Goal: Task Accomplishment & Management: Manage account settings

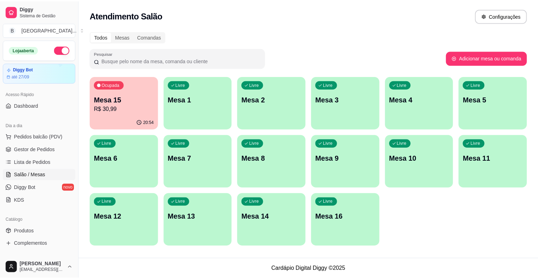
scroll to position [35, 0]
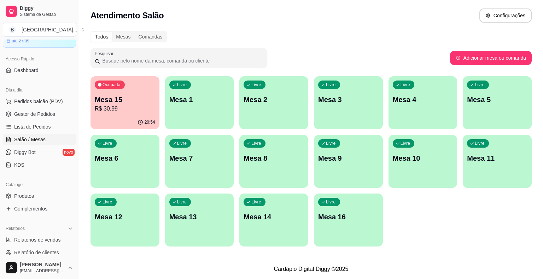
click at [47, 113] on span "Gestor de Pedidos" at bounding box center [34, 114] width 41 height 7
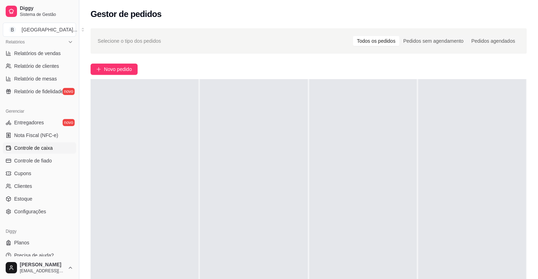
scroll to position [229, 0]
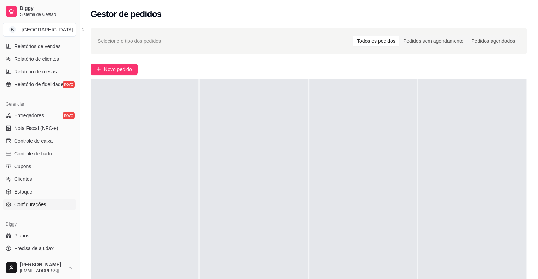
click at [41, 199] on link "Configurações" at bounding box center [39, 204] width 73 height 11
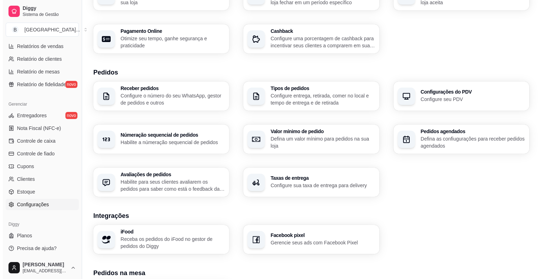
scroll to position [106, 0]
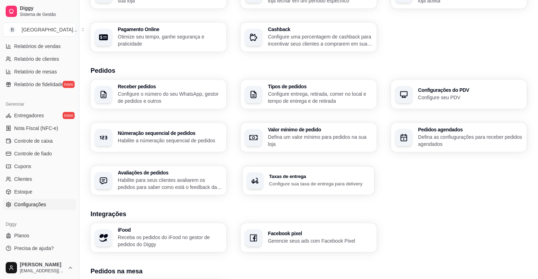
click at [276, 176] on h3 "Taxas de entrega" at bounding box center [319, 176] width 101 height 5
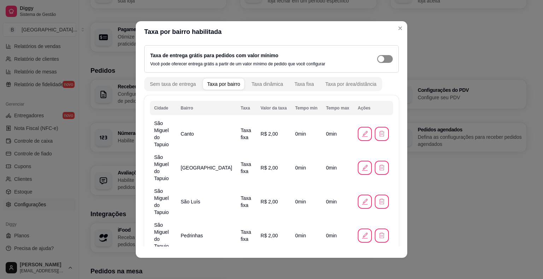
click at [377, 55] on span "button" at bounding box center [385, 59] width 16 height 8
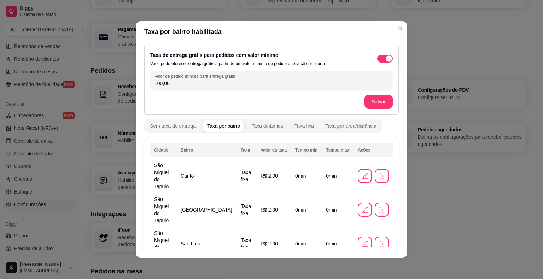
scroll to position [0, 0]
click at [374, 107] on button "Salvar" at bounding box center [379, 102] width 28 height 14
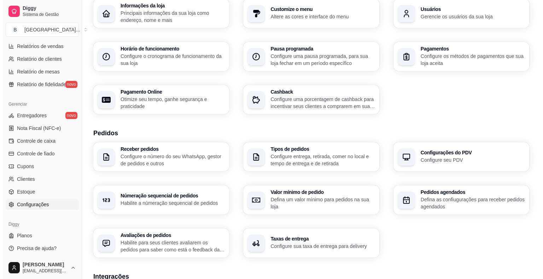
scroll to position [71, 0]
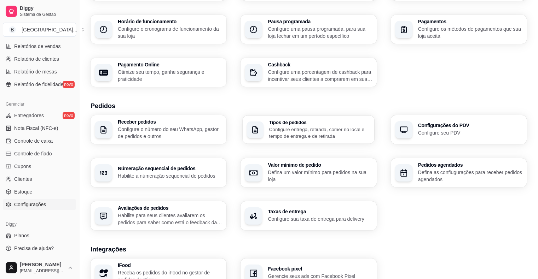
click at [284, 140] on div "Tipos de pedidos Configure entrega, retirada, comer no local e tempo de entrega…" at bounding box center [309, 130] width 132 height 28
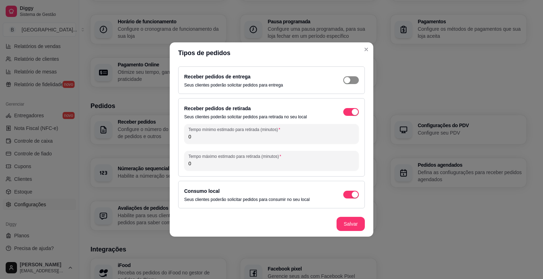
click at [355, 81] on span "button" at bounding box center [351, 80] width 16 height 8
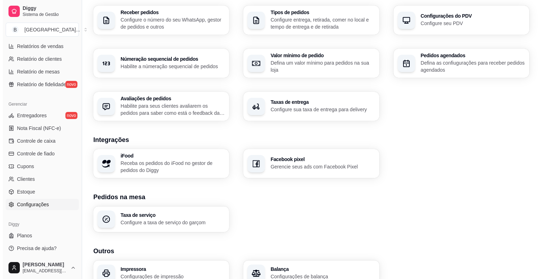
scroll to position [145, 0]
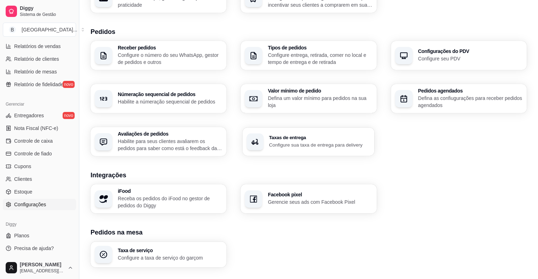
click at [292, 140] on h3 "Taxas de entrega" at bounding box center [319, 137] width 101 height 5
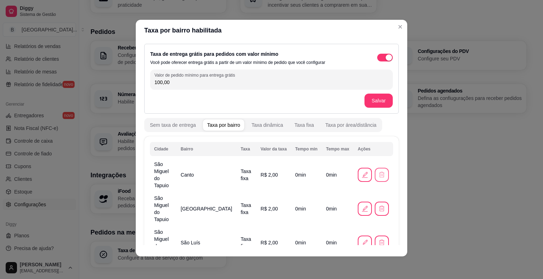
scroll to position [85, 0]
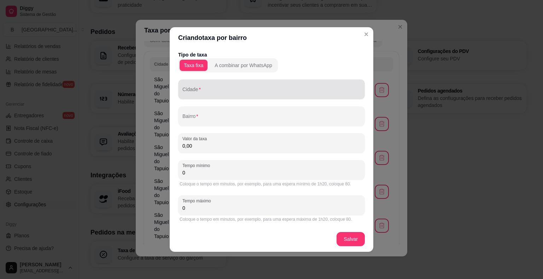
click at [246, 91] on input "Cidade" at bounding box center [271, 92] width 178 height 7
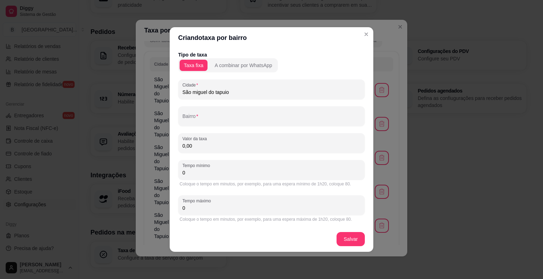
click at [196, 93] on input "São miguel do tapuio" at bounding box center [271, 92] width 178 height 7
type input "São Miguel do tapuio"
click at [242, 86] on div "São Miguel do tapuio" at bounding box center [271, 89] width 178 height 14
click at [240, 89] on input "São Miguel do tapuio" at bounding box center [271, 92] width 178 height 7
click at [240, 93] on input "São Miguel do tapuio" at bounding box center [271, 92] width 178 height 7
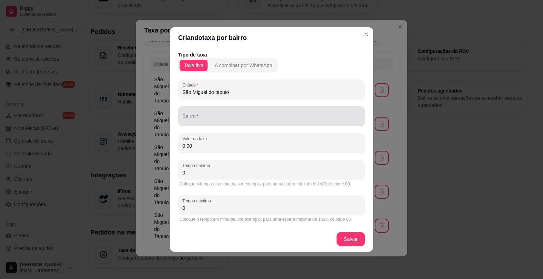
click at [221, 111] on div at bounding box center [271, 116] width 178 height 14
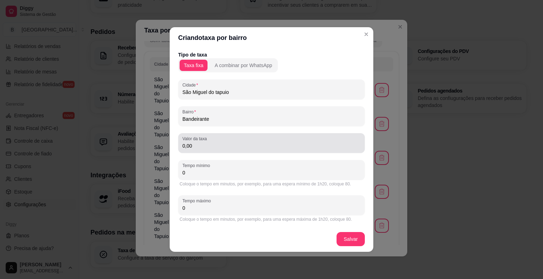
type input "Bandeirante"
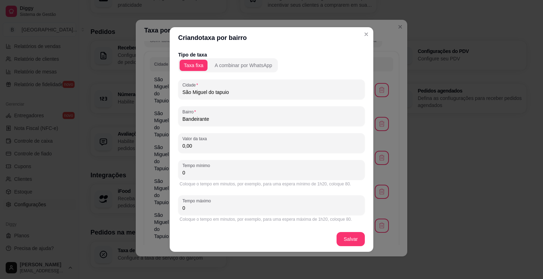
click at [218, 148] on input "0,00" at bounding box center [271, 146] width 178 height 7
type input "2,00"
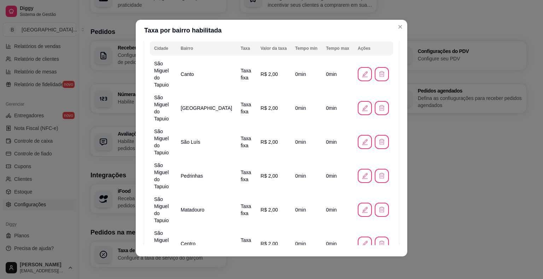
scroll to position [105, 0]
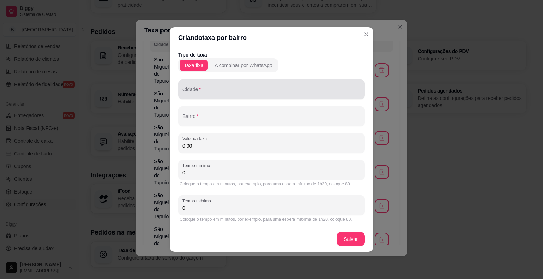
click at [217, 89] on input "Cidade" at bounding box center [271, 92] width 178 height 7
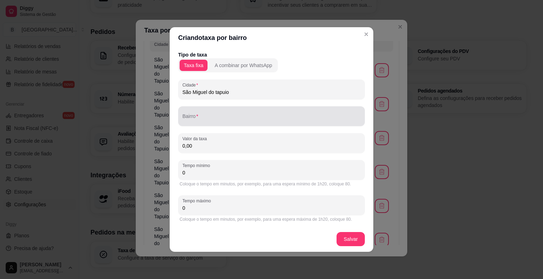
type input "São Miguel do tapuio"
click at [210, 123] on div "Bairro" at bounding box center [271, 116] width 187 height 20
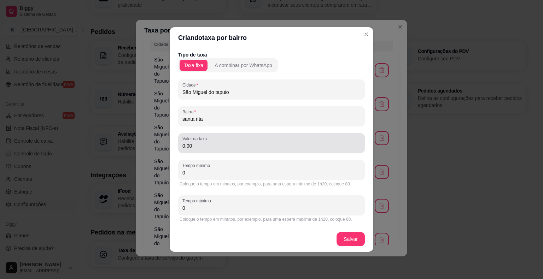
type input "santa rita"
click at [206, 156] on div "Tipo de taxa Taxa fixa A combinar por WhatsApp Cidade [GEOGRAPHIC_DATA] Bairro …" at bounding box center [271, 137] width 187 height 173
click at [209, 148] on input "0,00" at bounding box center [271, 146] width 178 height 7
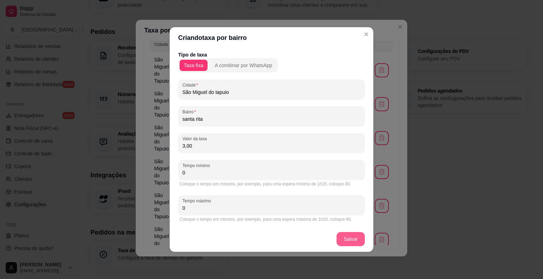
type input "3,00"
click at [345, 245] on footer "Salvar" at bounding box center [272, 239] width 204 height 25
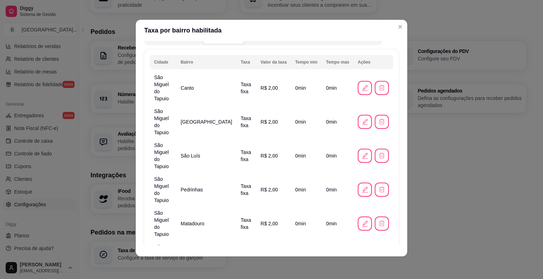
scroll to position [124, 0]
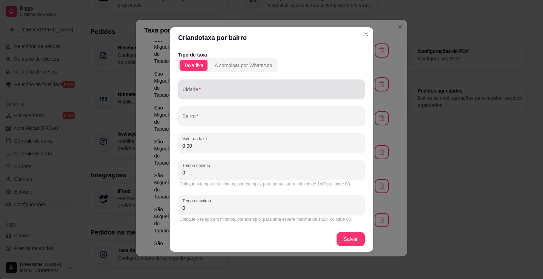
click at [220, 95] on input "Cidade" at bounding box center [271, 92] width 178 height 7
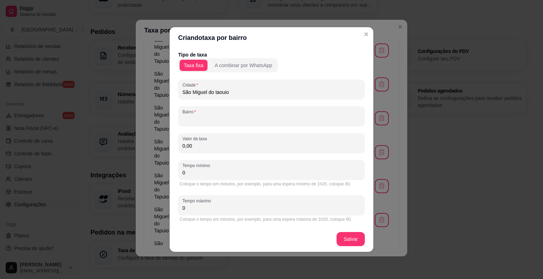
click at [261, 117] on input "Bairro" at bounding box center [271, 119] width 178 height 7
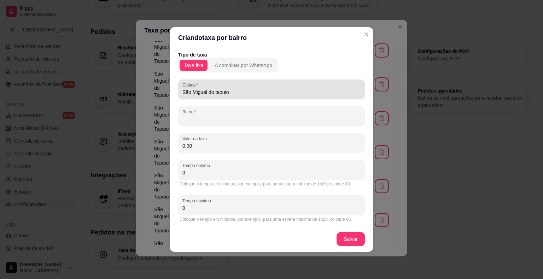
click at [266, 93] on input "São Miguel do taouio" at bounding box center [271, 92] width 178 height 7
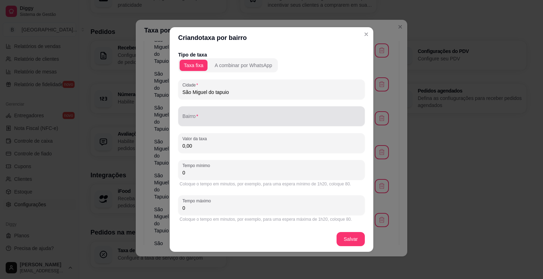
type input "São Miguel do tapuio"
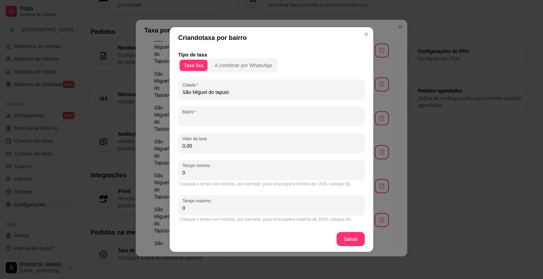
click at [265, 116] on input "Bairro" at bounding box center [271, 119] width 178 height 7
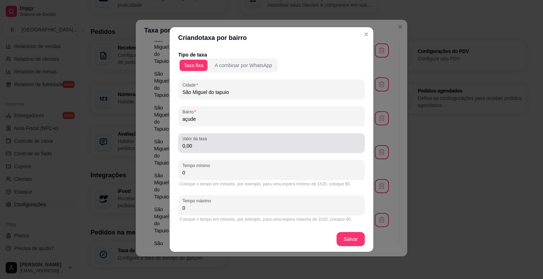
type input "açude"
click at [290, 144] on input "0,00" at bounding box center [271, 146] width 178 height 7
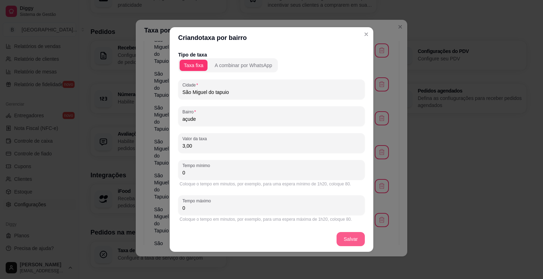
type input "3,00"
click at [355, 240] on footer "Salvar" at bounding box center [272, 239] width 204 height 25
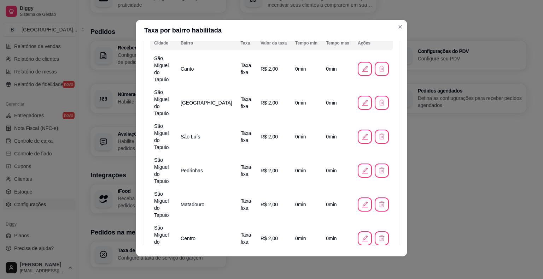
scroll to position [144, 0]
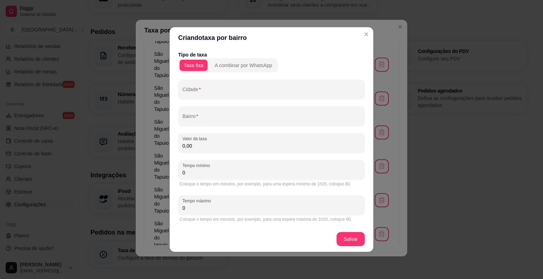
click at [295, 77] on div "Tipo de taxa Taxa fixa A combinar por WhatsApp Cidade Bairro Valor da taxa 0,00…" at bounding box center [271, 137] width 187 height 173
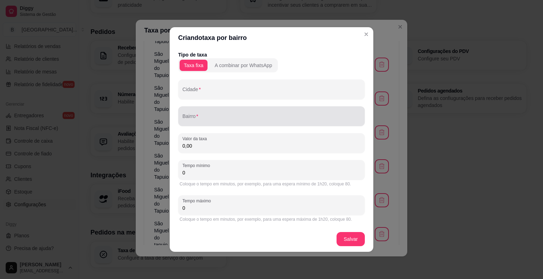
click at [276, 107] on div "Bairro" at bounding box center [271, 116] width 187 height 20
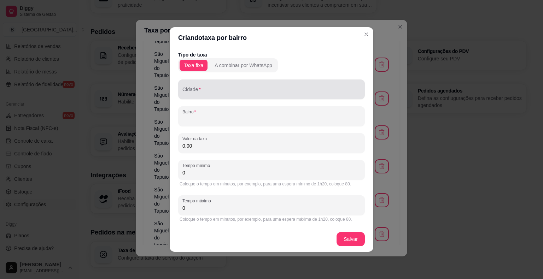
click at [258, 94] on input "Cidade" at bounding box center [271, 92] width 178 height 7
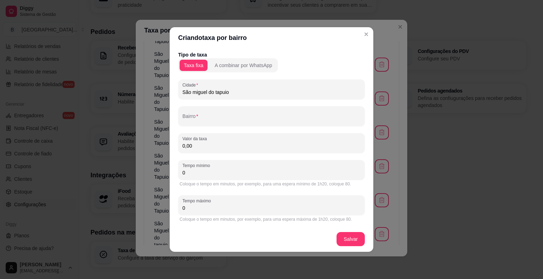
click at [195, 94] on input "São miguel do tapuio" at bounding box center [271, 92] width 178 height 7
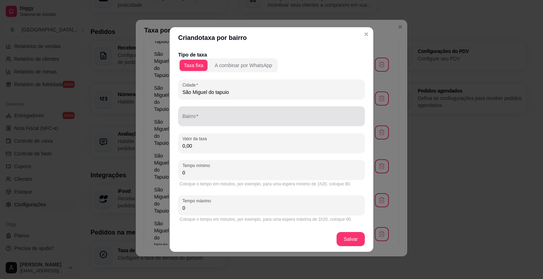
type input "São Miguel do tapuio"
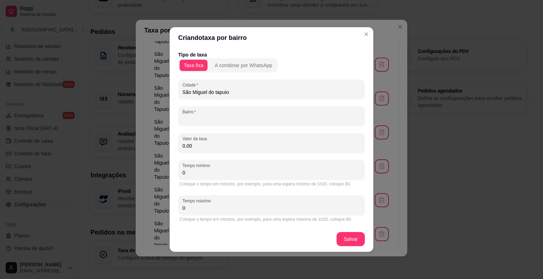
click at [247, 121] on input "Bairro" at bounding box center [271, 119] width 178 height 7
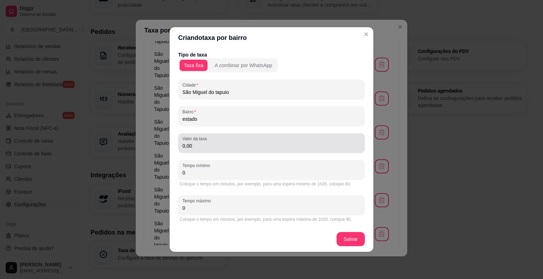
type input "estado"
click at [231, 150] on div "Valor da taxa 0,00" at bounding box center [271, 143] width 187 height 20
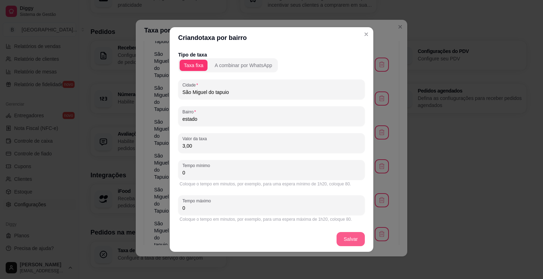
type input "3,00"
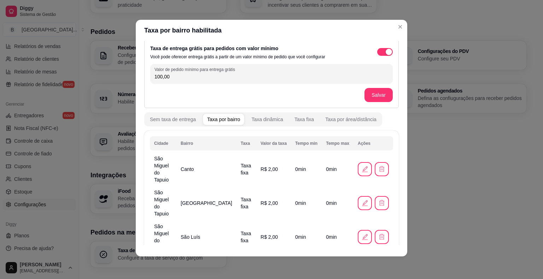
scroll to position [3, 0]
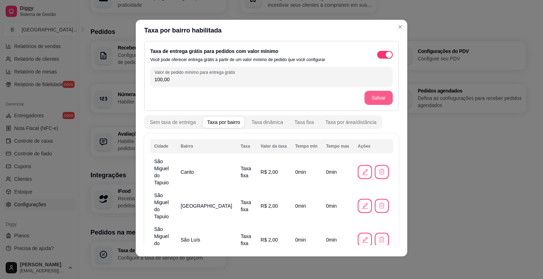
click at [365, 98] on button "Salvar" at bounding box center [379, 98] width 28 height 14
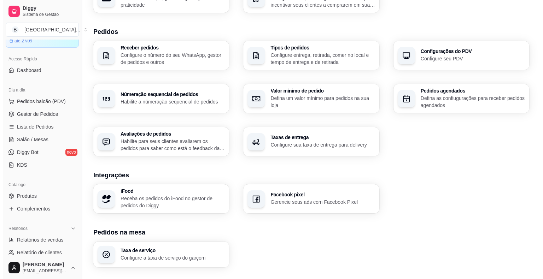
scroll to position [17, 0]
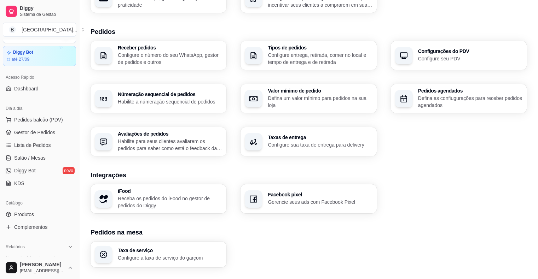
click at [295, 54] on p "Configure entrega, retirada, comer no local e tempo de entrega e de retirada" at bounding box center [320, 59] width 104 height 14
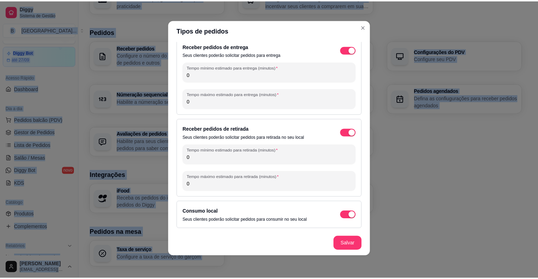
scroll to position [0, 0]
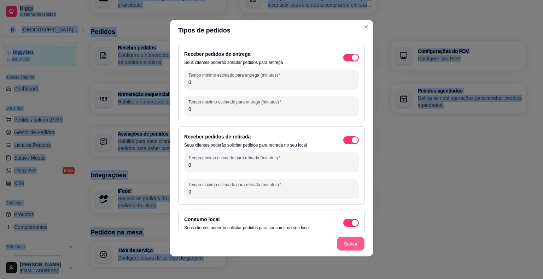
click at [348, 239] on footer "Salvar" at bounding box center [272, 243] width 204 height 25
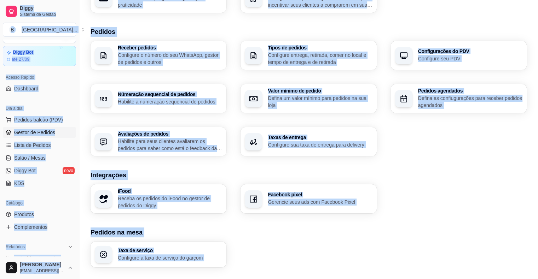
click at [46, 129] on span "Gestor de Pedidos" at bounding box center [34, 132] width 41 height 7
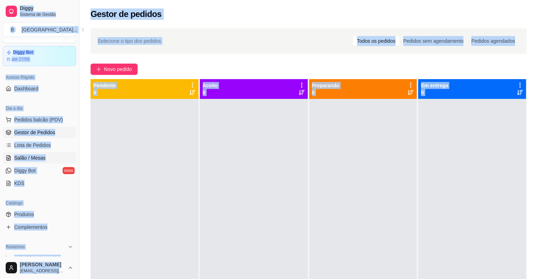
click at [45, 158] on link "Salão / Mesas" at bounding box center [39, 157] width 73 height 11
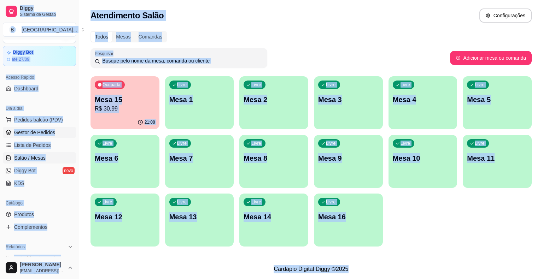
click at [45, 132] on span "Gestor de Pedidos" at bounding box center [34, 132] width 41 height 7
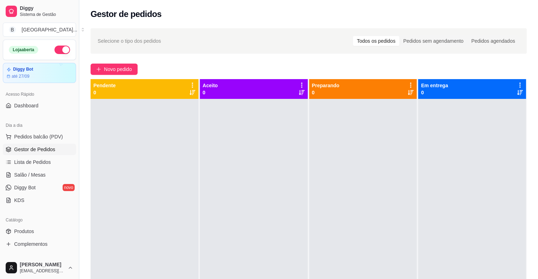
click at [13, 155] on ul "Pedidos balcão (PDV) Gestor de Pedidos Lista de Pedidos Salão / Mesas Diggy Bot…" at bounding box center [39, 168] width 73 height 75
click at [15, 161] on span "Lista de Pedidos" at bounding box center [32, 162] width 37 height 7
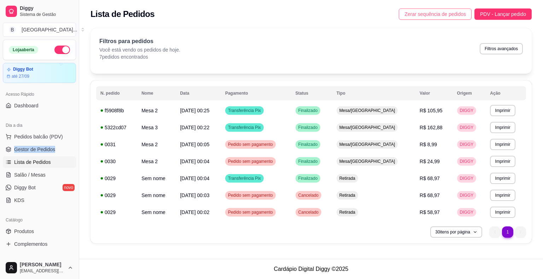
click at [428, 17] on span "Zerar sequência de pedidos" at bounding box center [436, 14] width 62 height 8
click at [43, 154] on link "Gestor de Pedidos" at bounding box center [39, 149] width 73 height 11
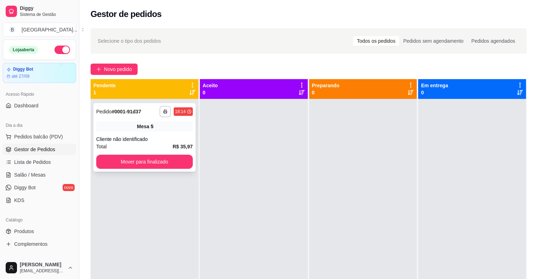
click at [162, 131] on div "Mesa 5" at bounding box center [144, 127] width 97 height 10
click at [176, 141] on div "Cliente não identificado" at bounding box center [144, 139] width 97 height 7
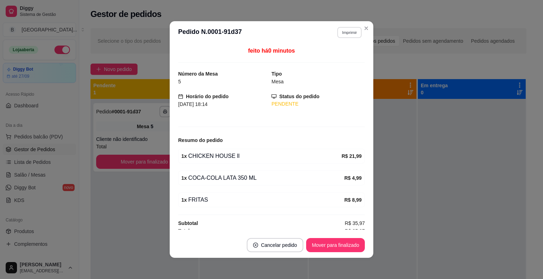
click at [338, 32] on button "Imprimir" at bounding box center [349, 32] width 24 height 11
click at [338, 56] on button "IMPRESSORA" at bounding box center [334, 57] width 51 height 11
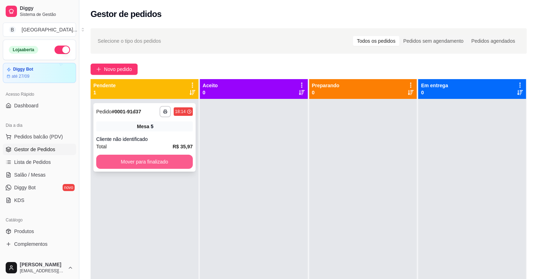
click at [159, 164] on button "Mover para finalizado" at bounding box center [144, 162] width 97 height 14
click at [133, 142] on div "Cliente não identificado" at bounding box center [144, 139] width 97 height 7
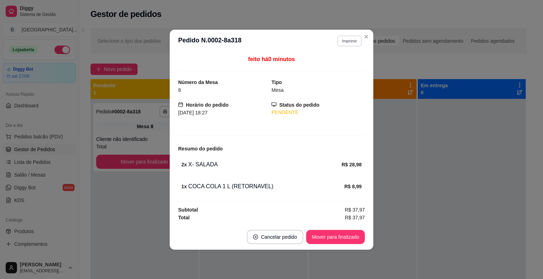
click at [354, 41] on button "Imprimir" at bounding box center [349, 40] width 24 height 11
click at [351, 63] on button "IMPRESSORA" at bounding box center [337, 65] width 50 height 11
click at [345, 234] on button "Mover para finalizado" at bounding box center [335, 237] width 59 height 14
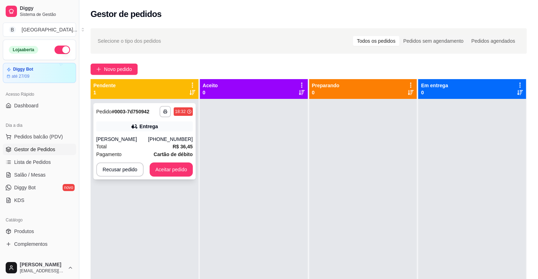
click at [157, 127] on div "Entrega" at bounding box center [144, 127] width 97 height 10
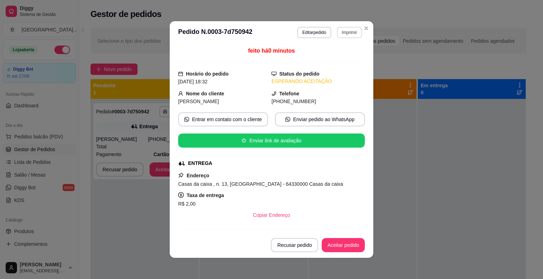
click at [349, 30] on button "Imprimir" at bounding box center [349, 32] width 25 height 11
click at [345, 54] on button "IMPRESSORA" at bounding box center [334, 57] width 50 height 11
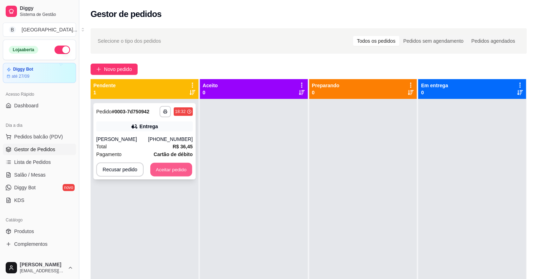
click at [163, 166] on button "Aceitar pedido" at bounding box center [171, 170] width 42 height 14
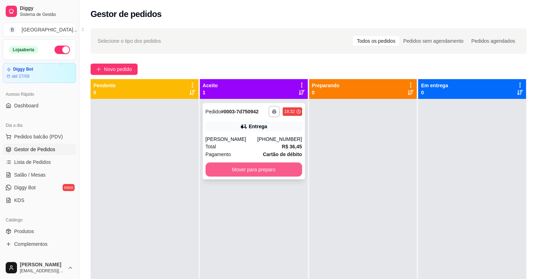
click at [247, 175] on button "Mover para preparo" at bounding box center [253, 170] width 97 height 14
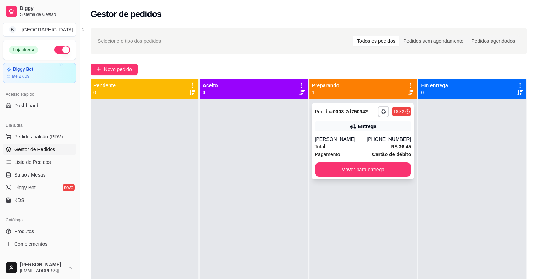
click at [354, 129] on div "Entrega" at bounding box center [363, 127] width 97 height 10
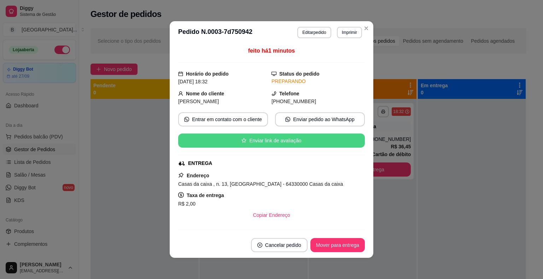
scroll to position [181, 0]
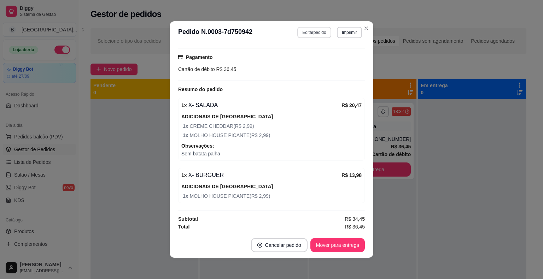
click at [300, 33] on button "Editar pedido" at bounding box center [314, 32] width 34 height 11
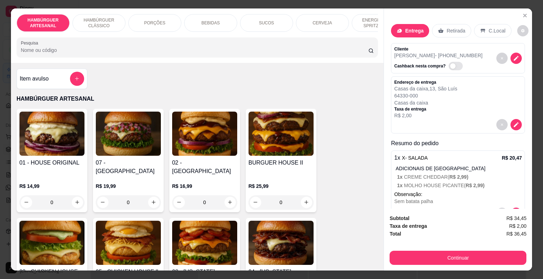
click at [197, 18] on div "BEBIDAS" at bounding box center [210, 23] width 53 height 18
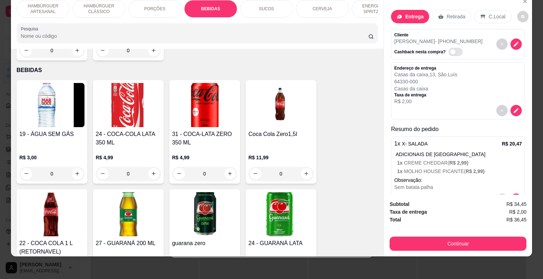
scroll to position [1009, 0]
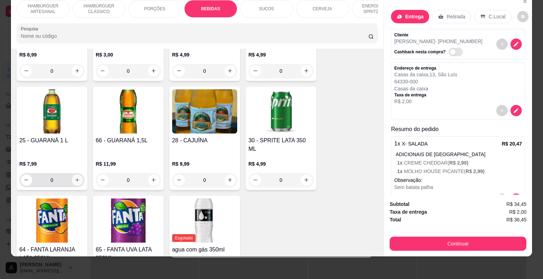
click at [79, 175] on button "increase-product-quantity" at bounding box center [77, 180] width 11 height 11
type input "1"
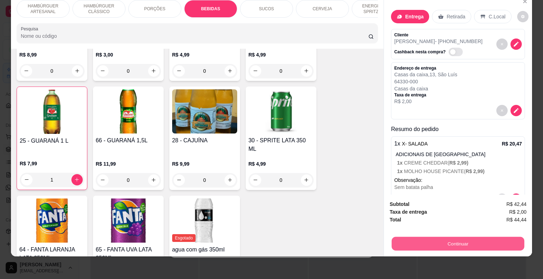
click at [432, 240] on button "Continuar" at bounding box center [458, 244] width 133 height 14
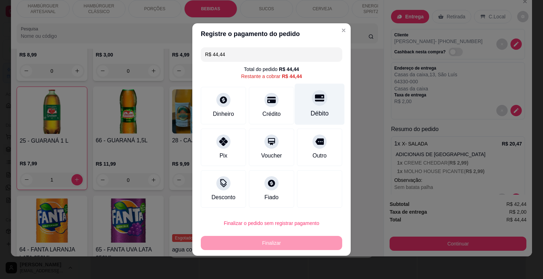
click at [311, 114] on div "Débito" at bounding box center [320, 113] width 18 height 9
type input "R$ 0,00"
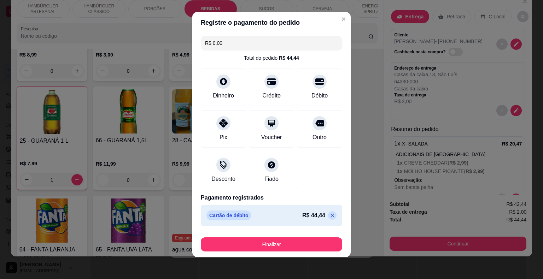
scroll to position [5, 0]
click at [279, 249] on button "Finalizar" at bounding box center [271, 245] width 137 height 14
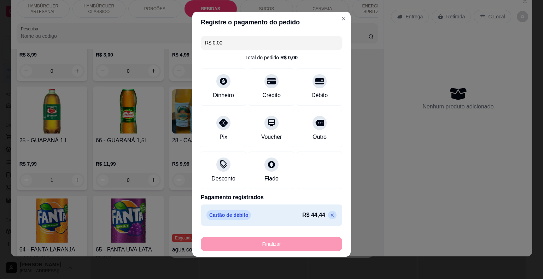
type input "0"
type input "-R$ 44,44"
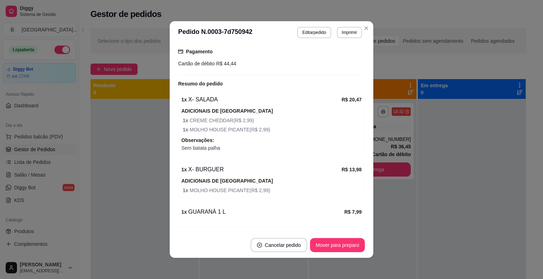
scroll to position [175, 0]
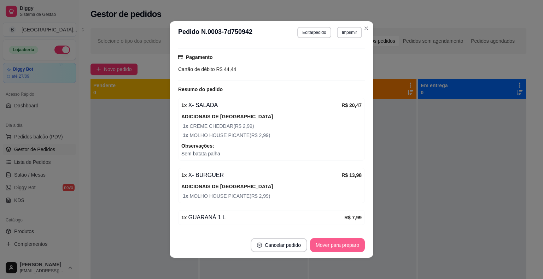
click at [328, 240] on button "Mover para preparo" at bounding box center [337, 245] width 55 height 14
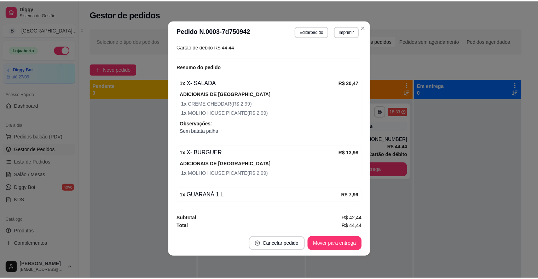
scroll to position [1, 0]
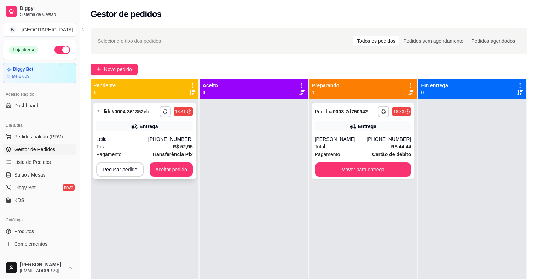
click at [179, 145] on strong "R$ 52,95" at bounding box center [183, 147] width 20 height 6
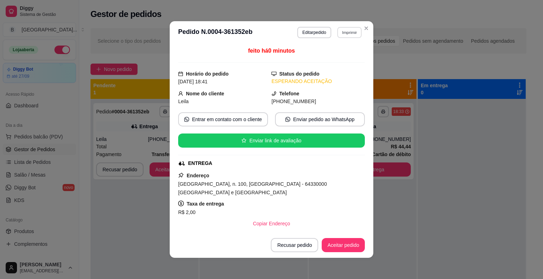
click at [345, 29] on button "Imprimir" at bounding box center [349, 32] width 24 height 11
click at [352, 60] on button "IMPRESSORA" at bounding box center [334, 57] width 51 height 11
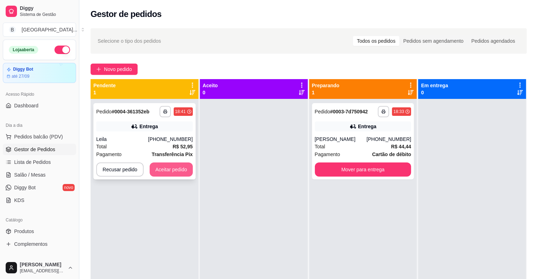
click at [177, 169] on button "Aceitar pedido" at bounding box center [171, 170] width 43 height 14
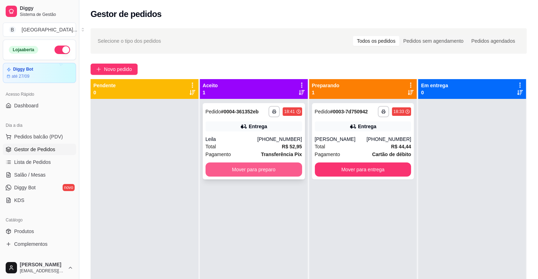
click at [217, 170] on button "Mover para preparo" at bounding box center [253, 170] width 97 height 14
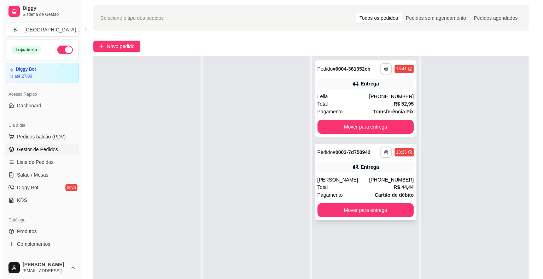
scroll to position [35, 0]
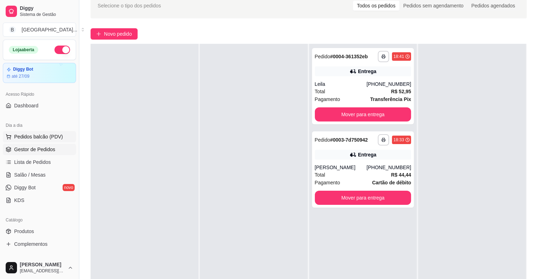
click at [30, 139] on span "Pedidos balcão (PDV)" at bounding box center [38, 136] width 49 height 7
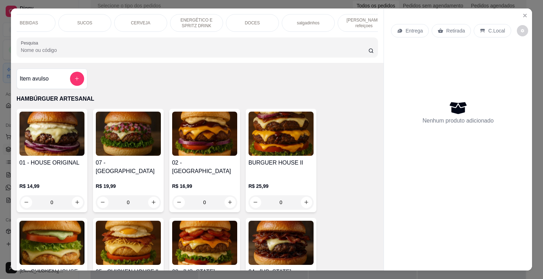
scroll to position [0, 194]
click at [345, 22] on p "[PERSON_NAME] refeiçoes" at bounding box center [351, 22] width 41 height 11
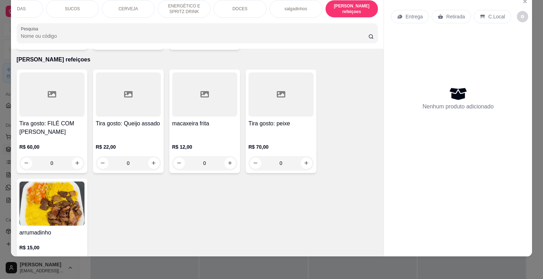
scroll to position [2263, 0]
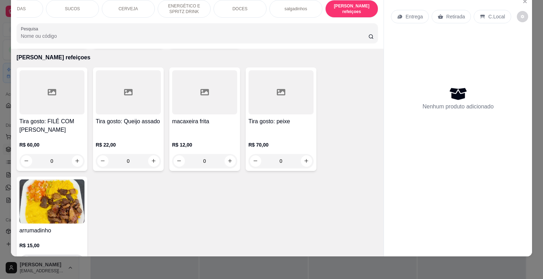
click at [78, 256] on button "increase-product-quantity" at bounding box center [77, 261] width 11 height 11
type input "1"
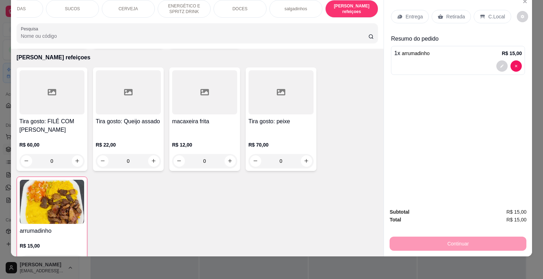
click at [411, 13] on p "Entrega" at bounding box center [414, 16] width 17 height 7
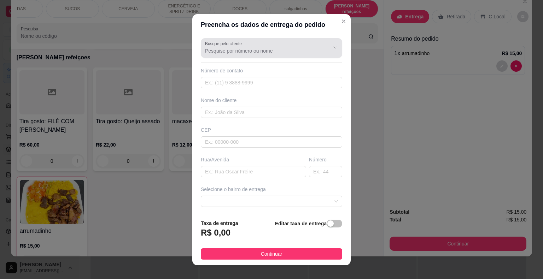
click at [266, 48] on input "Busque pelo cliente" at bounding box center [261, 50] width 113 height 7
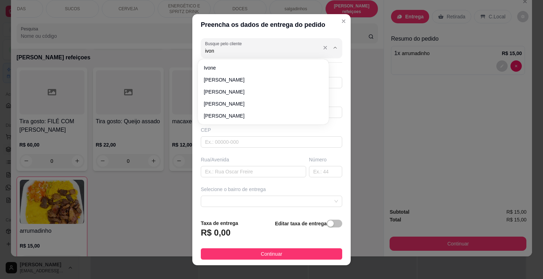
type input "ivone"
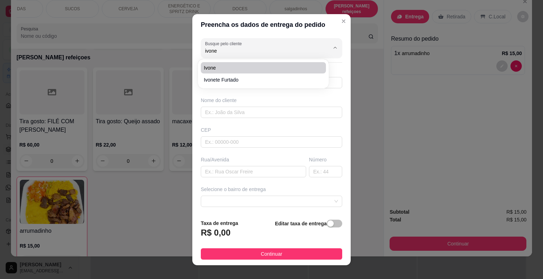
click at [270, 73] on li "ivone" at bounding box center [263, 67] width 125 height 11
type input "8681486113"
type input "ivone"
type input "[PERSON_NAME]"
type input "1040"
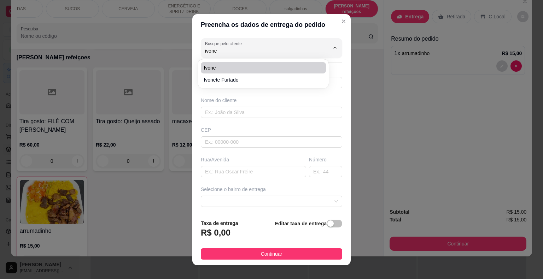
type input "São Miguel do Tapuio"
type input "próximo ao rr ferros"
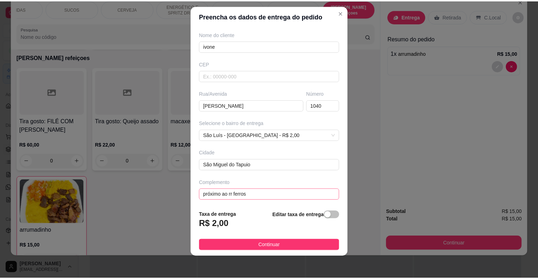
scroll to position [58, 0]
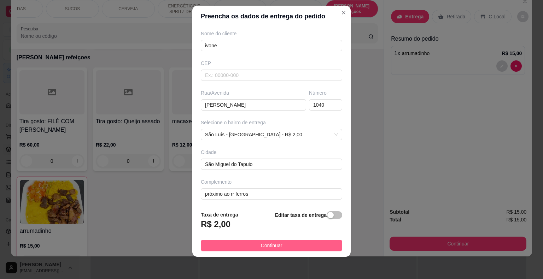
type input "ivone"
click at [272, 248] on span "Continuar" at bounding box center [272, 246] width 22 height 8
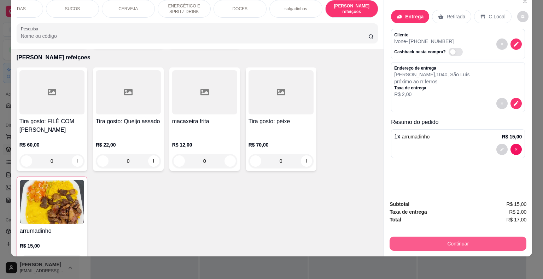
click at [390, 237] on button "Continuar" at bounding box center [458, 244] width 137 height 14
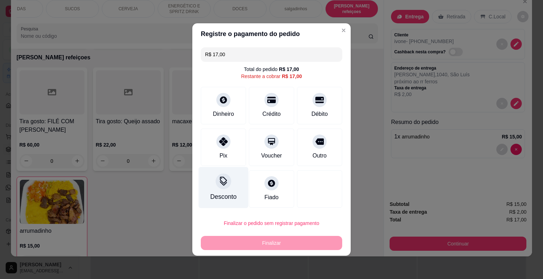
drag, startPoint x: 217, startPoint y: 151, endPoint x: 222, endPoint y: 157, distance: 8.3
click at [217, 151] on div "Pix" at bounding box center [223, 147] width 45 height 37
type input "R$ 0,00"
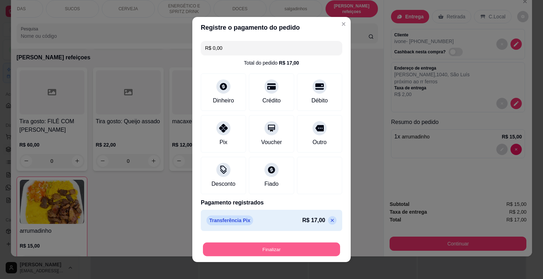
click at [294, 248] on button "Finalizar" at bounding box center [271, 250] width 137 height 14
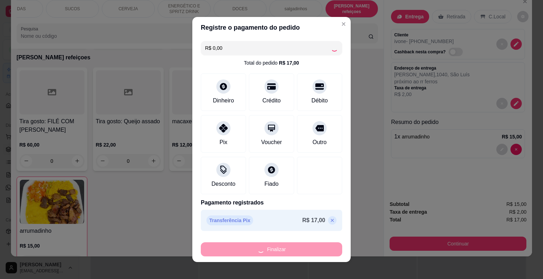
type input "0"
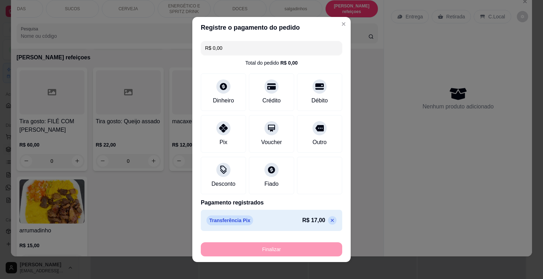
type input "-R$ 17,00"
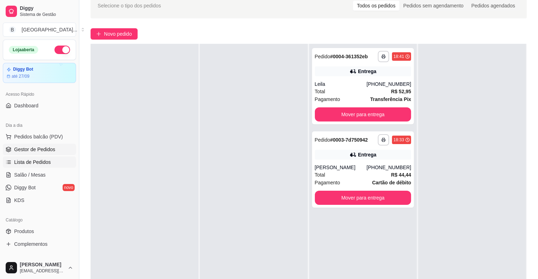
click at [40, 158] on link "Lista de Pedidos" at bounding box center [39, 162] width 73 height 11
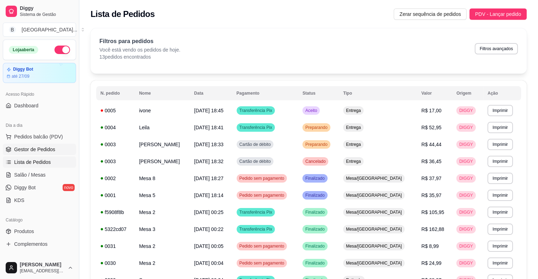
click at [41, 151] on span "Gestor de Pedidos" at bounding box center [34, 149] width 41 height 7
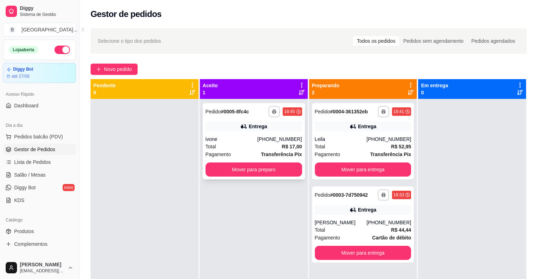
click at [221, 137] on div "ivone" at bounding box center [231, 139] width 52 height 7
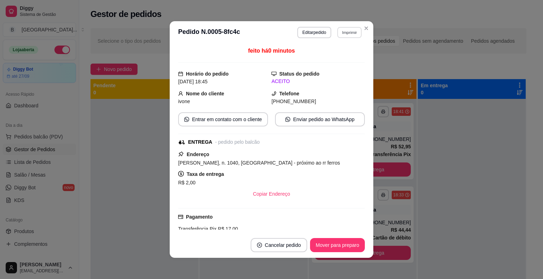
click at [337, 33] on button "Imprimir" at bounding box center [349, 32] width 24 height 11
click at [339, 59] on button "IMPRESSORA" at bounding box center [334, 57] width 51 height 11
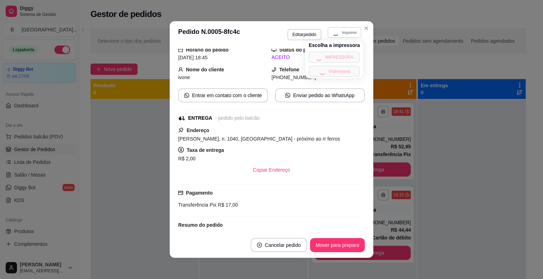
scroll to position [69, 0]
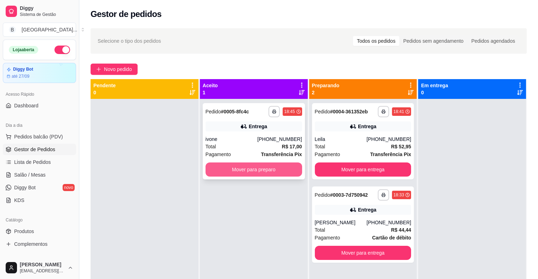
click at [295, 167] on button "Mover para preparo" at bounding box center [253, 170] width 97 height 14
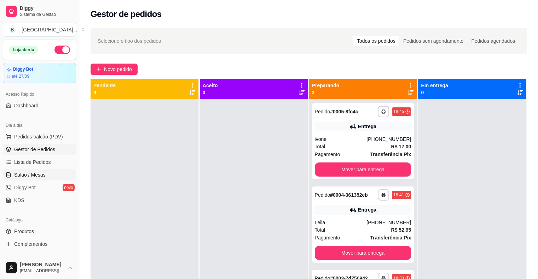
click at [49, 179] on link "Salão / Mesas" at bounding box center [39, 174] width 73 height 11
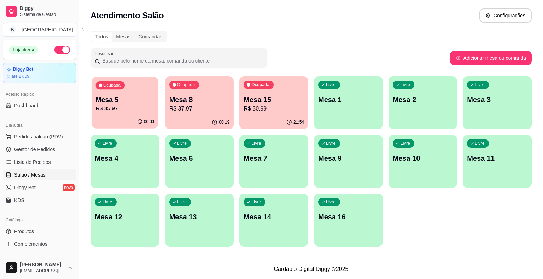
click at [158, 96] on div "Ocupada Mesa 5 R$ 35,97 00:33 Ocupada Mesa 8 R$ 37,97 00:19 Ocupada Mesa 15 R$ …" at bounding box center [311, 161] width 441 height 170
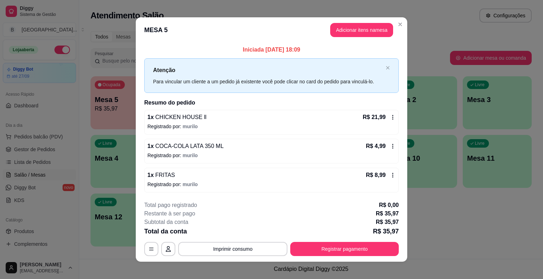
scroll to position [5, 0]
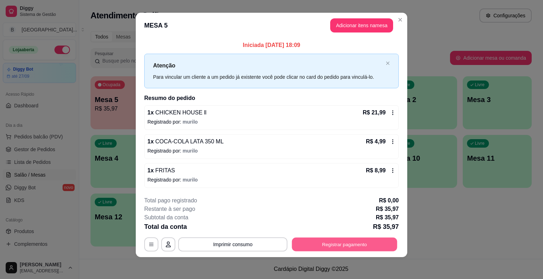
click at [361, 247] on button "Registrar pagamento" at bounding box center [344, 245] width 105 height 14
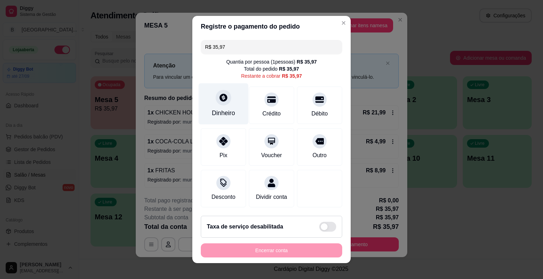
click at [202, 101] on div "Dinheiro" at bounding box center [224, 103] width 50 height 41
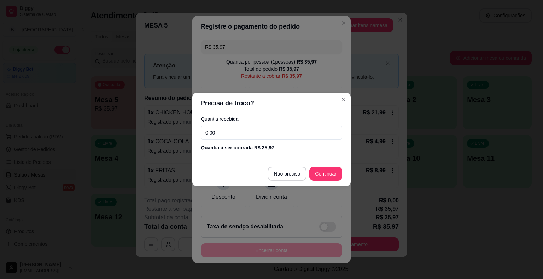
click at [225, 130] on input "0,00" at bounding box center [271, 133] width 141 height 14
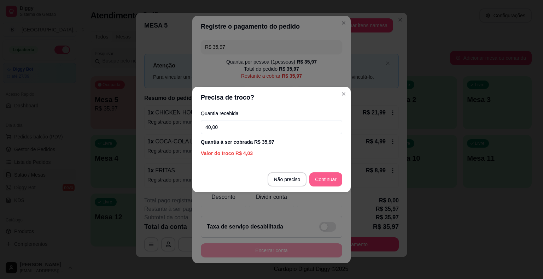
type input "40,00"
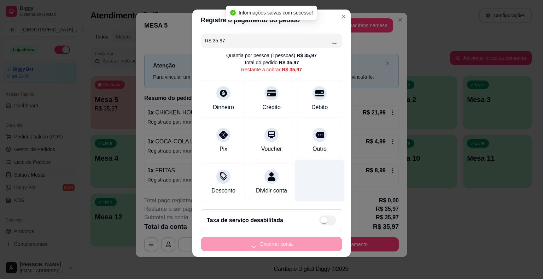
type input "R$ 0,00"
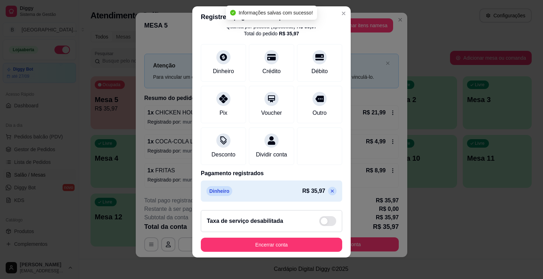
scroll to position [8, 0]
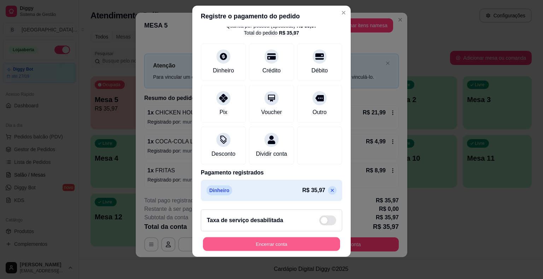
click at [295, 238] on button "Encerrar conta" at bounding box center [271, 244] width 137 height 14
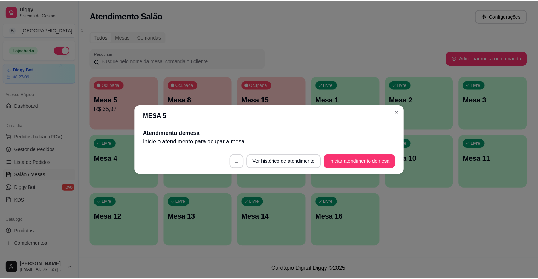
scroll to position [0, 0]
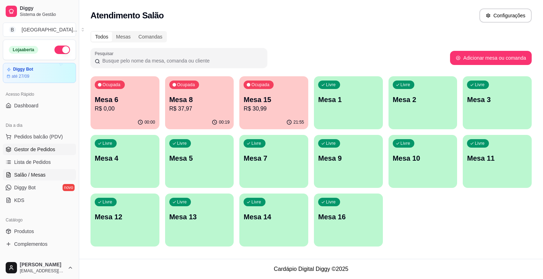
click at [34, 152] on span "Gestor de Pedidos" at bounding box center [34, 149] width 41 height 7
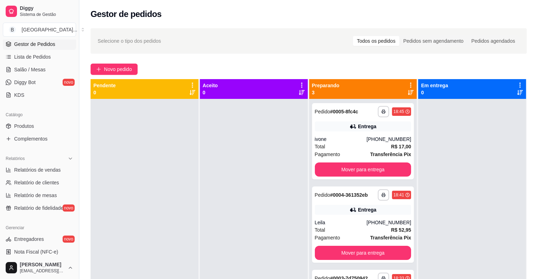
scroll to position [106, 0]
click at [41, 167] on span "Relatórios de vendas" at bounding box center [37, 169] width 47 height 7
select select "ALL"
select select "0"
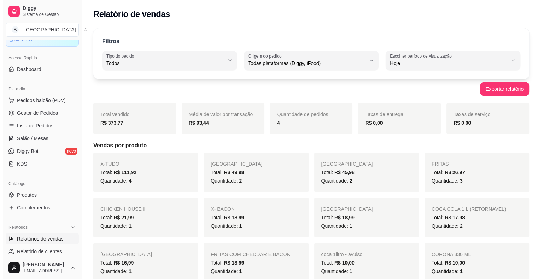
scroll to position [35, 0]
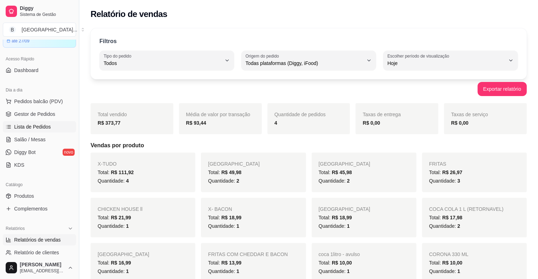
click at [31, 128] on span "Lista de Pedidos" at bounding box center [32, 126] width 37 height 7
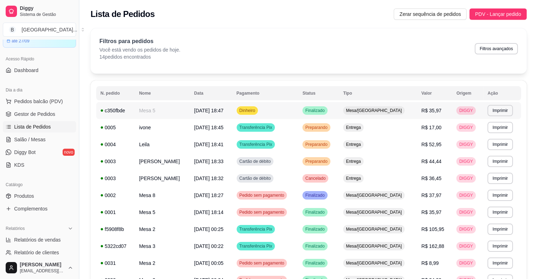
click at [209, 115] on td "[DATE] 18:47" at bounding box center [211, 110] width 42 height 17
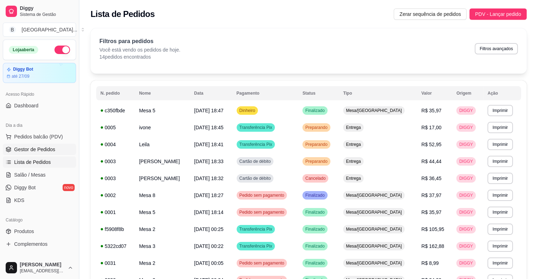
click at [27, 150] on span "Gestor de Pedidos" at bounding box center [34, 149] width 41 height 7
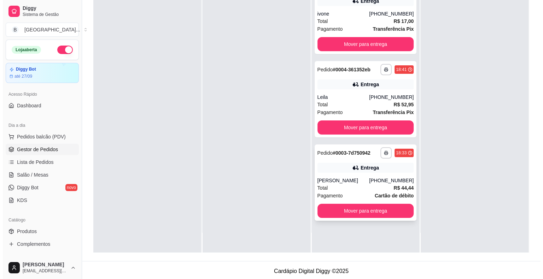
scroll to position [107, 0]
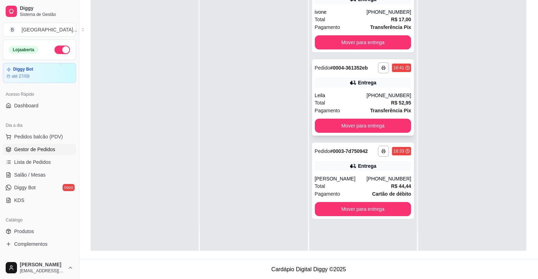
click at [342, 107] on div "Pagamento Transferência Pix" at bounding box center [363, 111] width 97 height 8
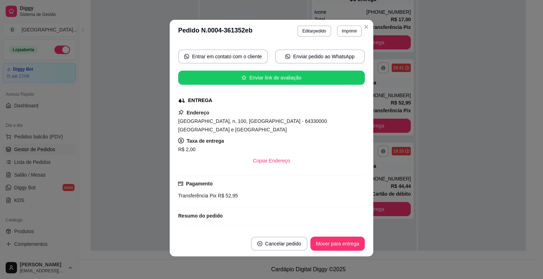
scroll to position [106, 0]
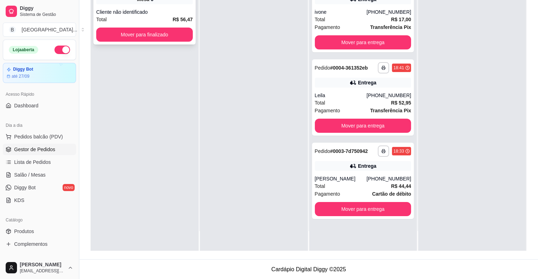
click at [123, 10] on div "Cliente não identificado" at bounding box center [144, 11] width 97 height 7
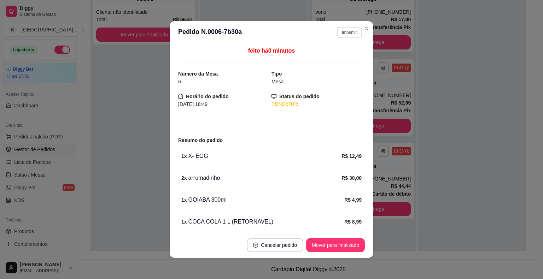
click at [337, 30] on button "Imprimir" at bounding box center [349, 32] width 25 height 11
click at [337, 52] on button "IMPRESSORA" at bounding box center [340, 54] width 41 height 9
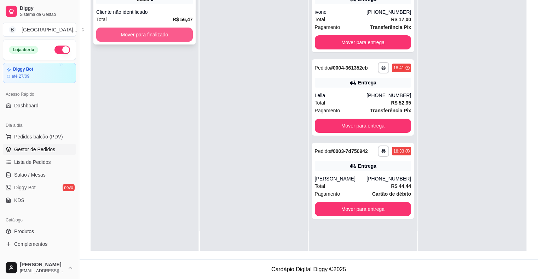
click at [159, 36] on button "Mover para finalizado" at bounding box center [144, 35] width 97 height 14
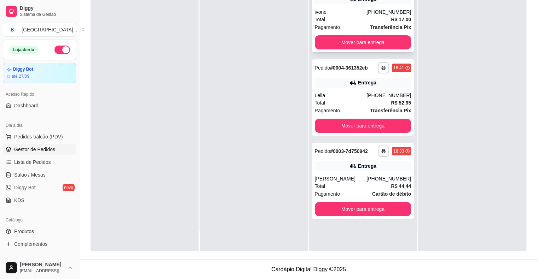
click at [361, 16] on div "Total R$ 17,00" at bounding box center [363, 20] width 97 height 8
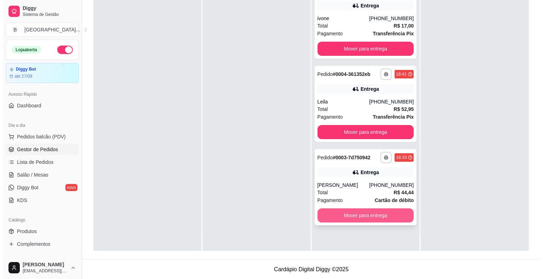
scroll to position [20, 0]
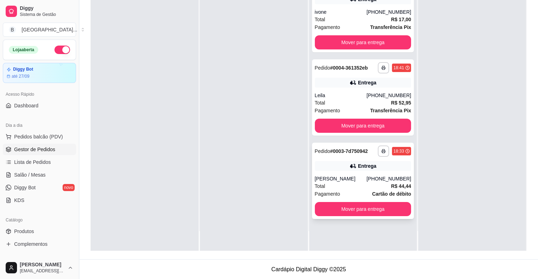
click at [352, 181] on div "[PERSON_NAME]" at bounding box center [341, 178] width 52 height 7
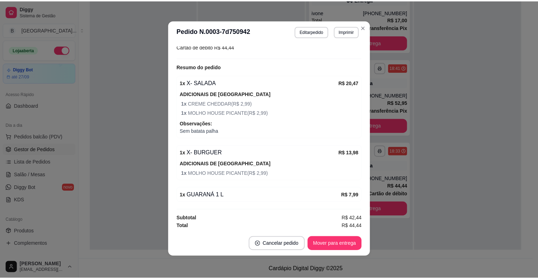
scroll to position [1, 0]
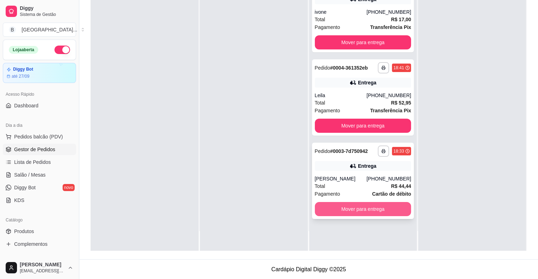
click at [382, 210] on button "Mover para entrega" at bounding box center [363, 209] width 97 height 14
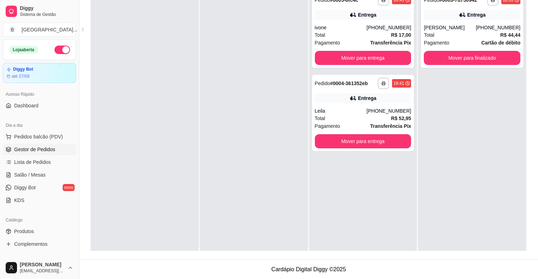
scroll to position [0, 0]
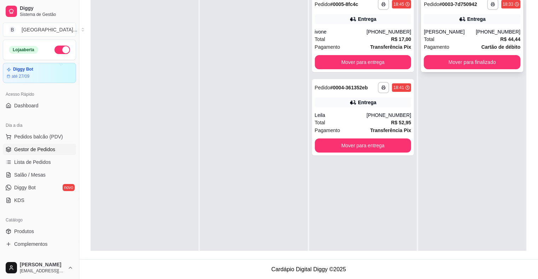
click at [444, 45] on div "Pagamento Cartão de débito" at bounding box center [472, 47] width 97 height 8
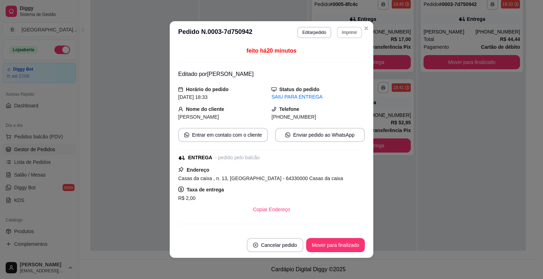
click at [343, 30] on button "Imprimir" at bounding box center [349, 32] width 25 height 11
click at [337, 58] on button "IMPRESSORA" at bounding box center [334, 57] width 51 height 11
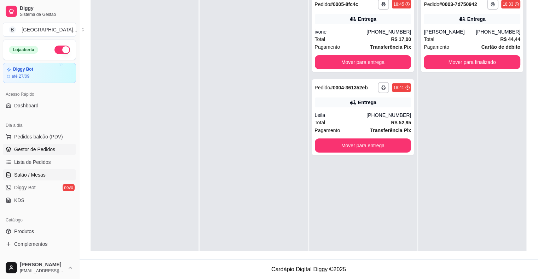
click at [18, 179] on link "Salão / Mesas" at bounding box center [39, 174] width 73 height 11
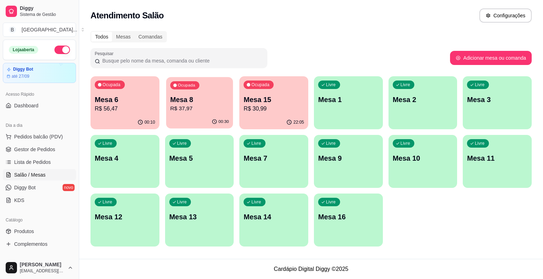
click at [189, 109] on p "R$ 37,97" at bounding box center [199, 109] width 59 height 8
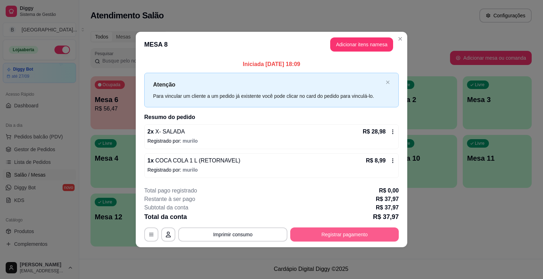
click at [337, 238] on button "Registrar pagamento" at bounding box center [344, 235] width 109 height 14
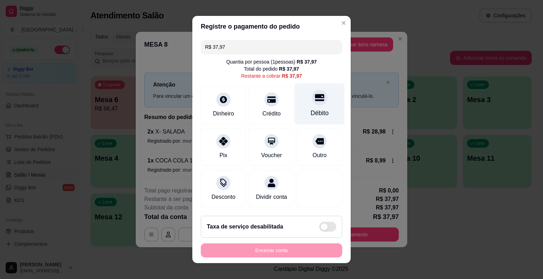
click at [311, 112] on div "Débito" at bounding box center [320, 113] width 18 height 9
type input "R$ 0,00"
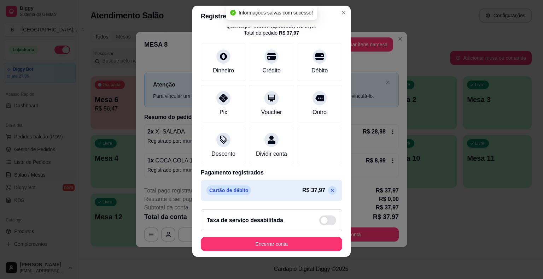
scroll to position [8, 0]
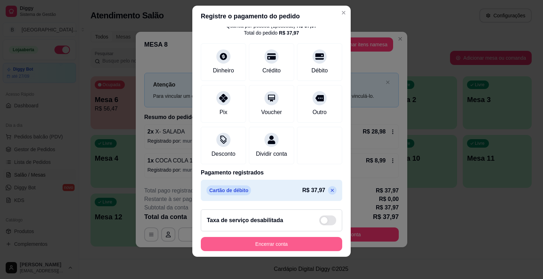
click at [261, 242] on button "Encerrar conta" at bounding box center [271, 244] width 141 height 14
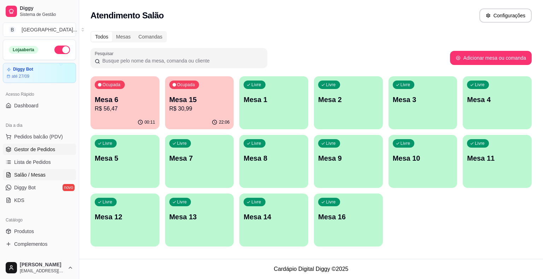
click at [38, 149] on span "Gestor de Pedidos" at bounding box center [34, 149] width 41 height 7
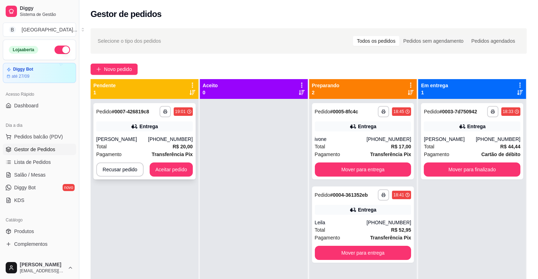
click at [122, 137] on div "[PERSON_NAME]" at bounding box center [122, 139] width 52 height 7
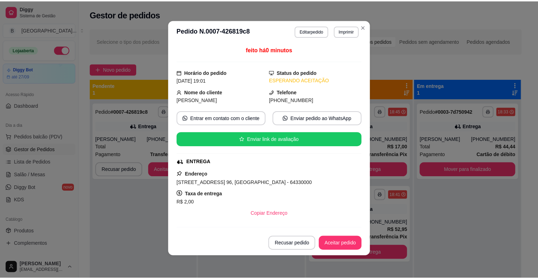
scroll to position [112, 0]
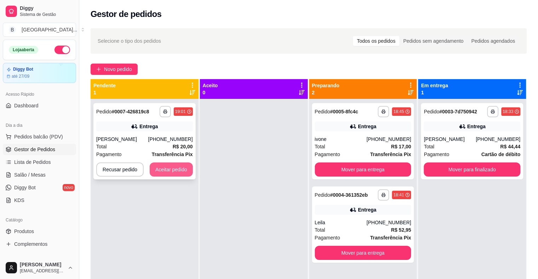
click at [174, 171] on button "Aceitar pedido" at bounding box center [171, 170] width 43 height 14
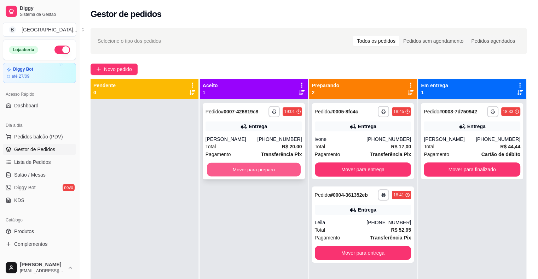
click at [235, 168] on button "Mover para preparo" at bounding box center [254, 170] width 94 height 14
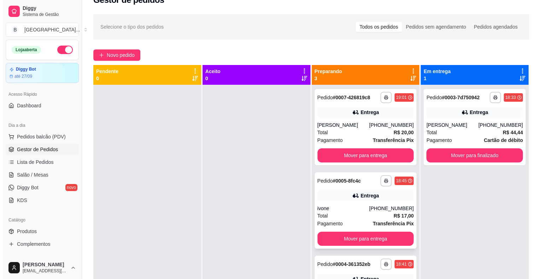
scroll to position [0, 0]
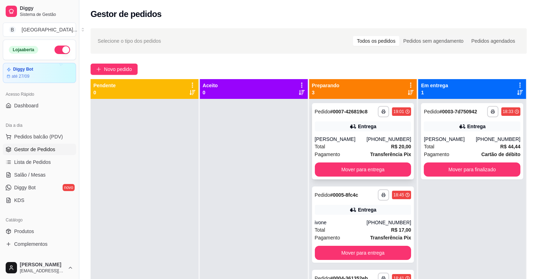
click at [374, 135] on div "**********" at bounding box center [363, 141] width 102 height 76
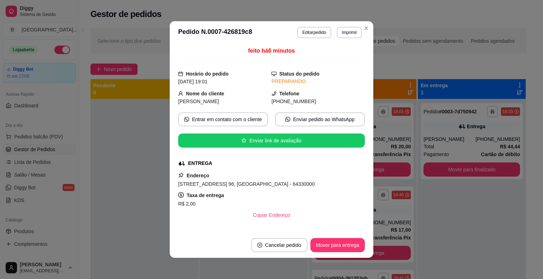
scroll to position [112, 0]
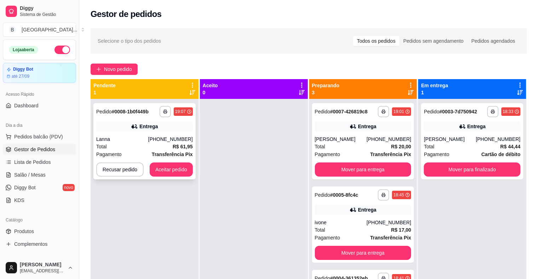
click at [182, 152] on strong "Transferência Pix" at bounding box center [172, 155] width 41 height 6
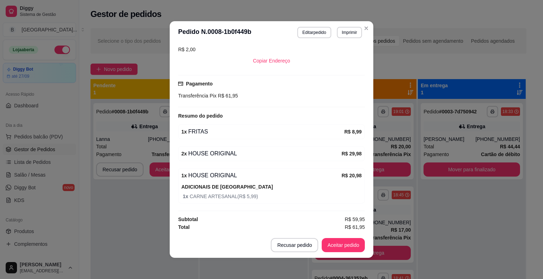
scroll to position [1, 0]
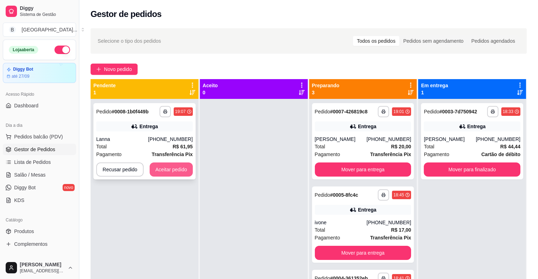
click at [172, 174] on button "Aceitar pedido" at bounding box center [171, 170] width 43 height 14
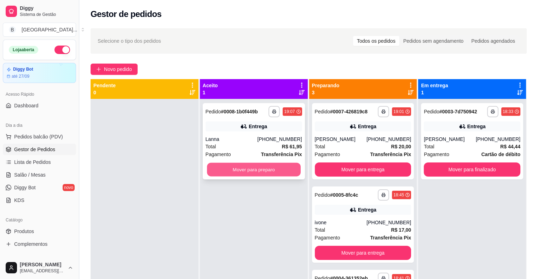
click at [262, 170] on button "Mover para preparo" at bounding box center [254, 170] width 94 height 14
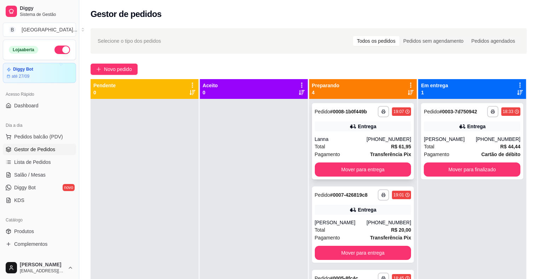
click at [325, 144] on div "Total R$ 61,95" at bounding box center [363, 147] width 97 height 8
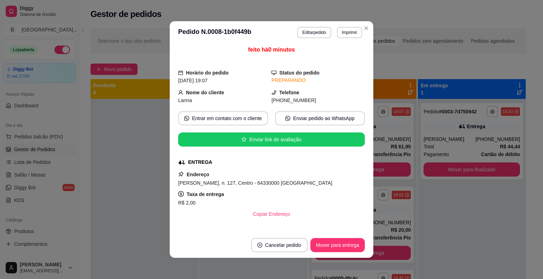
scroll to position [0, 0]
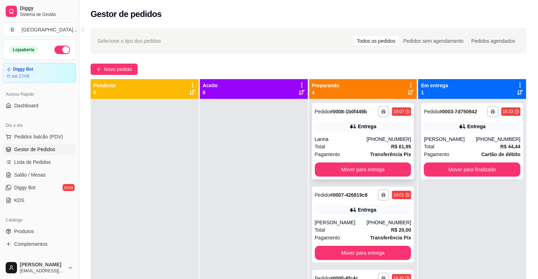
click at [336, 145] on div "Total R$ 61,95" at bounding box center [363, 147] width 97 height 8
click at [364, 132] on div "**********" at bounding box center [363, 141] width 102 height 76
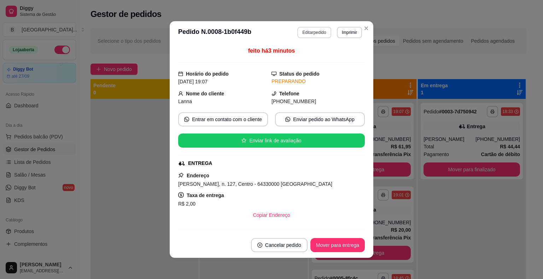
click at [304, 31] on button "Editar pedido" at bounding box center [314, 32] width 34 height 11
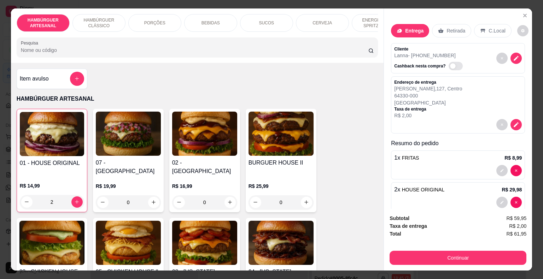
click at [440, 24] on div "Retirada" at bounding box center [451, 30] width 39 height 13
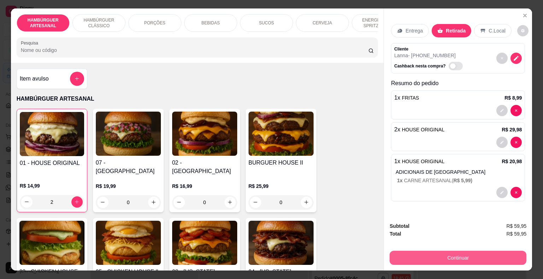
click at [460, 256] on button "Continuar" at bounding box center [458, 258] width 137 height 14
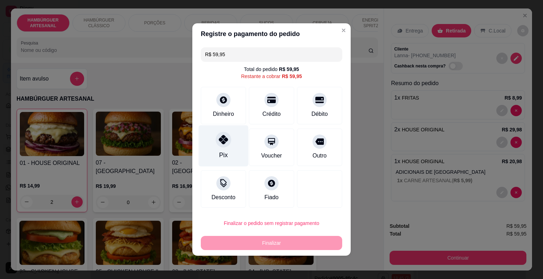
click at [221, 162] on div "Pix" at bounding box center [224, 146] width 50 height 41
type input "R$ 0,00"
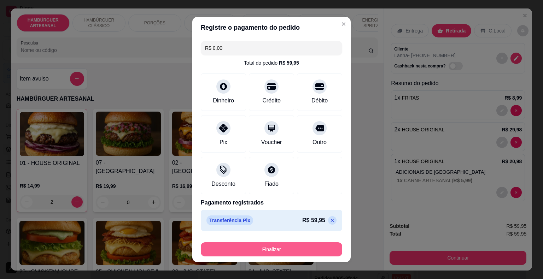
click at [283, 248] on button "Finalizar" at bounding box center [271, 250] width 141 height 14
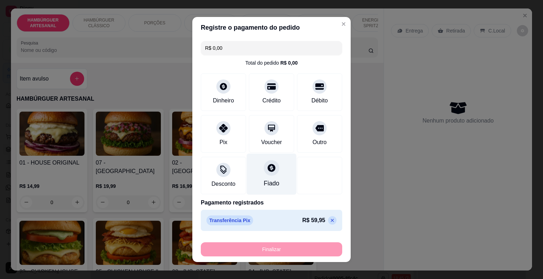
type input "0"
type input "-R$ 59,95"
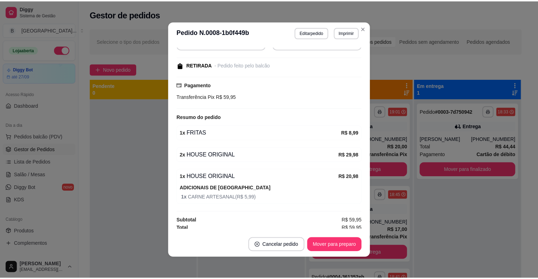
scroll to position [94, 0]
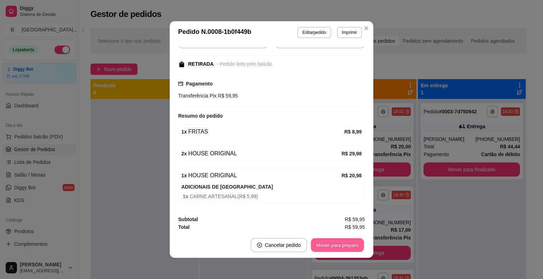
click at [345, 246] on button "Mover para preparo" at bounding box center [337, 246] width 53 height 14
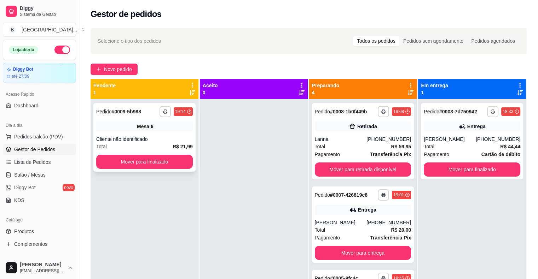
click at [121, 141] on div "Cliente não identificado" at bounding box center [144, 139] width 97 height 7
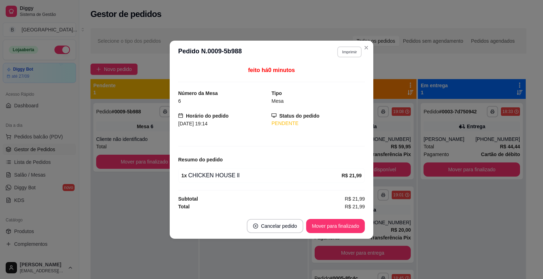
click at [344, 53] on button "Imprimir" at bounding box center [349, 51] width 24 height 11
click at [337, 72] on button "IMPRESSORA" at bounding box center [337, 76] width 51 height 11
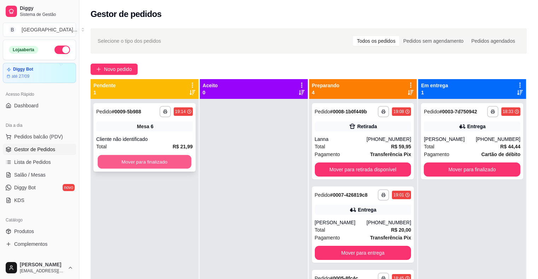
click at [150, 161] on button "Mover para finalizado" at bounding box center [145, 162] width 94 height 14
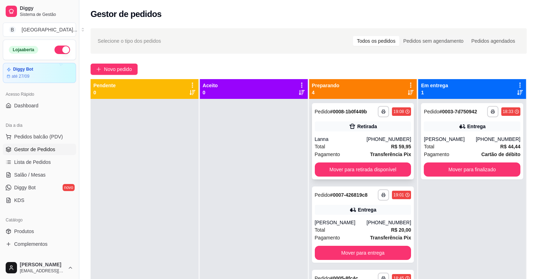
click at [356, 144] on div "Total R$ 59,95" at bounding box center [363, 147] width 97 height 8
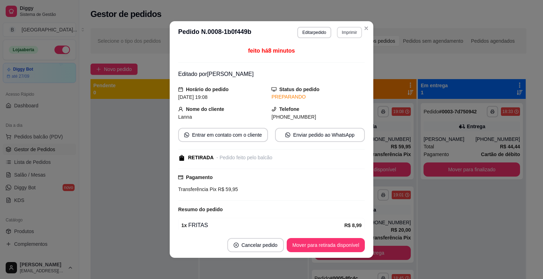
click at [344, 30] on button "Imprimir" at bounding box center [349, 32] width 25 height 11
click at [341, 47] on h4 "Escolha a impressora" at bounding box center [340, 44] width 41 height 6
click at [339, 56] on button "IMPRESSORA" at bounding box center [334, 57] width 50 height 11
click at [430, 64] on div "Novo pedido" at bounding box center [309, 69] width 436 height 11
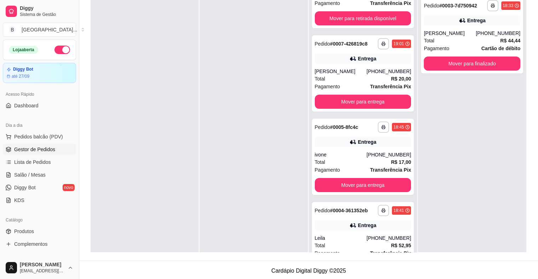
scroll to position [61, 0]
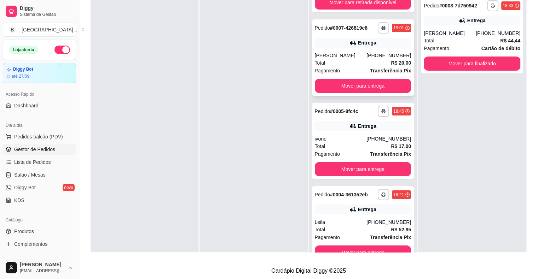
click at [354, 59] on div "[PERSON_NAME]" at bounding box center [341, 55] width 52 height 7
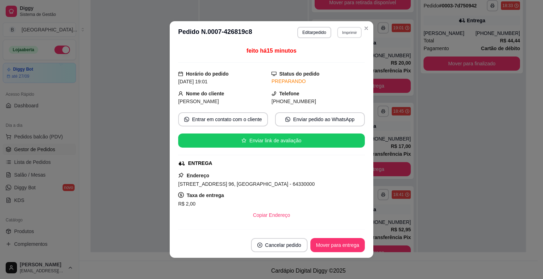
click at [343, 27] on button "Imprimir" at bounding box center [349, 32] width 24 height 11
click at [342, 49] on div "Escolha a impressora IMPRESSORA Impressora" at bounding box center [334, 59] width 58 height 38
click at [335, 56] on button "IMPRESSORA" at bounding box center [334, 57] width 50 height 11
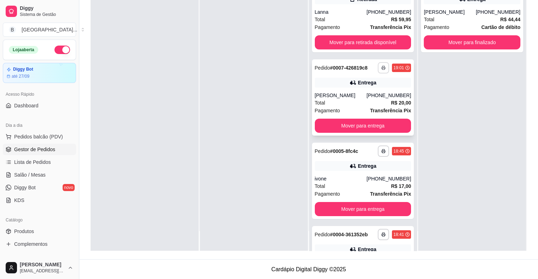
scroll to position [0, 0]
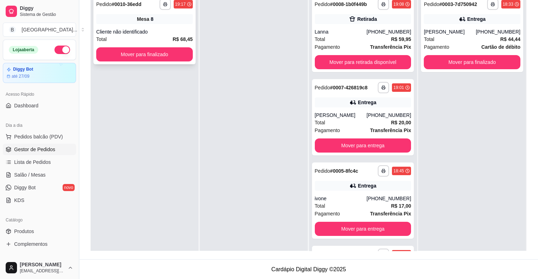
click at [183, 27] on div "**********" at bounding box center [144, 30] width 102 height 69
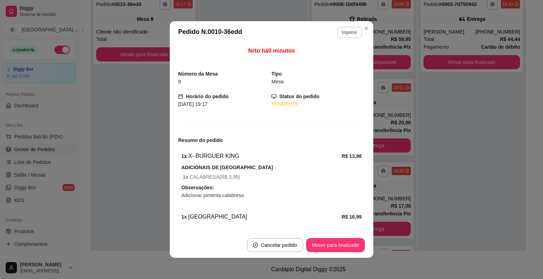
click at [343, 33] on button "Imprimir" at bounding box center [349, 32] width 25 height 11
click at [329, 56] on button "IMPRESSORA" at bounding box center [334, 57] width 51 height 11
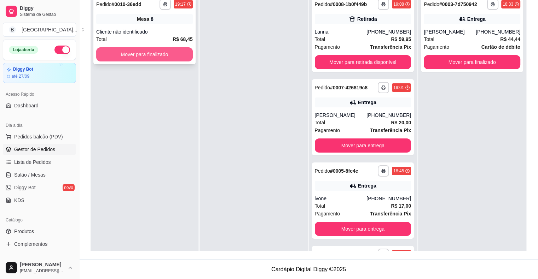
click at [162, 52] on button "Mover para finalizado" at bounding box center [144, 54] width 97 height 14
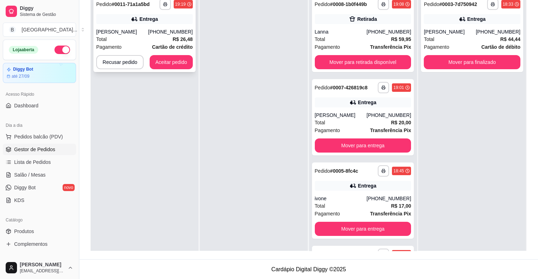
click at [177, 25] on div "**********" at bounding box center [144, 34] width 102 height 76
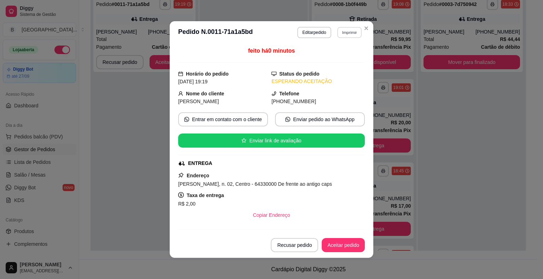
click at [346, 34] on button "Imprimir" at bounding box center [349, 32] width 24 height 11
click at [332, 57] on button "IMPRESSORA" at bounding box center [334, 57] width 51 height 11
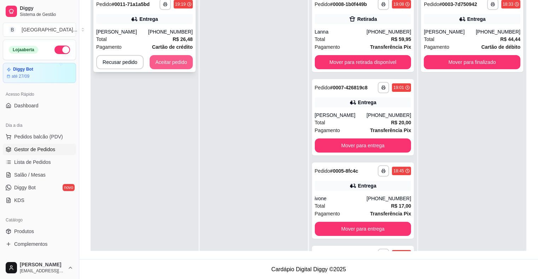
click at [153, 62] on button "Aceitar pedido" at bounding box center [171, 62] width 43 height 14
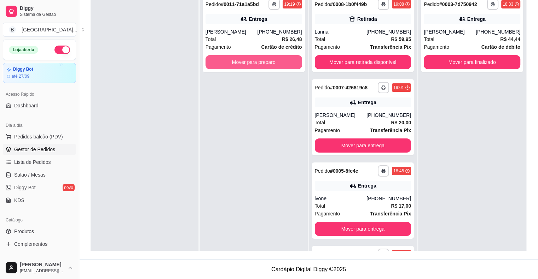
click at [212, 60] on button "Mover para preparo" at bounding box center [253, 62] width 97 height 14
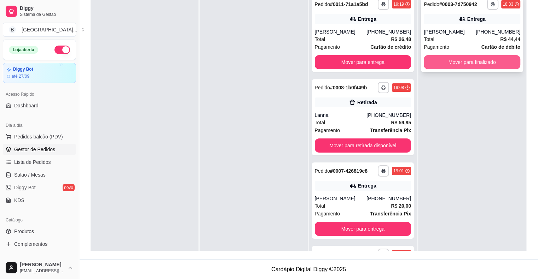
click at [463, 66] on button "Mover para finalizado" at bounding box center [472, 62] width 97 height 14
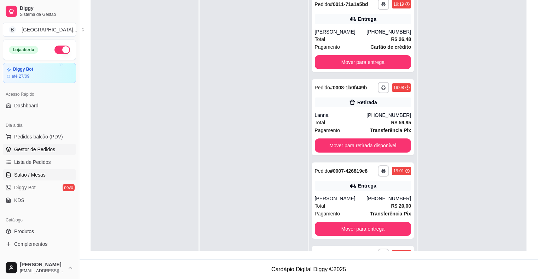
click at [29, 173] on span "Salão / Mesas" at bounding box center [29, 175] width 31 height 7
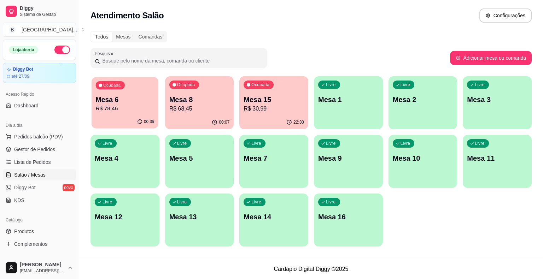
click at [154, 106] on div "Ocupada Mesa 6 R$ 78,46" at bounding box center [125, 96] width 67 height 38
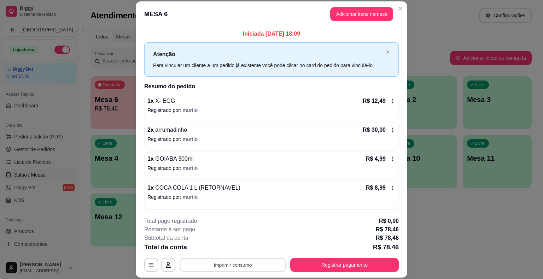
click at [237, 269] on button "Imprimir consumo" at bounding box center [233, 265] width 106 height 14
click at [249, 235] on button "IMPRESSORA" at bounding box center [232, 234] width 51 height 11
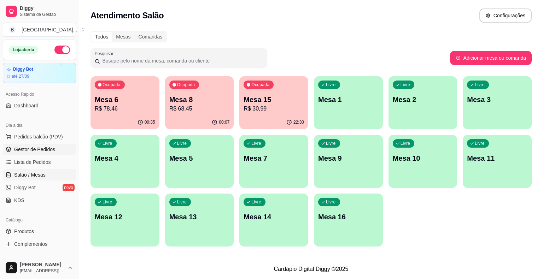
click at [47, 154] on link "Gestor de Pedidos" at bounding box center [39, 149] width 73 height 11
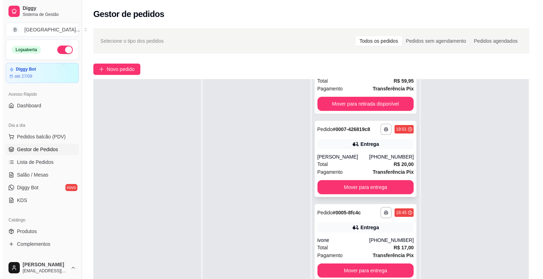
scroll to position [145, 0]
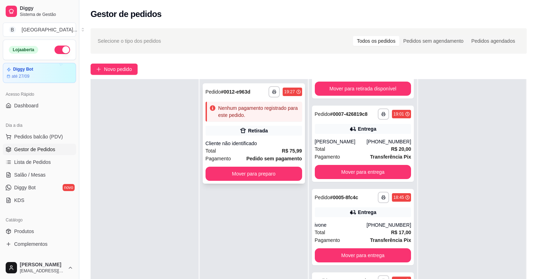
click at [253, 122] on div "**********" at bounding box center [254, 133] width 102 height 100
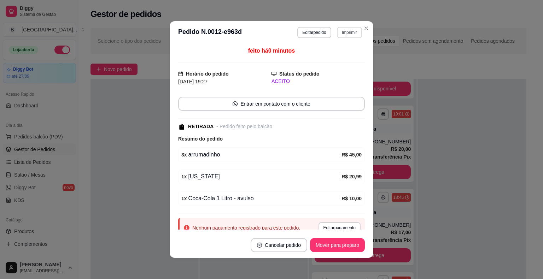
click at [342, 33] on button "Imprimir" at bounding box center [349, 32] width 25 height 11
click at [344, 57] on button "IMPRESSORA" at bounding box center [334, 57] width 51 height 11
click at [340, 226] on button "Editar pagamento" at bounding box center [340, 227] width 42 height 11
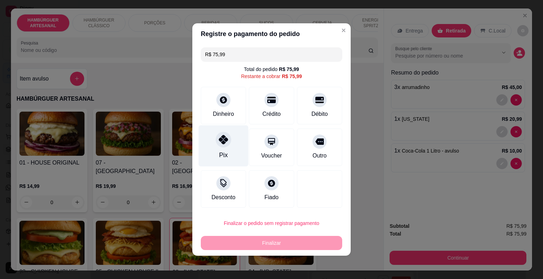
click at [234, 147] on div "Pix" at bounding box center [224, 146] width 50 height 41
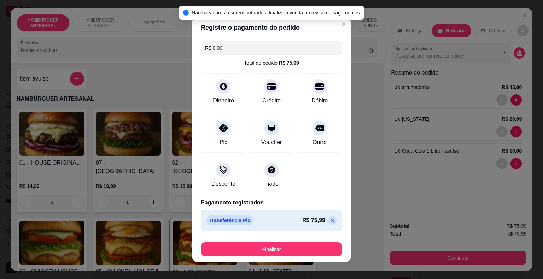
click at [330, 220] on icon at bounding box center [333, 221] width 6 height 6
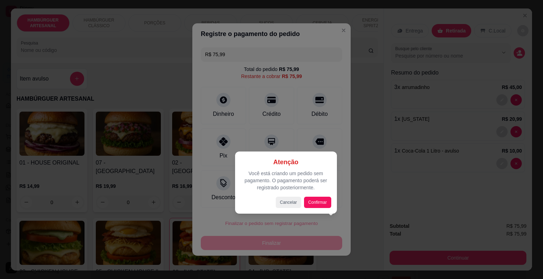
click at [322, 148] on div at bounding box center [271, 139] width 543 height 279
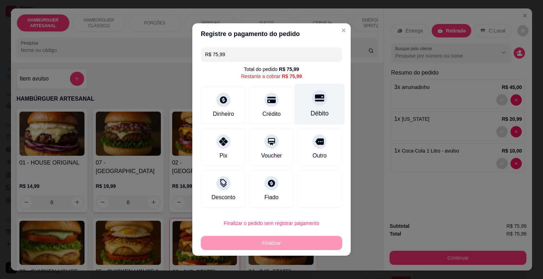
click at [318, 94] on icon at bounding box center [319, 97] width 9 height 9
type input "R$ 0,00"
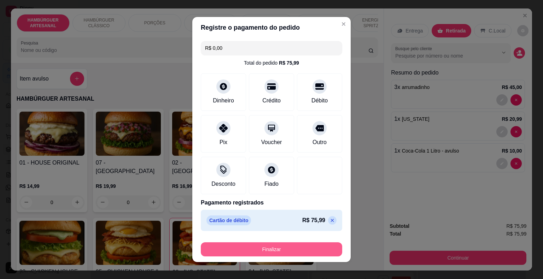
click at [280, 251] on button "Finalizar" at bounding box center [271, 250] width 141 height 14
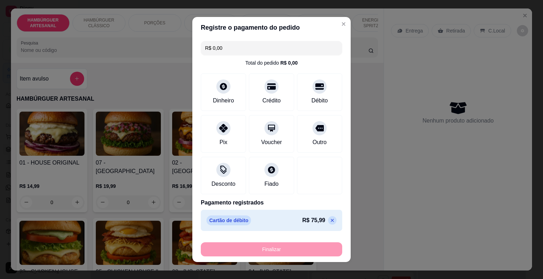
type input "0"
type input "-R$ 75,99"
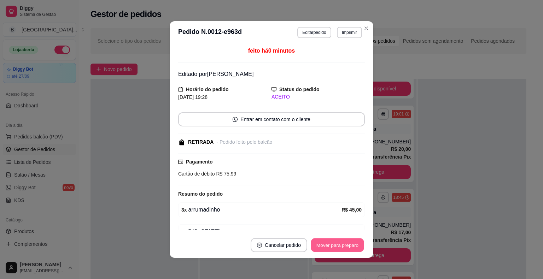
click at [339, 250] on button "Mover para preparo" at bounding box center [337, 246] width 53 height 14
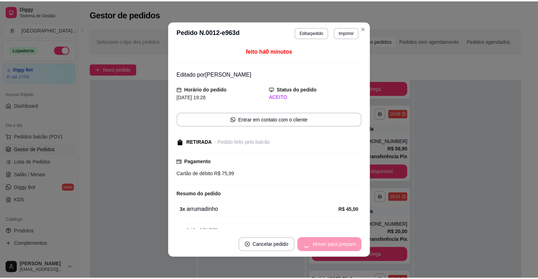
scroll to position [228, 0]
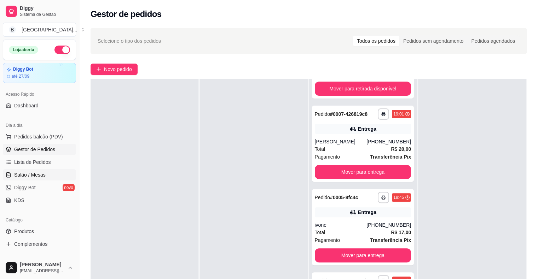
click at [22, 176] on span "Salão / Mesas" at bounding box center [29, 175] width 31 height 7
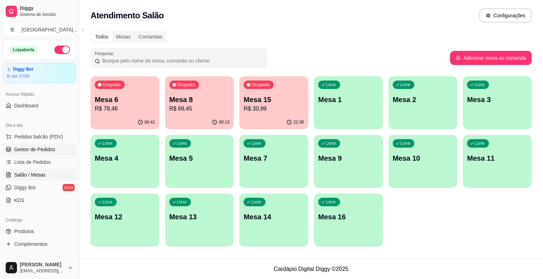
click at [44, 145] on link "Gestor de Pedidos" at bounding box center [39, 149] width 73 height 11
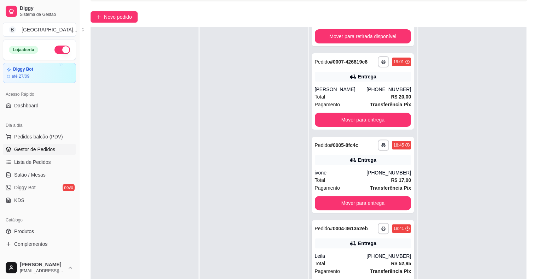
scroll to position [107, 0]
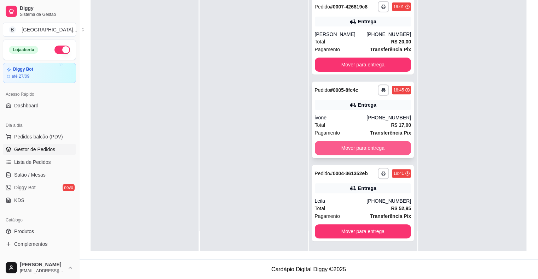
click at [335, 146] on button "Mover para entrega" at bounding box center [363, 148] width 97 height 14
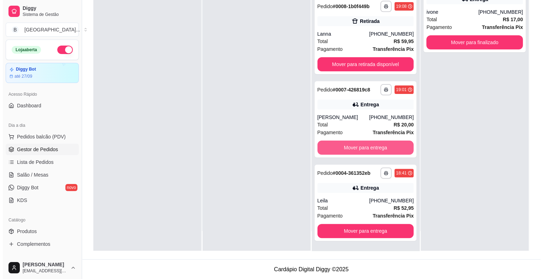
scroll to position [145, 0]
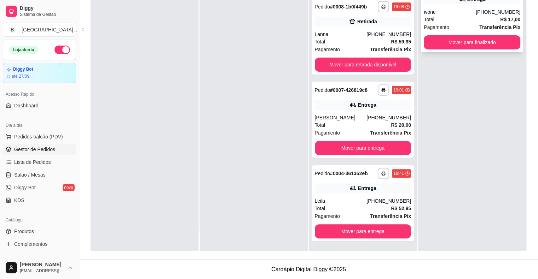
click at [447, 19] on div "Total R$ 17,00" at bounding box center [472, 20] width 97 height 8
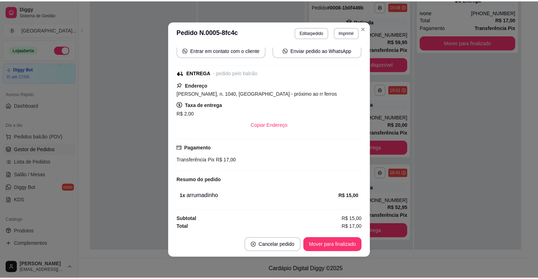
scroll to position [1, 0]
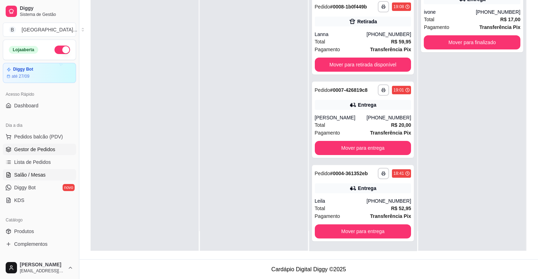
click at [18, 173] on span "Salão / Mesas" at bounding box center [29, 175] width 31 height 7
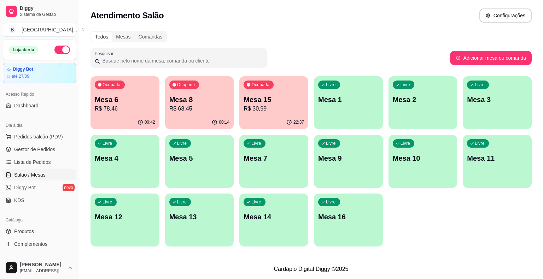
click at [134, 106] on p "R$ 78,46" at bounding box center [125, 109] width 60 height 8
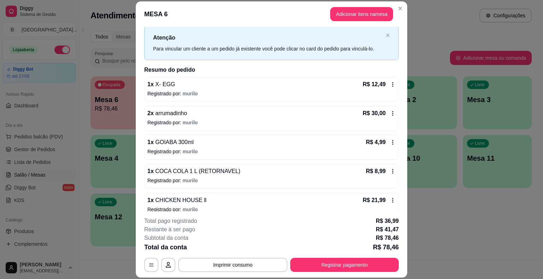
scroll to position [25, 0]
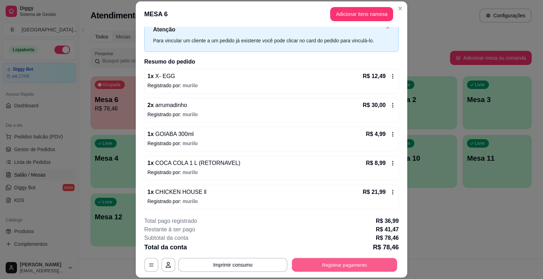
click at [339, 261] on button "Registrar pagamento" at bounding box center [344, 265] width 105 height 14
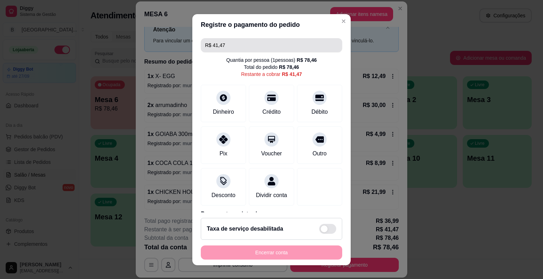
click at [246, 52] on input "R$ 41,47" at bounding box center [271, 45] width 133 height 14
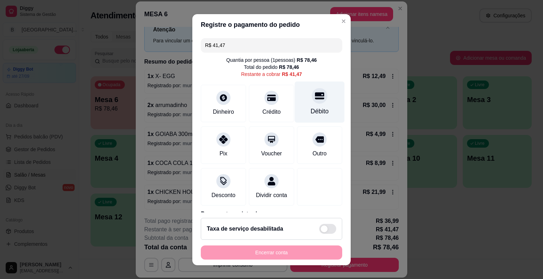
click at [311, 109] on div "Débito" at bounding box center [320, 111] width 18 height 9
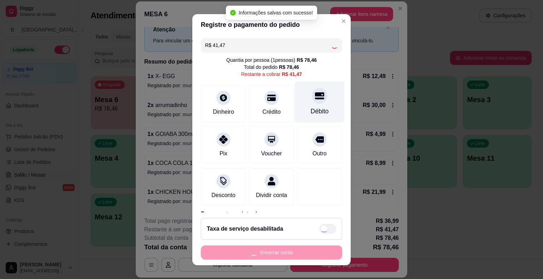
type input "R$ 0,00"
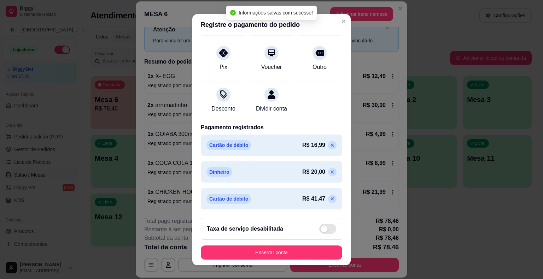
scroll to position [8, 0]
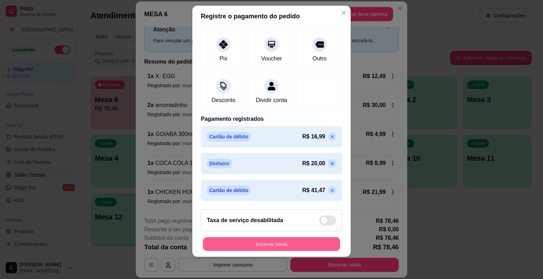
click at [276, 248] on button "Encerrar conta" at bounding box center [271, 244] width 137 height 14
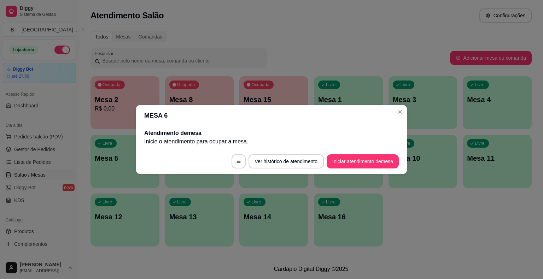
scroll to position [0, 0]
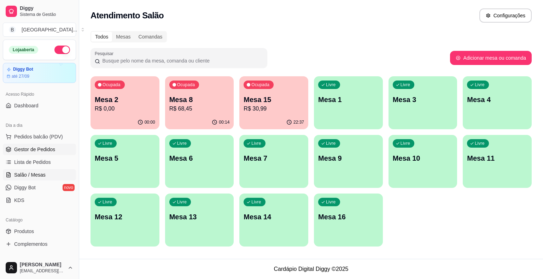
click at [29, 144] on link "Gestor de Pedidos" at bounding box center [39, 149] width 73 height 11
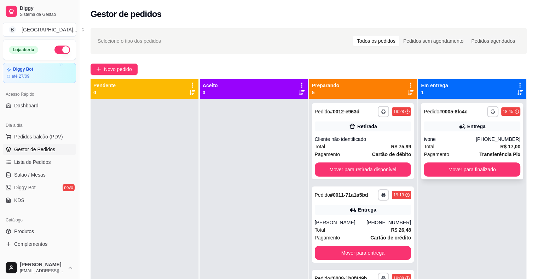
click at [461, 148] on div "Total R$ 17,00" at bounding box center [472, 147] width 97 height 8
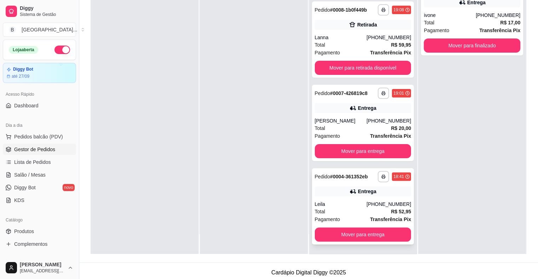
scroll to position [107, 0]
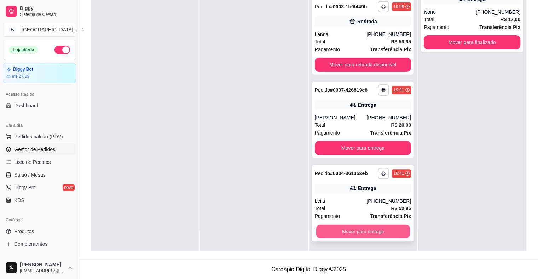
click at [364, 236] on button "Mover para entrega" at bounding box center [363, 232] width 94 height 14
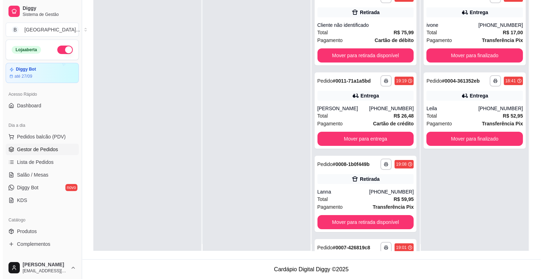
scroll to position [0, 0]
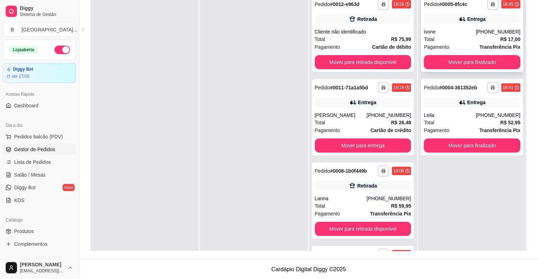
click at [427, 36] on span "Total" at bounding box center [429, 39] width 11 height 8
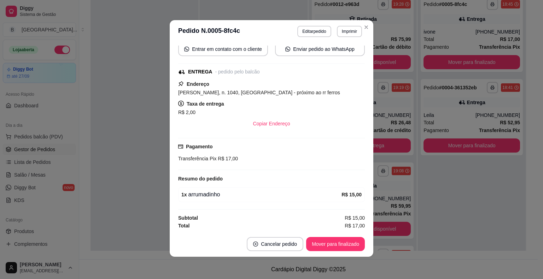
scroll to position [1, 0]
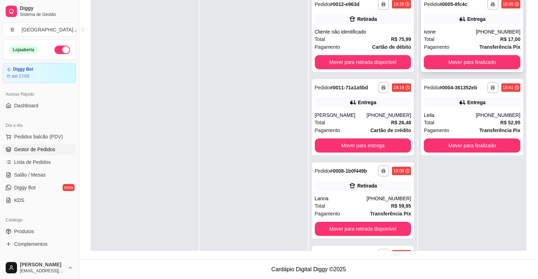
click at [436, 34] on div "ivone" at bounding box center [450, 31] width 52 height 7
click at [479, 126] on div "Total R$ 52,95" at bounding box center [472, 123] width 97 height 8
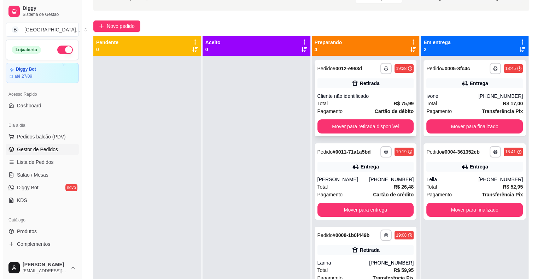
scroll to position [37, 0]
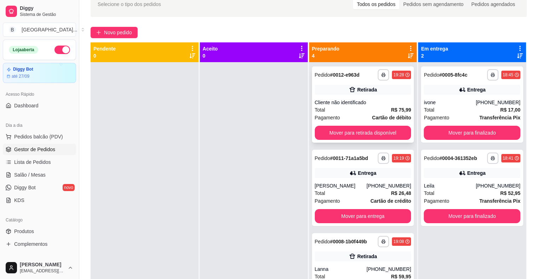
click at [368, 110] on div "Total R$ 75,99" at bounding box center [363, 110] width 97 height 8
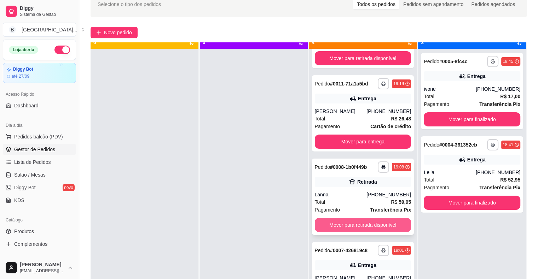
scroll to position [20, 0]
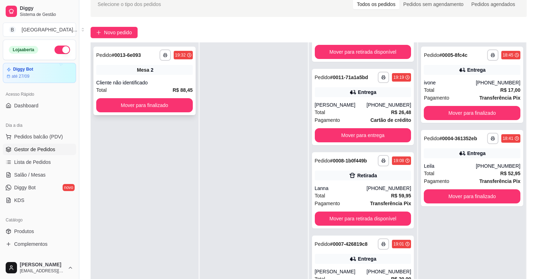
click at [115, 77] on div "**********" at bounding box center [144, 81] width 102 height 69
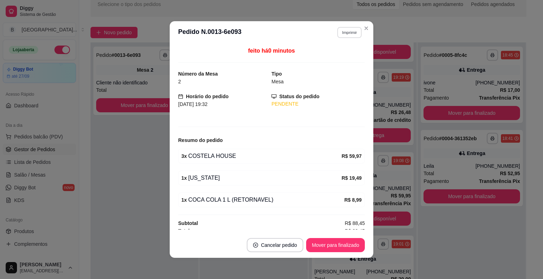
click at [348, 31] on button "Imprimir" at bounding box center [349, 32] width 24 height 11
click at [346, 54] on button "IMPRESSORA" at bounding box center [334, 57] width 51 height 11
click at [355, 243] on button "Mover para finalizado" at bounding box center [335, 246] width 57 height 14
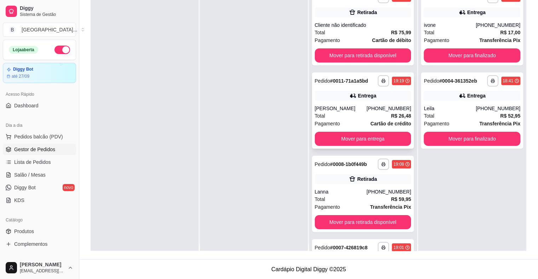
scroll to position [0, 0]
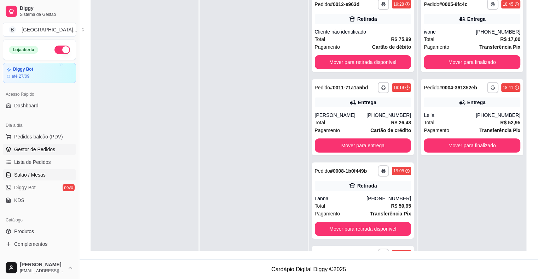
click at [21, 177] on span "Salão / Mesas" at bounding box center [29, 175] width 31 height 7
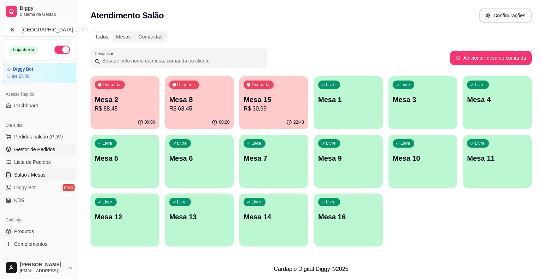
click at [29, 151] on span "Gestor de Pedidos" at bounding box center [34, 149] width 41 height 7
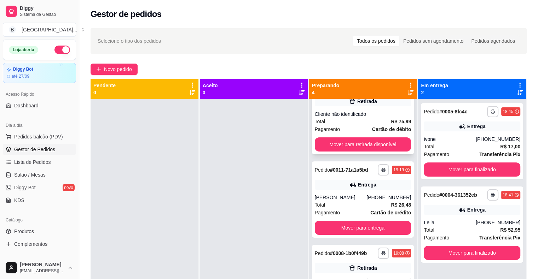
scroll to position [61, 0]
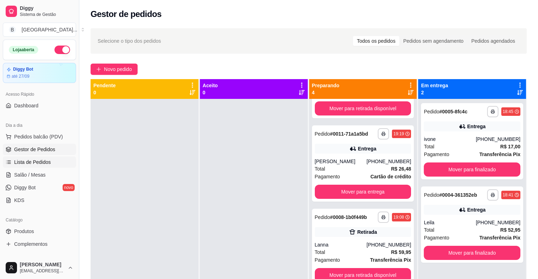
click at [26, 165] on span "Lista de Pedidos" at bounding box center [32, 162] width 37 height 7
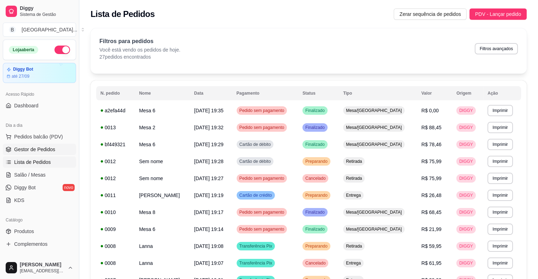
click at [14, 148] on span "Gestor de Pedidos" at bounding box center [34, 149] width 41 height 7
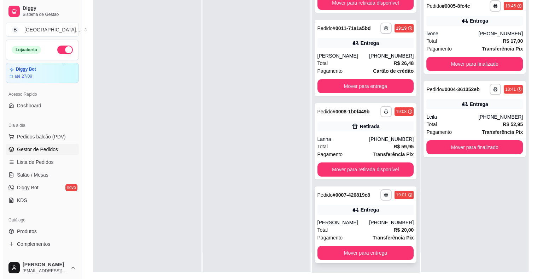
scroll to position [107, 0]
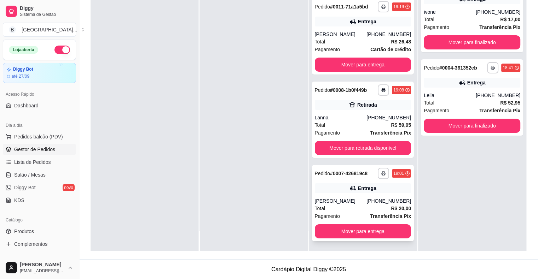
click at [372, 213] on span "Transferência Pix" at bounding box center [390, 217] width 41 height 8
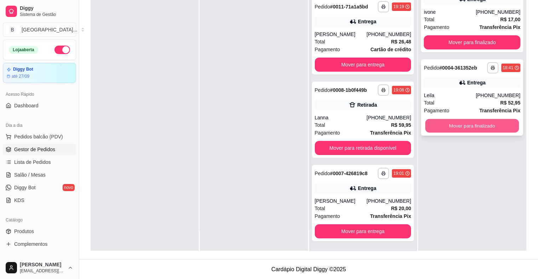
click at [442, 126] on button "Mover para finalizado" at bounding box center [472, 126] width 94 height 14
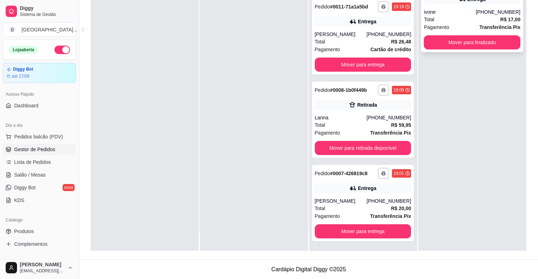
click at [462, 12] on div "ivone" at bounding box center [450, 11] width 52 height 7
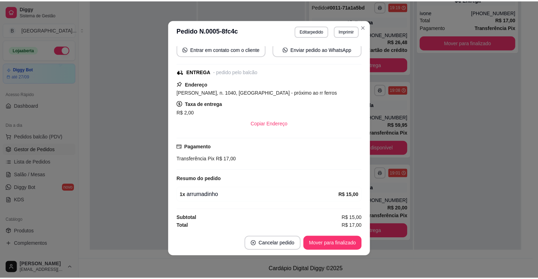
scroll to position [69, 0]
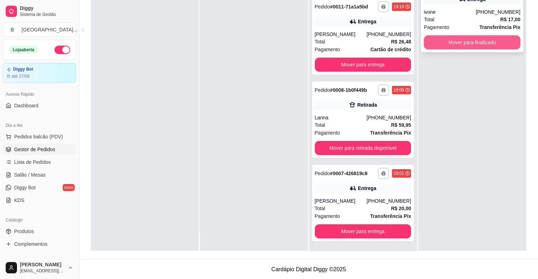
click at [447, 47] on button "Mover para finalizado" at bounding box center [472, 42] width 97 height 14
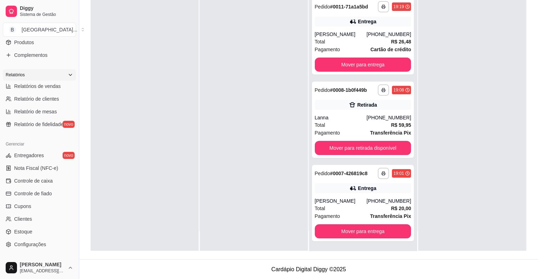
scroll to position [229, 0]
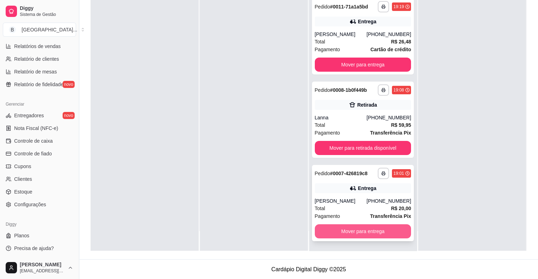
click at [359, 226] on button "Mover para entrega" at bounding box center [363, 232] width 97 height 14
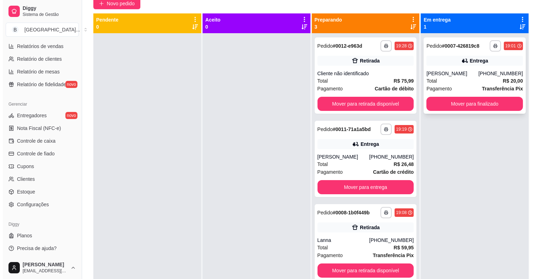
scroll to position [1, 0]
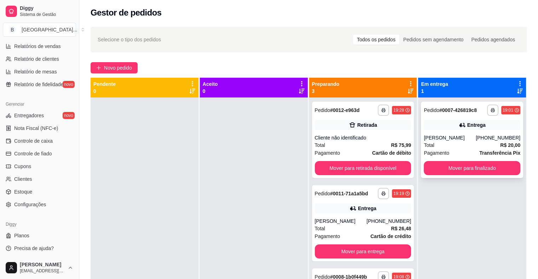
click at [430, 145] on div "Total R$ 20,00" at bounding box center [472, 145] width 97 height 8
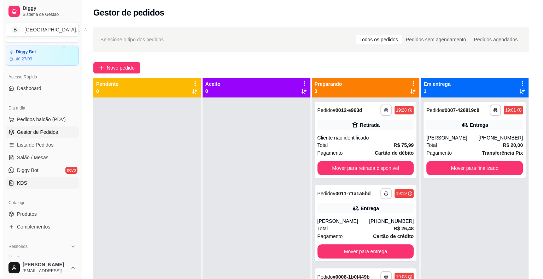
scroll to position [0, 0]
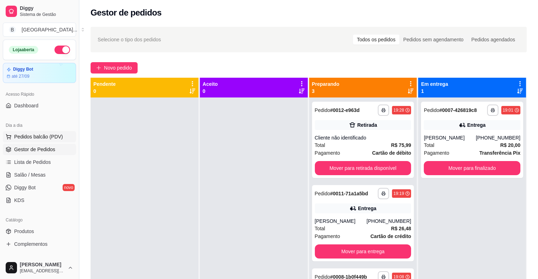
click at [39, 132] on button "Pedidos balcão (PDV)" at bounding box center [39, 136] width 73 height 11
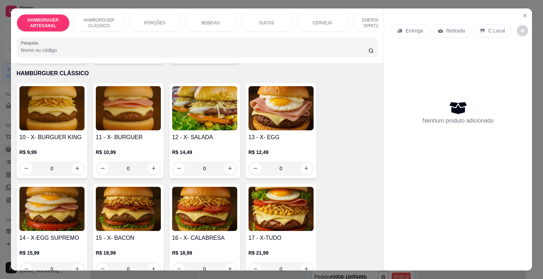
scroll to position [389, 0]
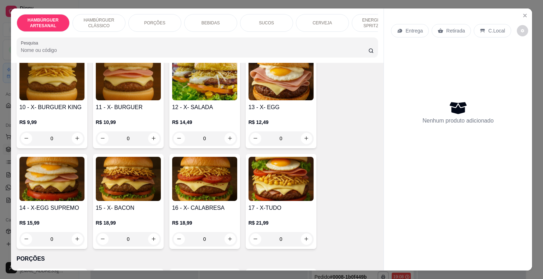
click at [72, 232] on div "0" at bounding box center [51, 239] width 65 height 14
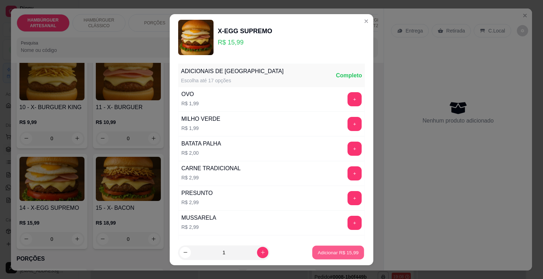
click at [321, 257] on button "Adicionar R$ 15,99" at bounding box center [338, 253] width 52 height 14
type input "1"
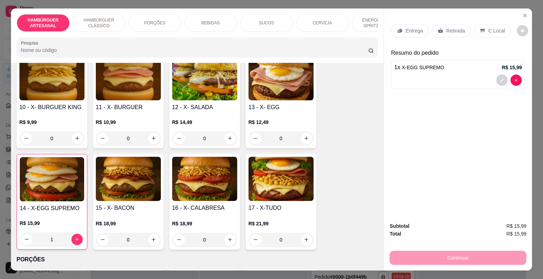
click at [268, 20] on p "SUCOS" at bounding box center [266, 23] width 15 height 6
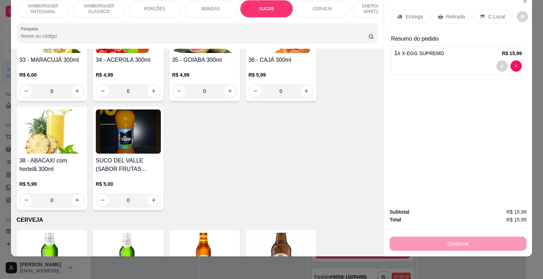
scroll to position [1346, 0]
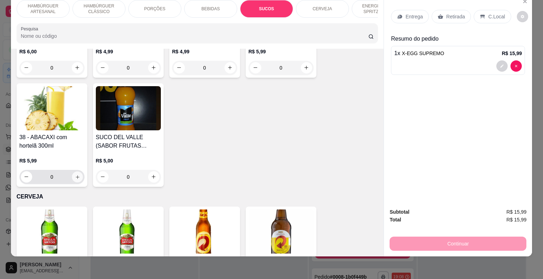
click at [75, 174] on icon "increase-product-quantity" at bounding box center [77, 176] width 5 height 5
type input "1"
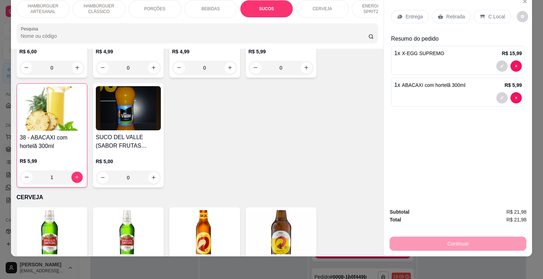
click at [446, 13] on p "Retirada" at bounding box center [455, 16] width 19 height 7
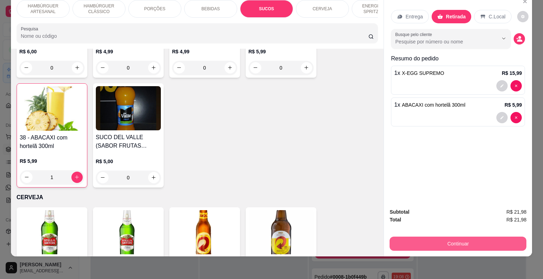
click at [425, 237] on button "Continuar" at bounding box center [458, 244] width 137 height 14
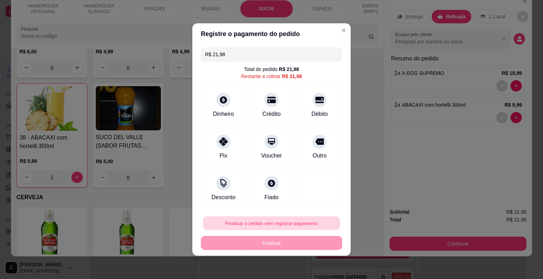
click at [263, 226] on button "Finalizar o pedido sem registrar pagamento" at bounding box center [271, 224] width 137 height 14
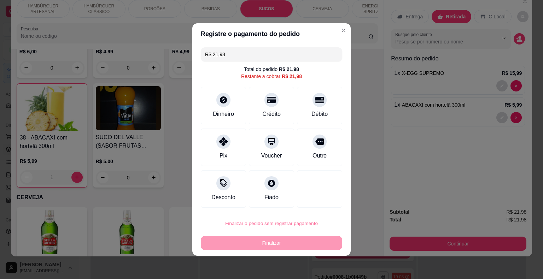
click at [314, 201] on button "Confirmar" at bounding box center [315, 203] width 26 height 11
type input "0"
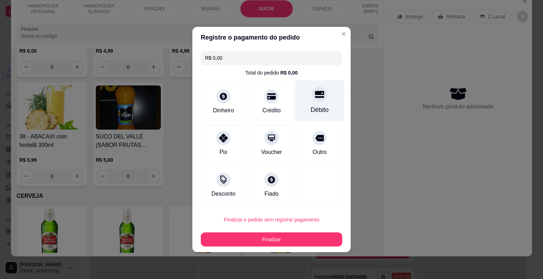
type input "R$ 0,00"
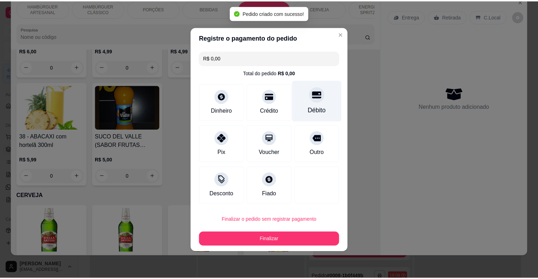
scroll to position [1345, 0]
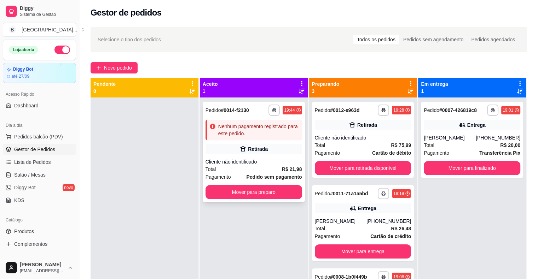
click at [268, 151] on div "Retirada" at bounding box center [253, 149] width 97 height 10
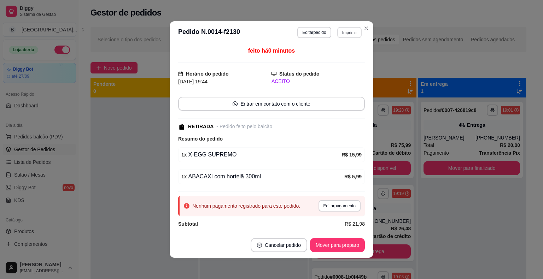
click at [343, 31] on button "Imprimir" at bounding box center [349, 32] width 24 height 11
click at [345, 59] on button "IMPRESSORA" at bounding box center [334, 57] width 51 height 11
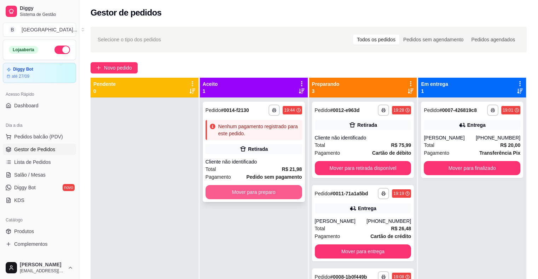
click at [252, 192] on button "Mover para preparo" at bounding box center [253, 192] width 97 height 14
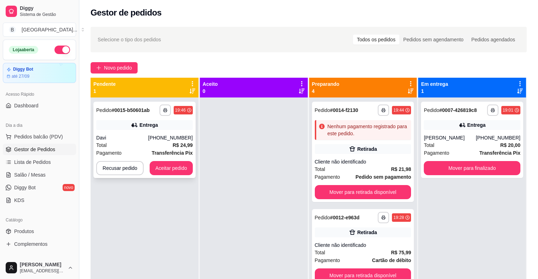
click at [175, 138] on div "[PHONE_NUMBER]" at bounding box center [170, 137] width 45 height 7
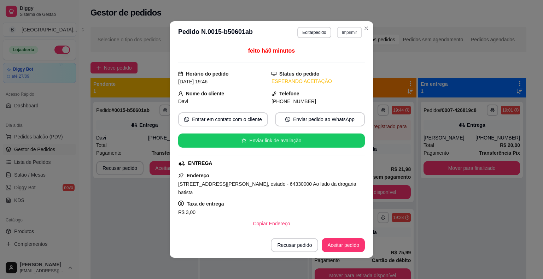
click at [352, 30] on button "Imprimir" at bounding box center [349, 32] width 25 height 11
click at [338, 54] on button "IMPRESSORA" at bounding box center [334, 57] width 51 height 11
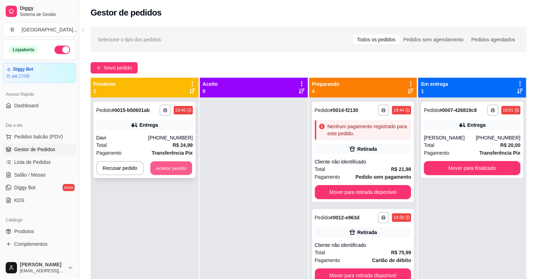
click at [184, 166] on button "Aceitar pedido" at bounding box center [171, 169] width 42 height 14
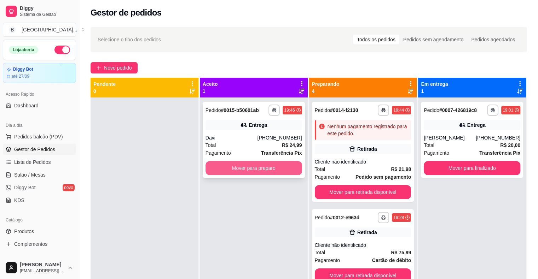
click at [218, 172] on button "Mover para preparo" at bounding box center [253, 168] width 97 height 14
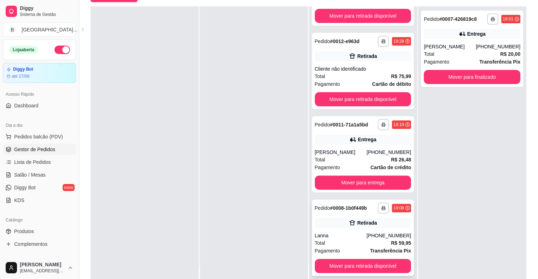
scroll to position [107, 0]
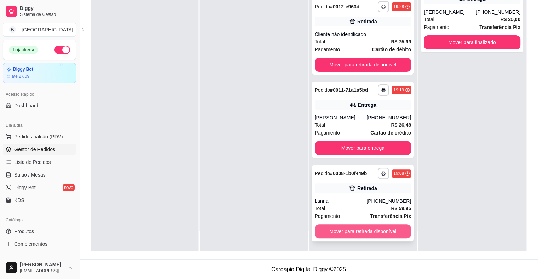
click at [368, 232] on button "Mover para retirada disponível" at bounding box center [363, 232] width 97 height 14
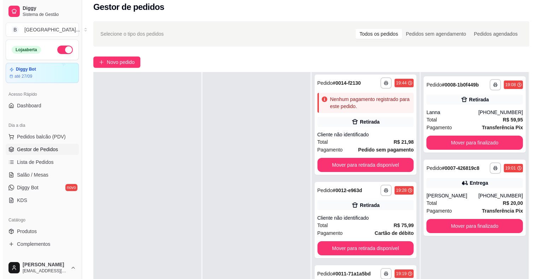
scroll to position [1, 0]
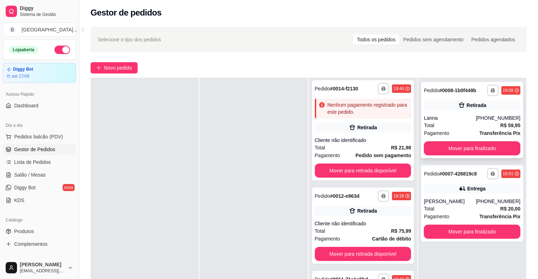
click at [463, 127] on div "Total R$ 59,95" at bounding box center [472, 126] width 97 height 8
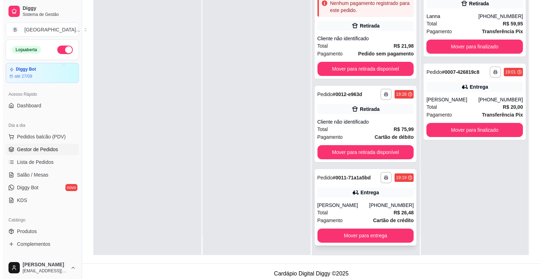
scroll to position [107, 0]
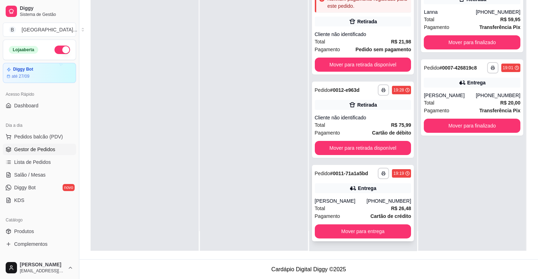
click at [352, 199] on div "[PERSON_NAME]" at bounding box center [341, 201] width 52 height 7
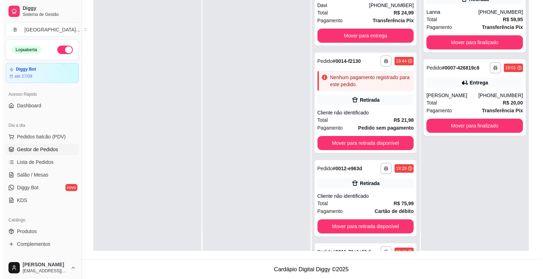
scroll to position [0, 0]
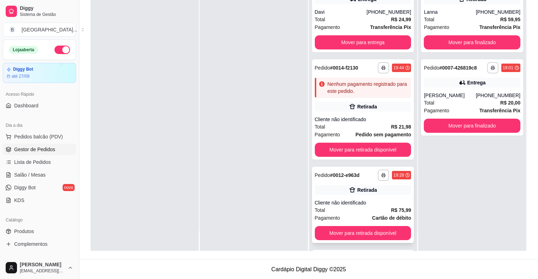
click at [352, 217] on div "Pagamento Cartão de débito" at bounding box center [363, 218] width 97 height 8
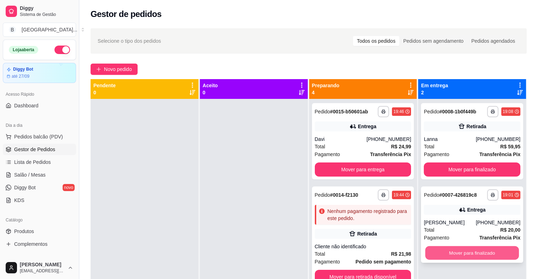
click at [456, 251] on button "Mover para finalizado" at bounding box center [472, 253] width 94 height 14
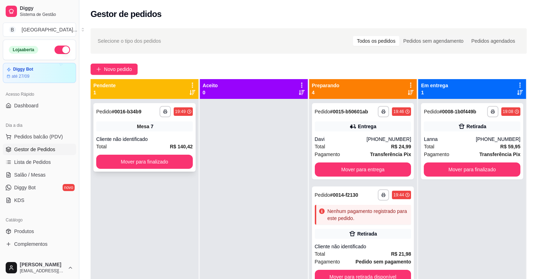
click at [167, 133] on div "**********" at bounding box center [144, 137] width 102 height 69
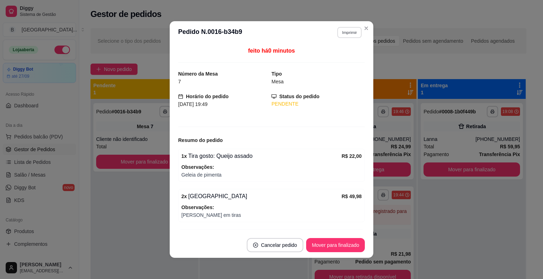
click at [345, 29] on button "Imprimir" at bounding box center [349, 32] width 24 height 11
click at [345, 60] on button "IMPRESSORA" at bounding box center [334, 57] width 50 height 11
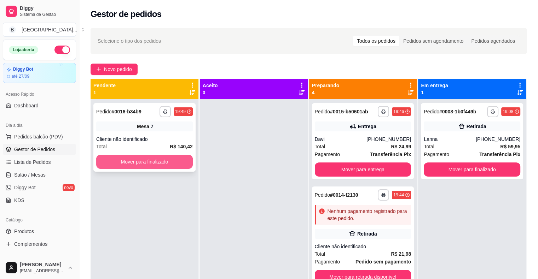
click at [158, 158] on button "Mover para finalizado" at bounding box center [144, 162] width 97 height 14
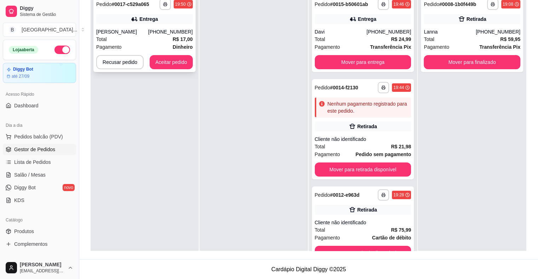
click at [140, 39] on div "Total R$ 17,00" at bounding box center [144, 39] width 97 height 8
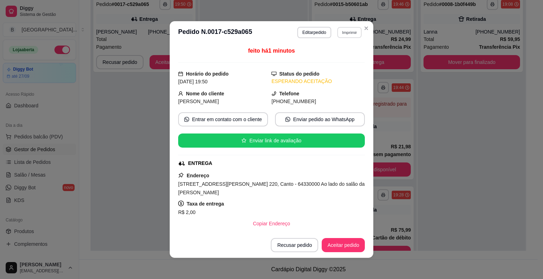
click at [344, 31] on button "Imprimir" at bounding box center [349, 32] width 24 height 11
click at [339, 49] on h4 "Escolha a impressora" at bounding box center [334, 45] width 51 height 7
click at [339, 55] on button "IMPRESSORA" at bounding box center [334, 57] width 51 height 11
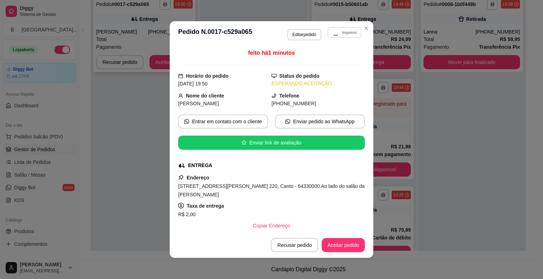
click at [94, 29] on div "**********" at bounding box center [144, 34] width 102 height 76
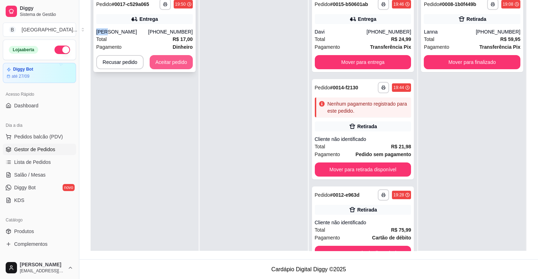
click at [163, 59] on button "Aceitar pedido" at bounding box center [171, 62] width 43 height 14
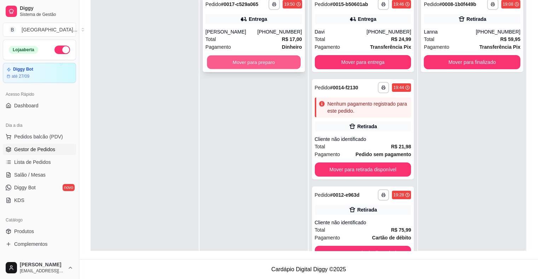
click at [235, 56] on button "Mover para preparo" at bounding box center [254, 63] width 94 height 14
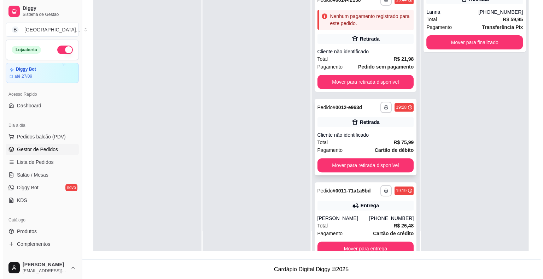
scroll to position [140, 0]
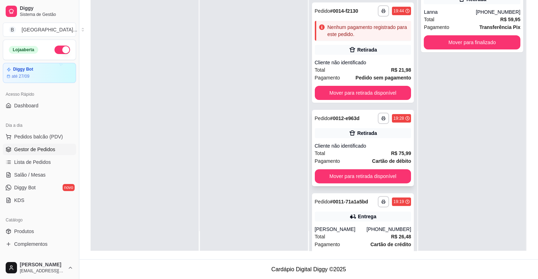
click at [366, 137] on div "Retirada" at bounding box center [367, 133] width 20 height 7
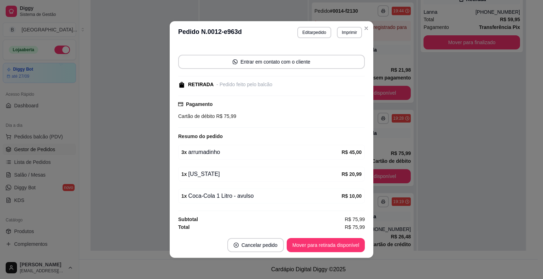
scroll to position [1, 0]
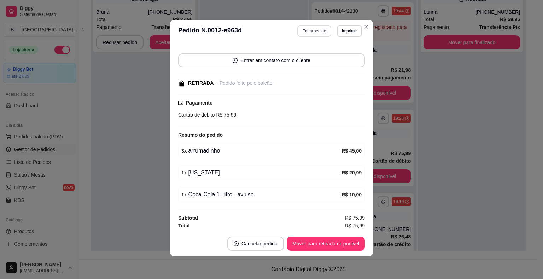
click at [313, 29] on button "Editar pedido" at bounding box center [314, 30] width 34 height 11
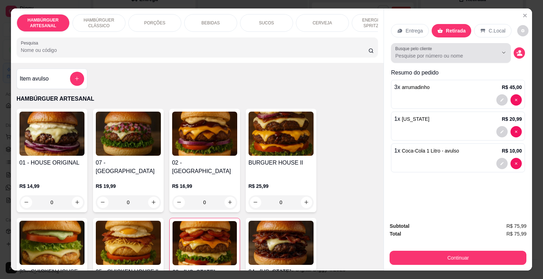
click at [484, 53] on input "Busque pelo cliente" at bounding box center [441, 55] width 92 height 7
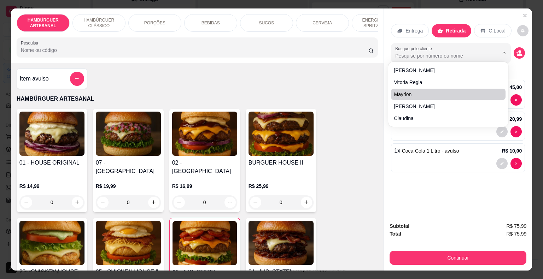
click at [419, 27] on p "Entrega" at bounding box center [414, 30] width 17 height 7
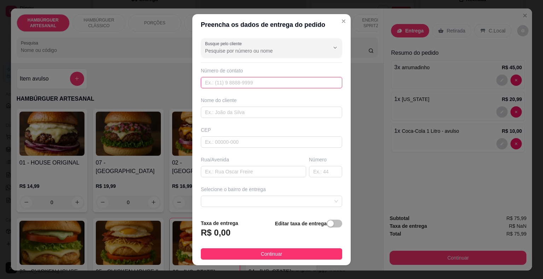
click at [260, 83] on input "text" at bounding box center [271, 82] width 141 height 11
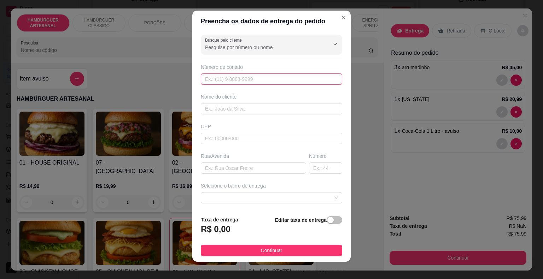
scroll to position [0, 0]
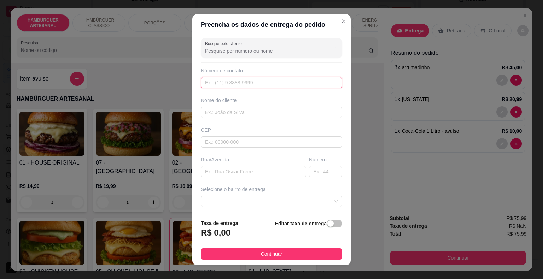
click at [278, 88] on input "text" at bounding box center [271, 82] width 141 height 11
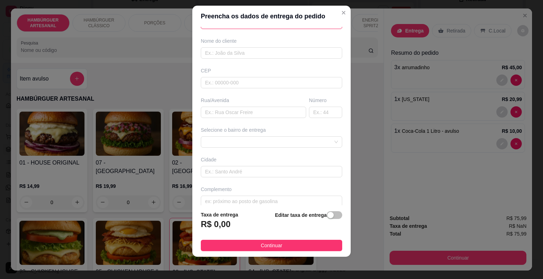
scroll to position [58, 0]
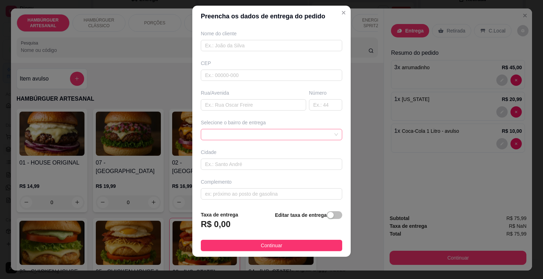
click at [271, 133] on span at bounding box center [271, 134] width 133 height 11
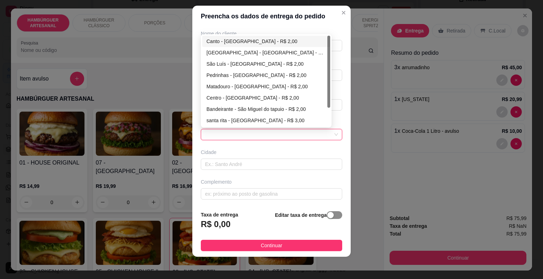
click at [327, 212] on span "button" at bounding box center [335, 215] width 16 height 8
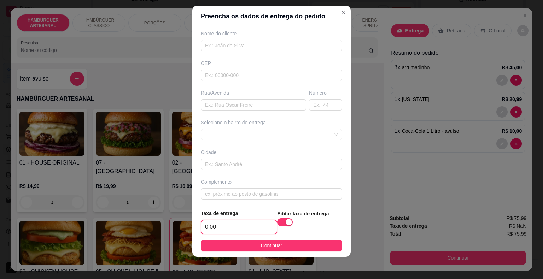
click at [216, 226] on input "0,00" at bounding box center [239, 227] width 76 height 13
type input "2,00"
click at [238, 252] on footer "Taxa de entrega 2,00 Editar taxa de entrega Continuar" at bounding box center [271, 230] width 158 height 53
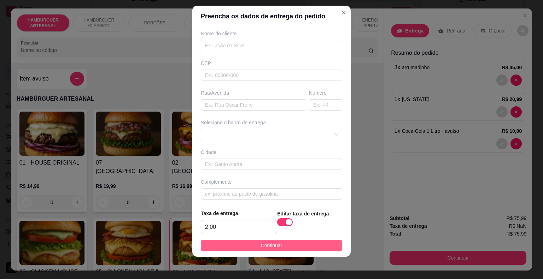
click at [240, 249] on button "Continuar" at bounding box center [271, 245] width 141 height 11
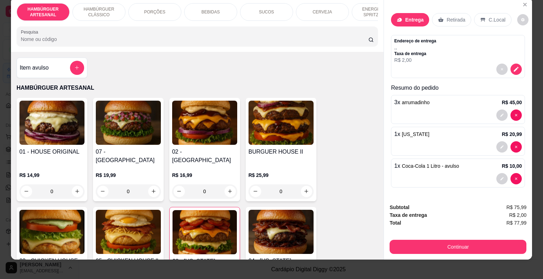
scroll to position [17, 0]
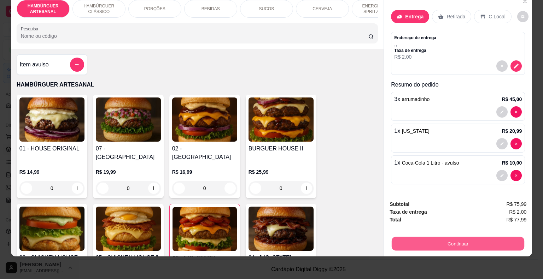
click at [416, 237] on button "Continuar" at bounding box center [458, 244] width 133 height 14
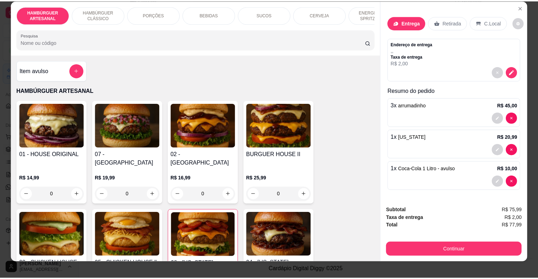
scroll to position [0, 0]
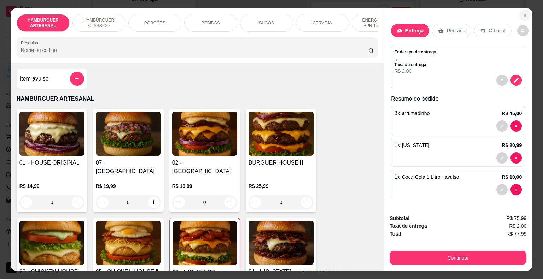
click at [521, 10] on button "Close" at bounding box center [524, 15] width 11 height 11
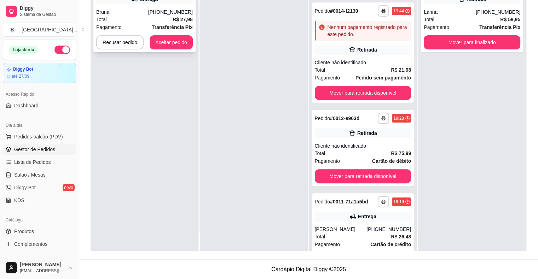
click at [144, 18] on div "Total R$ 27,98" at bounding box center [144, 20] width 97 height 8
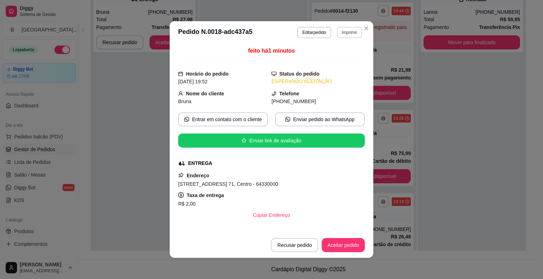
click at [351, 34] on button "Imprimir" at bounding box center [349, 32] width 25 height 11
click at [333, 52] on button "IMPRESSORA" at bounding box center [334, 57] width 50 height 11
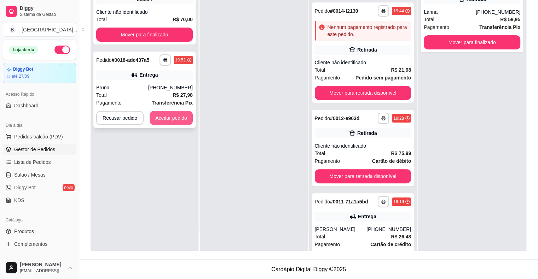
click at [169, 115] on button "Aceitar pedido" at bounding box center [171, 118] width 43 height 14
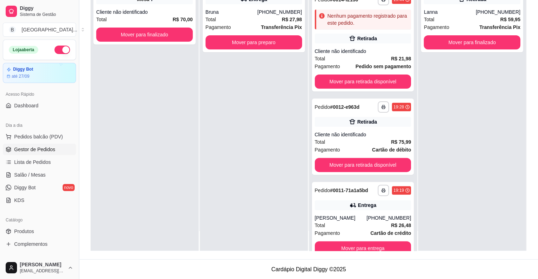
scroll to position [140, 0]
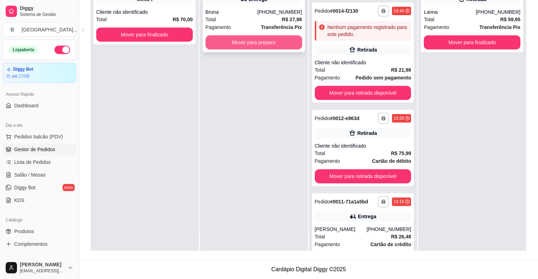
click at [242, 43] on button "Mover para preparo" at bounding box center [253, 42] width 97 height 14
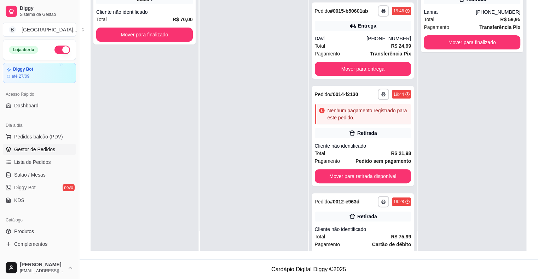
scroll to position [224, 0]
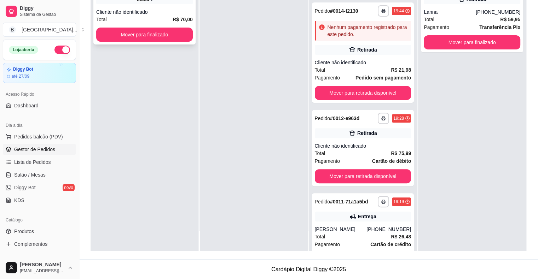
click at [152, 24] on div "**********" at bounding box center [144, 10] width 102 height 69
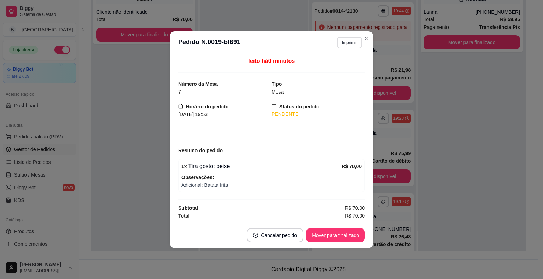
click at [343, 43] on button "Imprimir" at bounding box center [349, 42] width 25 height 11
click at [343, 66] on button "IMPRESSORA" at bounding box center [337, 67] width 50 height 11
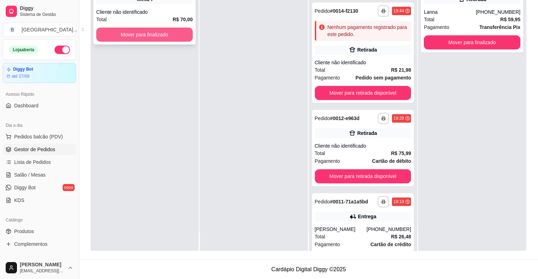
click at [174, 36] on button "Mover para finalizado" at bounding box center [144, 35] width 97 height 14
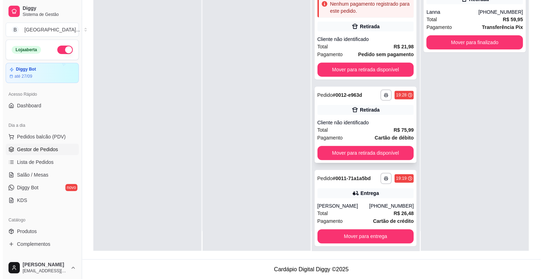
scroll to position [259, 0]
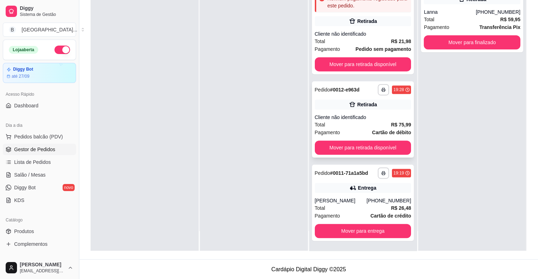
click at [374, 112] on div "**********" at bounding box center [363, 119] width 102 height 76
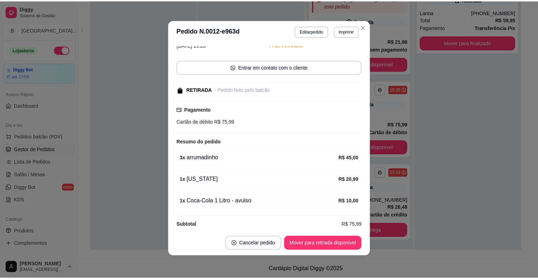
scroll to position [58, 0]
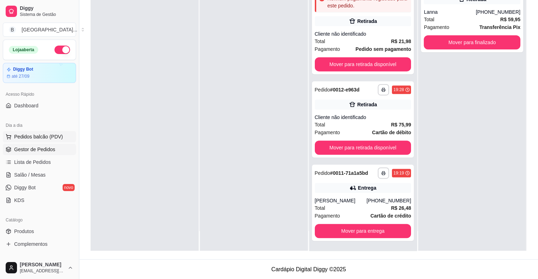
click at [37, 136] on span "Pedidos balcão (PDV)" at bounding box center [38, 136] width 49 height 7
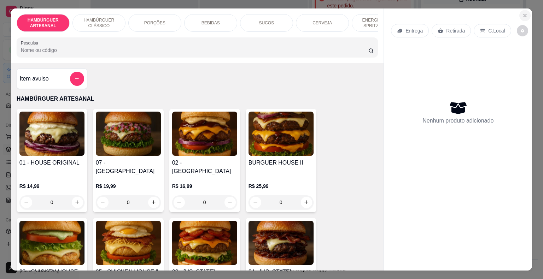
click at [522, 13] on icon "Close" at bounding box center [525, 16] width 6 height 6
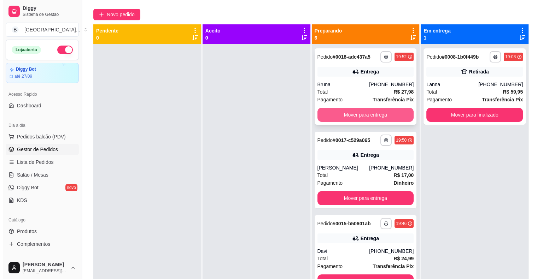
scroll to position [1, 0]
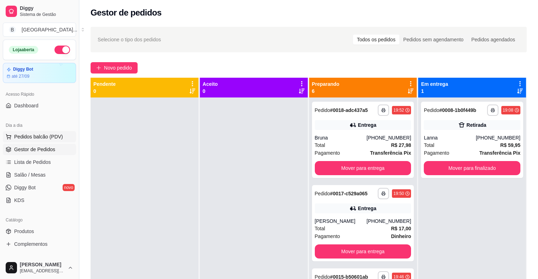
click at [41, 134] on span "Pedidos balcão (PDV)" at bounding box center [38, 136] width 49 height 7
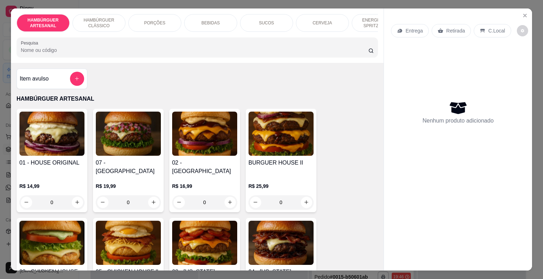
click at [203, 21] on p "BEBIDAS" at bounding box center [211, 23] width 18 height 6
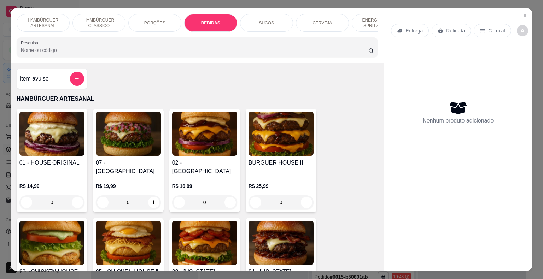
scroll to position [17, 0]
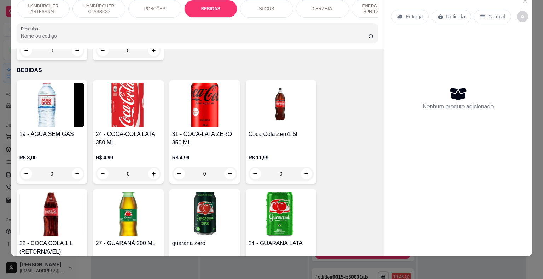
click at [53, 10] on div "HAMBÚRGUER ARTESANAL" at bounding box center [43, 9] width 53 height 18
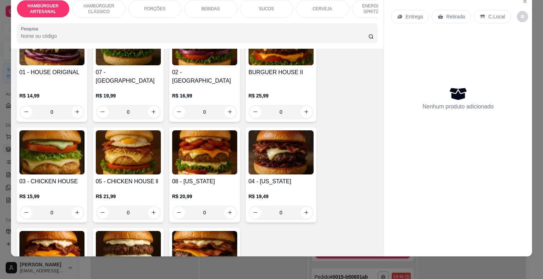
scroll to position [35, 0]
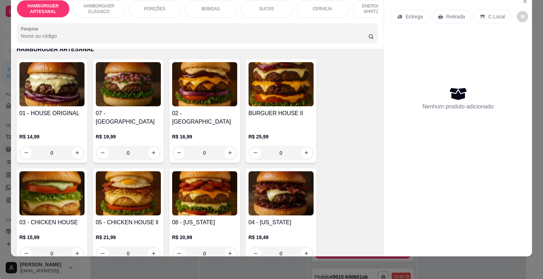
click at [222, 146] on div "0" at bounding box center [204, 153] width 65 height 14
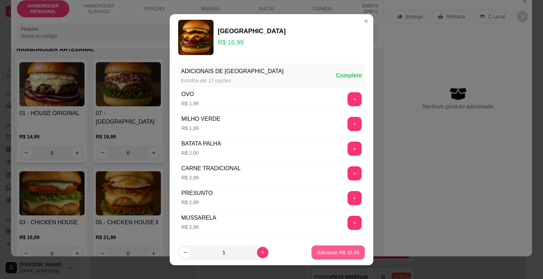
click at [349, 250] on p "Adicionar R$ 16,99" at bounding box center [338, 252] width 42 height 7
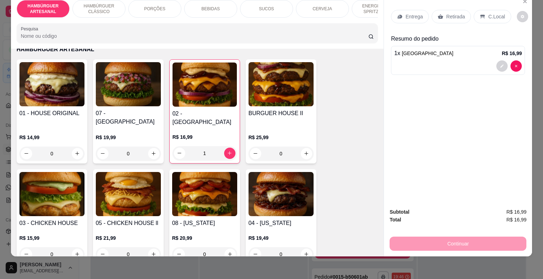
click at [428, 12] on div "Entrega Retirada C.Local" at bounding box center [451, 16] width 120 height 13
click at [451, 13] on p "Retirada" at bounding box center [455, 16] width 19 height 7
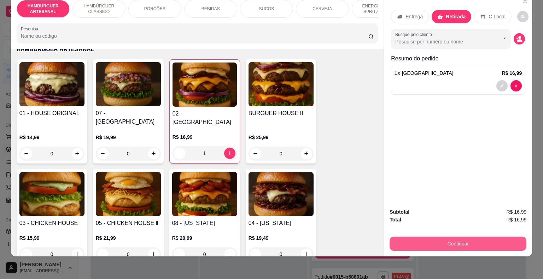
click at [430, 237] on button "Continuar" at bounding box center [458, 244] width 137 height 14
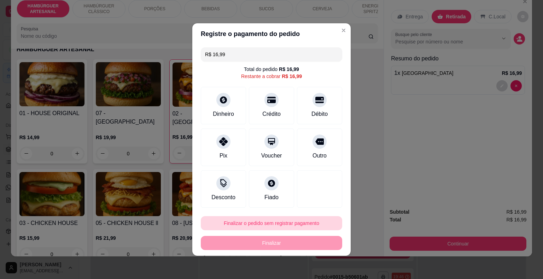
click at [253, 219] on button "Finalizar o pedido sem registrar pagamento" at bounding box center [271, 223] width 141 height 14
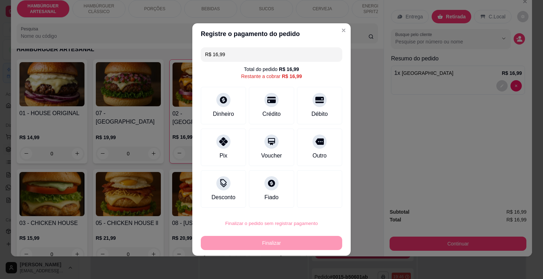
click at [326, 204] on button "Confirmar" at bounding box center [315, 203] width 26 height 11
type input "0"
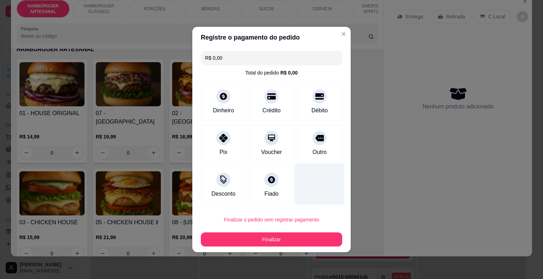
type input "R$ 0,00"
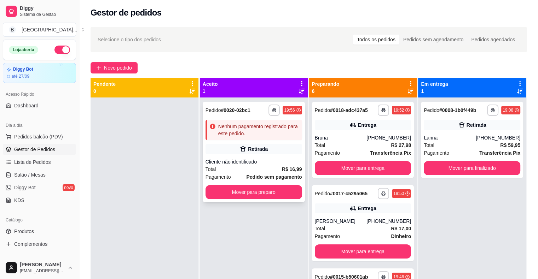
click at [272, 172] on div "Total R$ 16,99" at bounding box center [253, 169] width 97 height 8
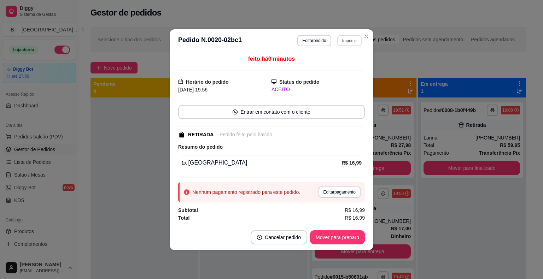
click at [354, 42] on button "Imprimir" at bounding box center [349, 40] width 24 height 11
click at [343, 64] on button "IMPRESSORA" at bounding box center [337, 65] width 50 height 11
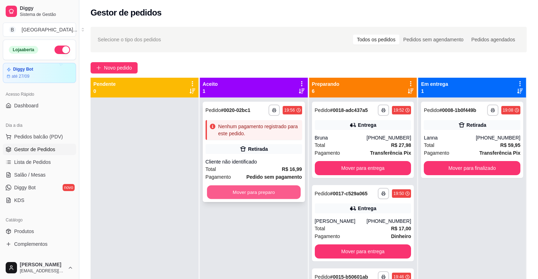
click at [256, 199] on button "Mover para preparo" at bounding box center [254, 193] width 94 height 14
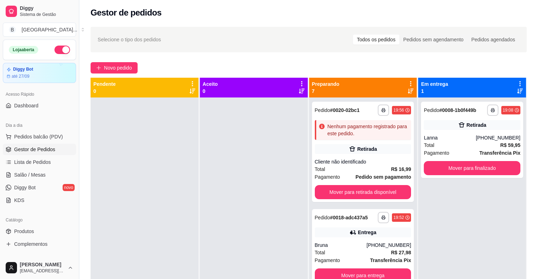
click at [31, 129] on div "Dia a dia" at bounding box center [39, 125] width 73 height 11
click at [31, 134] on span "Pedidos balcão (PDV)" at bounding box center [38, 136] width 49 height 7
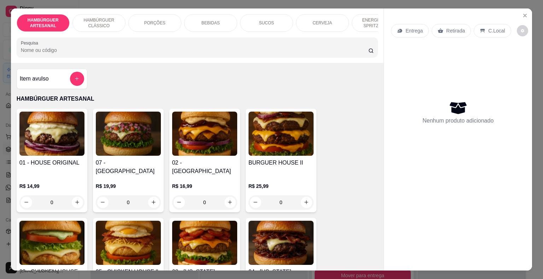
click at [205, 20] on p "BEBIDAS" at bounding box center [211, 23] width 18 height 6
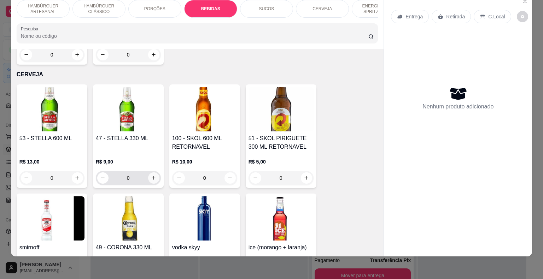
scroll to position [1468, 0]
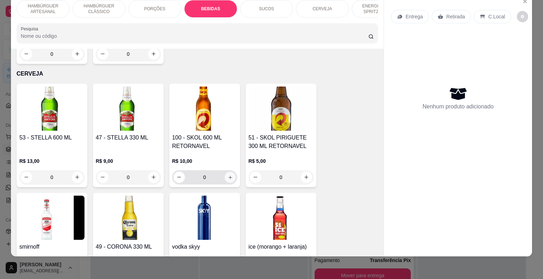
click at [227, 175] on icon "increase-product-quantity" at bounding box center [229, 177] width 5 height 5
type input "1"
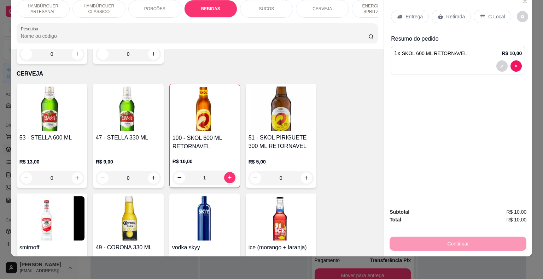
click at [446, 13] on p "Retirada" at bounding box center [455, 16] width 19 height 7
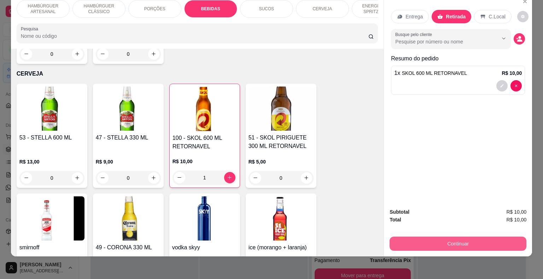
click at [431, 240] on button "Continuar" at bounding box center [458, 244] width 137 height 14
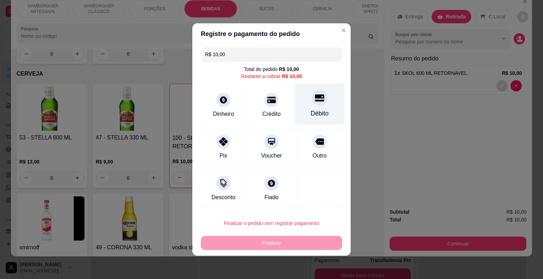
click at [311, 110] on div "Débito" at bounding box center [320, 113] width 18 height 9
type input "R$ 0,00"
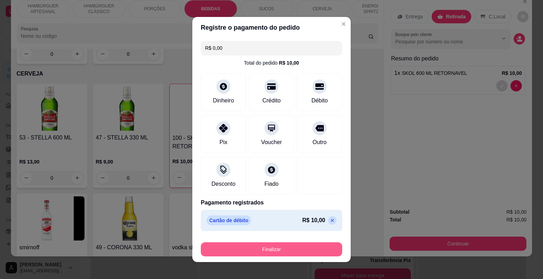
click at [289, 243] on button "Finalizar" at bounding box center [271, 250] width 141 height 14
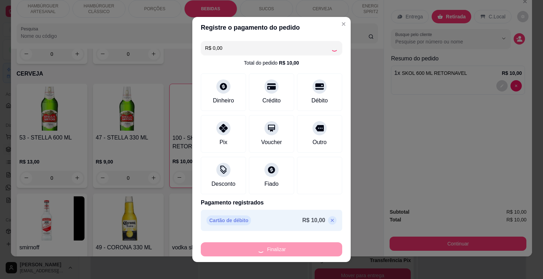
type input "0"
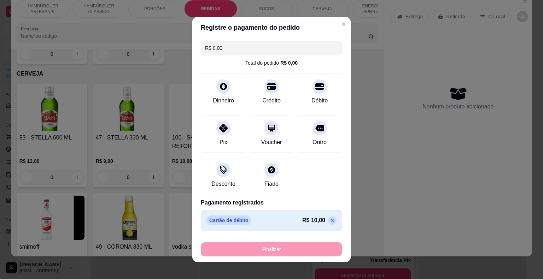
type input "-R$ 10,00"
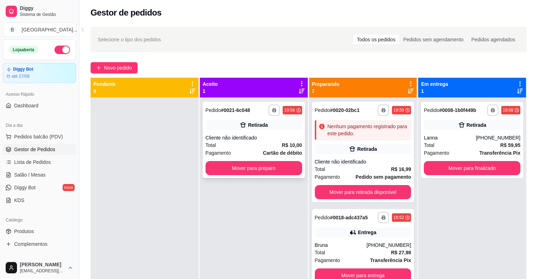
click at [277, 136] on div "Cliente não identificado" at bounding box center [253, 137] width 97 height 7
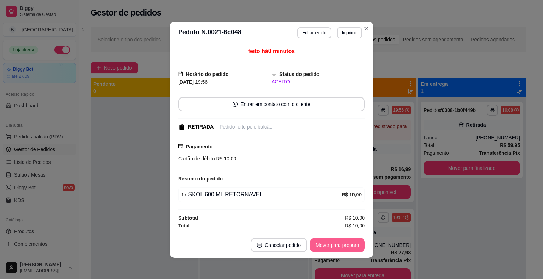
scroll to position [1, 0]
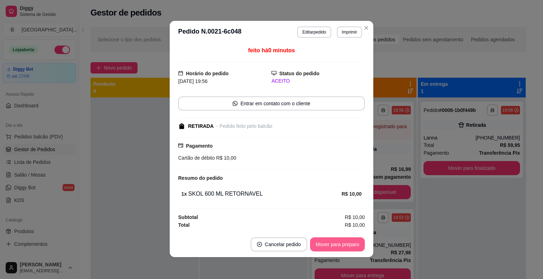
click at [348, 244] on button "Mover para preparo" at bounding box center [337, 245] width 55 height 14
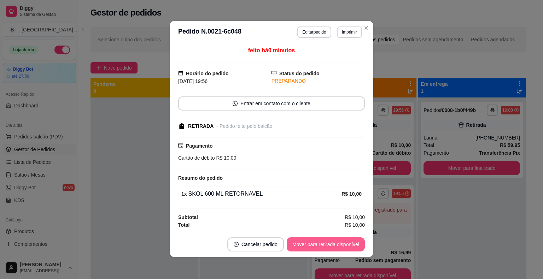
click at [348, 244] on button "Mover para retirada disponível" at bounding box center [326, 245] width 78 height 14
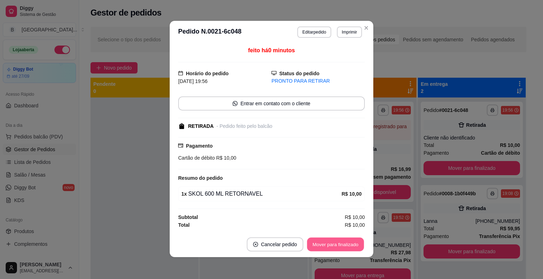
click at [348, 244] on button "Mover para finalizado" at bounding box center [335, 245] width 57 height 14
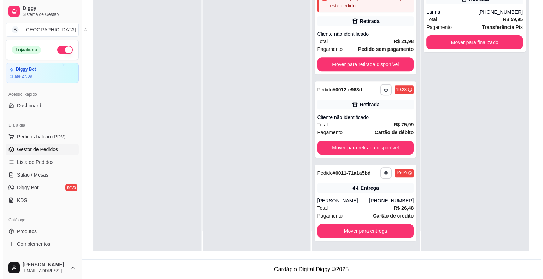
scroll to position [107, 0]
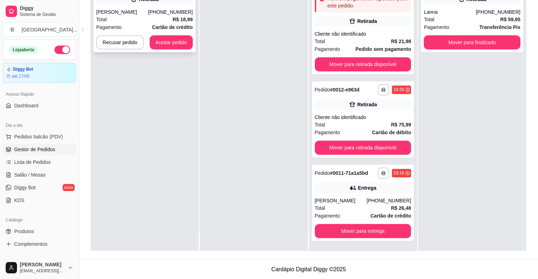
click at [172, 16] on div "Total R$ 18,99" at bounding box center [144, 20] width 97 height 8
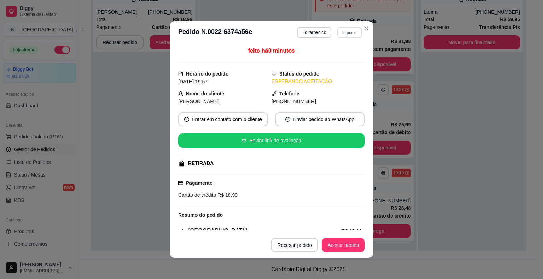
click at [341, 30] on button "Imprimir" at bounding box center [349, 32] width 24 height 11
click at [341, 60] on button "IMPRESSORA" at bounding box center [334, 57] width 50 height 11
click at [349, 249] on button "Aceitar pedido" at bounding box center [343, 246] width 42 height 14
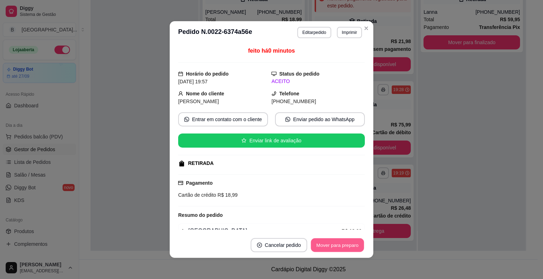
click at [350, 246] on button "Mover para preparo" at bounding box center [337, 246] width 53 height 14
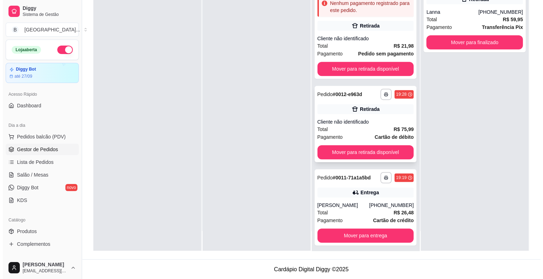
scroll to position [422, 0]
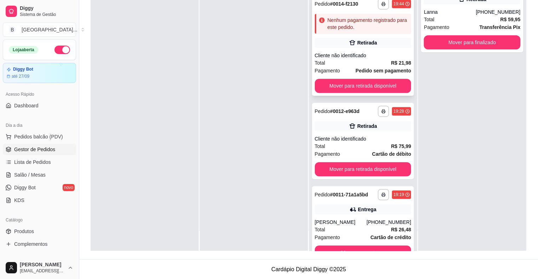
click at [359, 67] on div "Total R$ 21,98" at bounding box center [363, 63] width 97 height 8
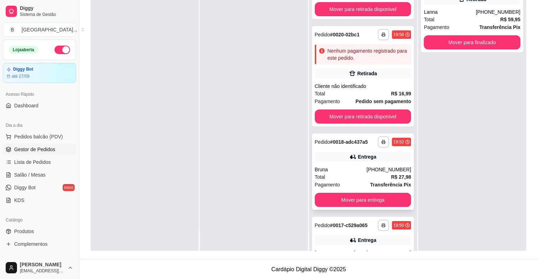
scroll to position [0, 0]
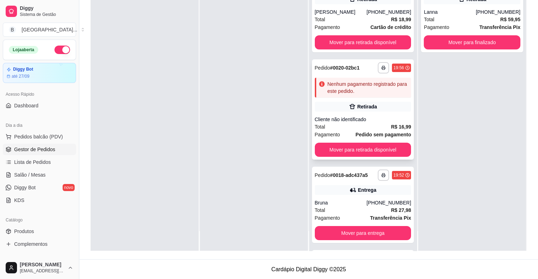
click at [367, 119] on div "**********" at bounding box center [363, 109] width 102 height 100
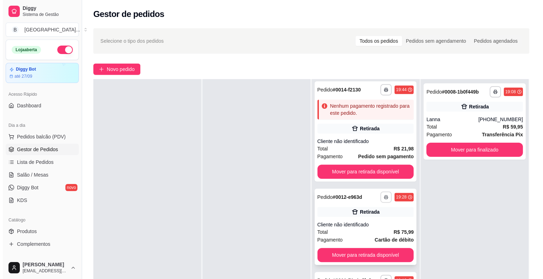
scroll to position [107, 0]
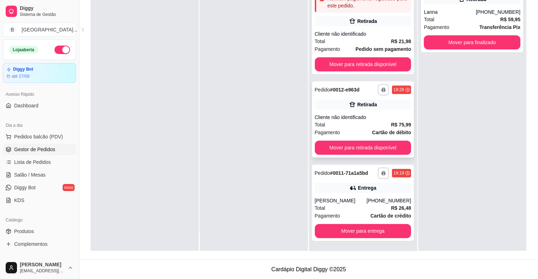
click at [373, 122] on div "Total R$ 75,99" at bounding box center [363, 125] width 97 height 8
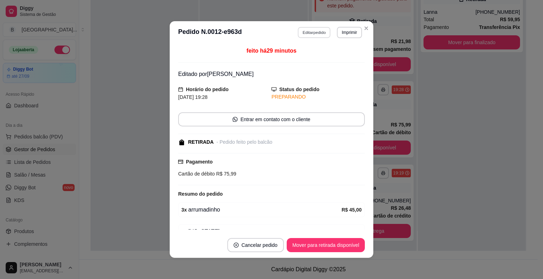
click at [308, 29] on button "Editar pedido" at bounding box center [314, 32] width 33 height 11
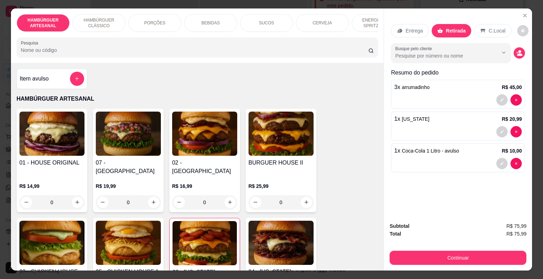
click at [402, 24] on div "Entrega" at bounding box center [410, 30] width 38 height 13
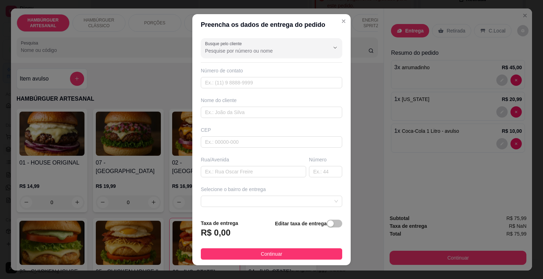
click at [229, 233] on div "R$ 0,00" at bounding box center [219, 235] width 37 height 16
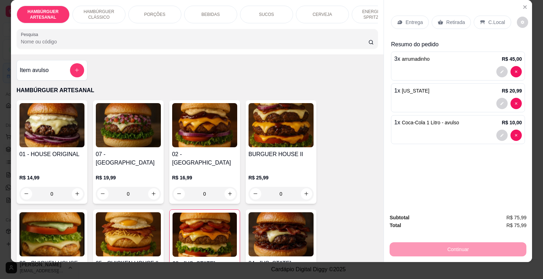
scroll to position [17, 0]
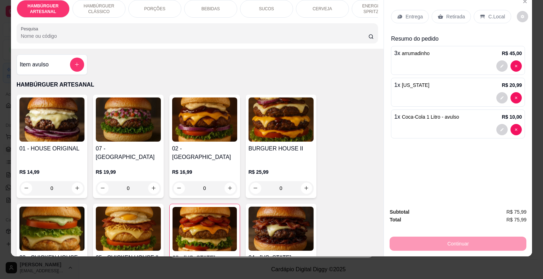
click at [413, 13] on p "Entrega" at bounding box center [414, 16] width 17 height 7
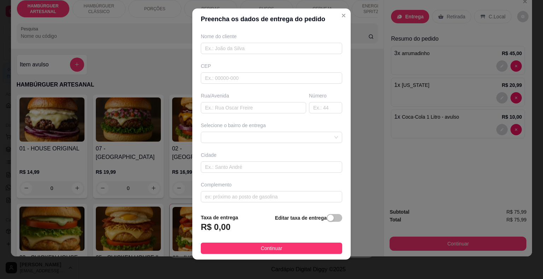
scroll to position [8, 0]
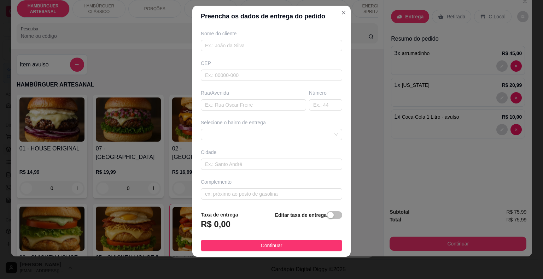
click at [194, 214] on footer "Taxa de entrega R$ 0,00 Editar taxa de entrega Continuar" at bounding box center [271, 231] width 158 height 52
click at [319, 219] on div "Editar taxa de entrega" at bounding box center [308, 222] width 67 height 23
click at [327, 216] on div "button" at bounding box center [330, 215] width 6 height 6
click at [254, 229] on input "0,00" at bounding box center [239, 227] width 76 height 13
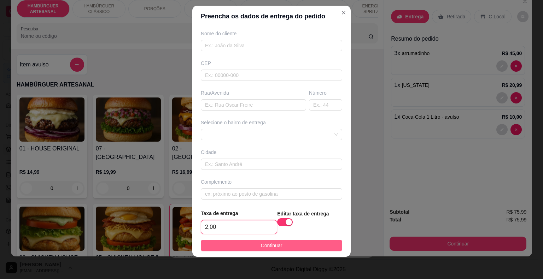
type input "2,00"
click at [253, 250] on button "Continuar" at bounding box center [271, 245] width 141 height 11
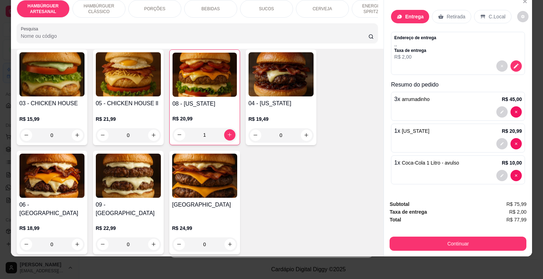
scroll to position [177, 0]
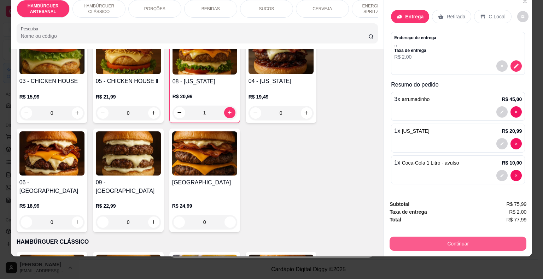
click at [448, 241] on button "Continuar" at bounding box center [458, 244] width 137 height 14
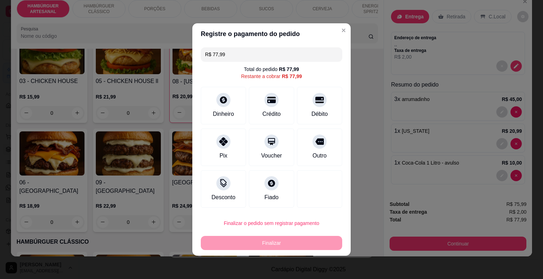
click at [248, 54] on input "R$ 77,99" at bounding box center [271, 54] width 133 height 14
click at [319, 114] on div "Débito" at bounding box center [320, 113] width 18 height 9
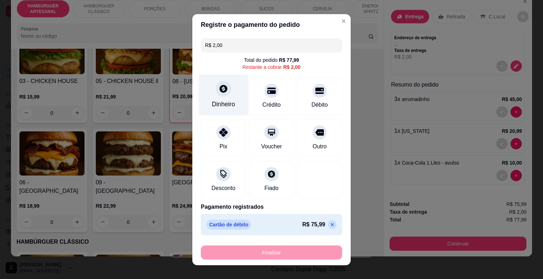
click at [220, 113] on div "Dinheiro" at bounding box center [224, 94] width 50 height 41
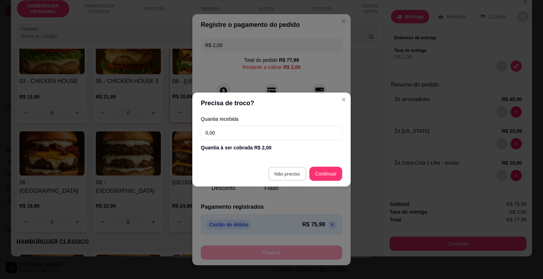
type input "R$ 0,00"
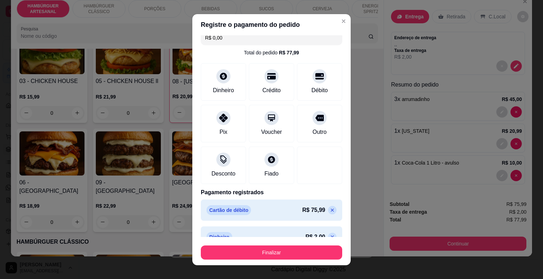
scroll to position [20, 0]
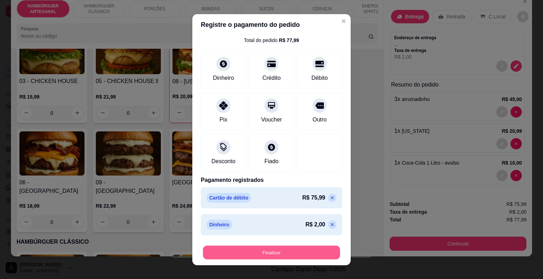
click at [290, 254] on button "Finalizar" at bounding box center [271, 253] width 137 height 14
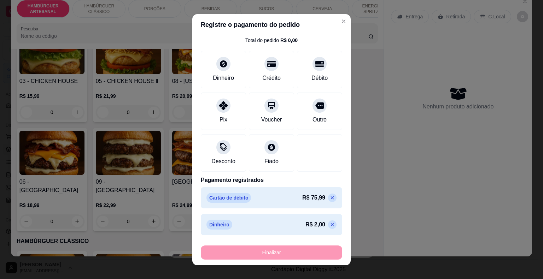
type input "0"
type input "-R$ 77,99"
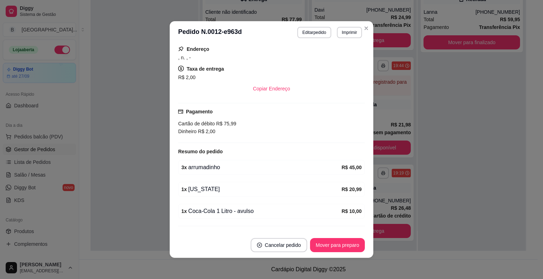
scroll to position [121, 0]
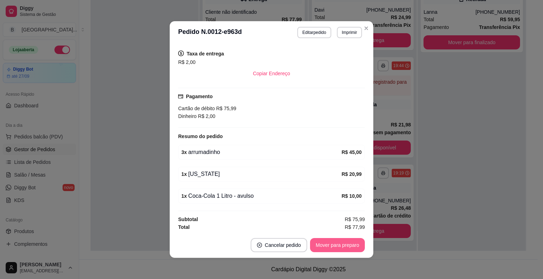
click at [345, 240] on button "Mover para preparo" at bounding box center [337, 245] width 55 height 14
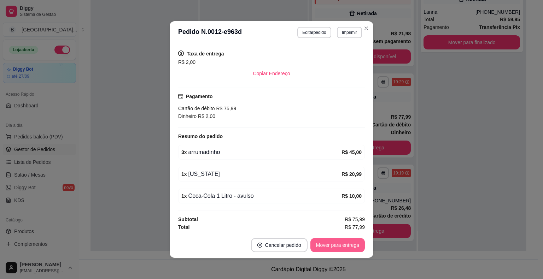
click at [345, 240] on button "Mover para entrega" at bounding box center [337, 245] width 54 height 14
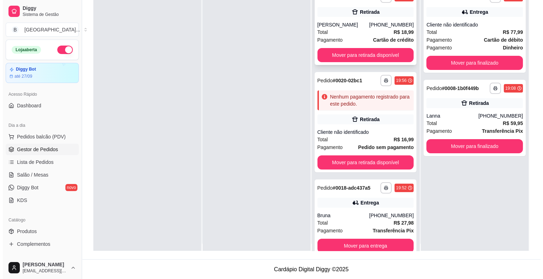
scroll to position [0, 0]
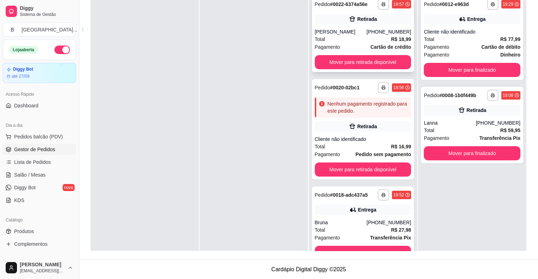
click at [351, 35] on div "[PERSON_NAME]" at bounding box center [341, 31] width 52 height 7
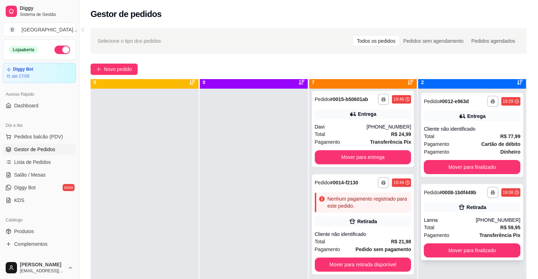
scroll to position [20, 0]
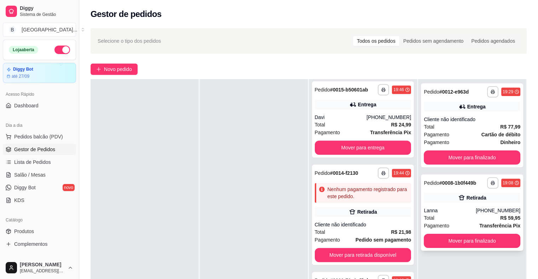
click at [500, 220] on strong "R$ 59,95" at bounding box center [510, 218] width 20 height 6
click at [499, 240] on button "Mover para finalizado" at bounding box center [472, 241] width 97 height 14
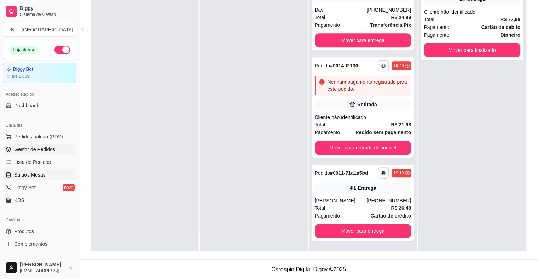
click at [46, 176] on link "Salão / Mesas" at bounding box center [39, 174] width 73 height 11
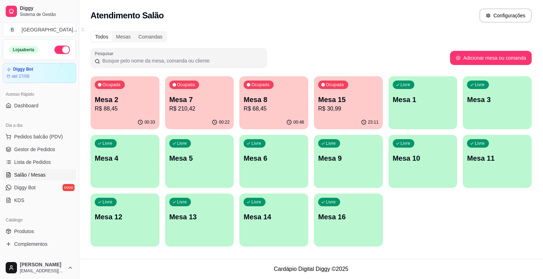
click at [195, 117] on div "00:22" at bounding box center [199, 123] width 69 height 14
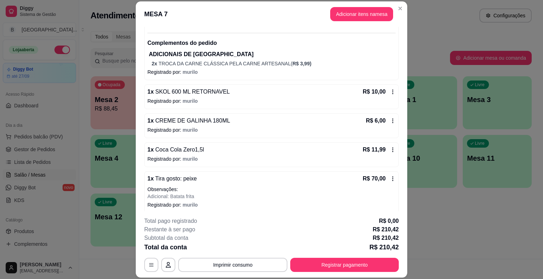
scroll to position [202, 0]
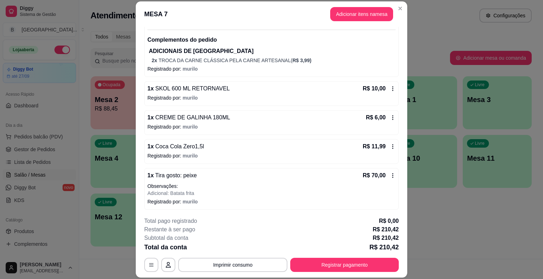
click at [388, 174] on div "1 x Tira gosto: peixe R$ 70,00 Observações: Adicional: Batata frita Registrado …" at bounding box center [271, 189] width 255 height 42
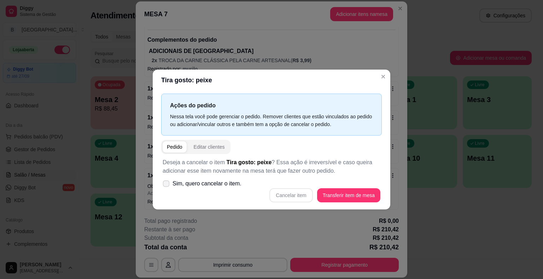
click at [204, 185] on span "Sim, quero cancelar o item." at bounding box center [207, 184] width 69 height 8
click at [167, 185] on input "Sim, quero cancelar o item." at bounding box center [164, 187] width 5 height 5
checkbox input "true"
click at [310, 197] on button "Cancelar item" at bounding box center [290, 195] width 43 height 14
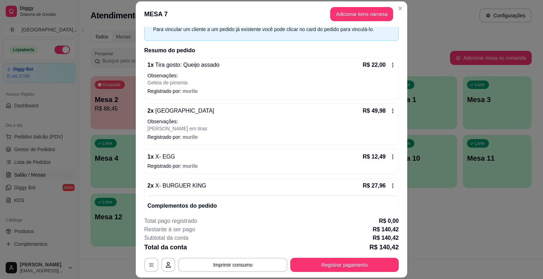
scroll to position [25, 0]
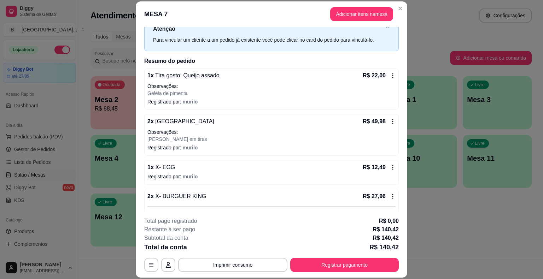
click at [386, 79] on div "R$ 22,00" at bounding box center [379, 75] width 33 height 8
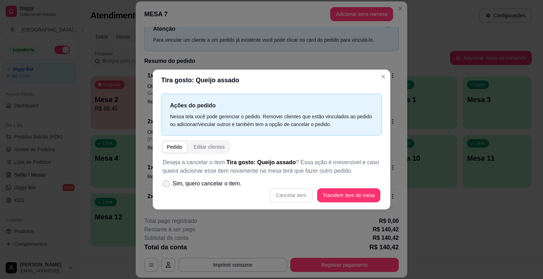
click at [173, 183] on span "Sim, quero cancelar o item." at bounding box center [207, 184] width 69 height 8
click at [167, 185] on input "Sim, quero cancelar o item." at bounding box center [164, 187] width 5 height 5
checkbox input "true"
click at [290, 194] on button "Cancelar item" at bounding box center [291, 196] width 42 height 14
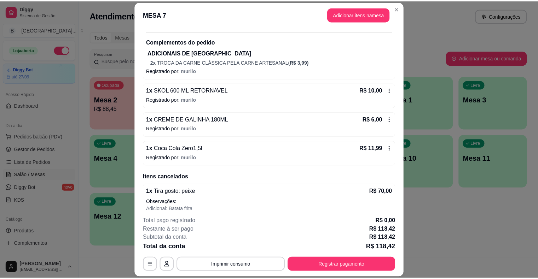
scroll to position [167, 0]
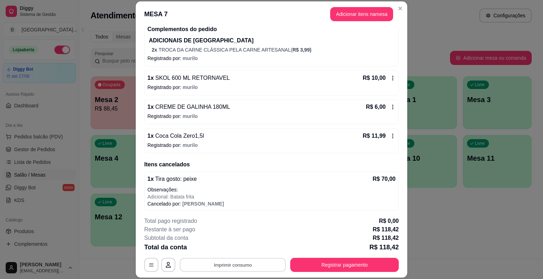
click at [228, 264] on button "Imprimir consumo" at bounding box center [233, 265] width 106 height 14
click at [232, 238] on button "IMPRESSORA" at bounding box center [232, 234] width 51 height 11
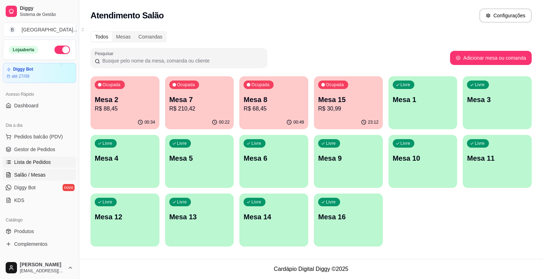
click at [46, 163] on span "Lista de Pedidos" at bounding box center [32, 162] width 37 height 7
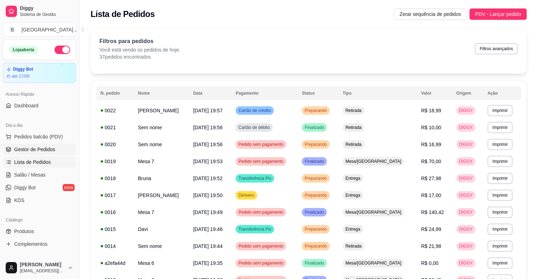
click at [29, 151] on span "Gestor de Pedidos" at bounding box center [34, 149] width 41 height 7
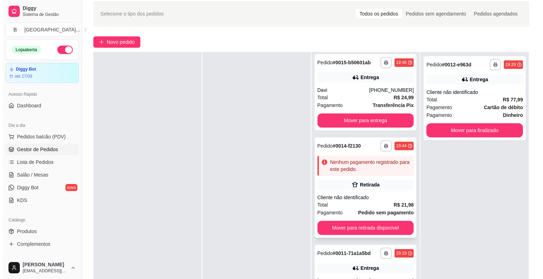
scroll to position [107, 0]
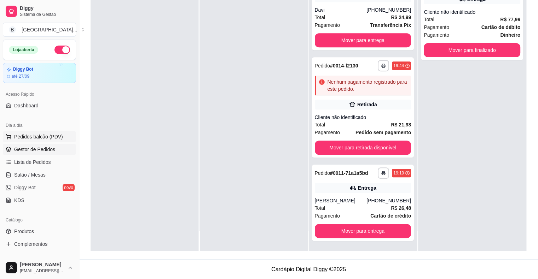
click at [21, 138] on span "Pedidos balcão (PDV)" at bounding box center [38, 136] width 49 height 7
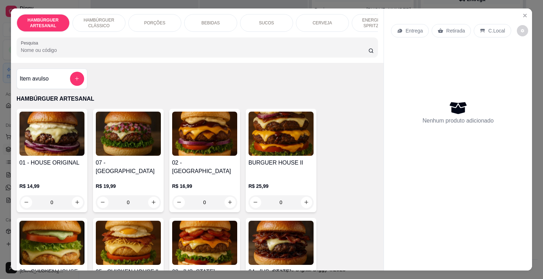
click at [375, 28] on div "ENERGÉTICO E SPRITZ DRINK" at bounding box center [378, 23] width 53 height 18
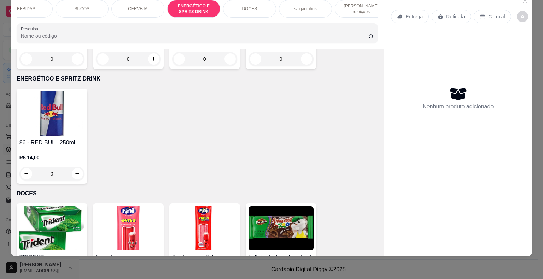
scroll to position [0, 194]
click at [335, 4] on p "[PERSON_NAME] refeiçoes" at bounding box center [351, 8] width 41 height 11
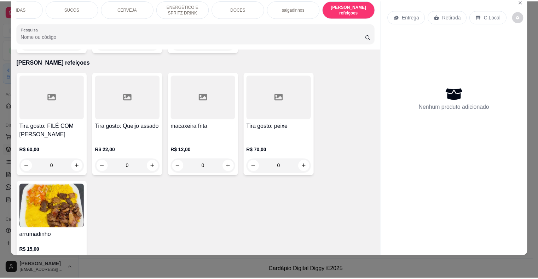
scroll to position [2263, 0]
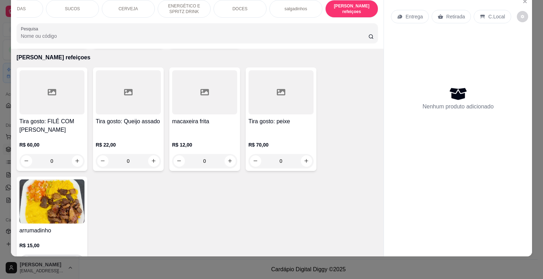
click at [74, 256] on button "increase-product-quantity" at bounding box center [77, 261] width 11 height 11
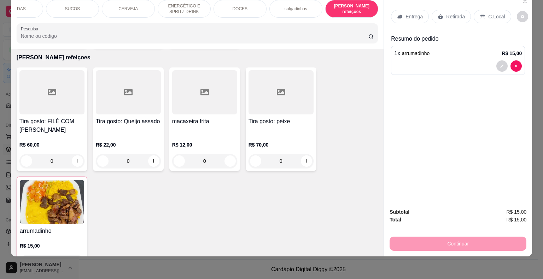
drag, startPoint x: 489, startPoint y: 10, endPoint x: 479, endPoint y: 78, distance: 68.7
click at [488, 13] on p "C.Local" at bounding box center [496, 16] width 17 height 7
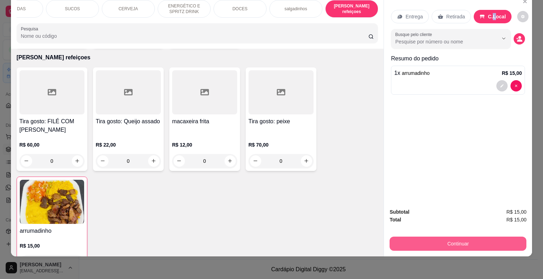
click at [466, 237] on button "Continuar" at bounding box center [458, 244] width 137 height 14
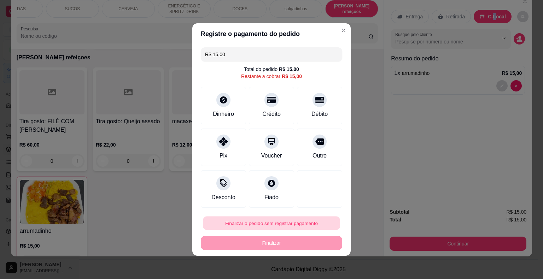
click at [285, 224] on button "Finalizar o pedido sem registrar pagamento" at bounding box center [271, 224] width 137 height 14
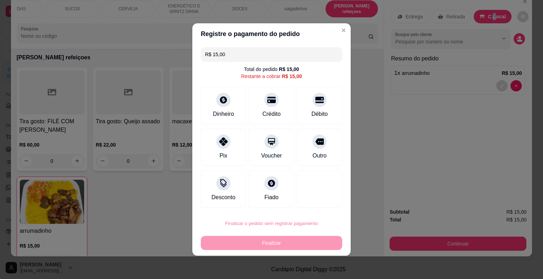
click at [316, 207] on button "Confirmar" at bounding box center [314, 203] width 25 height 11
type input "0"
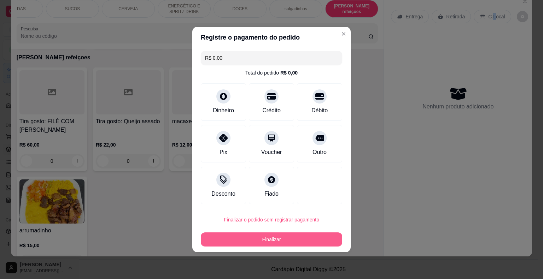
type input "R$ 0,00"
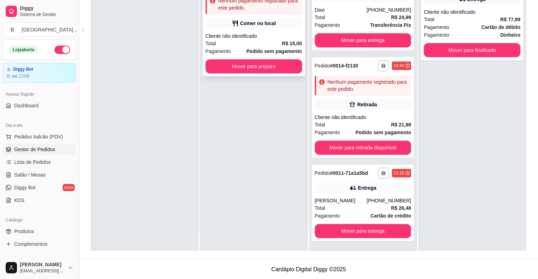
click at [240, 42] on div "Total R$ 15,00" at bounding box center [253, 44] width 97 height 8
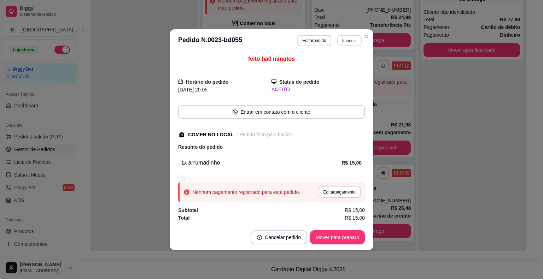
click at [344, 42] on button "Imprimir" at bounding box center [349, 40] width 24 height 11
click at [337, 60] on button "IMPRESSORA" at bounding box center [337, 65] width 50 height 11
click at [401, 63] on div "19:44" at bounding box center [401, 66] width 19 height 8
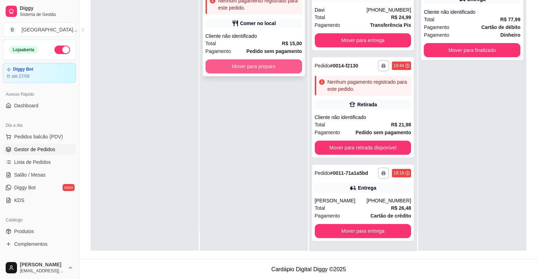
click at [282, 66] on button "Mover para preparo" at bounding box center [253, 66] width 97 height 14
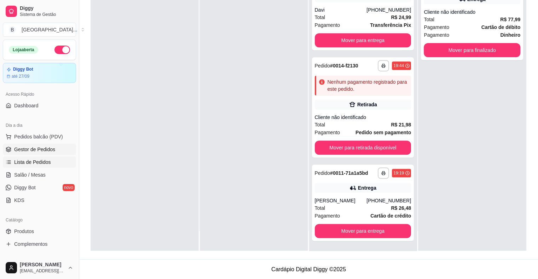
scroll to position [35, 0]
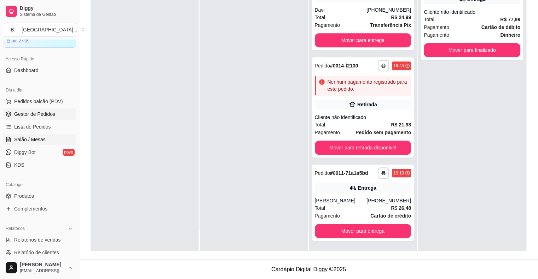
click at [20, 139] on span "Salão / Mesas" at bounding box center [29, 139] width 31 height 7
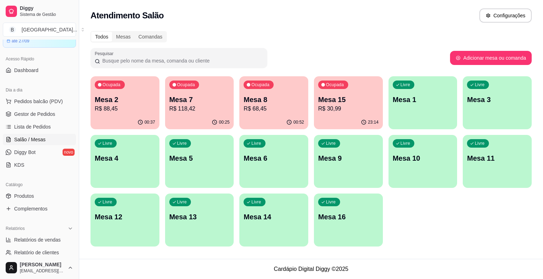
click at [276, 114] on div "Ocupada Mesa 8 R$ 68,45" at bounding box center [273, 95] width 69 height 39
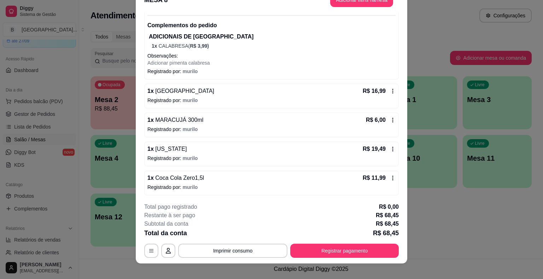
scroll to position [21, 0]
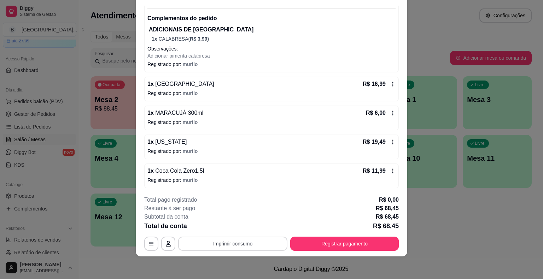
click at [208, 243] on button "Imprimir consumo" at bounding box center [232, 244] width 109 height 14
click at [215, 217] on button "IMPRESSORA" at bounding box center [233, 213] width 50 height 11
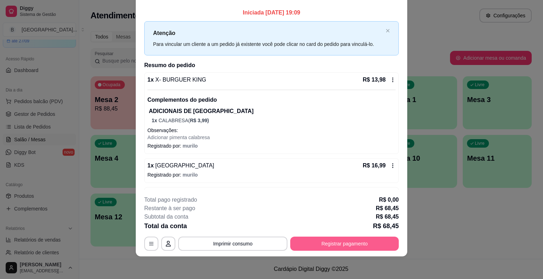
click at [346, 250] on button "Registrar pagamento" at bounding box center [344, 244] width 109 height 14
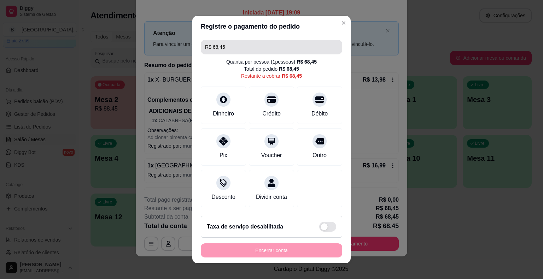
click at [308, 51] on input "R$ 68,45" at bounding box center [271, 47] width 133 height 14
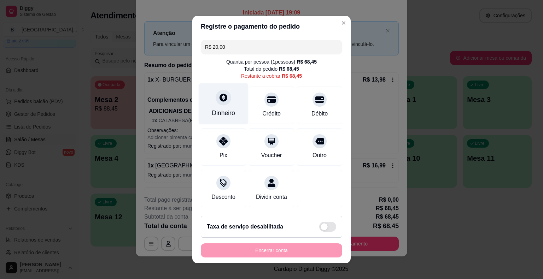
click at [228, 106] on div "Dinheiro" at bounding box center [224, 103] width 50 height 41
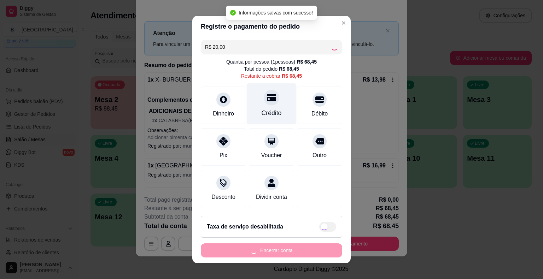
type input "R$ 48,45"
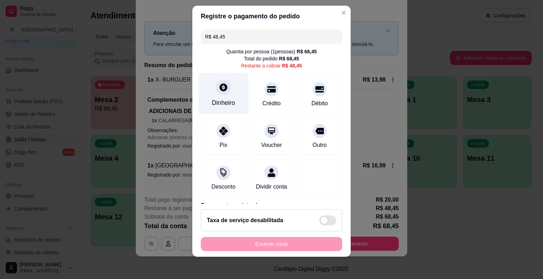
click at [217, 95] on div "Dinheiro" at bounding box center [224, 93] width 50 height 41
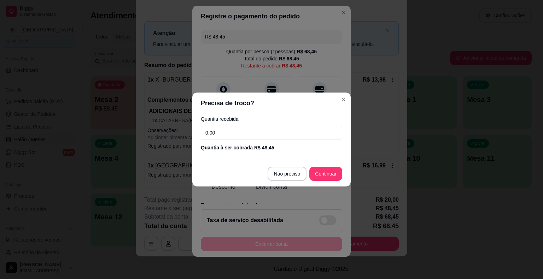
click at [233, 130] on input "0,00" at bounding box center [271, 133] width 141 height 14
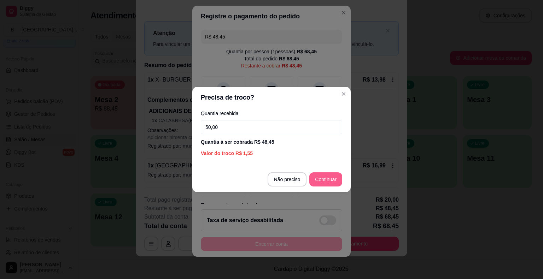
type input "50,00"
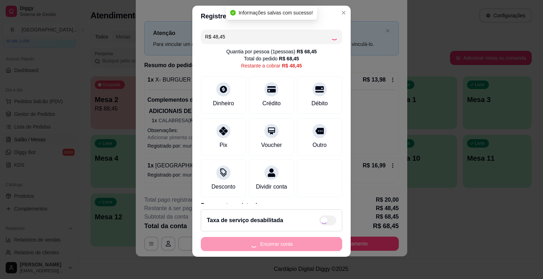
type input "R$ 0,00"
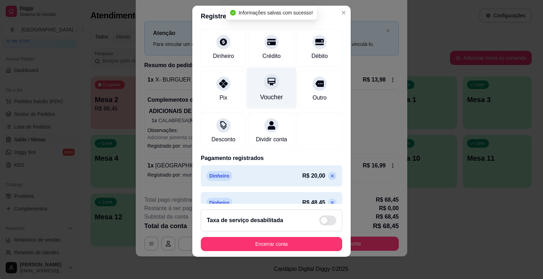
scroll to position [60, 0]
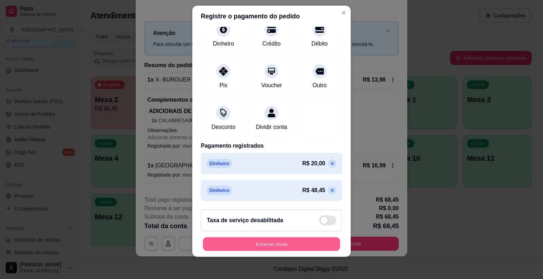
click at [299, 241] on button "Encerrar conta" at bounding box center [271, 244] width 137 height 14
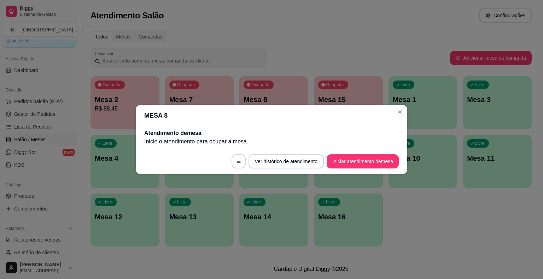
scroll to position [0, 0]
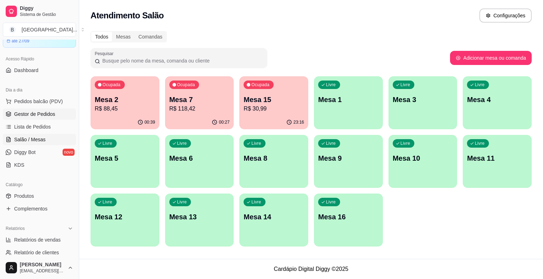
click at [45, 109] on link "Gestor de Pedidos" at bounding box center [39, 114] width 73 height 11
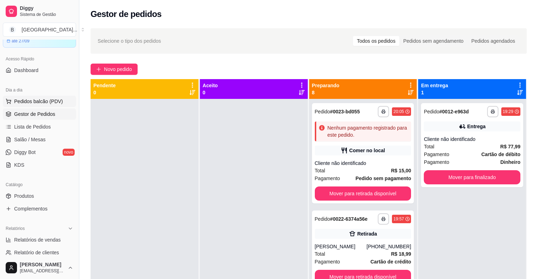
click at [25, 106] on button "Pedidos balcão (PDV)" at bounding box center [39, 101] width 73 height 11
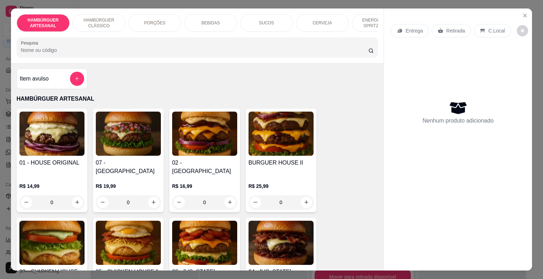
click at [204, 20] on p "BEBIDAS" at bounding box center [211, 23] width 18 height 6
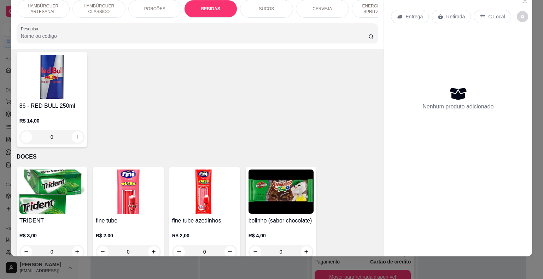
scroll to position [1716, 0]
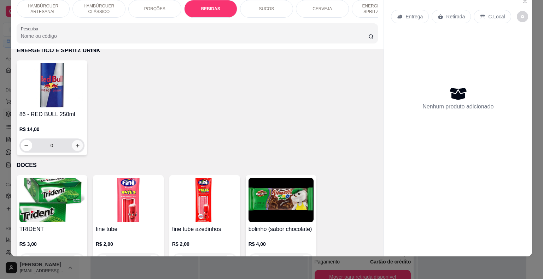
click at [76, 143] on icon "increase-product-quantity" at bounding box center [77, 145] width 5 height 5
type input "1"
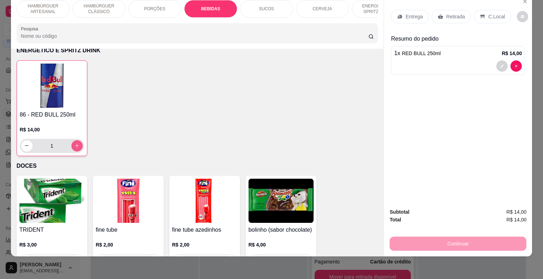
scroll to position [1716, 0]
click at [417, 13] on p "Entrega" at bounding box center [414, 16] width 17 height 7
click at [458, 10] on div "Retirada" at bounding box center [451, 16] width 39 height 13
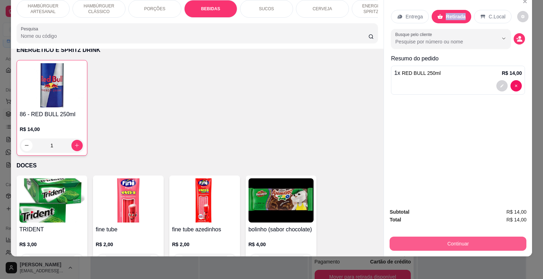
click at [442, 238] on button "Continuar" at bounding box center [458, 244] width 137 height 14
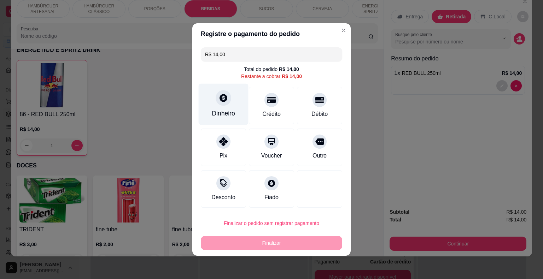
click at [236, 112] on div "Dinheiro" at bounding box center [224, 104] width 50 height 41
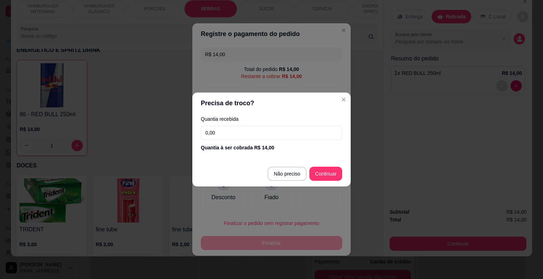
click at [241, 131] on input "0,00" at bounding box center [271, 133] width 141 height 14
type input "20,00"
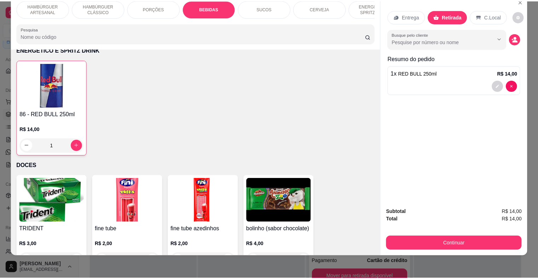
scroll to position [0, 0]
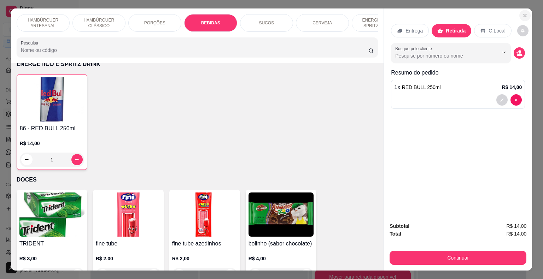
click at [522, 13] on icon "Close" at bounding box center [525, 16] width 6 height 6
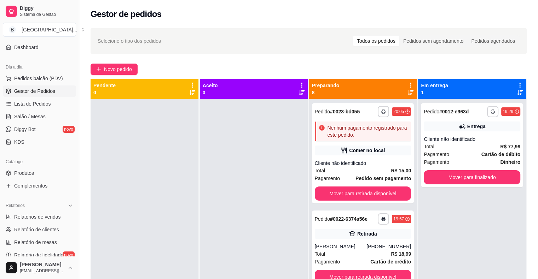
scroll to position [71, 0]
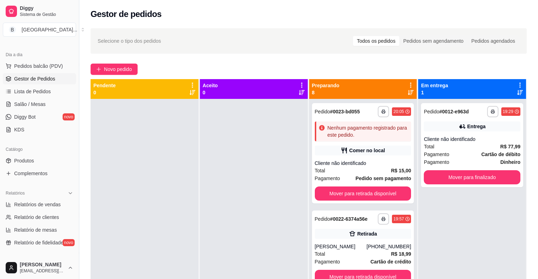
click at [23, 154] on div "Catálogo" at bounding box center [39, 149] width 73 height 11
click at [22, 161] on span "Produtos" at bounding box center [24, 160] width 20 height 7
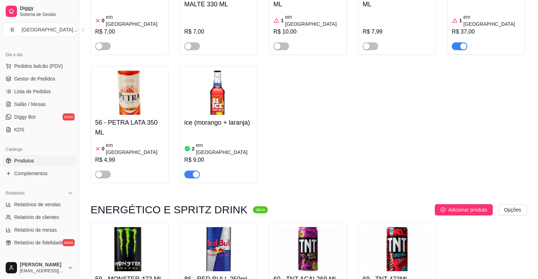
scroll to position [2687, 0]
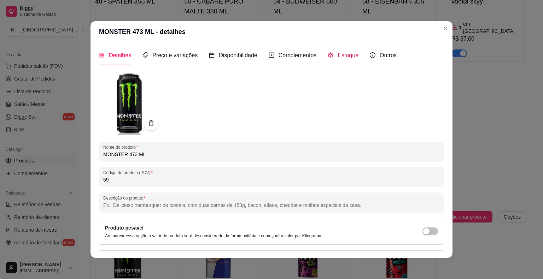
click at [343, 56] on span "Estoque" at bounding box center [348, 55] width 21 height 6
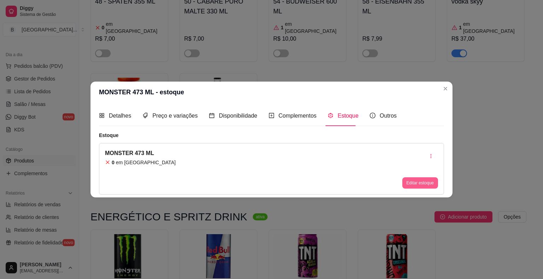
click at [413, 182] on button "Editar estoque" at bounding box center [420, 183] width 36 height 11
click at [407, 184] on button "Editar estoque" at bounding box center [420, 183] width 35 height 11
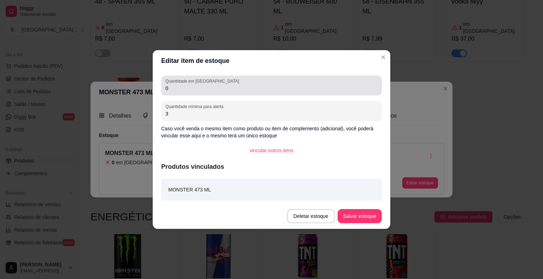
click at [321, 85] on input "0" at bounding box center [271, 88] width 212 height 7
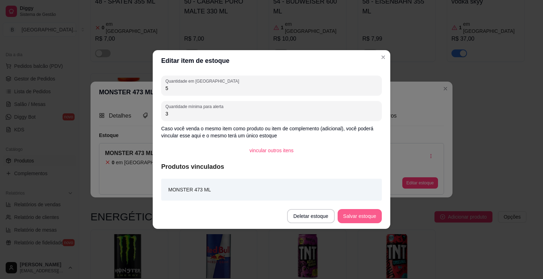
type input "5"
click at [364, 215] on button "Salvar estoque" at bounding box center [360, 216] width 44 height 14
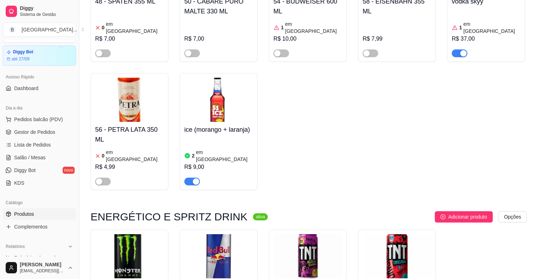
scroll to position [0, 0]
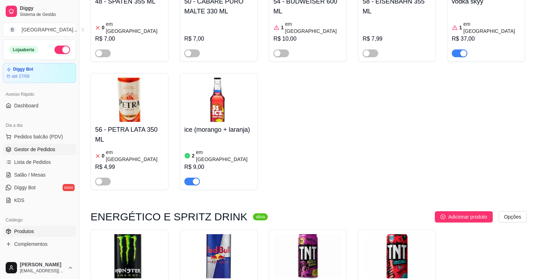
click at [40, 146] on span "Gestor de Pedidos" at bounding box center [34, 149] width 41 height 7
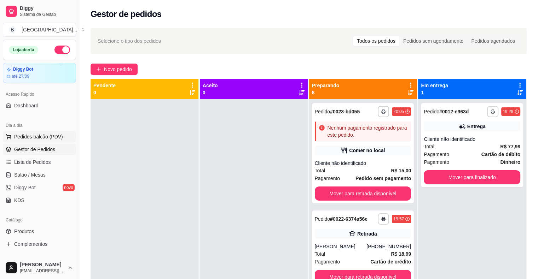
click at [59, 141] on button "Pedidos balcão (PDV)" at bounding box center [39, 136] width 73 height 11
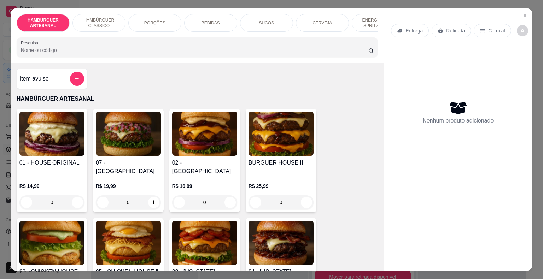
click at [209, 20] on p "BEBIDAS" at bounding box center [211, 23] width 18 height 6
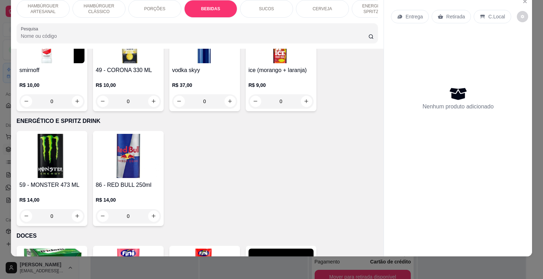
scroll to position [1680, 0]
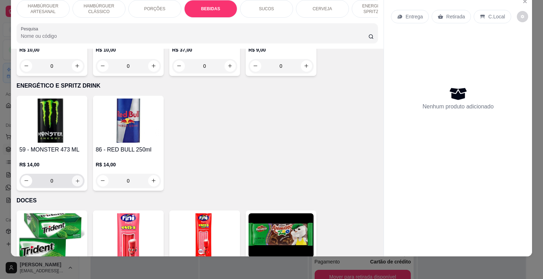
click at [73, 175] on button "increase-product-quantity" at bounding box center [77, 180] width 11 height 11
type input "1"
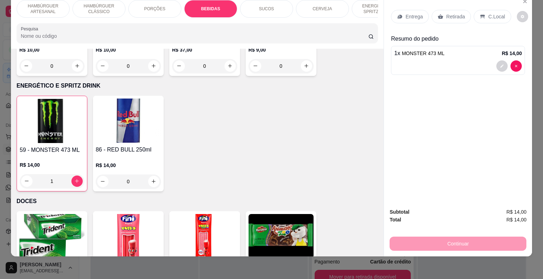
click at [437, 10] on div "Retirada" at bounding box center [451, 16] width 39 height 13
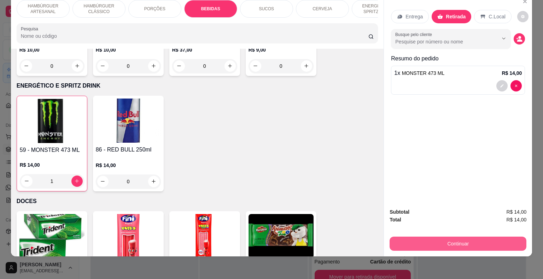
click at [442, 241] on button "Continuar" at bounding box center [458, 244] width 137 height 14
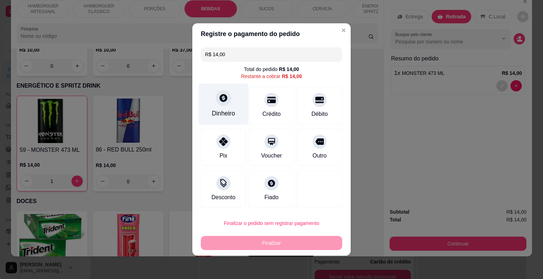
click at [208, 104] on div "Dinheiro" at bounding box center [224, 104] width 50 height 41
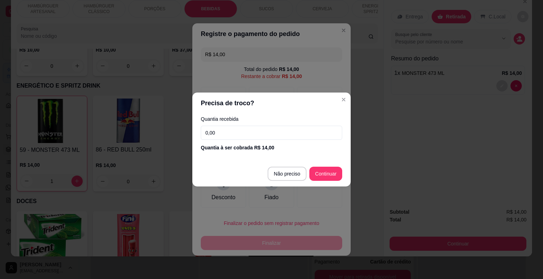
click at [248, 133] on input "0,00" at bounding box center [271, 133] width 141 height 14
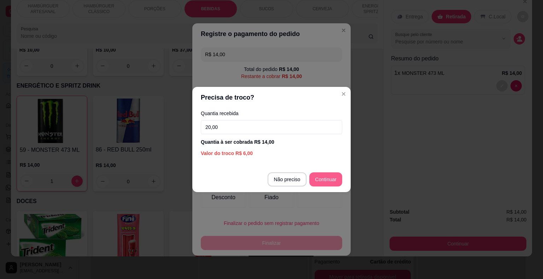
type input "20,00"
type input "R$ 0,00"
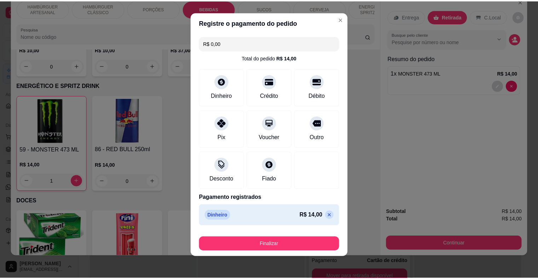
scroll to position [5, 0]
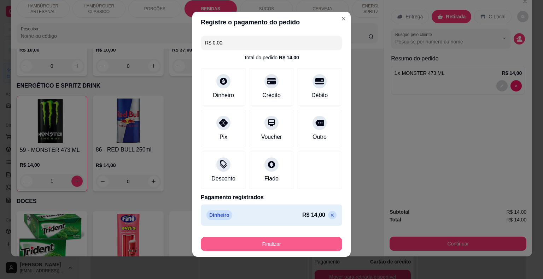
click at [274, 247] on button "Finalizar" at bounding box center [271, 244] width 141 height 14
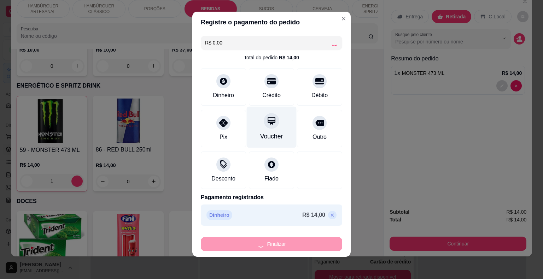
type input "0"
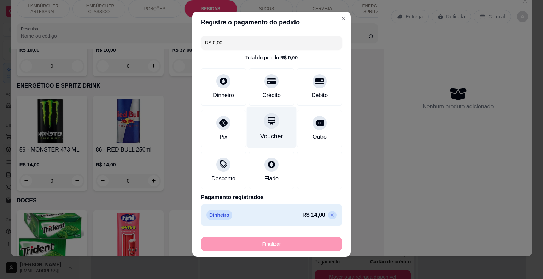
type input "-R$ 14,00"
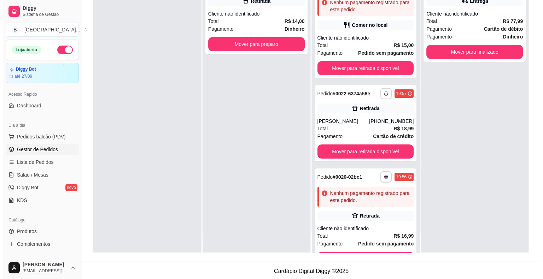
scroll to position [106, 0]
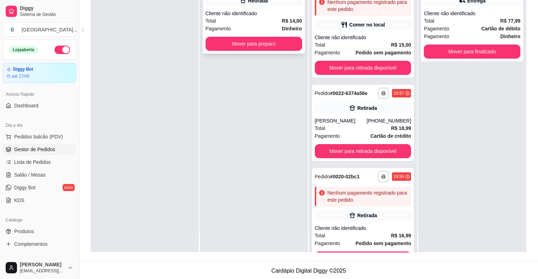
click at [257, 31] on div "Pagamento Dinheiro" at bounding box center [253, 29] width 97 height 8
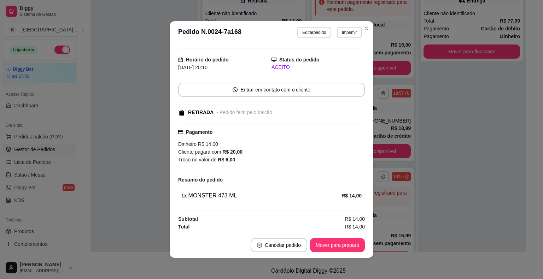
scroll to position [1, 0]
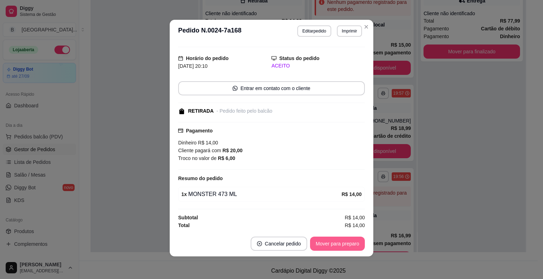
click at [313, 248] on button "Mover para preparo" at bounding box center [337, 244] width 55 height 14
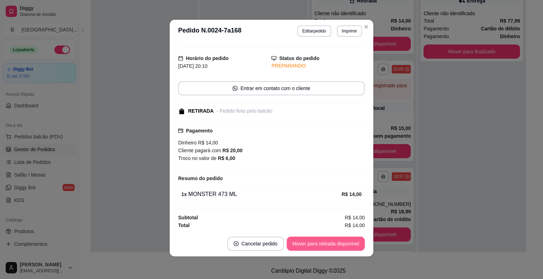
click at [328, 248] on button "Mover para retirada disponível" at bounding box center [326, 244] width 78 height 14
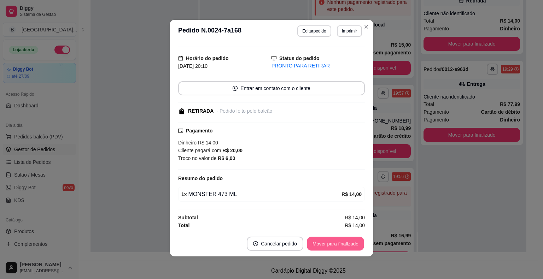
click at [340, 243] on button "Mover para finalizado" at bounding box center [335, 244] width 57 height 14
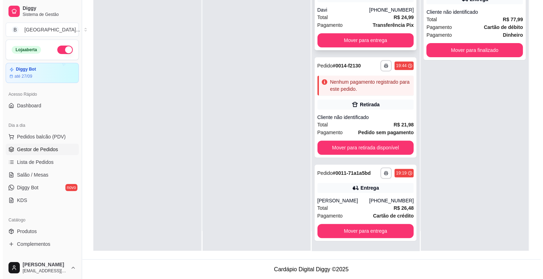
scroll to position [481, 0]
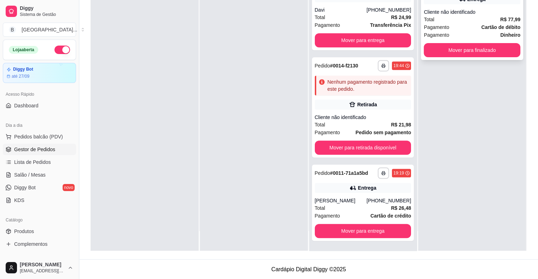
click at [466, 30] on div "Pagamento Cartão de débito" at bounding box center [472, 27] width 97 height 8
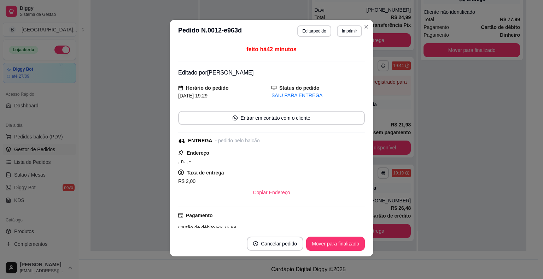
scroll to position [121, 0]
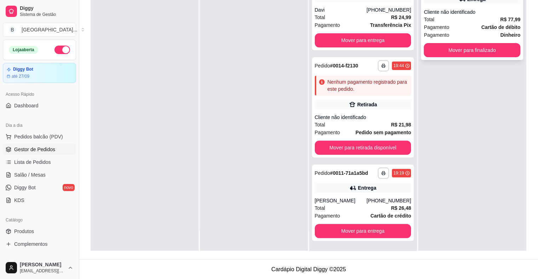
click at [457, 34] on div "Pagamento Dinheiro" at bounding box center [472, 35] width 97 height 8
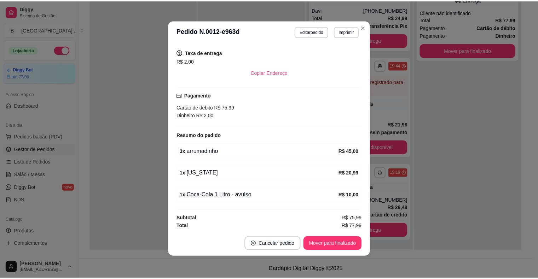
scroll to position [1, 0]
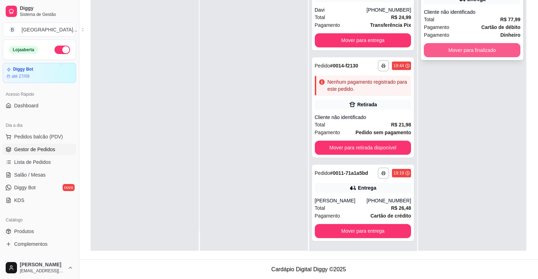
click at [425, 51] on button "Mover para finalizado" at bounding box center [472, 50] width 97 height 14
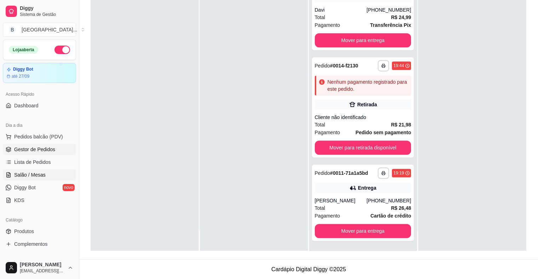
click at [40, 169] on link "Salão / Mesas" at bounding box center [39, 174] width 73 height 11
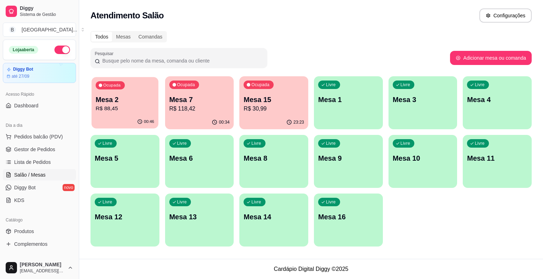
click at [128, 114] on div "Ocupada Mesa 2 R$ 88,45" at bounding box center [125, 96] width 67 height 38
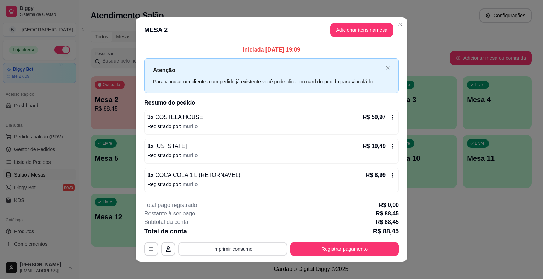
click at [214, 243] on button "Imprimir consumo" at bounding box center [232, 249] width 109 height 14
click at [220, 214] on button "IMPRESSORA" at bounding box center [232, 218] width 51 height 11
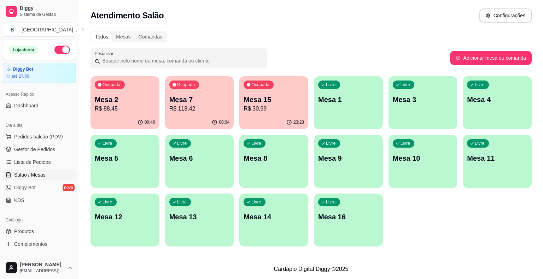
click at [123, 107] on p "R$ 88,45" at bounding box center [125, 109] width 60 height 8
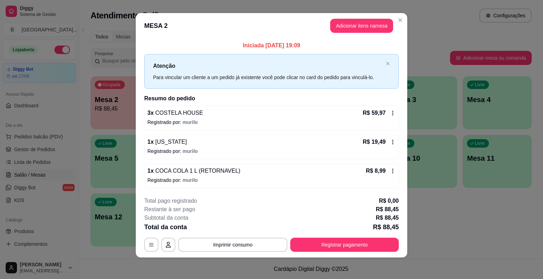
scroll to position [5, 0]
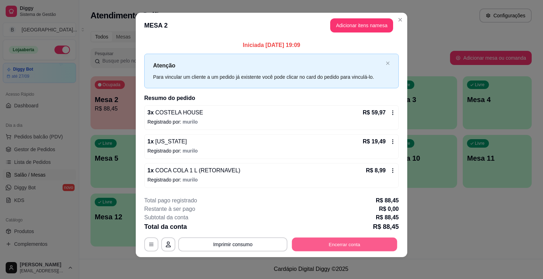
click at [308, 243] on button "Encerrar conta" at bounding box center [344, 245] width 105 height 14
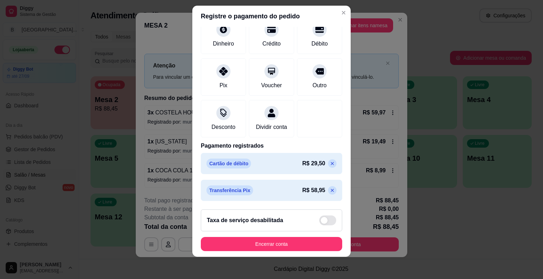
scroll to position [8, 0]
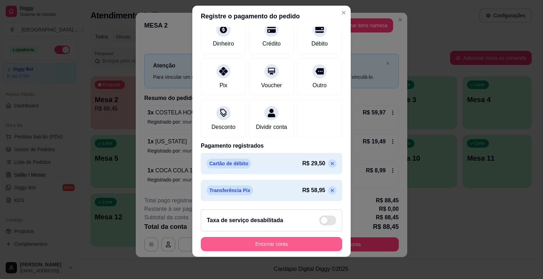
click at [294, 249] on button "Encerrar conta" at bounding box center [271, 244] width 141 height 14
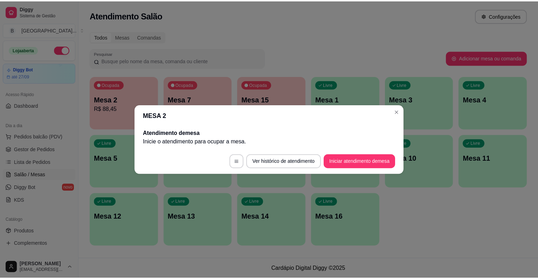
scroll to position [0, 0]
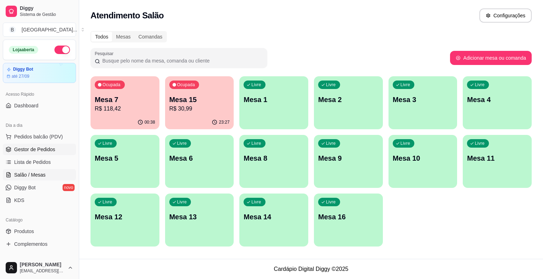
click at [60, 149] on link "Gestor de Pedidos" at bounding box center [39, 149] width 73 height 11
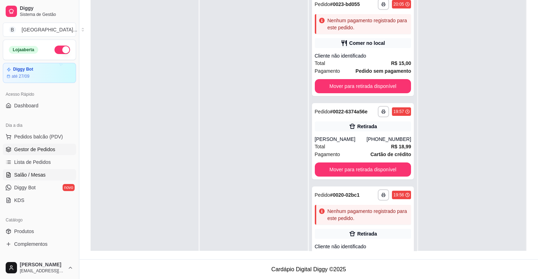
click at [21, 173] on span "Salão / Mesas" at bounding box center [29, 175] width 31 height 7
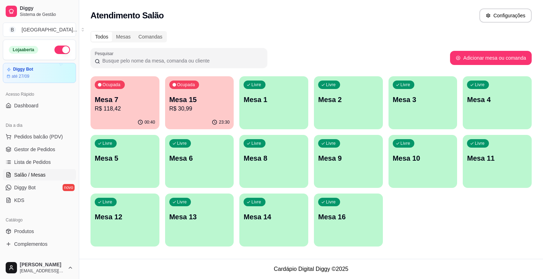
click at [420, 100] on p "Mesa 3" at bounding box center [423, 100] width 60 height 10
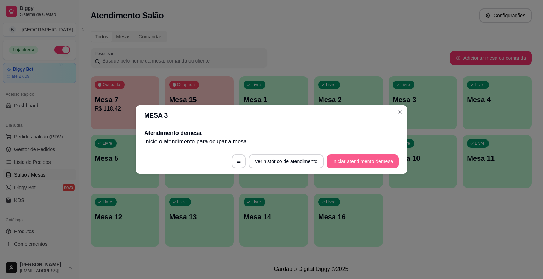
click at [359, 159] on button "Iniciar atendimento de mesa" at bounding box center [363, 162] width 72 height 14
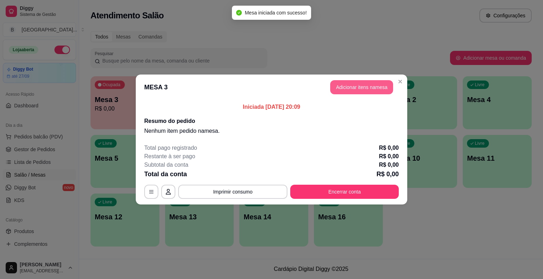
click at [372, 94] on button "Adicionar itens na mesa" at bounding box center [361, 87] width 63 height 14
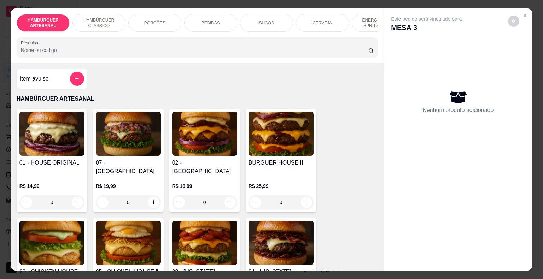
click at [215, 158] on div "02 - [GEOGRAPHIC_DATA] R$ 16,99 0" at bounding box center [204, 161] width 71 height 104
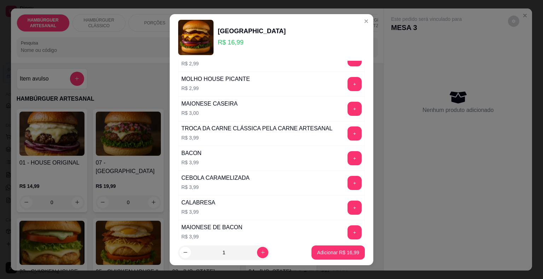
scroll to position [342, 0]
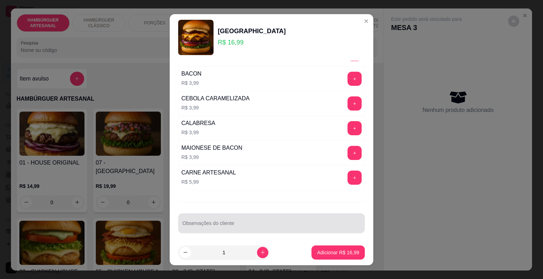
click at [244, 216] on div at bounding box center [271, 223] width 178 height 14
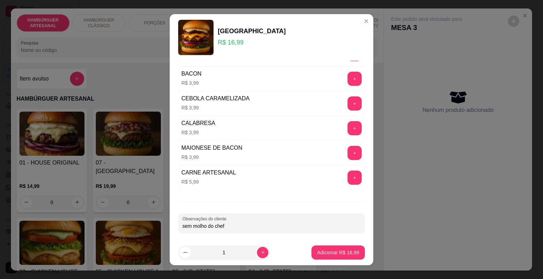
type input "sem molho do chefe"
click at [319, 248] on button "Adicionar R$ 16,99" at bounding box center [338, 253] width 53 height 14
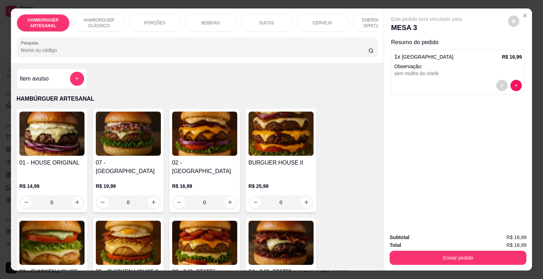
click at [206, 139] on img at bounding box center [204, 134] width 65 height 44
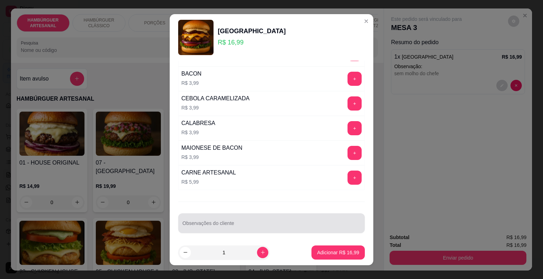
click at [233, 217] on div at bounding box center [271, 223] width 178 height 14
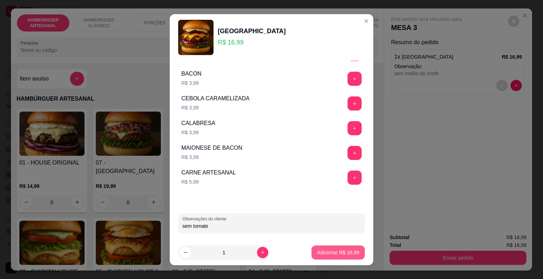
type input "sem tomate"
click at [337, 255] on p "Adicionar R$ 16,99" at bounding box center [338, 252] width 41 height 7
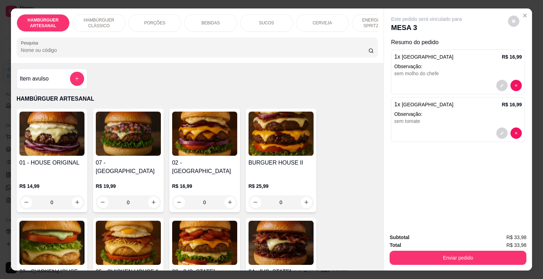
click at [228, 196] on div "0" at bounding box center [204, 203] width 65 height 14
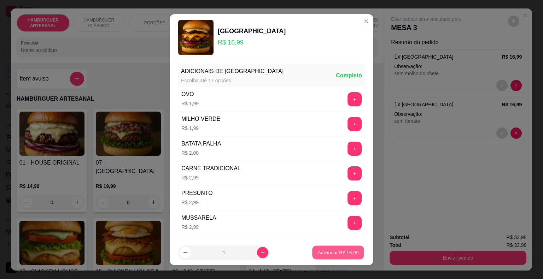
click at [345, 250] on p "Adicionar R$ 16,99" at bounding box center [338, 252] width 41 height 7
type input "1"
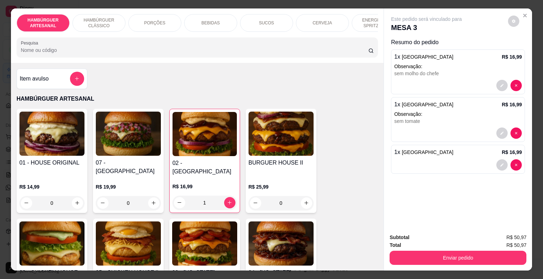
click at [195, 24] on div "BEBIDAS" at bounding box center [210, 23] width 53 height 18
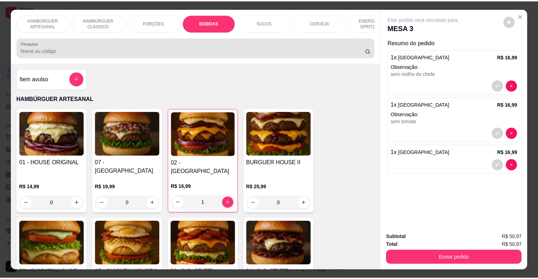
scroll to position [17, 0]
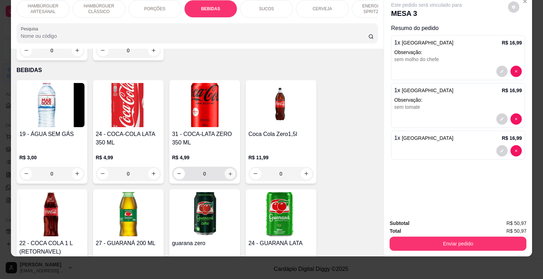
click at [228, 171] on icon "increase-product-quantity" at bounding box center [229, 173] width 5 height 5
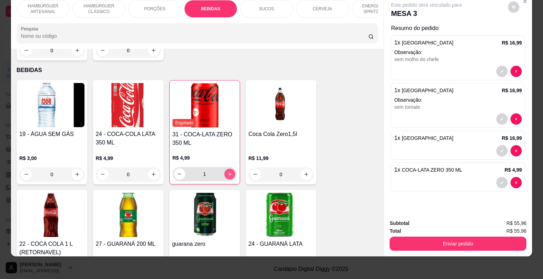
click at [228, 172] on icon "increase-product-quantity" at bounding box center [229, 174] width 5 height 5
click at [180, 169] on button "decrease-product-quantity" at bounding box center [179, 174] width 11 height 11
type input "0"
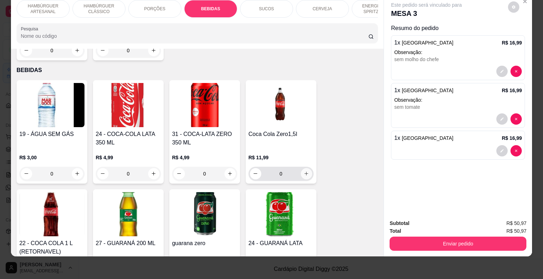
click at [304, 171] on icon "increase-product-quantity" at bounding box center [306, 173] width 5 height 5
type input "1"
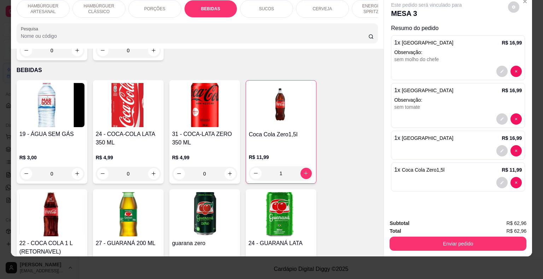
click at [426, 228] on div "Total R$ 62,96" at bounding box center [458, 231] width 137 height 8
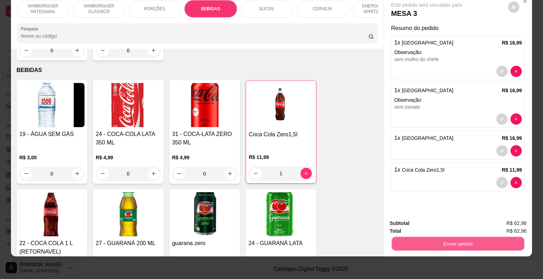
click at [429, 237] on button "Enviar pedido" at bounding box center [458, 244] width 133 height 14
click at [517, 226] on button "Enviar pedido" at bounding box center [508, 221] width 39 height 13
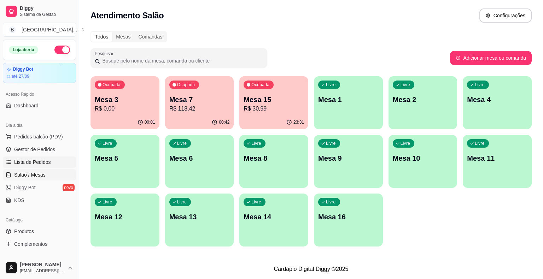
click at [32, 165] on span "Lista de Pedidos" at bounding box center [32, 162] width 37 height 7
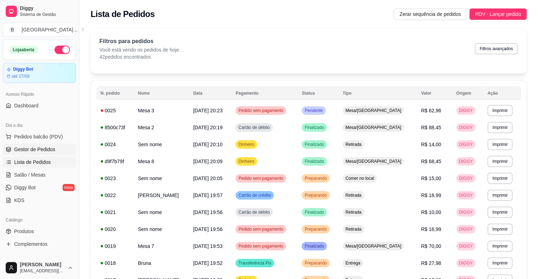
click at [52, 148] on span "Gestor de Pedidos" at bounding box center [34, 149] width 41 height 7
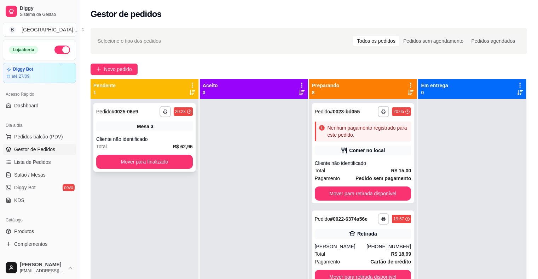
click at [149, 119] on div "**********" at bounding box center [144, 137] width 102 height 69
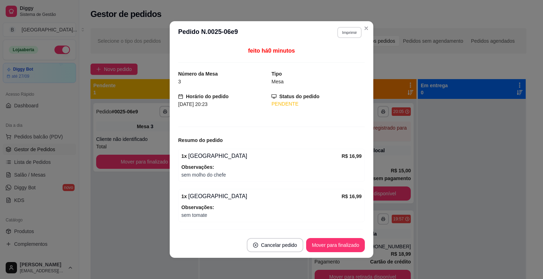
click at [341, 32] on button "Imprimir" at bounding box center [349, 32] width 24 height 11
click at [337, 53] on button "IMPRESSORA" at bounding box center [334, 57] width 51 height 11
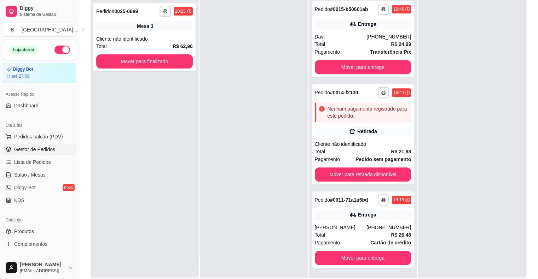
scroll to position [107, 0]
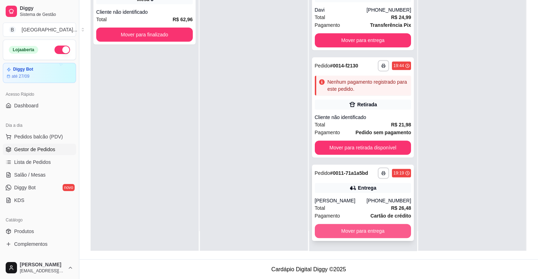
click at [350, 234] on button "Mover para entrega" at bounding box center [363, 231] width 97 height 14
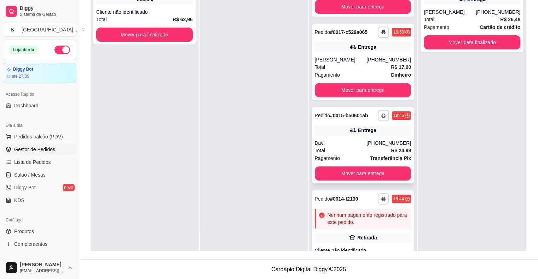
scroll to position [327, 0]
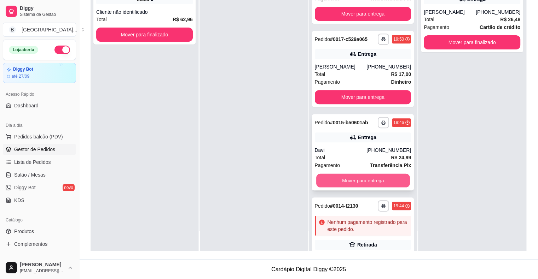
click at [348, 188] on button "Mover para entrega" at bounding box center [363, 181] width 94 height 14
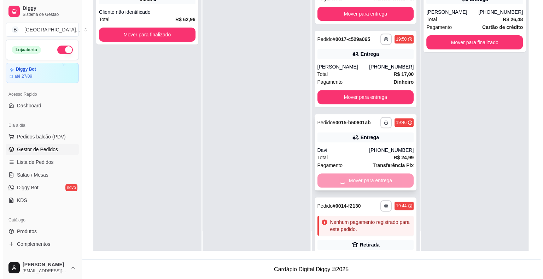
scroll to position [314, 0]
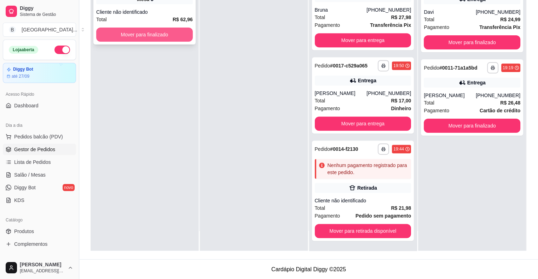
click at [117, 35] on button "Mover para finalizado" at bounding box center [144, 35] width 97 height 14
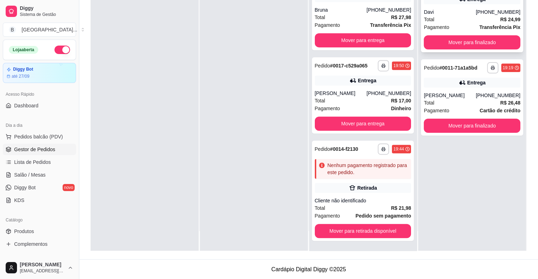
click at [469, 12] on div "Davi" at bounding box center [450, 11] width 52 height 7
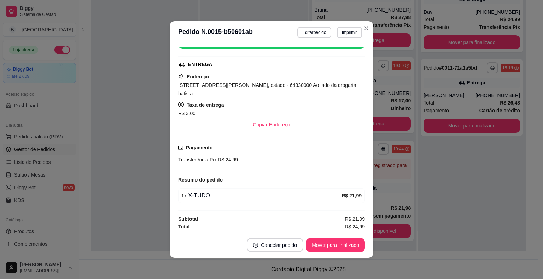
scroll to position [1, 0]
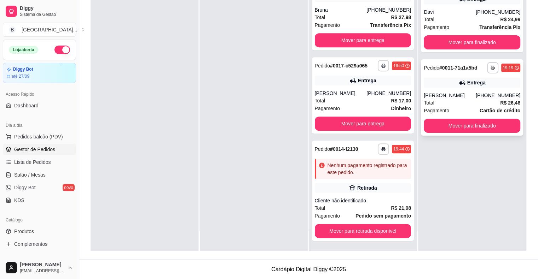
click at [447, 96] on div "[PERSON_NAME]" at bounding box center [450, 95] width 52 height 7
click at [45, 173] on link "Salão / Mesas" at bounding box center [39, 174] width 73 height 11
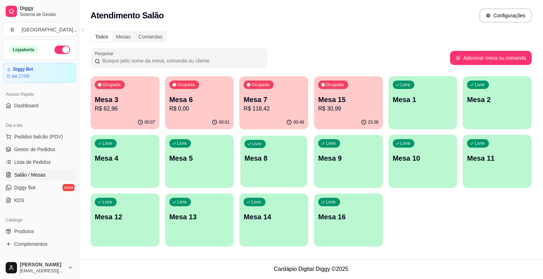
click at [267, 154] on p "Mesa 8" at bounding box center [274, 159] width 59 height 10
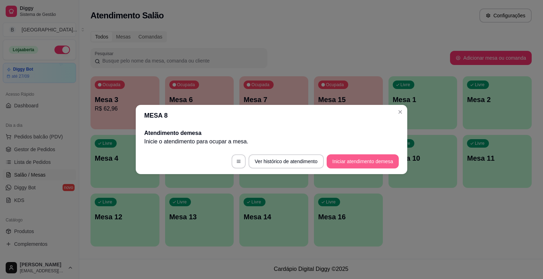
click at [355, 161] on button "Iniciar atendimento de mesa" at bounding box center [363, 162] width 72 height 14
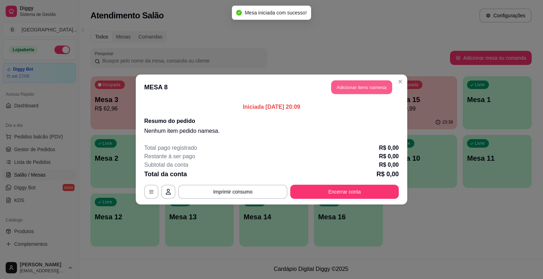
click at [367, 91] on button "Adicionar itens na mesa" at bounding box center [361, 88] width 61 height 14
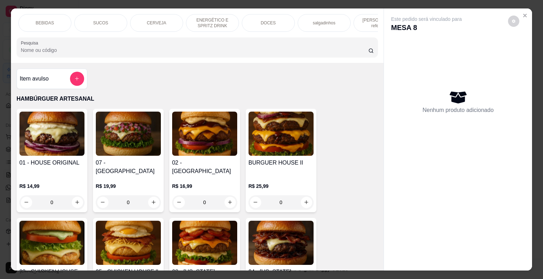
scroll to position [0, 194]
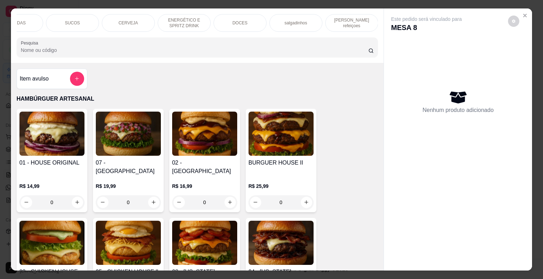
click at [356, 21] on p "[PERSON_NAME] refeiçoes" at bounding box center [351, 22] width 41 height 11
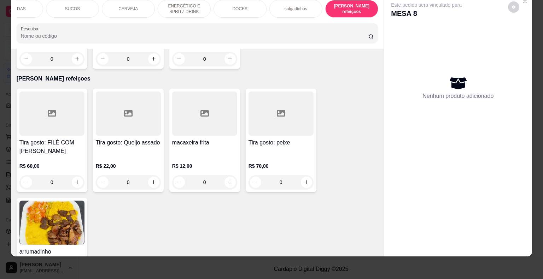
scroll to position [2263, 0]
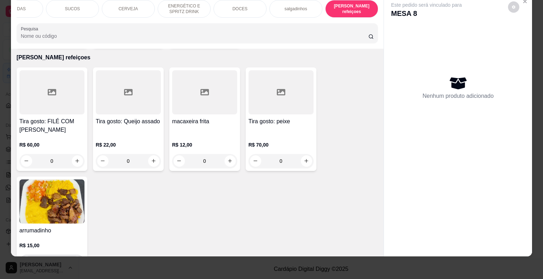
click at [76, 259] on icon "increase-product-quantity" at bounding box center [77, 261] width 5 height 5
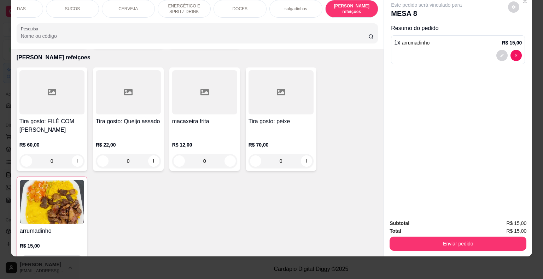
click at [76, 260] on icon "increase-product-quantity" at bounding box center [76, 262] width 5 height 5
type input "2"
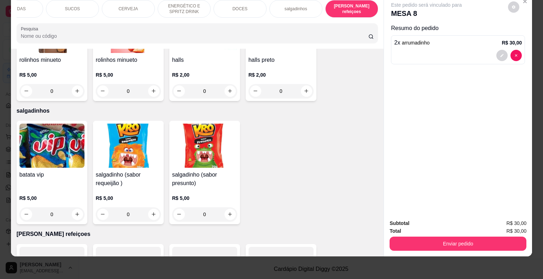
scroll to position [1981, 0]
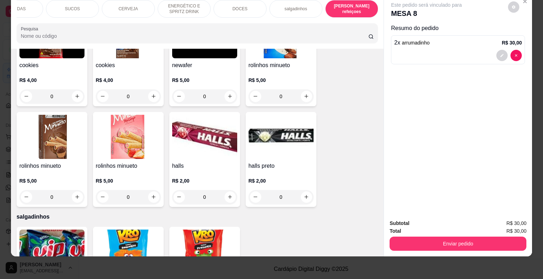
click at [32, 7] on div "BEBIDAS" at bounding box center [16, 9] width 53 height 18
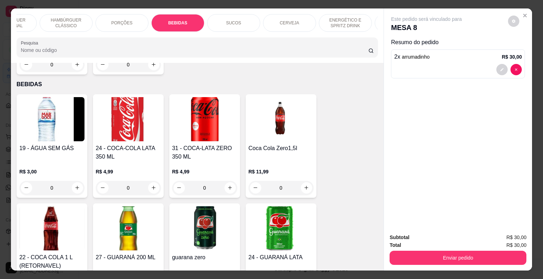
scroll to position [0, 0]
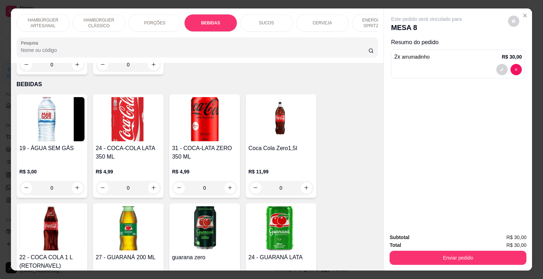
click at [80, 22] on p "HAMBÚRGUER CLÁSSICO" at bounding box center [99, 22] width 41 height 11
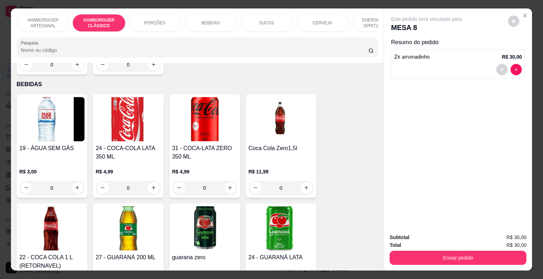
scroll to position [17, 0]
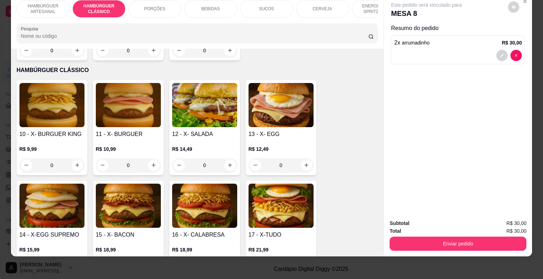
click at [228, 158] on div "0" at bounding box center [204, 165] width 65 height 14
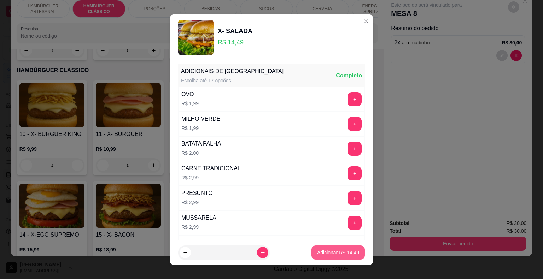
click at [317, 251] on p "Adicionar R$ 14,49" at bounding box center [338, 252] width 42 height 7
type input "1"
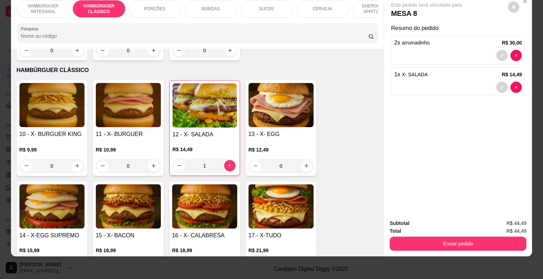
click at [208, 6] on p "BEBIDAS" at bounding box center [211, 9] width 18 height 6
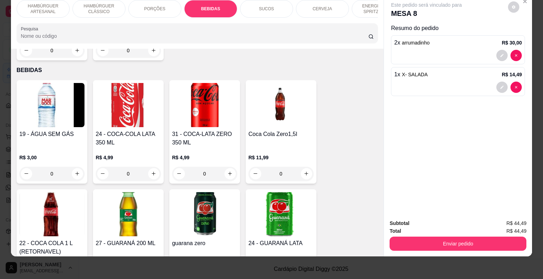
scroll to position [832, 0]
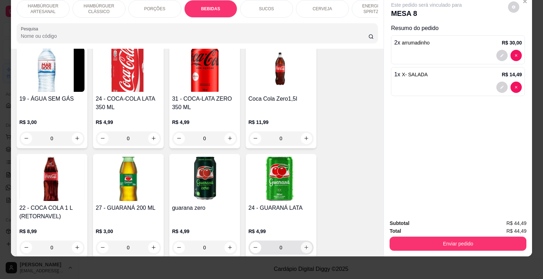
click at [304, 245] on icon "increase-product-quantity" at bounding box center [306, 247] width 5 height 5
type input "1"
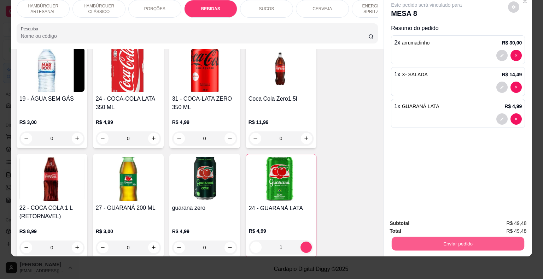
click at [430, 237] on button "Enviar pedido" at bounding box center [458, 244] width 133 height 14
click at [512, 222] on button "Enviar pedido" at bounding box center [508, 221] width 39 height 13
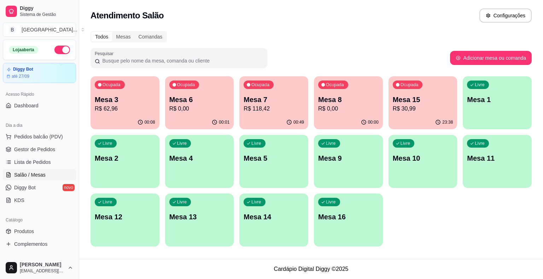
click at [105, 158] on p "Mesa 2" at bounding box center [125, 158] width 60 height 10
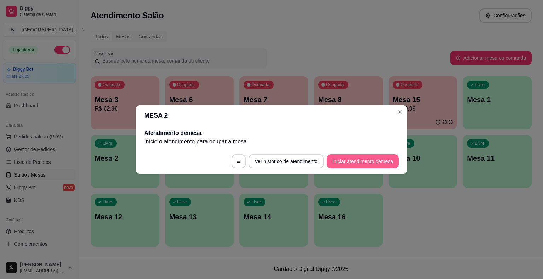
click at [358, 158] on button "Iniciar atendimento de mesa" at bounding box center [363, 162] width 72 height 14
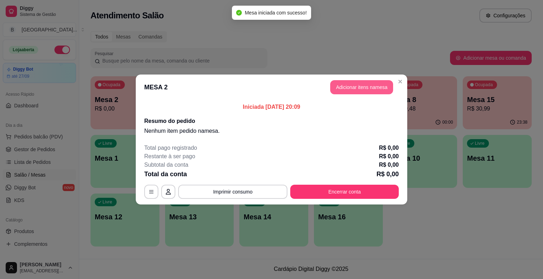
click at [345, 91] on button "Adicionar itens na mesa" at bounding box center [361, 87] width 63 height 14
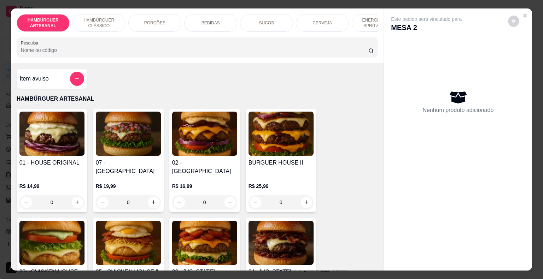
click at [313, 27] on div "CERVEJA" at bounding box center [322, 23] width 53 height 18
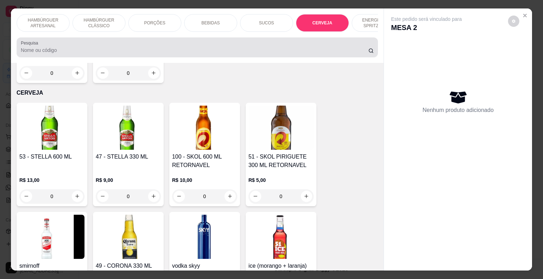
scroll to position [17, 0]
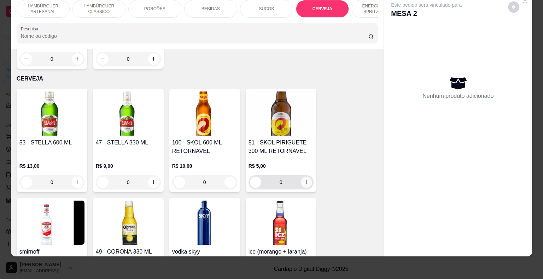
click at [301, 177] on button "increase-product-quantity" at bounding box center [306, 182] width 11 height 11
type input "1"
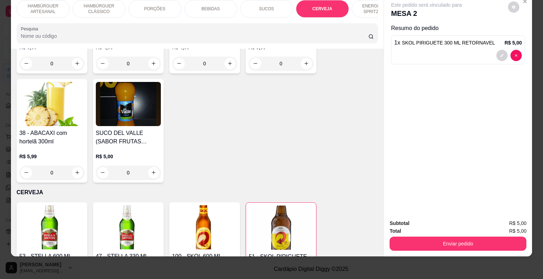
scroll to position [1322, 0]
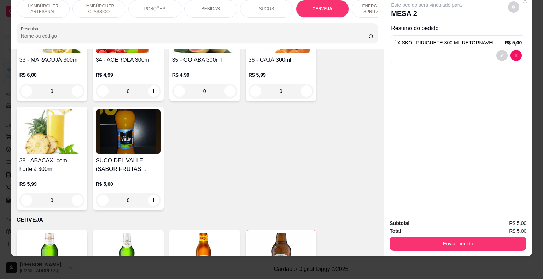
click at [57, 5] on p "HAMBÚRGUER ARTESANAL" at bounding box center [43, 8] width 41 height 11
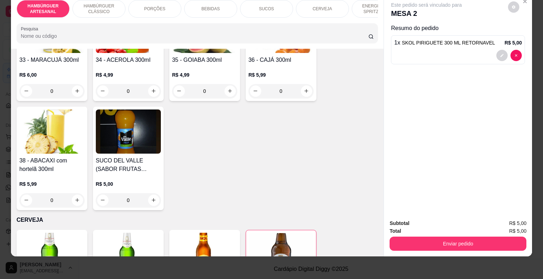
scroll to position [31, 0]
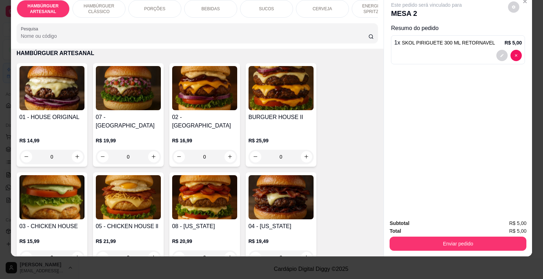
click at [228, 150] on div "0" at bounding box center [204, 157] width 65 height 14
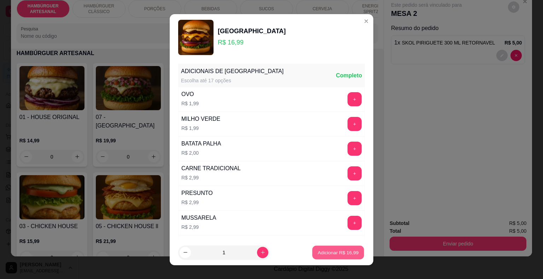
click at [328, 254] on p "Adicionar R$ 16,99" at bounding box center [338, 252] width 41 height 7
type input "1"
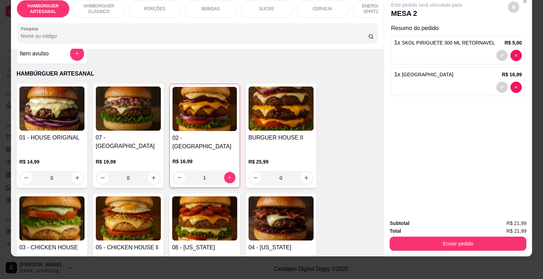
scroll to position [0, 0]
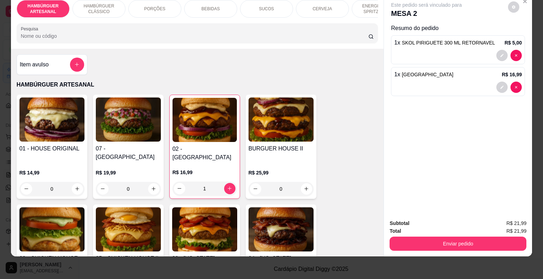
click at [156, 6] on div "PORÇÕES" at bounding box center [154, 9] width 53 height 18
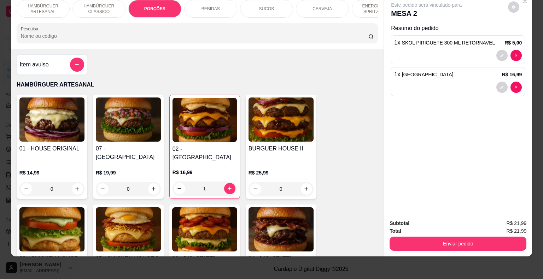
scroll to position [564, 0]
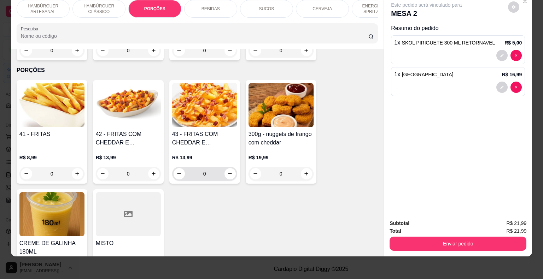
click at [233, 167] on div "0" at bounding box center [205, 174] width 62 height 14
click at [228, 171] on icon "increase-product-quantity" at bounding box center [229, 173] width 5 height 5
type input "1"
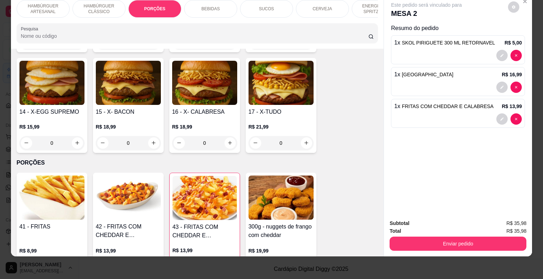
scroll to position [423, 0]
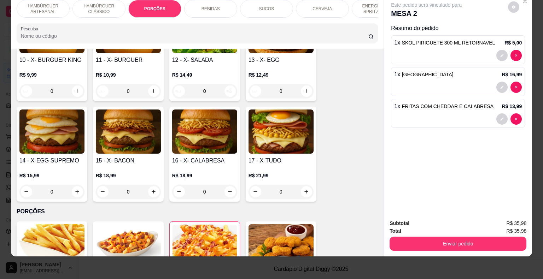
click at [209, 6] on p "BEBIDAS" at bounding box center [211, 9] width 18 height 6
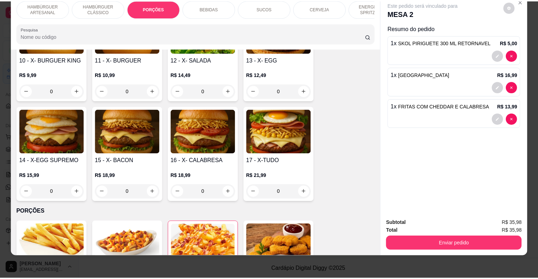
scroll to position [798, 0]
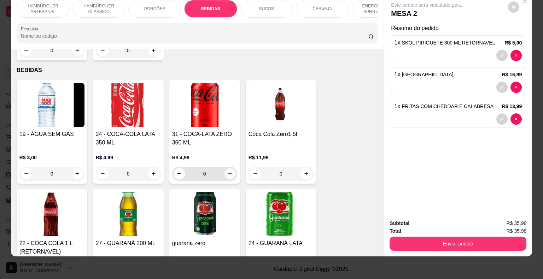
click at [229, 171] on icon "increase-product-quantity" at bounding box center [229, 173] width 5 height 5
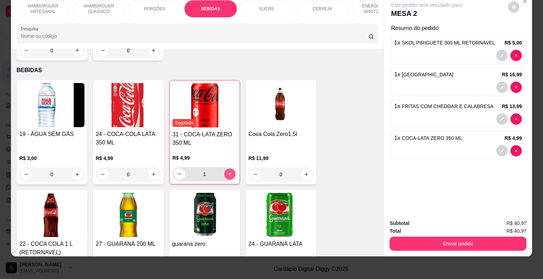
type input "1"
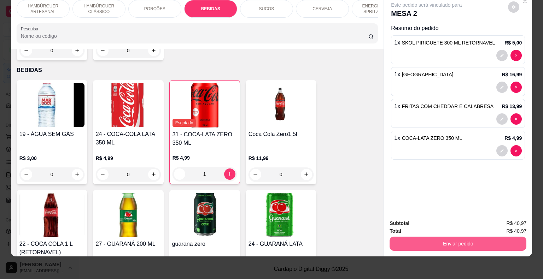
click at [425, 239] on button "Enviar pedido" at bounding box center [458, 244] width 137 height 14
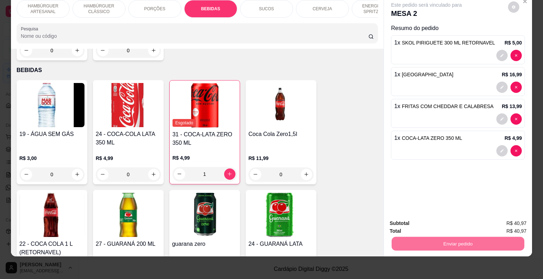
click at [523, 224] on button "Enviar pedido" at bounding box center [508, 221] width 39 height 13
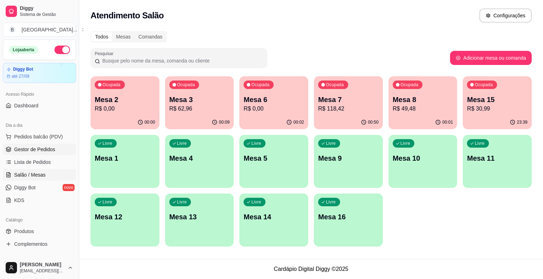
click at [33, 149] on span "Gestor de Pedidos" at bounding box center [34, 149] width 41 height 7
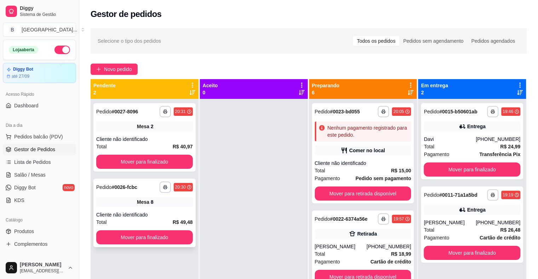
click at [163, 206] on div "Mesa 8" at bounding box center [144, 202] width 97 height 10
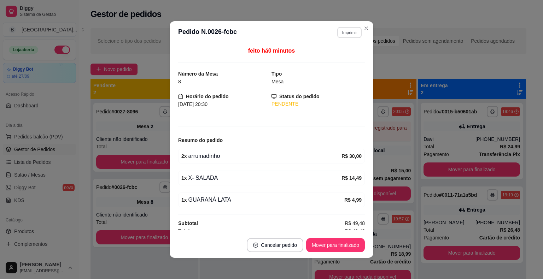
click at [355, 32] on button "Imprimir" at bounding box center [349, 32] width 24 height 11
click at [341, 56] on button "IMPRESSORA" at bounding box center [334, 57] width 50 height 11
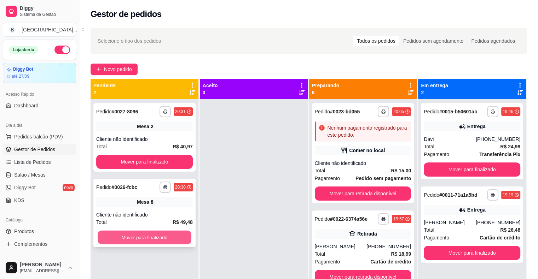
click at [154, 239] on button "Mover para finalizado" at bounding box center [145, 238] width 94 height 14
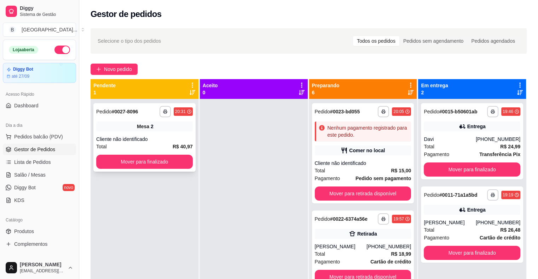
click at [163, 134] on div "**********" at bounding box center [144, 137] width 102 height 69
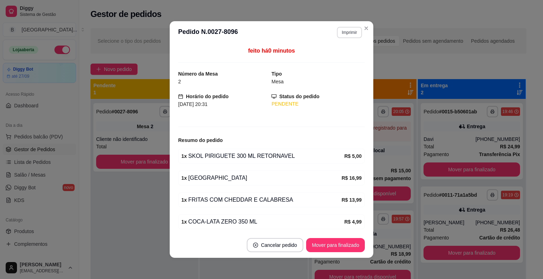
click at [344, 36] on button "Imprimir" at bounding box center [349, 32] width 25 height 11
click at [350, 60] on button "IMPRESSORA" at bounding box center [334, 57] width 51 height 11
click at [325, 248] on button "Mover para finalizado" at bounding box center [335, 245] width 59 height 14
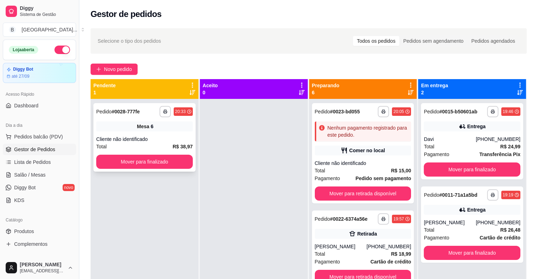
click at [178, 127] on div "Mesa 6" at bounding box center [144, 127] width 97 height 10
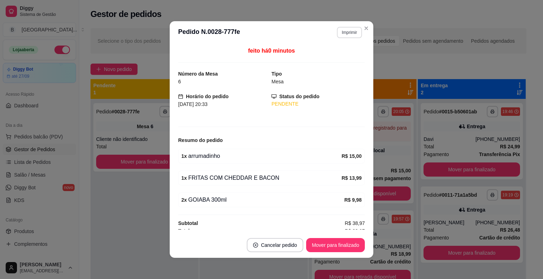
click at [346, 29] on button "Imprimir" at bounding box center [349, 32] width 25 height 11
click at [344, 56] on button "IMPRESSORA" at bounding box center [334, 57] width 51 height 11
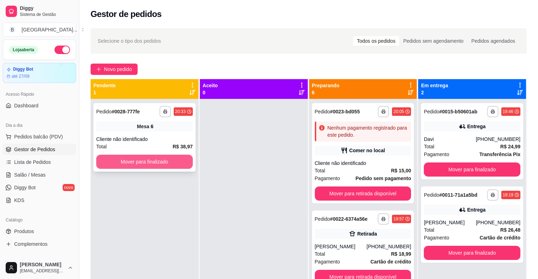
click at [161, 158] on button "Mover para finalizado" at bounding box center [144, 162] width 97 height 14
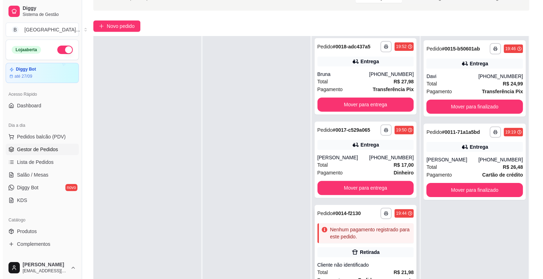
scroll to position [107, 0]
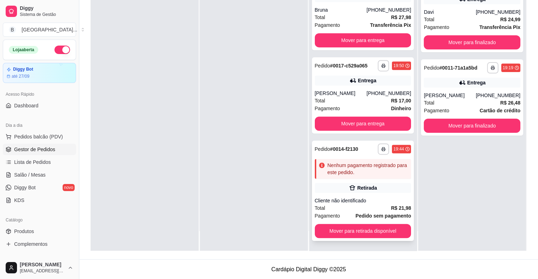
click at [355, 196] on div "**********" at bounding box center [363, 191] width 102 height 100
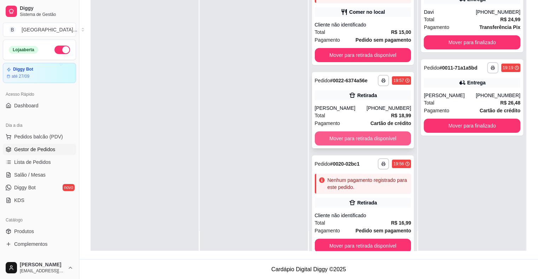
scroll to position [0, 0]
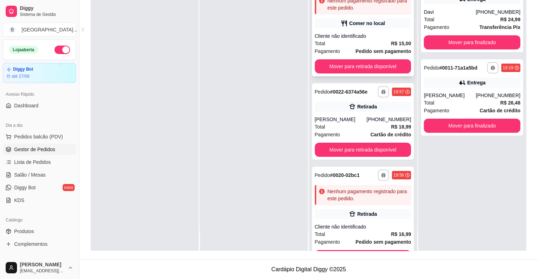
click at [364, 33] on div "Cliente não identificado" at bounding box center [363, 36] width 97 height 7
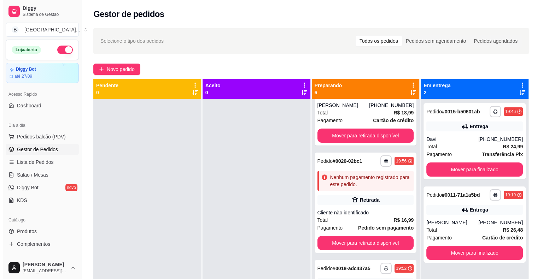
scroll to position [177, 0]
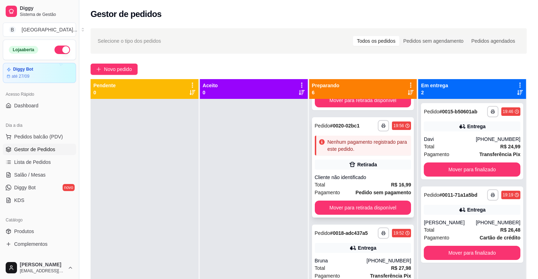
click at [376, 181] on div "Cliente não identificado" at bounding box center [363, 177] width 97 height 7
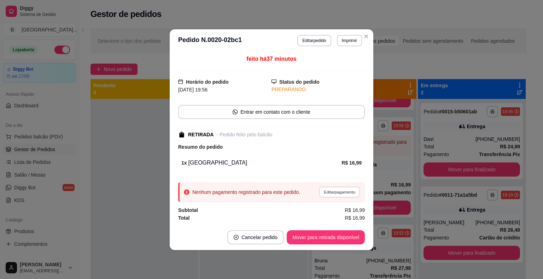
click at [352, 189] on button "Editar pagamento" at bounding box center [339, 192] width 41 height 11
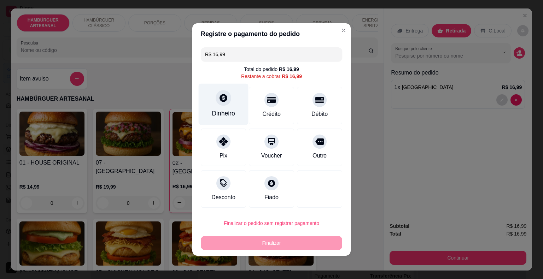
click at [226, 120] on div "Dinheiro" at bounding box center [224, 104] width 50 height 41
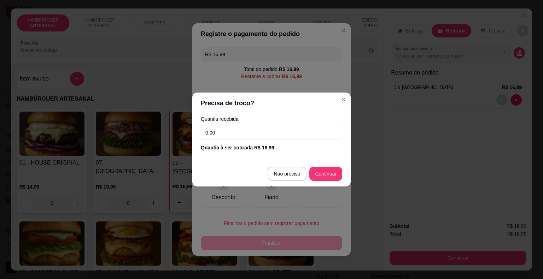
click at [250, 136] on input "0,00" at bounding box center [271, 133] width 141 height 14
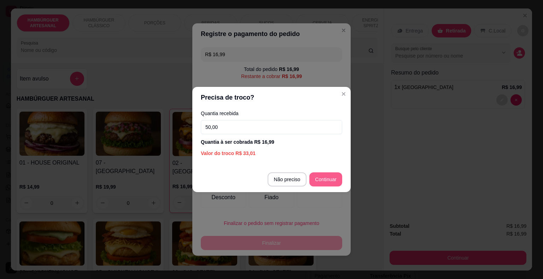
type input "50,00"
type input "R$ 0,00"
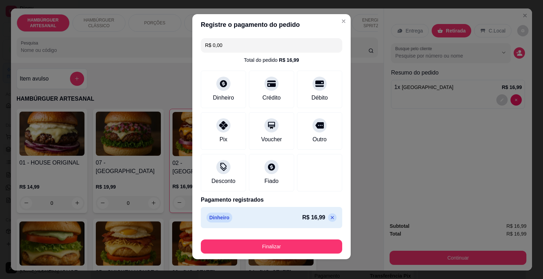
scroll to position [5, 0]
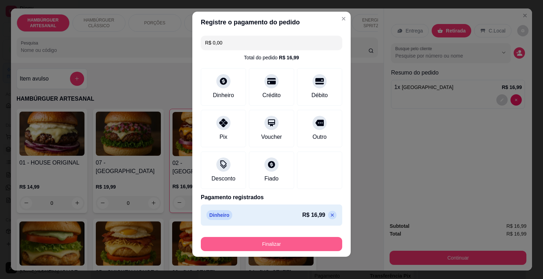
click at [313, 247] on button "Finalizar" at bounding box center [271, 244] width 141 height 14
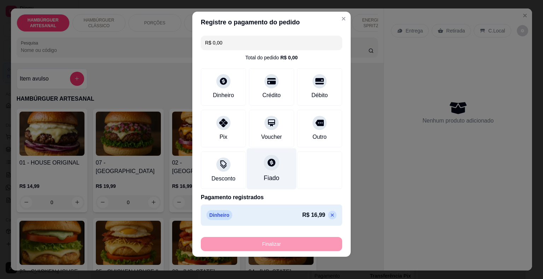
type input "0"
type input "-R$ 16,99"
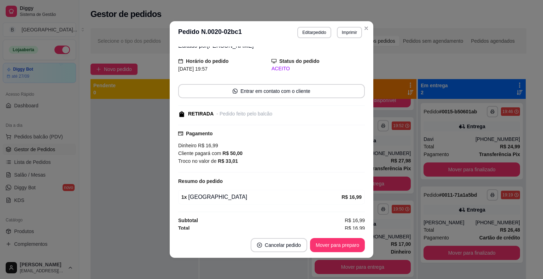
scroll to position [30, 0]
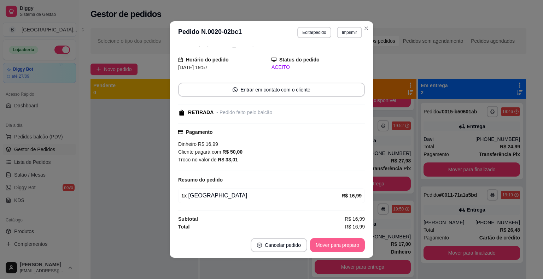
click at [329, 242] on button "Mover para preparo" at bounding box center [337, 245] width 55 height 14
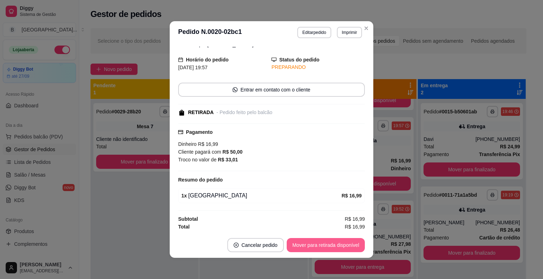
click at [329, 242] on button "Mover para retirada disponível" at bounding box center [326, 245] width 78 height 14
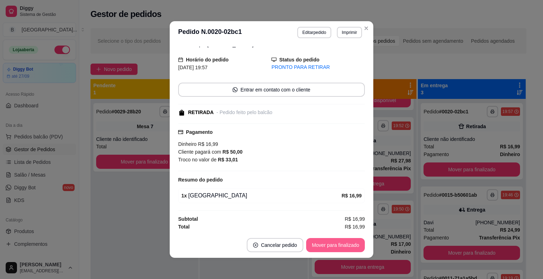
click at [329, 242] on button "Mover para finalizado" at bounding box center [335, 245] width 59 height 14
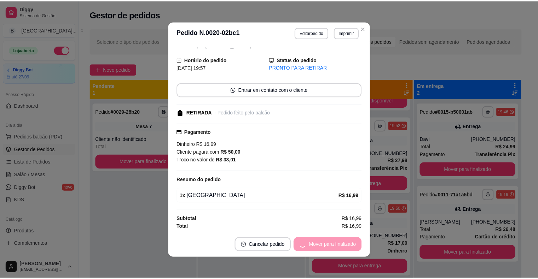
scroll to position [0, 0]
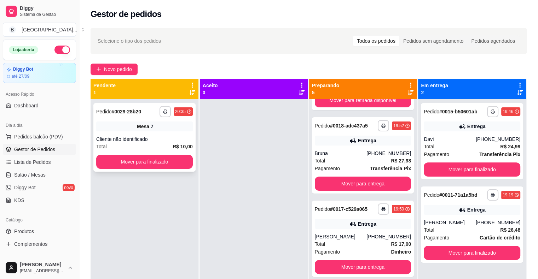
click at [127, 132] on div "**********" at bounding box center [144, 137] width 102 height 69
click at [121, 168] on button "Mover para finalizado" at bounding box center [144, 162] width 97 height 14
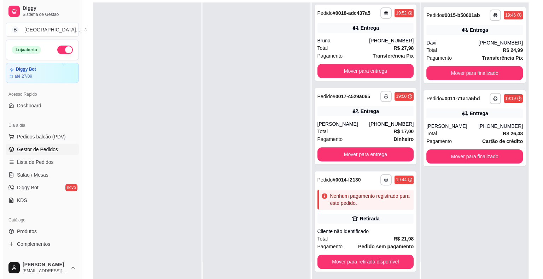
scroll to position [107, 0]
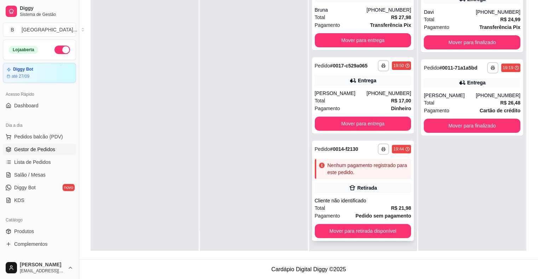
click at [344, 198] on div "Cliente não identificado" at bounding box center [363, 200] width 97 height 7
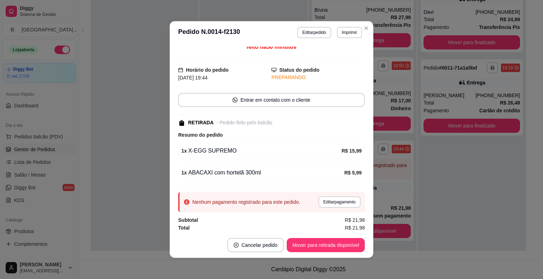
scroll to position [5, 0]
click at [342, 204] on button "Editar pagamento" at bounding box center [339, 201] width 41 height 11
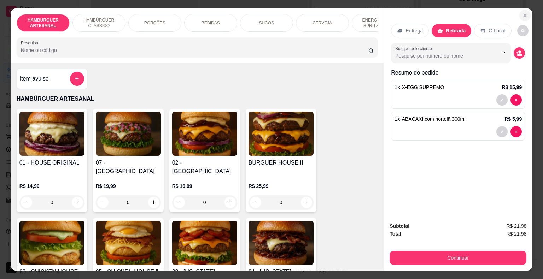
click at [523, 13] on icon "Close" at bounding box center [525, 16] width 6 height 6
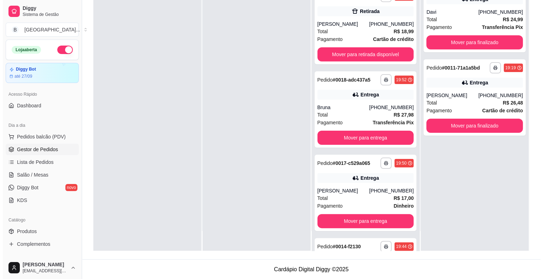
scroll to position [207, 0]
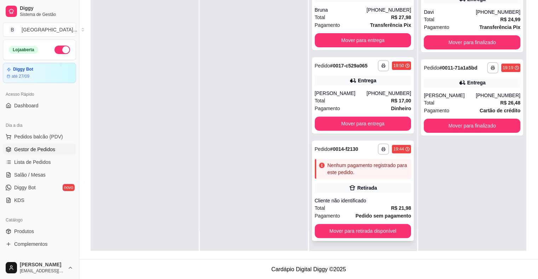
click at [400, 214] on strong "Pedido sem pagamento" at bounding box center [383, 216] width 56 height 6
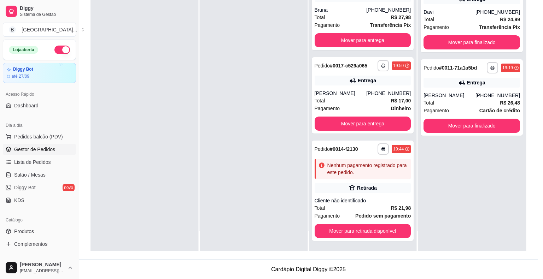
scroll to position [5, 0]
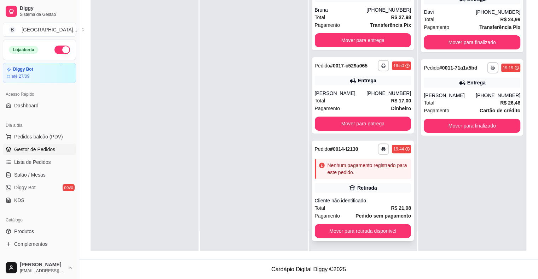
click at [323, 163] on div "Nenhum pagamento registrado para este pedido." at bounding box center [363, 169] width 97 height 20
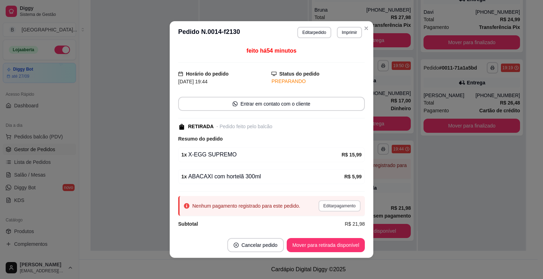
click at [319, 203] on button "Editar pagamento" at bounding box center [340, 205] width 42 height 11
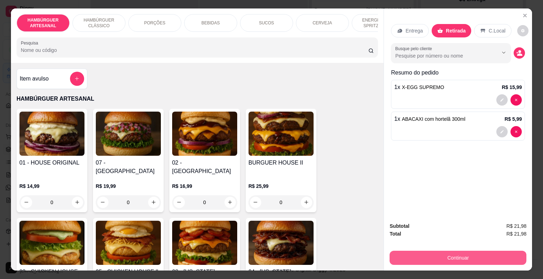
click at [459, 259] on button "Continuar" at bounding box center [458, 258] width 137 height 14
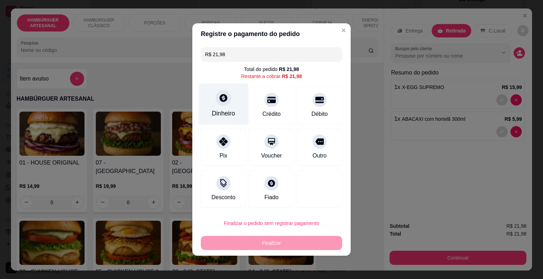
click at [229, 107] on div "Dinheiro" at bounding box center [224, 104] width 50 height 41
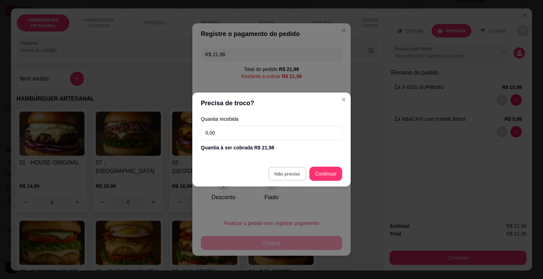
type input "R$ 0,00"
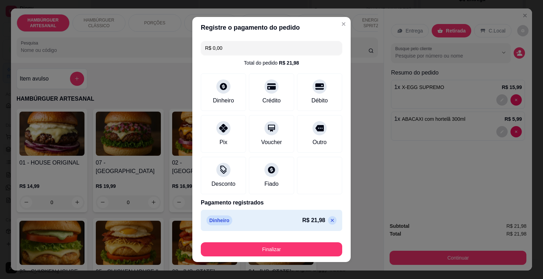
scroll to position [5, 0]
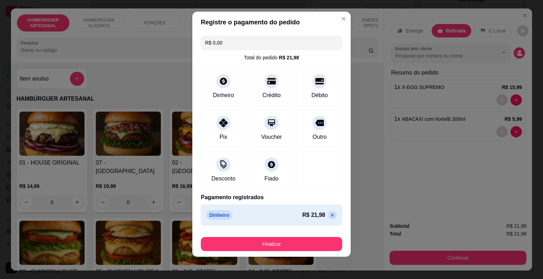
click at [294, 237] on div "Finalizar" at bounding box center [271, 242] width 141 height 17
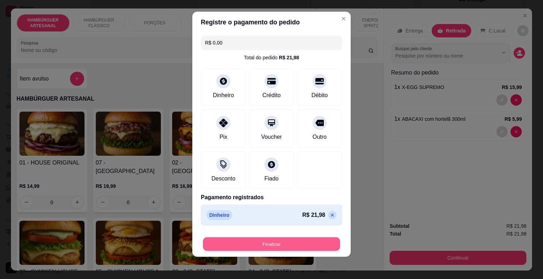
click at [295, 240] on button "Finalizar" at bounding box center [271, 245] width 137 height 14
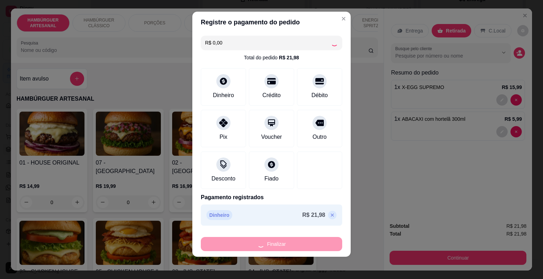
type input "0"
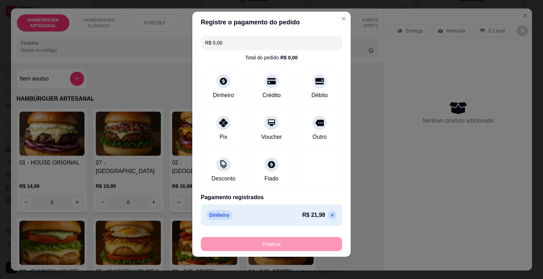
type input "-R$ 21,98"
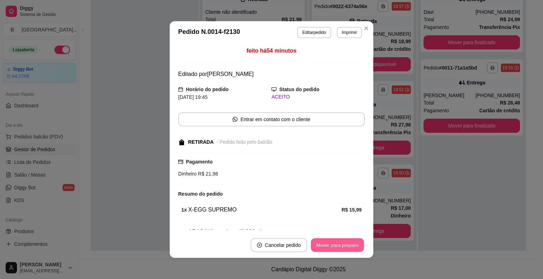
click at [320, 244] on button "Mover para preparo" at bounding box center [337, 246] width 53 height 14
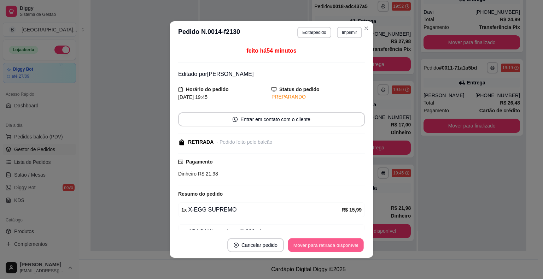
click at [320, 244] on button "Mover para retirada disponível" at bounding box center [326, 246] width 76 height 14
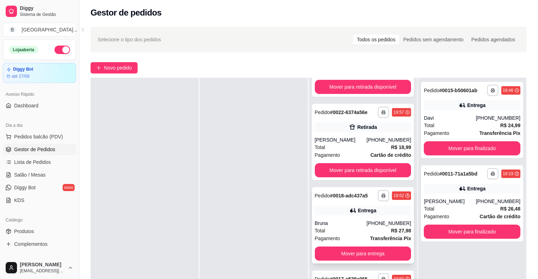
scroll to position [107, 0]
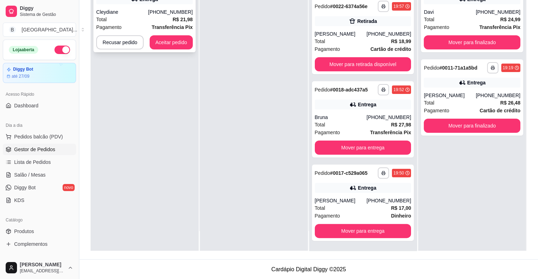
click at [151, 18] on div "Total R$ 21,98" at bounding box center [144, 20] width 97 height 8
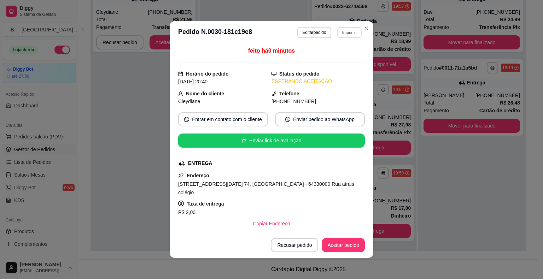
click at [348, 30] on button "Imprimir" at bounding box center [349, 32] width 24 height 11
click at [338, 61] on button "IMPRESSORA" at bounding box center [334, 57] width 51 height 11
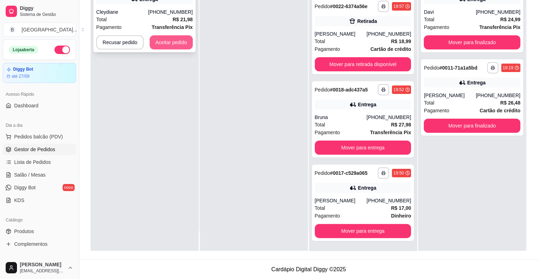
click at [165, 40] on button "Aceitar pedido" at bounding box center [171, 42] width 43 height 14
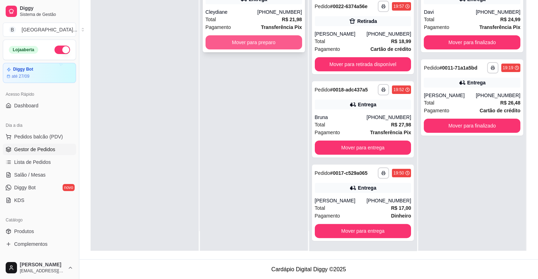
click at [236, 45] on button "Mover para preparo" at bounding box center [253, 42] width 97 height 14
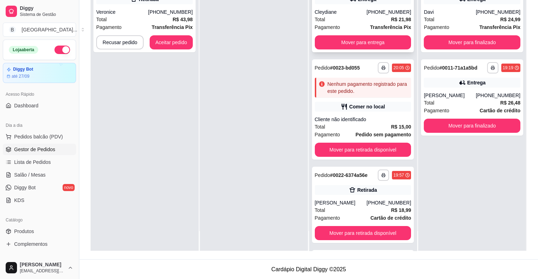
scroll to position [0, 0]
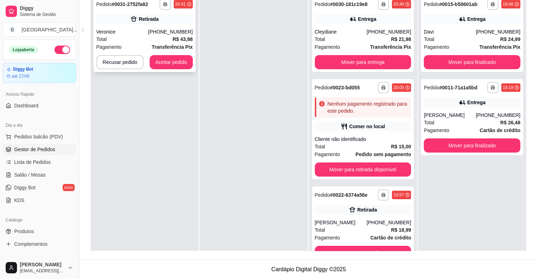
click at [100, 31] on div "Veronice" at bounding box center [122, 31] width 52 height 7
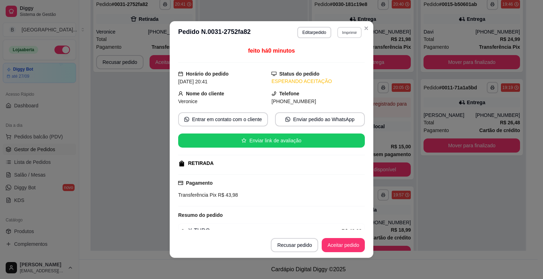
click at [342, 30] on button "Imprimir" at bounding box center [349, 32] width 24 height 11
click at [338, 59] on button "IMPRESSORA" at bounding box center [334, 57] width 50 height 11
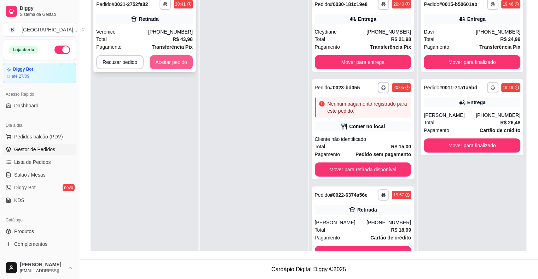
click at [153, 65] on button "Aceitar pedido" at bounding box center [171, 62] width 43 height 14
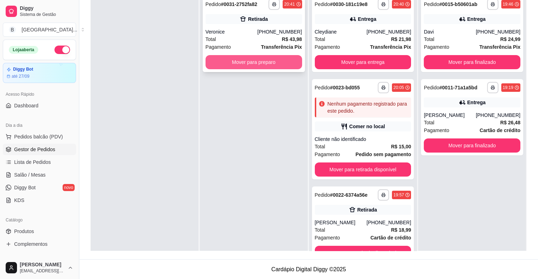
click at [212, 62] on button "Mover para preparo" at bounding box center [253, 62] width 97 height 14
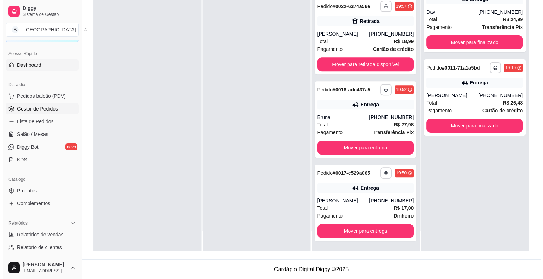
scroll to position [35, 0]
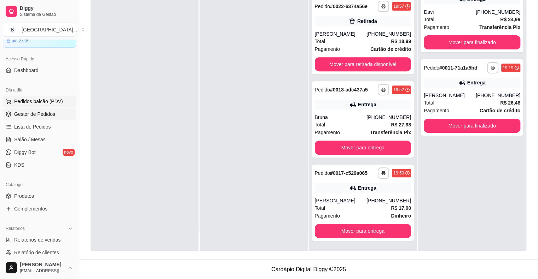
click at [42, 99] on span "Pedidos balcão (PDV)" at bounding box center [38, 101] width 49 height 7
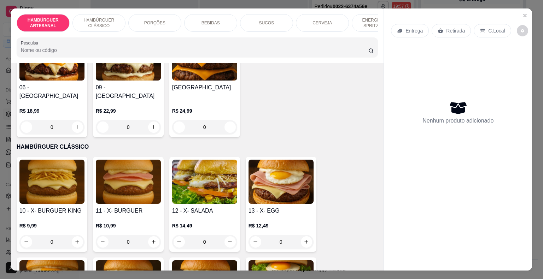
scroll to position [318, 0]
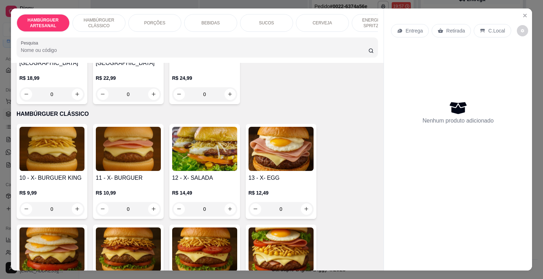
click at [139, 202] on div "0" at bounding box center [128, 209] width 65 height 14
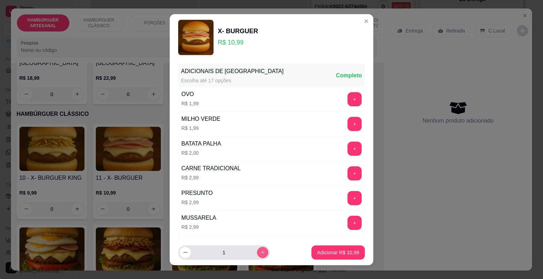
click at [258, 252] on button "increase-product-quantity" at bounding box center [262, 252] width 11 height 11
type input "2"
click at [348, 98] on button "+" at bounding box center [355, 99] width 14 height 14
click at [321, 245] on footer "2 Adicionar R$ 25,96" at bounding box center [272, 252] width 204 height 25
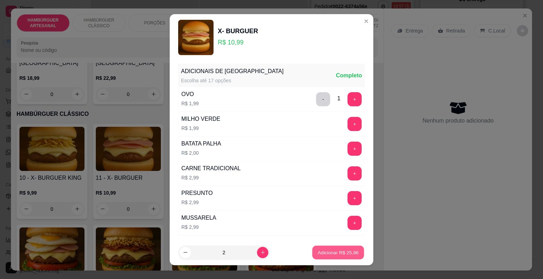
click at [320, 251] on p "Adicionar R$ 25,96" at bounding box center [338, 252] width 41 height 7
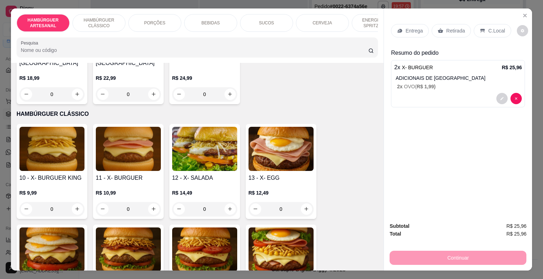
click at [444, 79] on div "ADICIONAIS DE HAMBURGUER 2 x OVO ( R$ 1,99 )" at bounding box center [459, 83] width 126 height 16
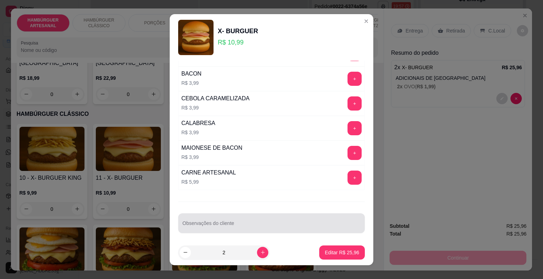
scroll to position [8, 0]
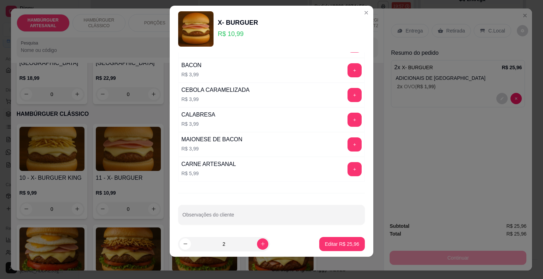
click at [244, 228] on div "ADICIONAIS DE HAMBURGUER Escolha até 17 opções Completo OVO R$ 1,99 - 1 + MILHO…" at bounding box center [272, 141] width 204 height 179
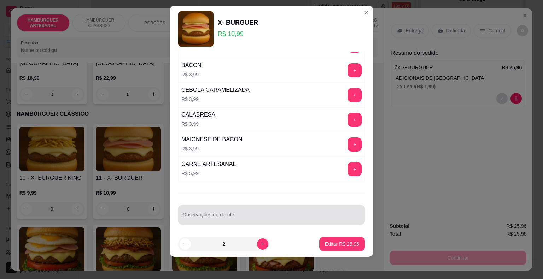
click at [248, 208] on div at bounding box center [271, 215] width 178 height 14
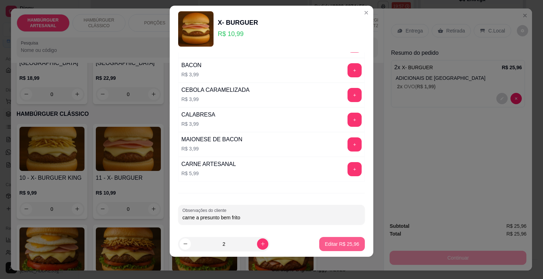
type input "carne a presunto bem frito"
click at [325, 242] on p "Editar R$ 25,96" at bounding box center [341, 244] width 33 height 7
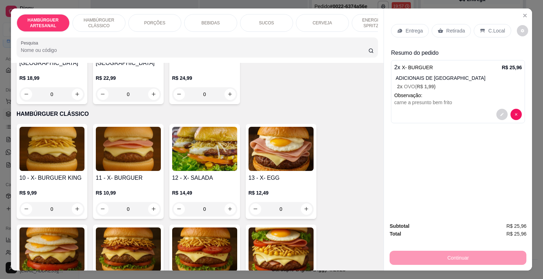
click at [198, 19] on div "BEBIDAS" at bounding box center [210, 23] width 53 height 18
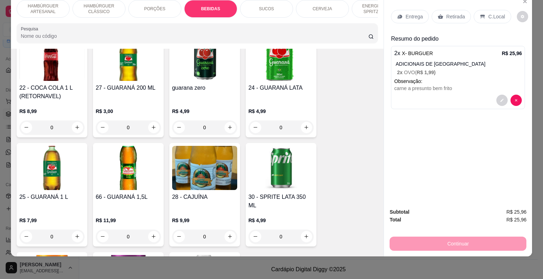
scroll to position [1009, 0]
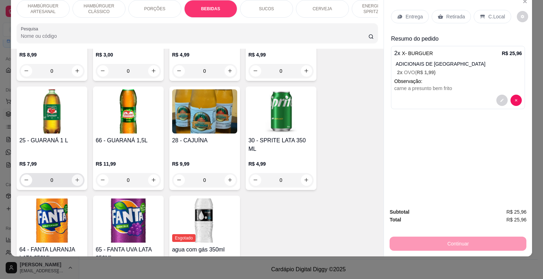
click at [75, 178] on icon "increase-product-quantity" at bounding box center [77, 180] width 5 height 5
type input "1"
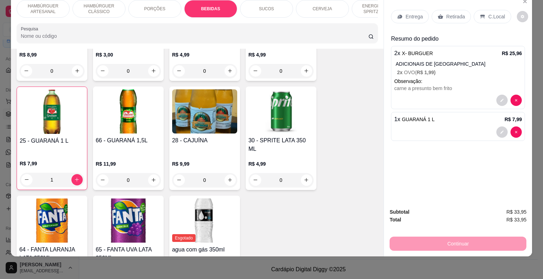
click at [410, 15] on div "Entrega" at bounding box center [410, 16] width 38 height 13
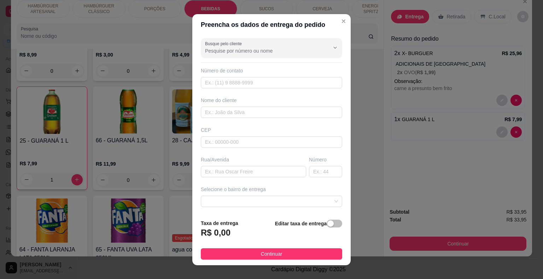
click at [279, 59] on div "Busque pelo cliente Número de contato Nome do cliente CEP Rua/Avenida Número Se…" at bounding box center [271, 124] width 158 height 179
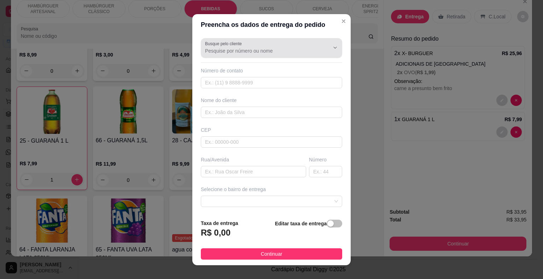
click at [266, 54] on div at bounding box center [271, 48] width 133 height 14
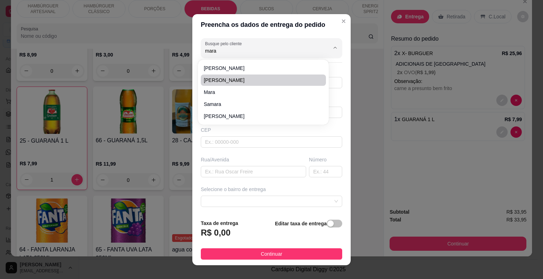
click at [221, 79] on span "mara beatriz" at bounding box center [260, 80] width 112 height 7
type input "mara beatriz"
type input "8681578427"
type input "mara beatriz"
type input "1 CASA A DIREITA DEPOIS DA CASA DO POMPILIO"
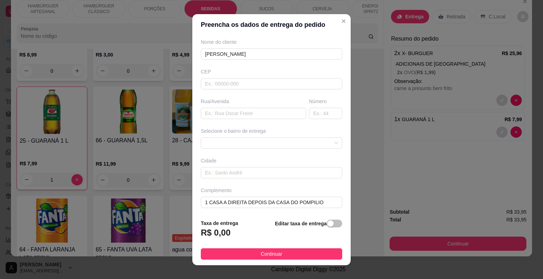
scroll to position [8, 0]
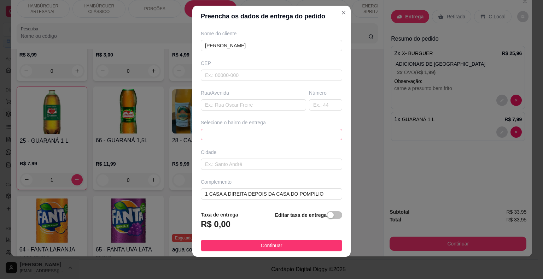
click at [242, 134] on span at bounding box center [271, 134] width 133 height 11
type input "mara beatriz"
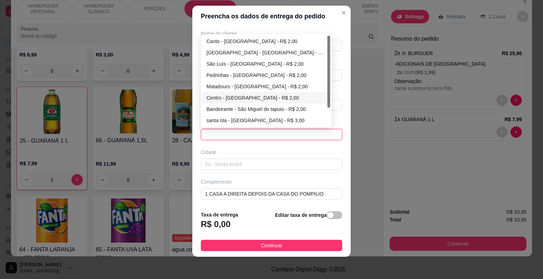
scroll to position [23, 0]
click at [224, 119] on div "estado - [GEOGRAPHIC_DATA] - R$ 3,00" at bounding box center [267, 121] width 120 height 8
type input "São Miguel do tapuio"
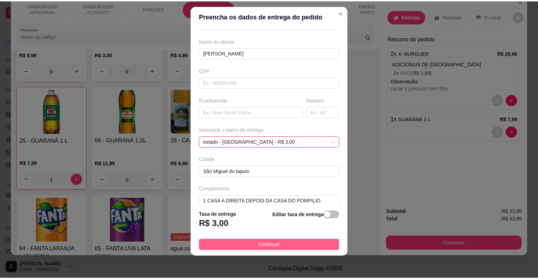
scroll to position [58, 0]
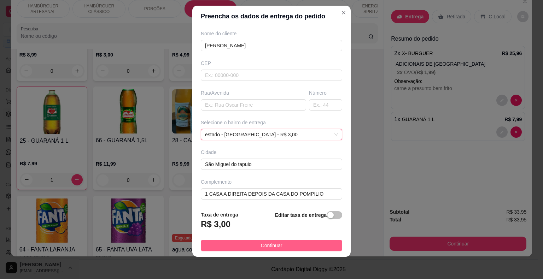
click at [240, 241] on button "Continuar" at bounding box center [271, 245] width 141 height 11
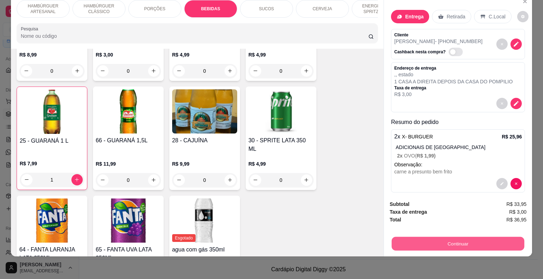
click at [422, 237] on button "Continuar" at bounding box center [458, 244] width 133 height 14
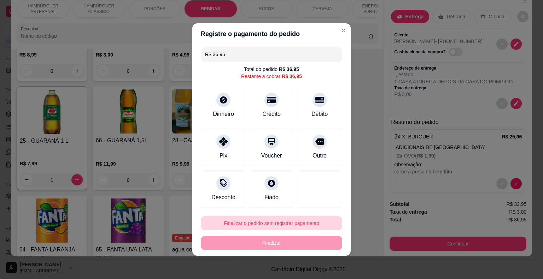
click at [249, 223] on button "Finalizar o pedido sem registrar pagamento" at bounding box center [271, 223] width 141 height 14
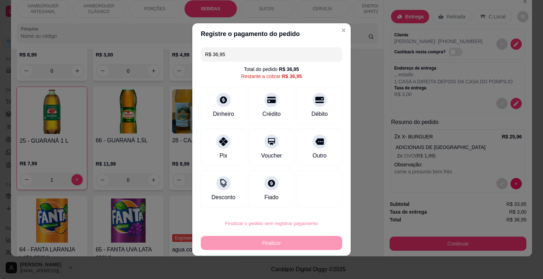
click at [313, 207] on button "Confirmar" at bounding box center [314, 203] width 25 height 11
type input "0"
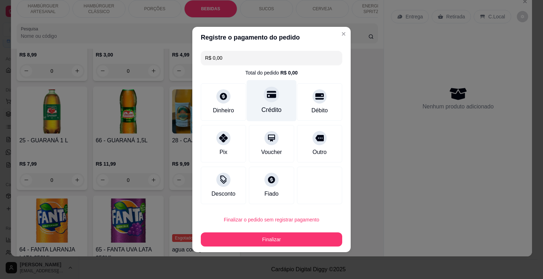
type input "R$ 0,00"
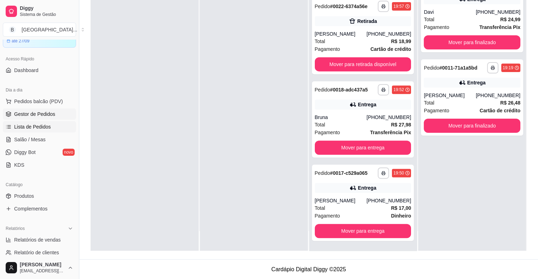
click at [48, 127] on span "Lista de Pedidos" at bounding box center [32, 126] width 37 height 7
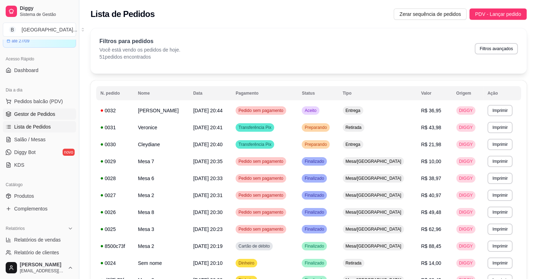
click at [46, 118] on link "Gestor de Pedidos" at bounding box center [39, 114] width 73 height 11
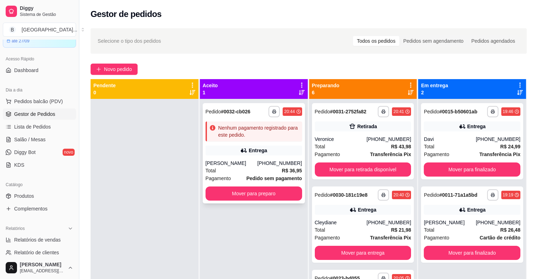
click at [219, 148] on div "Entrega" at bounding box center [253, 151] width 97 height 10
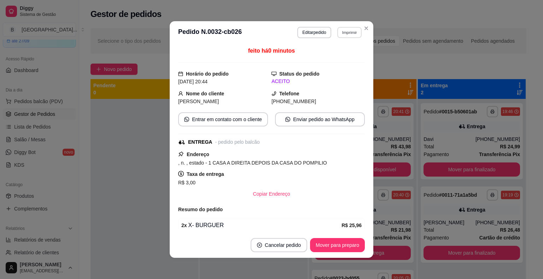
click at [343, 31] on button "Imprimir" at bounding box center [349, 32] width 24 height 11
click at [338, 63] on button "IMPRESSORA" at bounding box center [334, 57] width 51 height 11
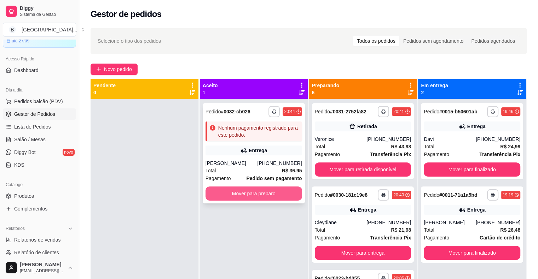
click at [273, 190] on button "Mover para preparo" at bounding box center [253, 194] width 97 height 14
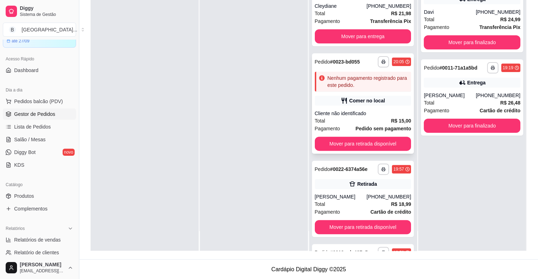
scroll to position [162, 0]
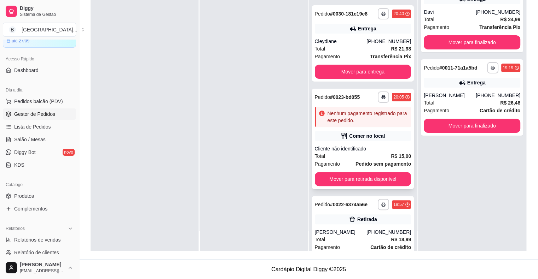
click at [386, 136] on div "Comer no local" at bounding box center [363, 136] width 97 height 10
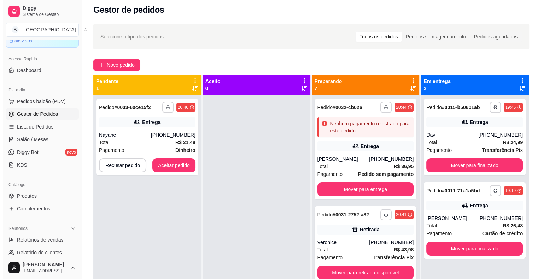
scroll to position [0, 0]
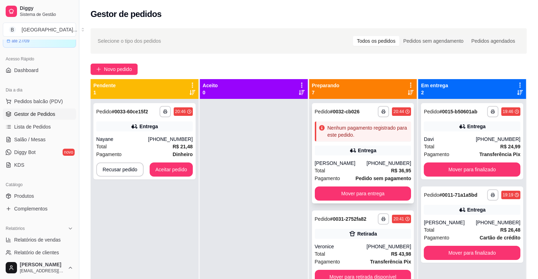
click at [353, 164] on div "mara beatriz" at bounding box center [341, 163] width 52 height 7
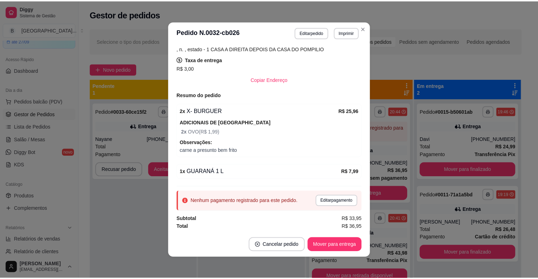
scroll to position [1, 0]
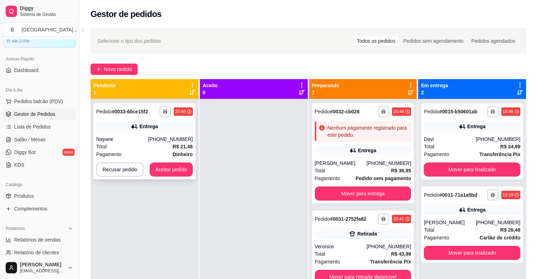
click at [147, 135] on div "**********" at bounding box center [144, 141] width 102 height 76
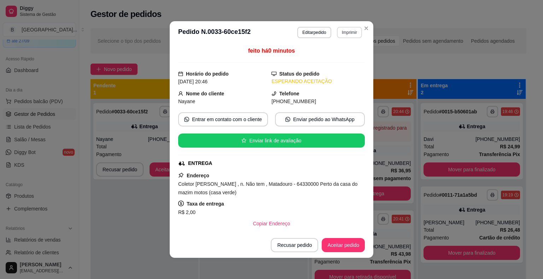
click at [349, 30] on button "Imprimir" at bounding box center [349, 32] width 25 height 11
click at [347, 54] on button "IMPRESSORA" at bounding box center [340, 54] width 41 height 9
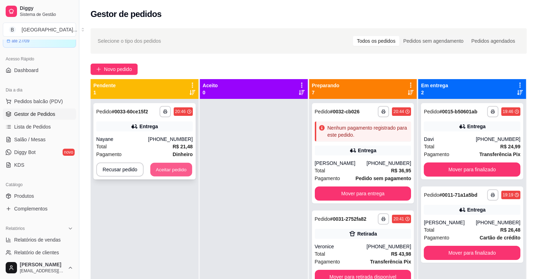
click at [177, 176] on div "Recusar pedido Aceitar pedido" at bounding box center [144, 170] width 97 height 14
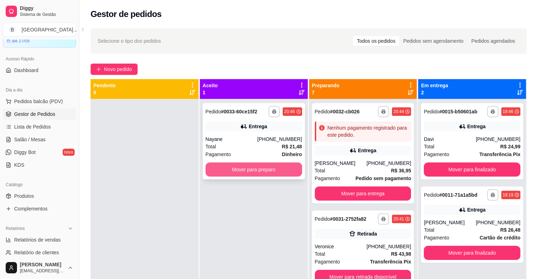
click at [223, 168] on button "Mover para preparo" at bounding box center [253, 170] width 97 height 14
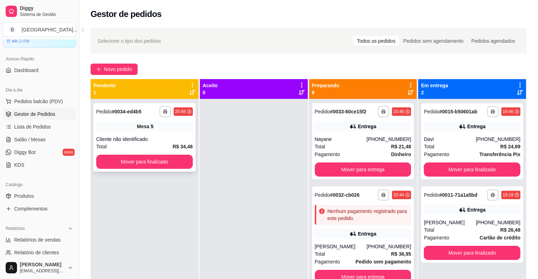
click at [128, 120] on div "**********" at bounding box center [144, 137] width 102 height 69
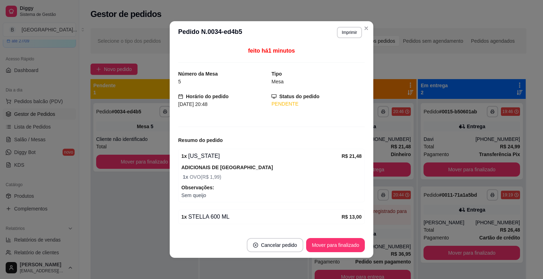
click at [348, 39] on header "**********" at bounding box center [272, 32] width 204 height 23
click at [348, 36] on button "Imprimir" at bounding box center [349, 32] width 25 height 11
click at [335, 62] on button "IMPRESSORA" at bounding box center [334, 57] width 51 height 11
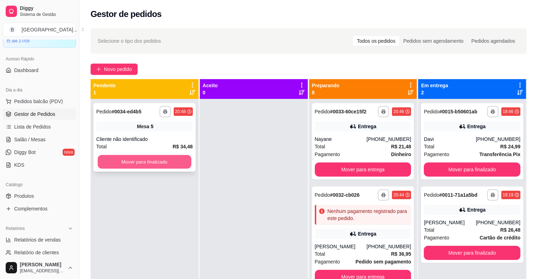
click at [185, 161] on button "Mover para finalizado" at bounding box center [145, 162] width 94 height 14
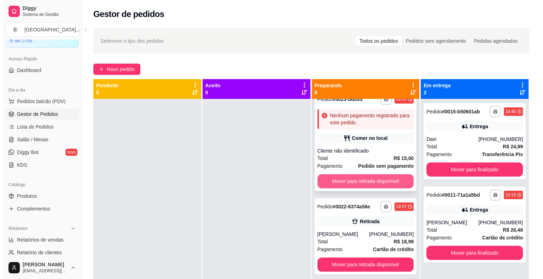
scroll to position [389, 0]
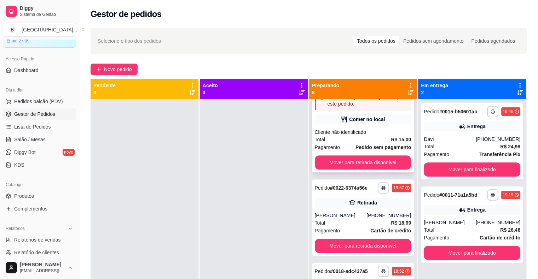
click at [345, 145] on div "Pagamento Pedido sem pagamento" at bounding box center [363, 148] width 97 height 8
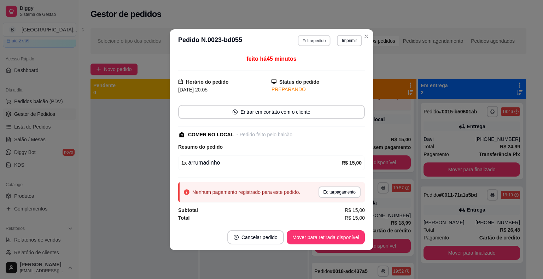
click at [308, 42] on button "Editar pedido" at bounding box center [314, 40] width 33 height 11
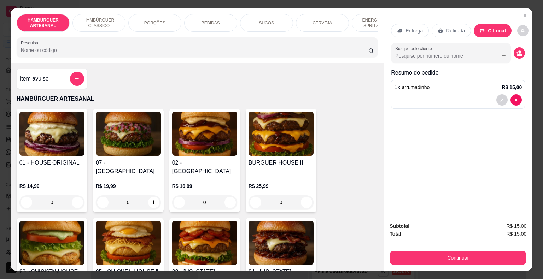
click at [215, 15] on div "BEBIDAS" at bounding box center [210, 23] width 53 height 18
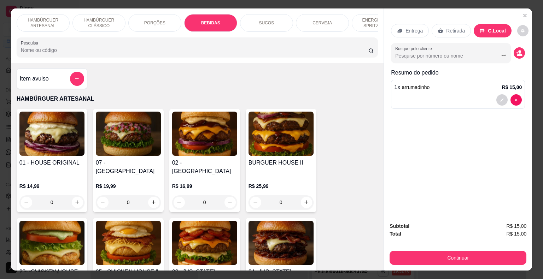
scroll to position [17, 0]
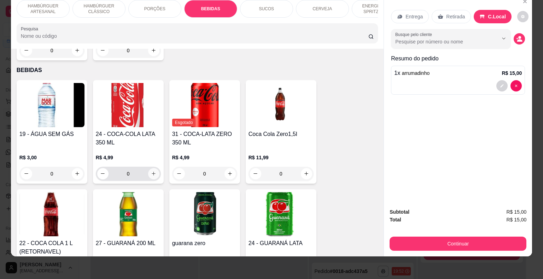
click at [148, 168] on button "increase-product-quantity" at bounding box center [153, 173] width 11 height 11
type input "2"
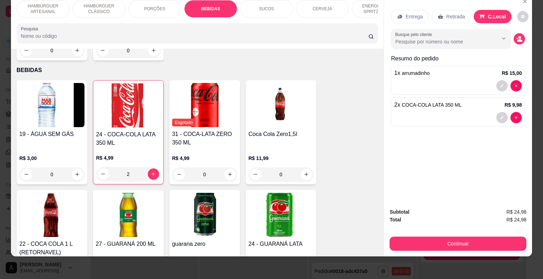
scroll to position [0, 0]
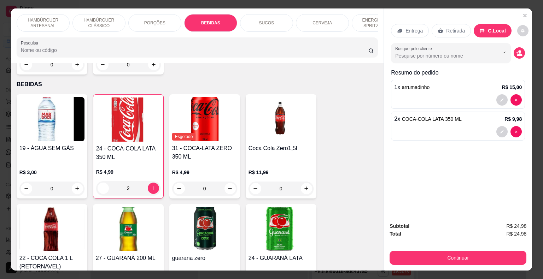
click at [479, 116] on div "2 x COCA-COLA LATA 350 ML R$ 9,98" at bounding box center [458, 119] width 128 height 8
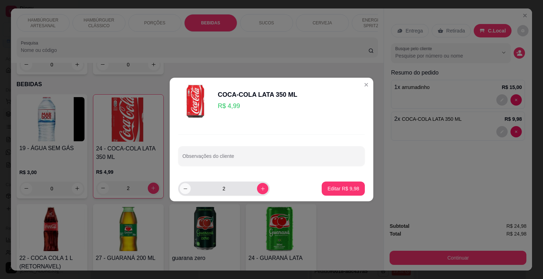
click at [186, 190] on icon "decrease-product-quantity" at bounding box center [185, 188] width 5 height 5
type input "1"
click at [334, 187] on p "Editar R$ 4,99" at bounding box center [343, 188] width 32 height 7
type input "1"
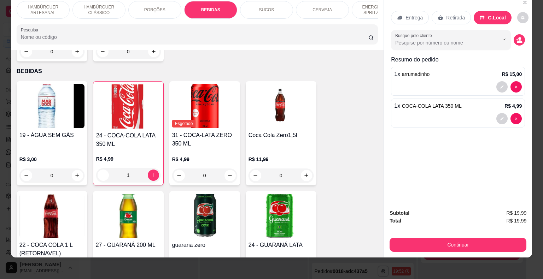
scroll to position [17, 0]
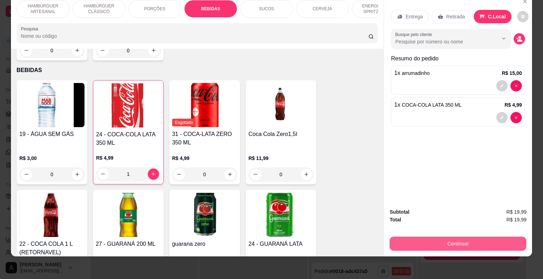
click at [463, 237] on button "Continuar" at bounding box center [458, 244] width 137 height 14
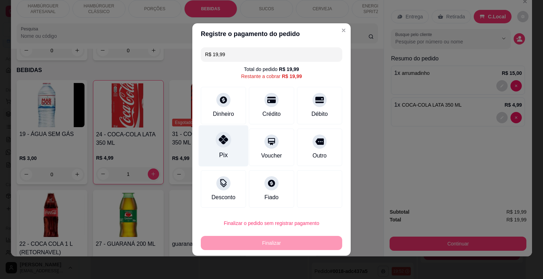
click at [239, 157] on div "Pix" at bounding box center [224, 146] width 50 height 41
type input "R$ 0,00"
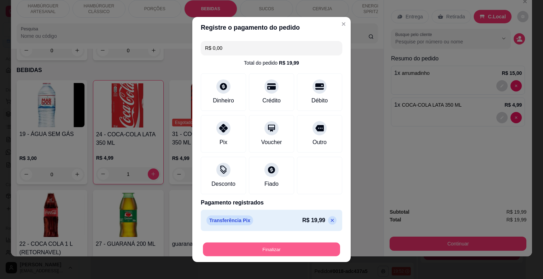
click at [274, 247] on button "Finalizar" at bounding box center [271, 250] width 137 height 14
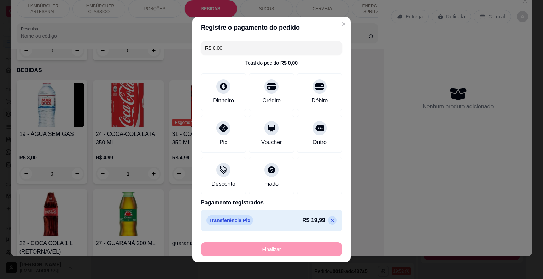
type input "0"
type input "-R$ 19,99"
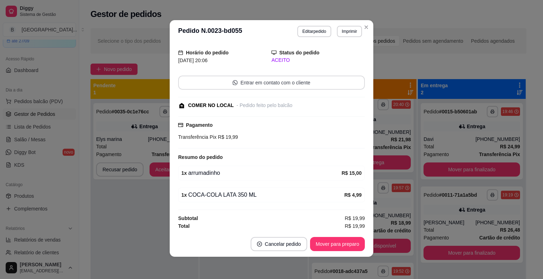
scroll to position [1, 0]
click at [341, 241] on button "Mover para preparo" at bounding box center [337, 244] width 55 height 14
click at [341, 241] on button "Mover para retirada disponível" at bounding box center [326, 244] width 78 height 14
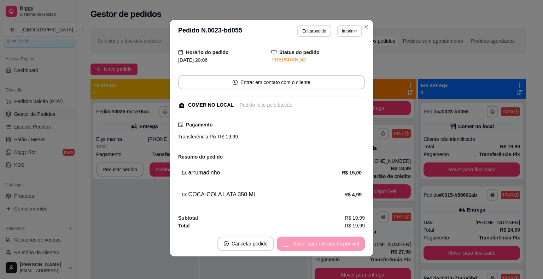
scroll to position [281, 0]
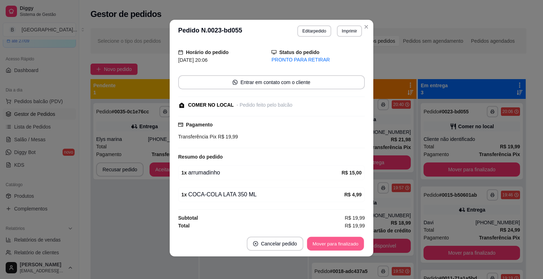
click at [335, 239] on button "Mover para finalizado" at bounding box center [335, 244] width 57 height 14
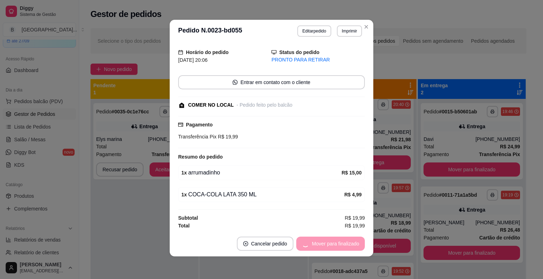
scroll to position [1, 0]
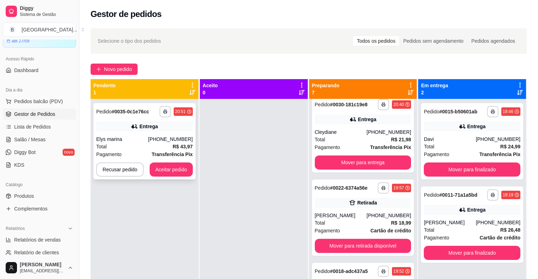
click at [155, 143] on div "Total R$ 43,97" at bounding box center [144, 147] width 97 height 8
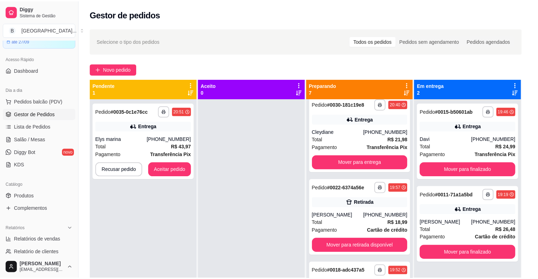
scroll to position [1, 0]
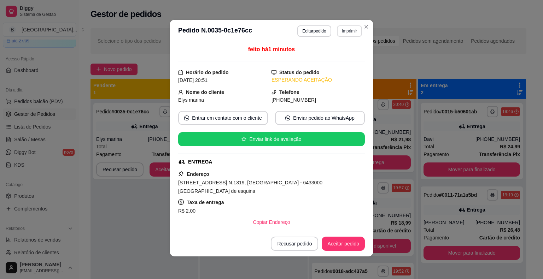
click at [348, 36] on button "Imprimir" at bounding box center [349, 30] width 25 height 11
click at [336, 56] on button "IMPRESSORA" at bounding box center [334, 55] width 51 height 11
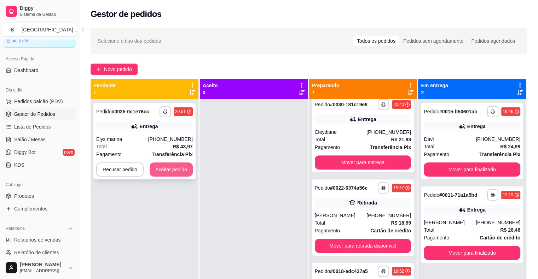
click at [175, 170] on button "Aceitar pedido" at bounding box center [171, 170] width 43 height 14
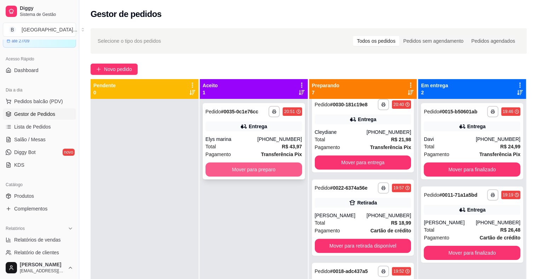
click at [214, 168] on button "Mover para preparo" at bounding box center [253, 170] width 97 height 14
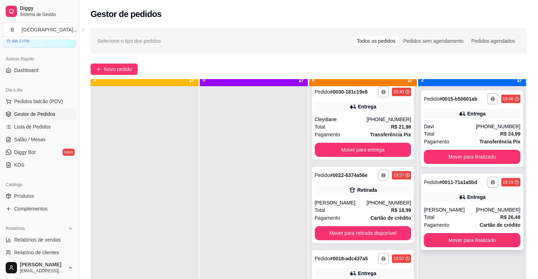
scroll to position [20, 0]
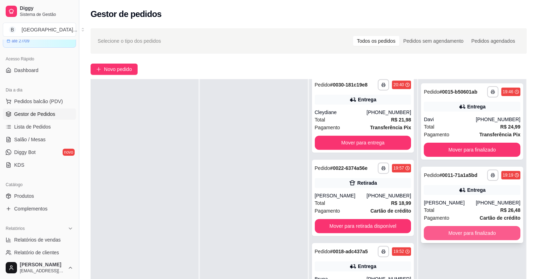
click at [491, 233] on button "Mover para finalizado" at bounding box center [472, 233] width 97 height 14
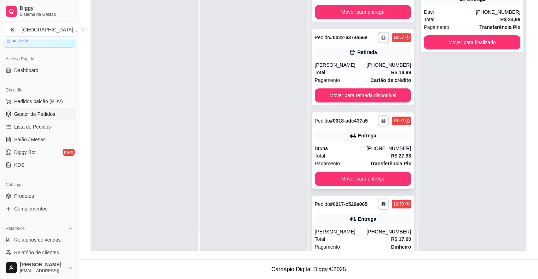
scroll to position [400, 0]
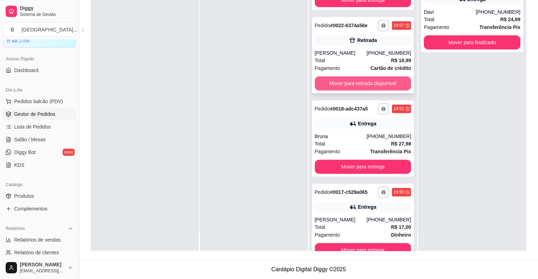
click at [350, 88] on button "Mover para retirada disponível" at bounding box center [363, 83] width 97 height 14
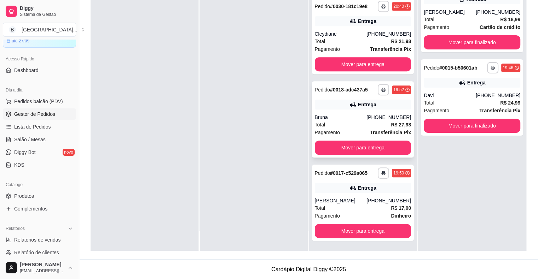
scroll to position [343, 0]
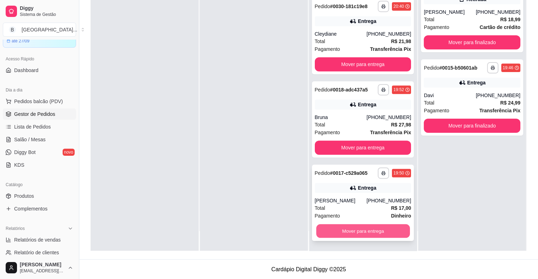
click at [361, 231] on button "Mover para entrega" at bounding box center [363, 232] width 94 height 14
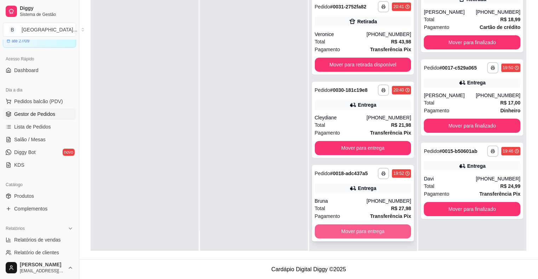
click at [355, 231] on button "Mover para entrega" at bounding box center [363, 232] width 97 height 14
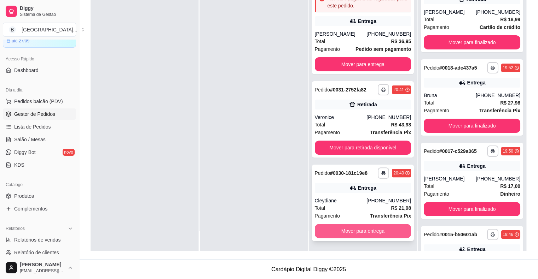
scroll to position [169, 0]
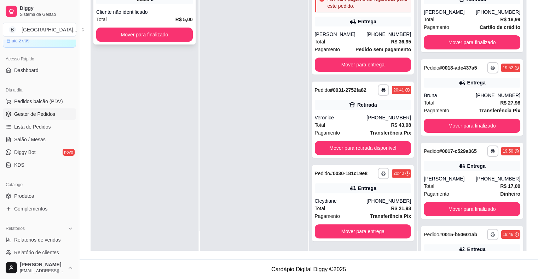
click at [127, 17] on div "Total R$ 5,00" at bounding box center [144, 20] width 97 height 8
click at [134, 35] on button "Mover para finalizado" at bounding box center [144, 35] width 97 height 14
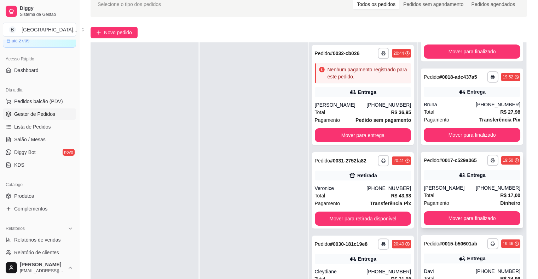
scroll to position [107, 0]
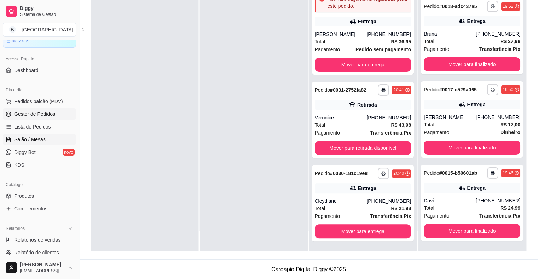
click at [47, 141] on link "Salão / Mesas" at bounding box center [39, 139] width 73 height 11
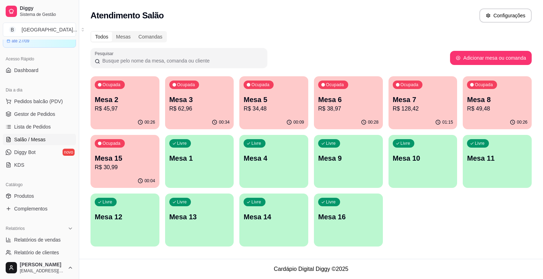
click at [419, 115] on button "Ocupada Mesa 7 R$ 128,42 01:15" at bounding box center [423, 102] width 69 height 53
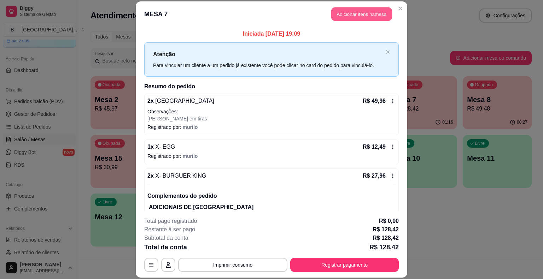
click at [354, 14] on button "Adicionar itens na mesa" at bounding box center [361, 14] width 61 height 14
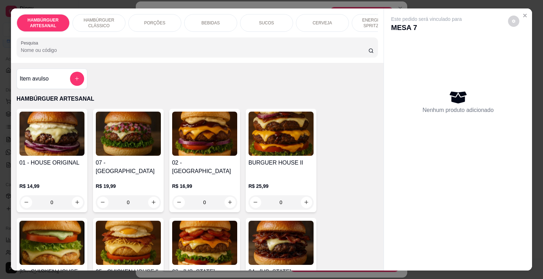
click at [192, 18] on div "BEBIDAS" at bounding box center [210, 23] width 53 height 18
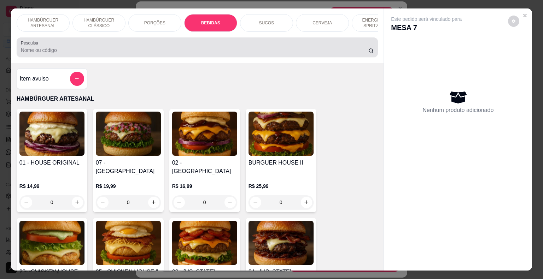
scroll to position [17, 0]
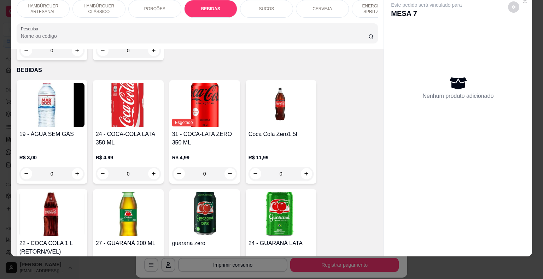
click at [259, 6] on p "SUCOS" at bounding box center [266, 9] width 15 height 6
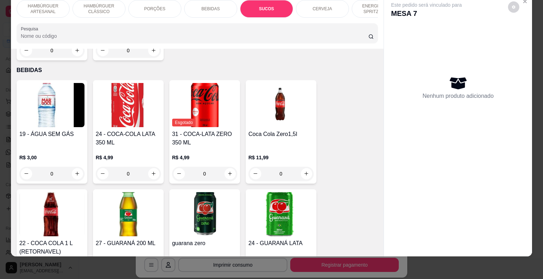
scroll to position [1239, 0]
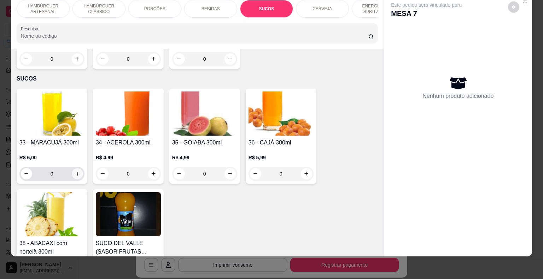
click at [77, 168] on button "increase-product-quantity" at bounding box center [77, 173] width 11 height 11
type input "1"
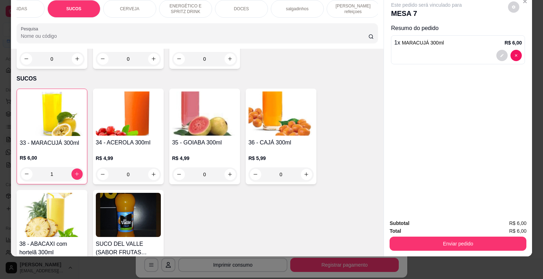
scroll to position [0, 194]
click at [235, 6] on p "DOCES" at bounding box center [239, 9] width 15 height 6
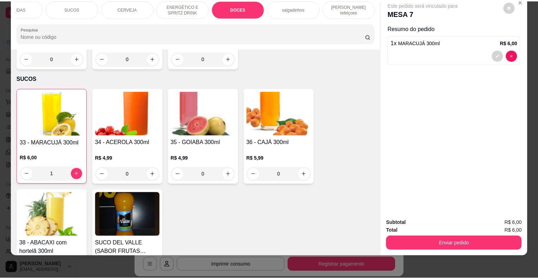
scroll to position [1803, 0]
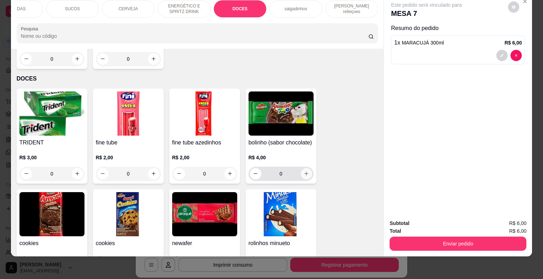
click at [307, 168] on button "increase-product-quantity" at bounding box center [306, 173] width 11 height 11
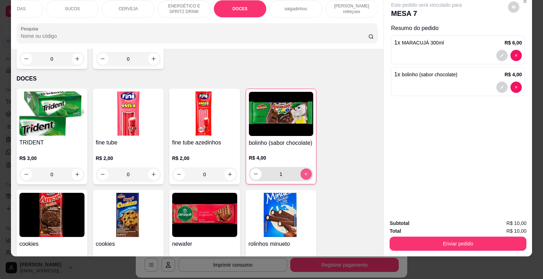
type input "1"
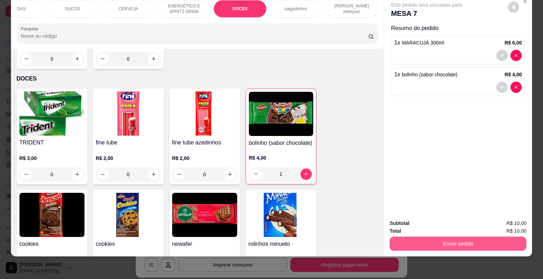
click at [390, 236] on div "Enviar pedido" at bounding box center [458, 243] width 137 height 16
click at [404, 238] on button "Enviar pedido" at bounding box center [458, 244] width 137 height 14
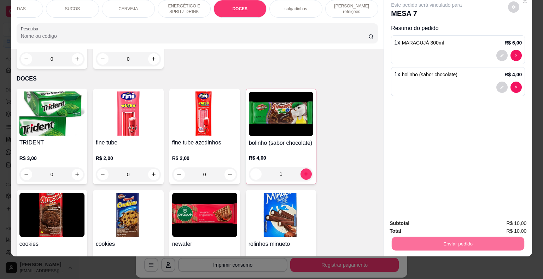
click at [528, 223] on button "Enviar pedido" at bounding box center [508, 221] width 39 height 13
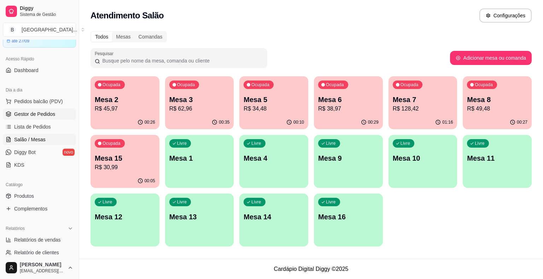
click at [54, 116] on link "Gestor de Pedidos" at bounding box center [39, 114] width 73 height 11
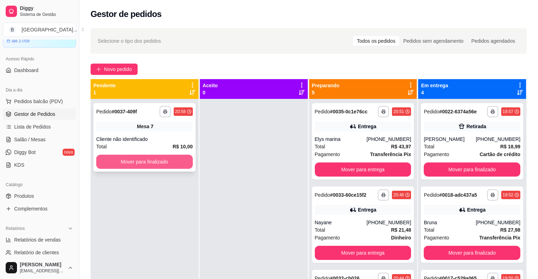
click at [177, 165] on button "Mover para finalizado" at bounding box center [144, 162] width 97 height 14
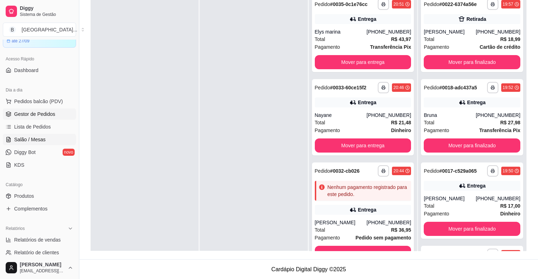
click at [35, 136] on span "Salão / Mesas" at bounding box center [29, 139] width 31 height 7
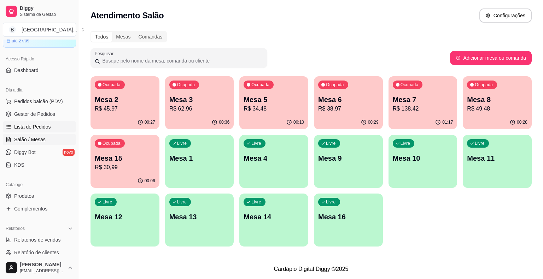
click at [39, 125] on span "Lista de Pedidos" at bounding box center [32, 126] width 37 height 7
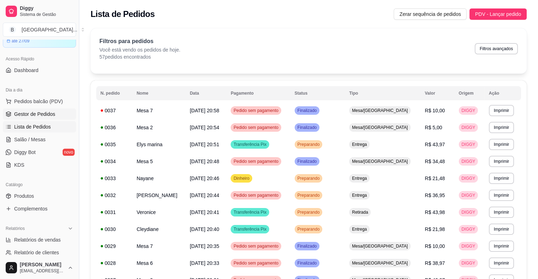
click at [41, 111] on span "Gestor de Pedidos" at bounding box center [34, 114] width 41 height 7
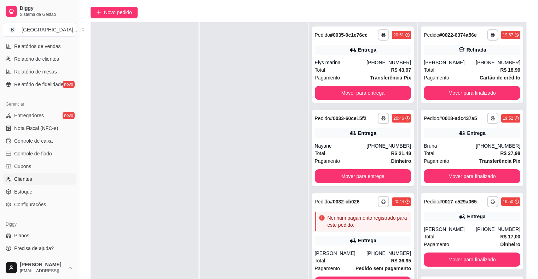
scroll to position [107, 0]
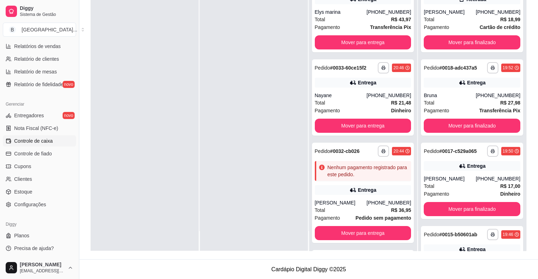
click at [52, 140] on link "Controle de caixa" at bounding box center [39, 140] width 73 height 11
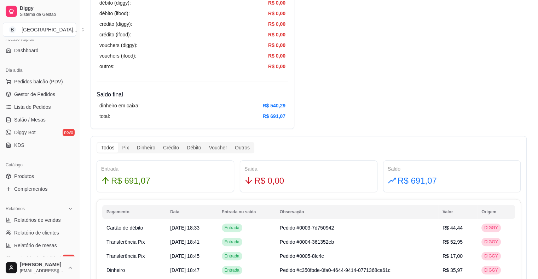
scroll to position [52, 0]
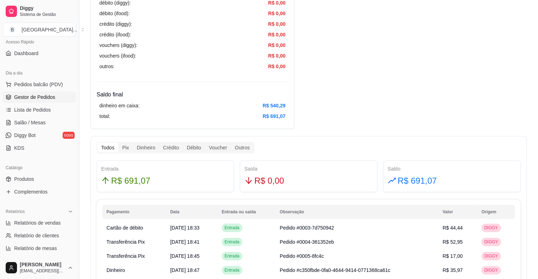
click at [45, 95] on span "Gestor de Pedidos" at bounding box center [34, 97] width 41 height 7
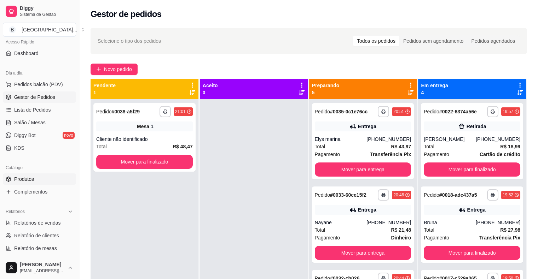
click at [51, 178] on link "Produtos" at bounding box center [39, 179] width 73 height 11
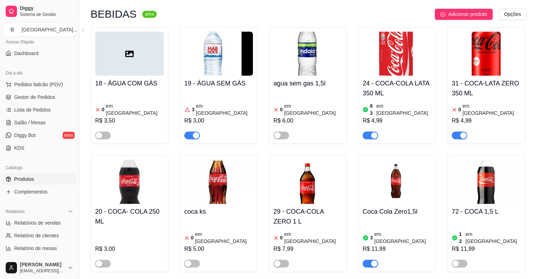
scroll to position [1061, 0]
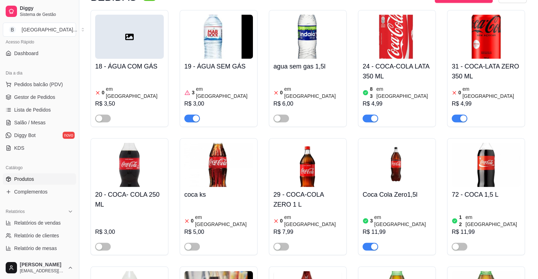
click at [467, 62] on h4 "31 - COCA-LATA ZERO 350 ML" at bounding box center [486, 72] width 69 height 20
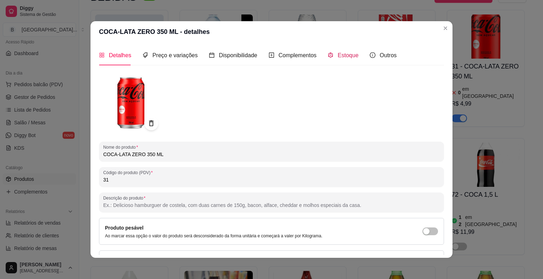
click at [328, 52] on span at bounding box center [331, 55] width 6 height 6
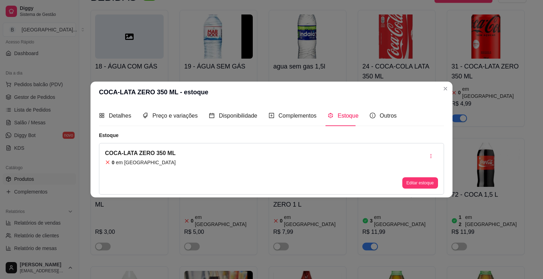
click at [413, 176] on div "Editar estoque" at bounding box center [420, 169] width 36 height 40
click at [413, 179] on button "Editar estoque" at bounding box center [420, 183] width 35 height 11
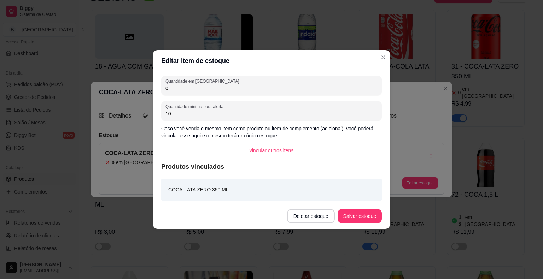
click at [365, 87] on input "0" at bounding box center [271, 88] width 212 height 7
type input "50"
click at [378, 210] on button "Salvar estoque" at bounding box center [359, 217] width 43 height 14
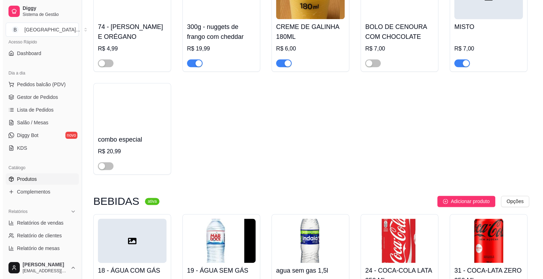
scroll to position [849, 0]
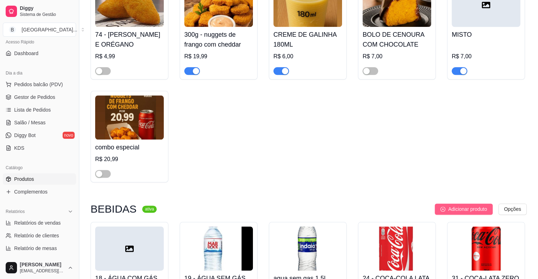
click at [471, 205] on span "Adicionar produto" at bounding box center [467, 209] width 39 height 8
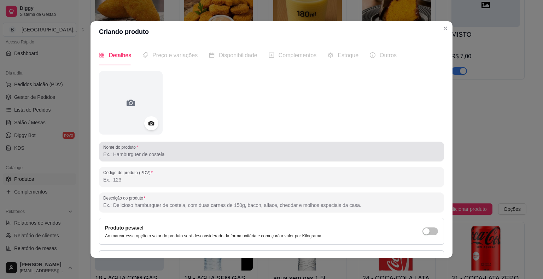
click at [152, 153] on input "Nome do produto" at bounding box center [271, 154] width 337 height 7
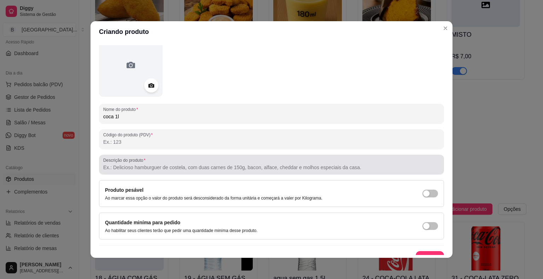
scroll to position [47, 0]
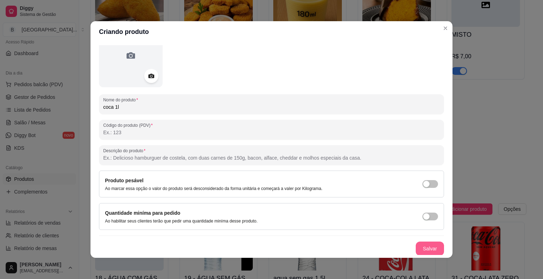
type input "coca 1l"
click at [416, 244] on button "Salvar" at bounding box center [430, 249] width 28 height 14
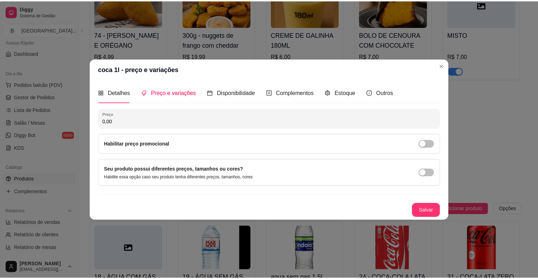
scroll to position [0, 0]
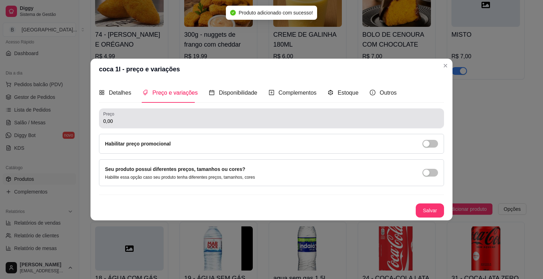
click at [171, 116] on div "0,00" at bounding box center [271, 118] width 337 height 14
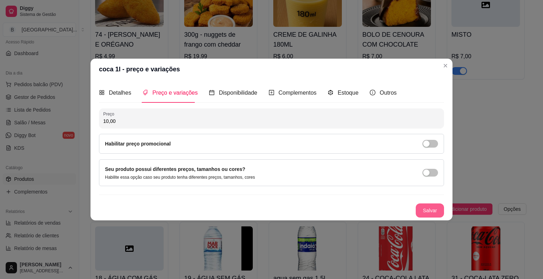
type input "10,00"
click at [422, 207] on button "Salvar" at bounding box center [430, 211] width 28 height 14
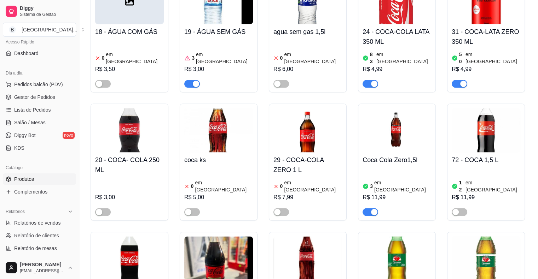
scroll to position [1096, 0]
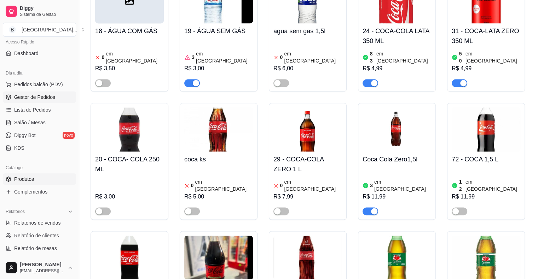
click at [41, 96] on span "Gestor de Pedidos" at bounding box center [34, 97] width 41 height 7
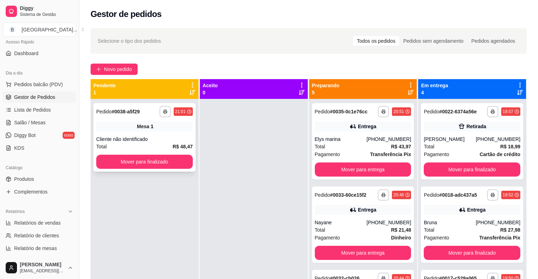
click at [173, 124] on div "Mesa 1" at bounding box center [144, 127] width 97 height 10
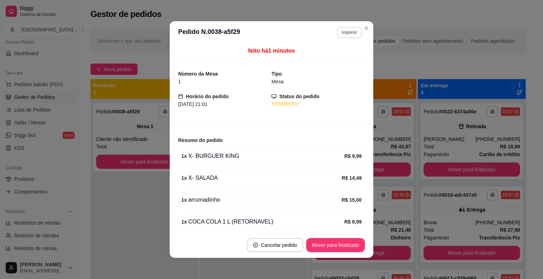
click at [342, 31] on button "Imprimir" at bounding box center [349, 32] width 25 height 11
click at [341, 45] on h4 "Escolha a impressora" at bounding box center [334, 45] width 51 height 7
click at [338, 53] on button "IMPRESSORA" at bounding box center [334, 57] width 50 height 11
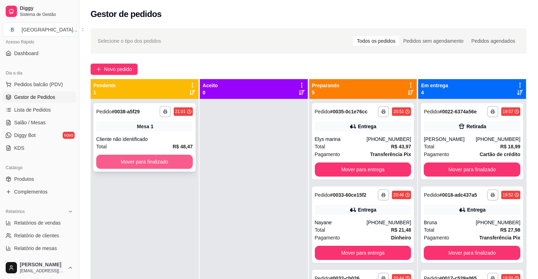
click at [160, 159] on button "Mover para finalizado" at bounding box center [144, 162] width 97 height 14
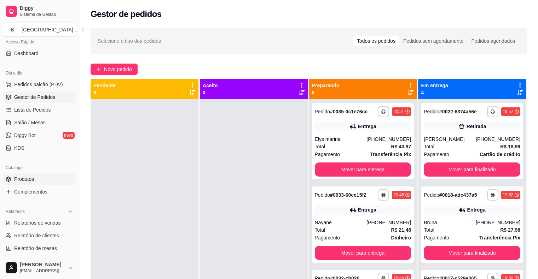
click at [25, 180] on span "Produtos" at bounding box center [24, 179] width 20 height 7
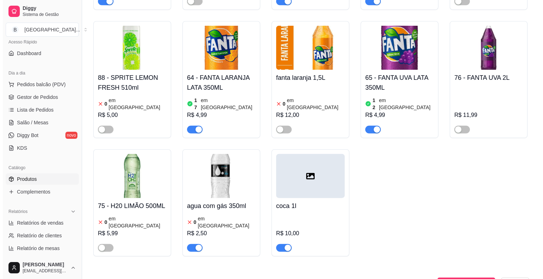
scroll to position [1733, 0]
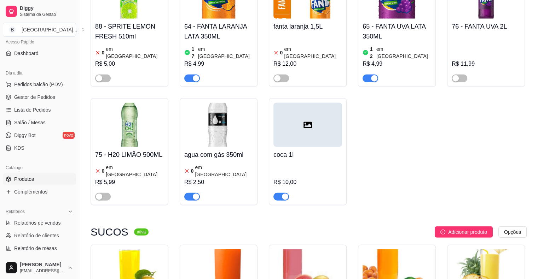
click at [319, 178] on div "R$ 10,00" at bounding box center [307, 182] width 69 height 8
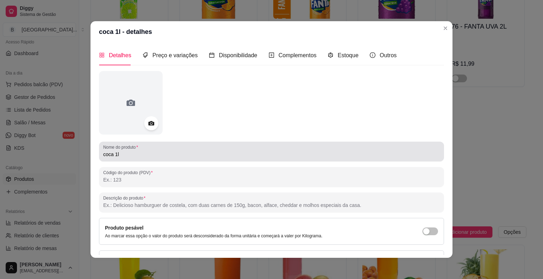
click at [112, 157] on input "coca 1l" at bounding box center [271, 154] width 337 height 7
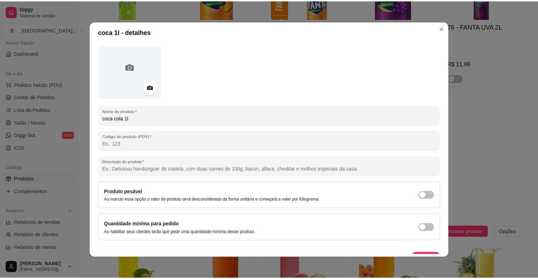
scroll to position [47, 0]
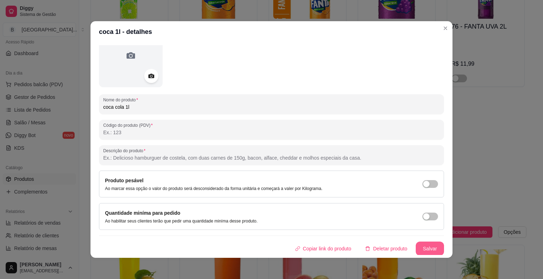
type input "coca cola 1l"
click at [421, 242] on button "Salvar" at bounding box center [430, 249] width 28 height 14
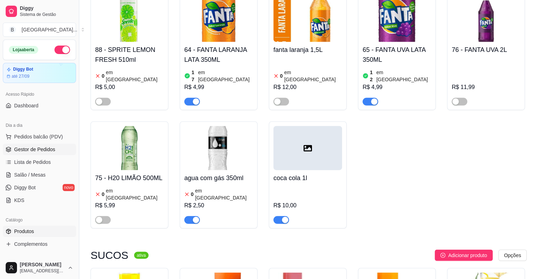
scroll to position [1697, 0]
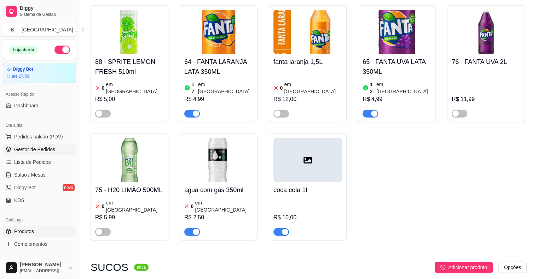
click at [42, 153] on link "Gestor de Pedidos" at bounding box center [39, 149] width 73 height 11
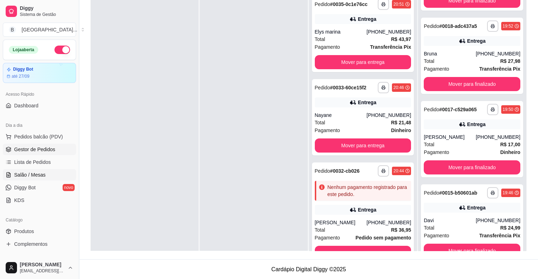
click at [15, 176] on span "Salão / Mesas" at bounding box center [29, 175] width 31 height 7
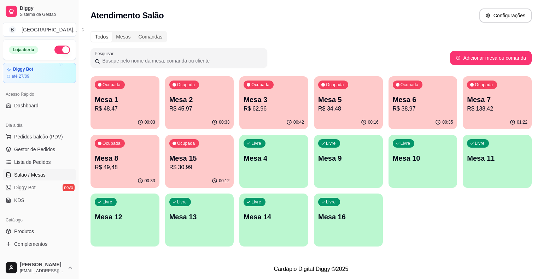
click at [484, 119] on div "01:22" at bounding box center [497, 123] width 69 height 14
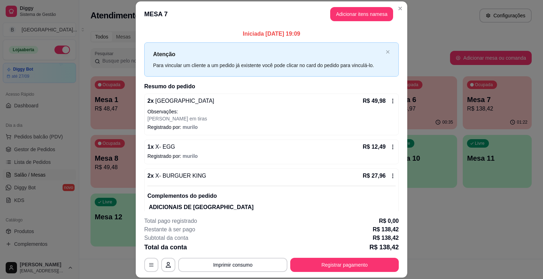
scroll to position [177, 0]
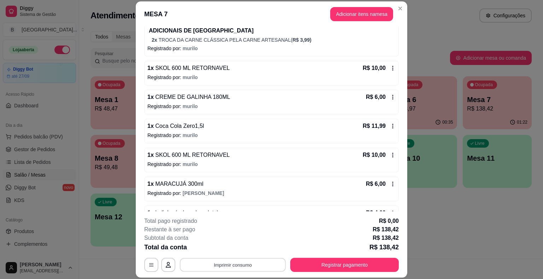
click at [274, 262] on button "Imprimir consumo" at bounding box center [233, 265] width 106 height 14
click at [250, 234] on button "IMPRESSORA" at bounding box center [233, 234] width 50 height 11
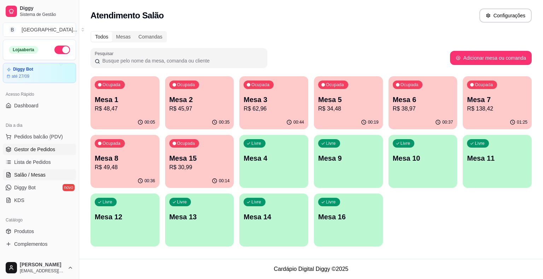
click at [44, 148] on span "Gestor de Pedidos" at bounding box center [34, 149] width 41 height 7
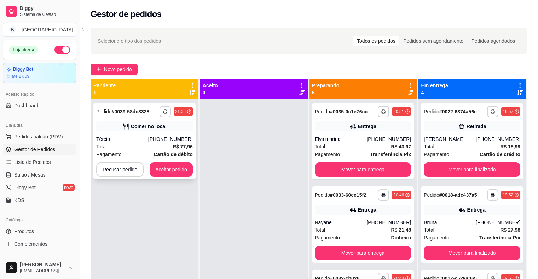
click at [146, 138] on div "Tércio" at bounding box center [122, 139] width 52 height 7
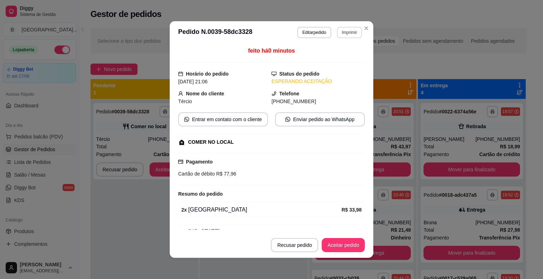
click at [341, 28] on button "Imprimir" at bounding box center [349, 32] width 25 height 11
click at [339, 54] on button "IMPRESSORA" at bounding box center [334, 57] width 50 height 11
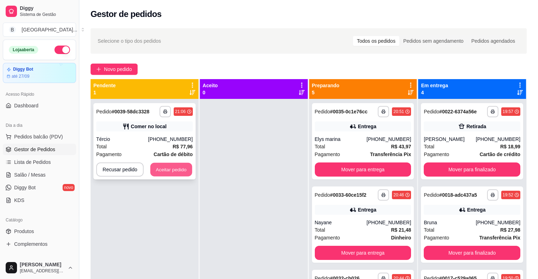
click at [180, 175] on button "Aceitar pedido" at bounding box center [171, 170] width 42 height 14
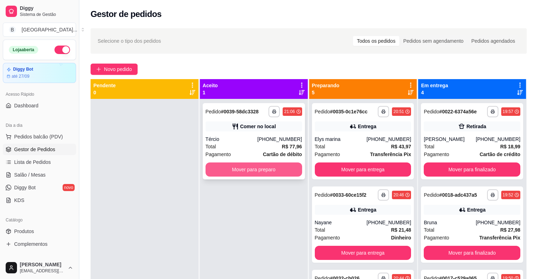
click at [225, 168] on button "Mover para preparo" at bounding box center [253, 170] width 97 height 14
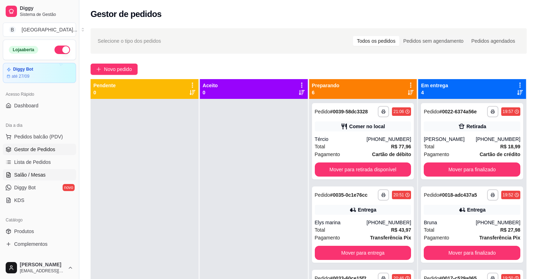
click at [34, 176] on span "Salão / Mesas" at bounding box center [29, 175] width 31 height 7
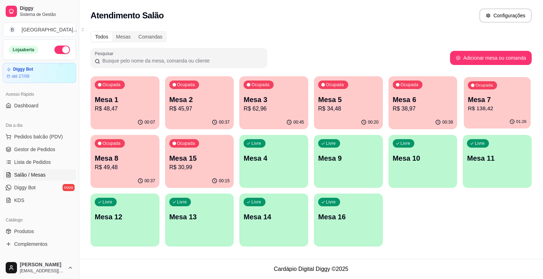
click at [476, 110] on p "R$ 138,42" at bounding box center [497, 109] width 59 height 8
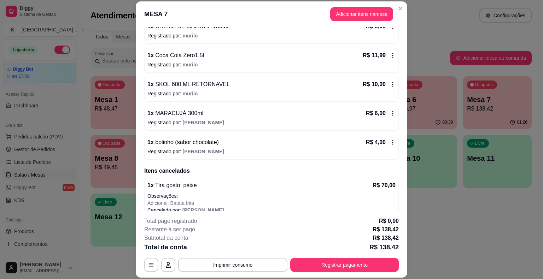
scroll to position [21, 0]
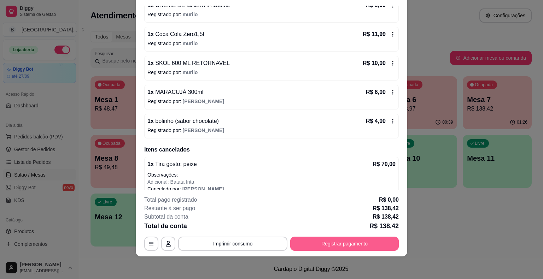
click at [343, 248] on button "Registrar pagamento" at bounding box center [344, 244] width 109 height 14
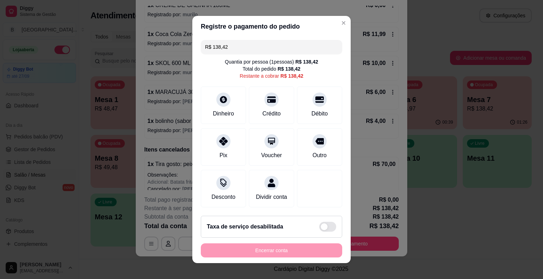
click at [281, 50] on input "R$ 138,42" at bounding box center [271, 47] width 133 height 14
type input "R$ 0,00"
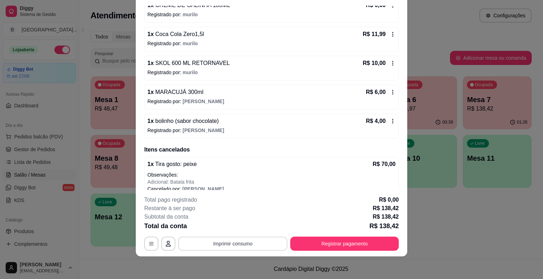
click at [228, 246] on button "Imprimir consumo" at bounding box center [232, 244] width 109 height 14
click at [237, 217] on button "IMPRESSORA" at bounding box center [233, 213] width 50 height 11
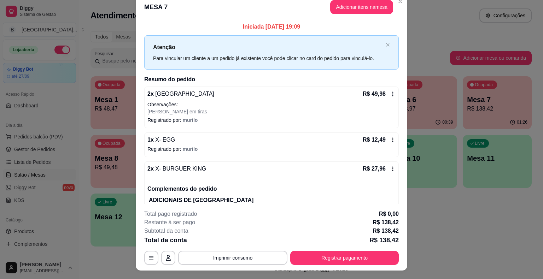
scroll to position [0, 0]
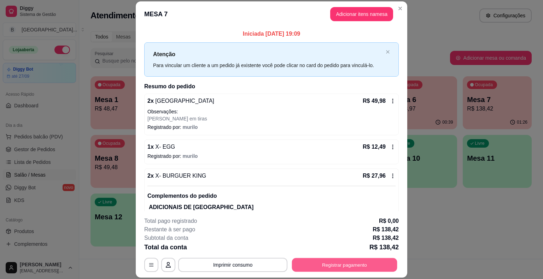
click at [368, 262] on button "Registrar pagamento" at bounding box center [344, 265] width 105 height 14
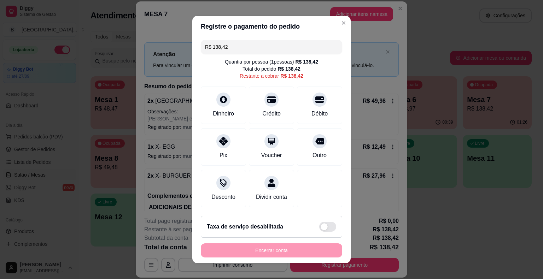
click at [261, 46] on input "R$ 138,42" at bounding box center [271, 47] width 133 height 14
click at [231, 157] on div "Pix" at bounding box center [224, 145] width 50 height 41
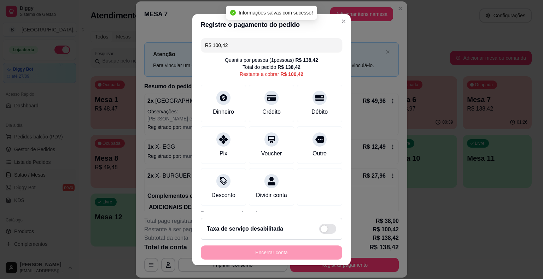
click at [254, 47] on input "R$ 100,42" at bounding box center [271, 45] width 133 height 14
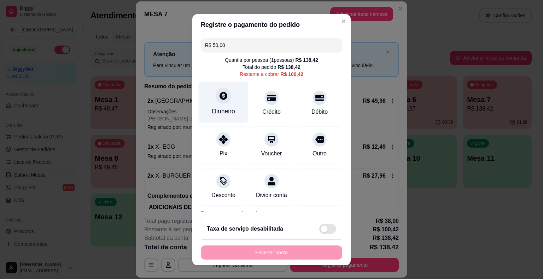
click at [222, 100] on icon at bounding box center [223, 95] width 9 height 9
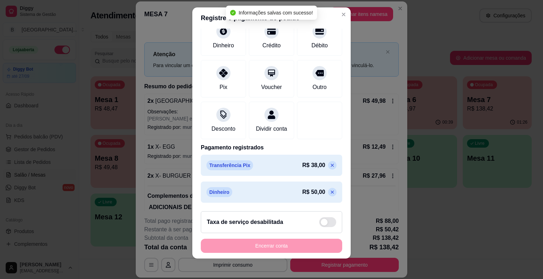
scroll to position [8, 0]
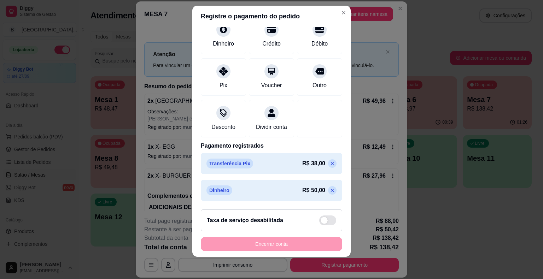
click at [330, 165] on icon at bounding box center [333, 164] width 6 height 6
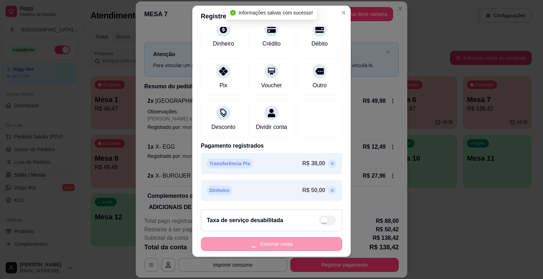
type input "R$ 88,42"
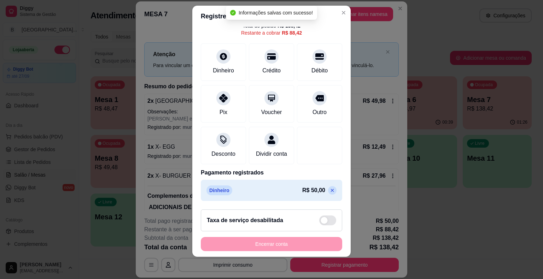
scroll to position [41, 0]
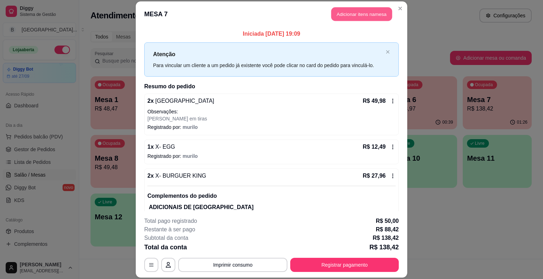
click at [350, 15] on button "Adicionar itens na mesa" at bounding box center [361, 14] width 61 height 14
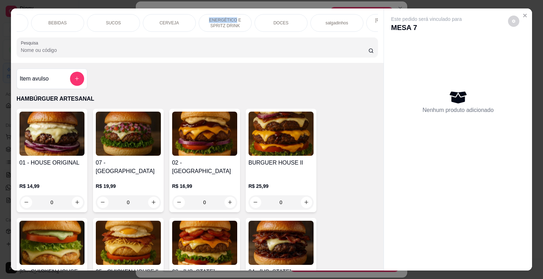
scroll to position [0, 194]
click at [260, 18] on div "DOCES" at bounding box center [240, 23] width 53 height 18
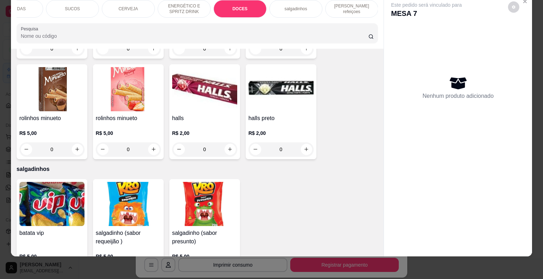
scroll to position [2050, 0]
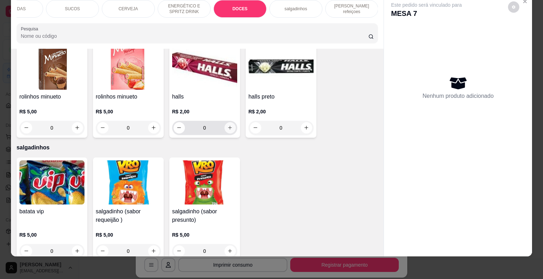
click at [230, 122] on button "increase-product-quantity" at bounding box center [230, 127] width 11 height 11
type input "1"
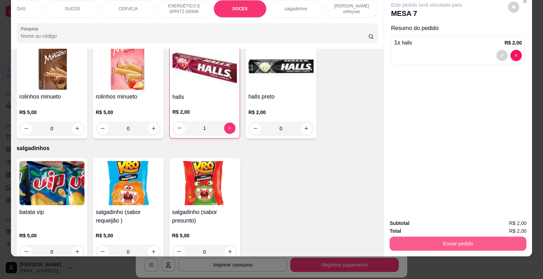
click at [427, 243] on button "Enviar pedido" at bounding box center [458, 244] width 137 height 14
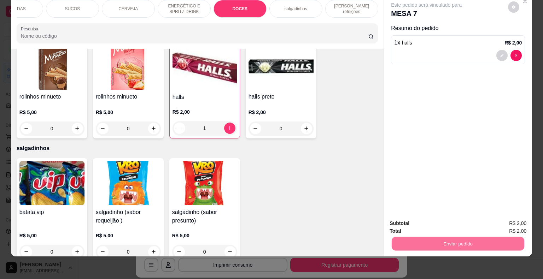
click at [495, 217] on button "Enviar pedido" at bounding box center [508, 221] width 39 height 13
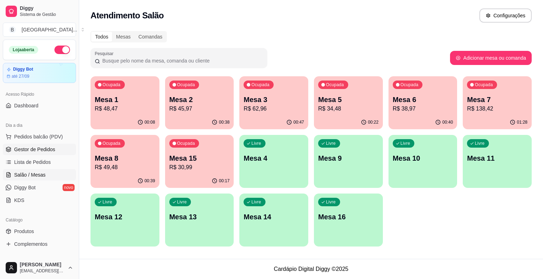
click at [31, 148] on span "Gestor de Pedidos" at bounding box center [34, 149] width 41 height 7
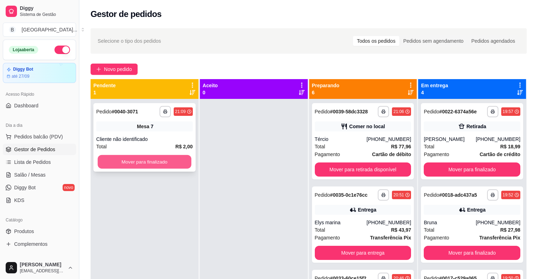
click at [149, 161] on button "Mover para finalizado" at bounding box center [145, 162] width 94 height 14
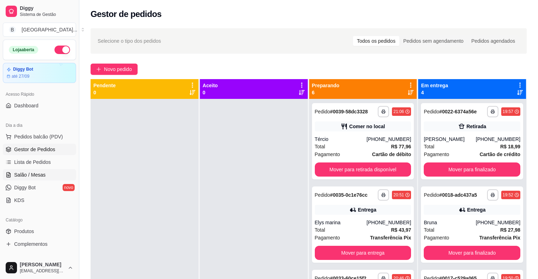
click at [37, 170] on link "Salão / Mesas" at bounding box center [39, 174] width 73 height 11
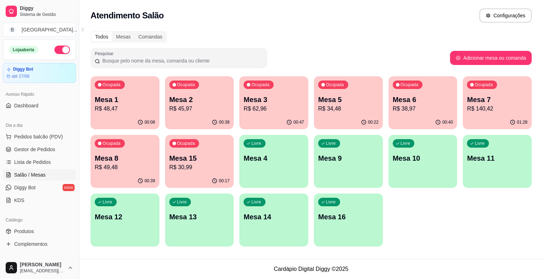
click at [470, 107] on p "R$ 140,42" at bounding box center [497, 109] width 60 height 8
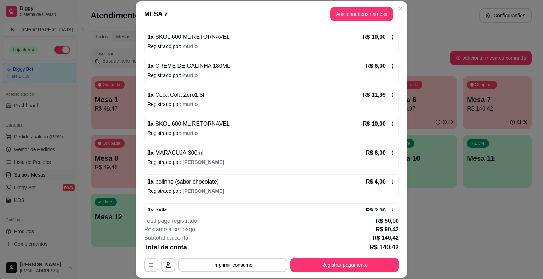
scroll to position [248, 0]
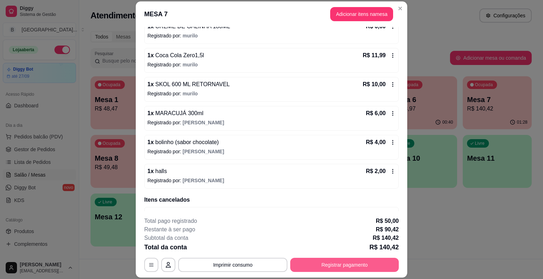
click at [336, 269] on button "Registrar pagamento" at bounding box center [344, 265] width 109 height 14
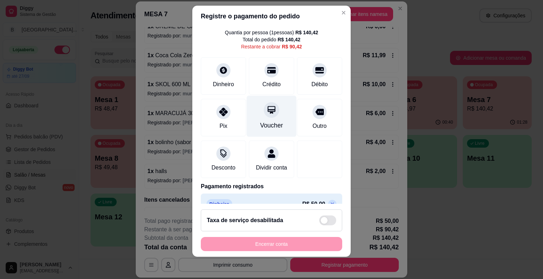
scroll to position [0, 0]
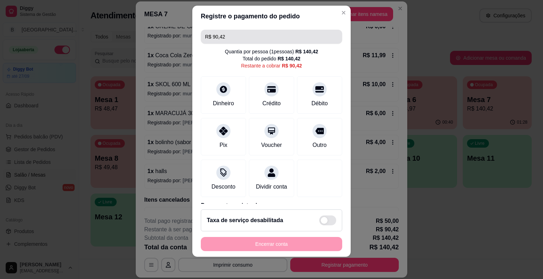
click at [273, 35] on input "R$ 90,42" at bounding box center [271, 37] width 133 height 14
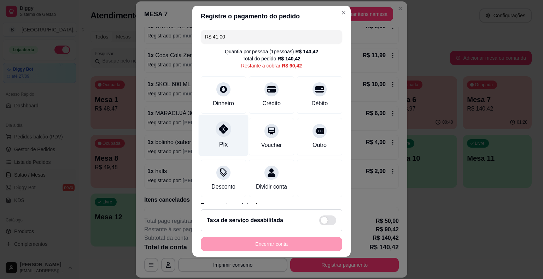
click at [215, 139] on div "Pix" at bounding box center [224, 135] width 50 height 41
type input "R$ 49,42"
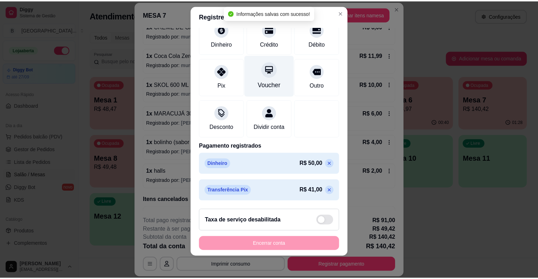
scroll to position [67, 0]
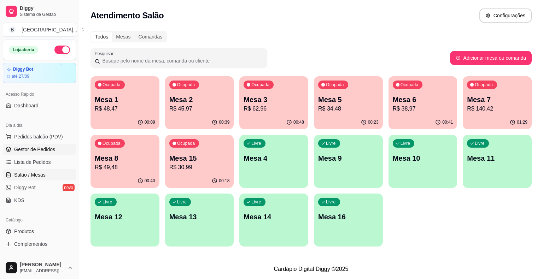
click at [43, 147] on span "Gestor de Pedidos" at bounding box center [34, 149] width 41 height 7
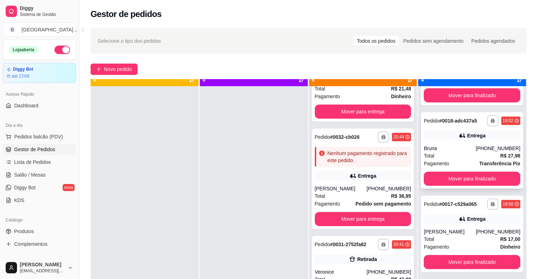
scroll to position [20, 0]
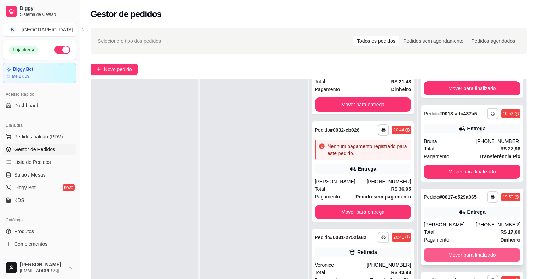
click at [464, 252] on button "Mover para finalizado" at bounding box center [472, 255] width 97 height 14
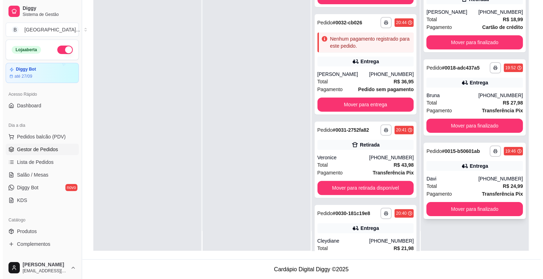
scroll to position [107, 0]
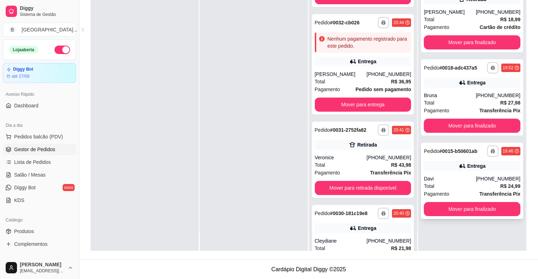
click at [473, 182] on div "Total R$ 24,99" at bounding box center [472, 186] width 97 height 8
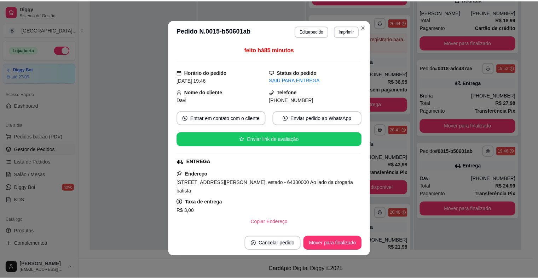
scroll to position [99, 0]
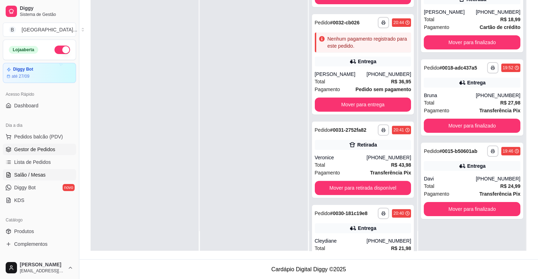
click at [35, 175] on span "Salão / Mesas" at bounding box center [29, 175] width 31 height 7
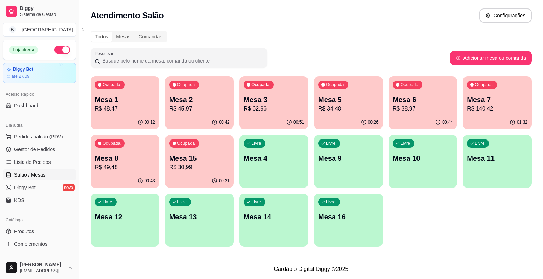
click at [413, 117] on div "00:44" at bounding box center [423, 123] width 69 height 14
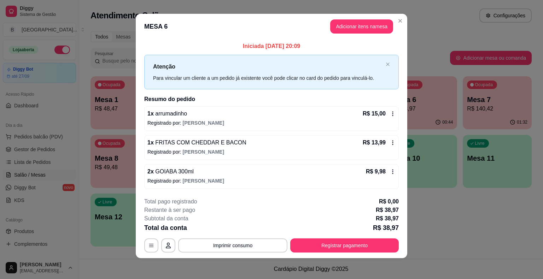
scroll to position [5, 0]
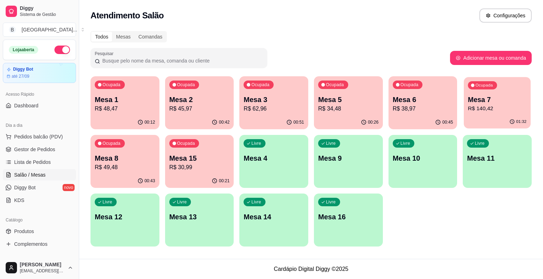
click at [492, 123] on div "01:32" at bounding box center [497, 121] width 67 height 13
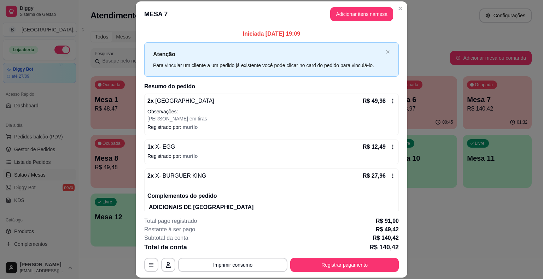
scroll to position [141, 0]
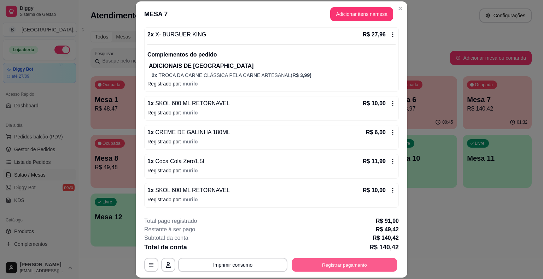
click at [371, 259] on button "Registrar pagamento" at bounding box center [344, 265] width 105 height 14
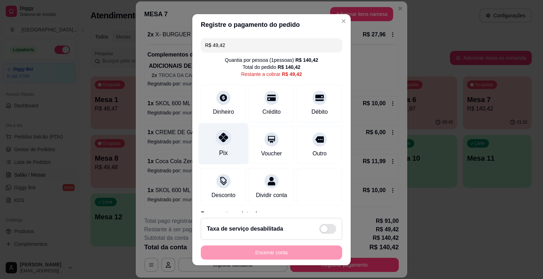
click at [217, 145] on div at bounding box center [224, 138] width 16 height 16
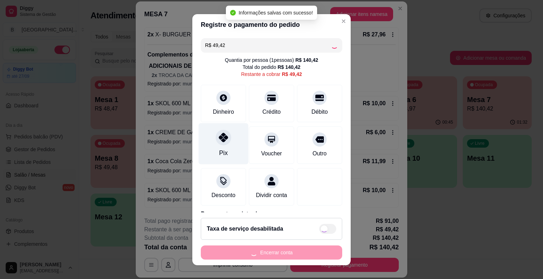
type input "R$ 0,00"
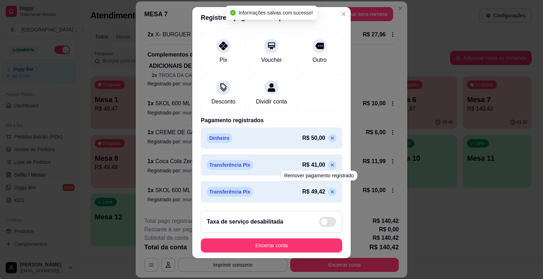
scroll to position [8, 0]
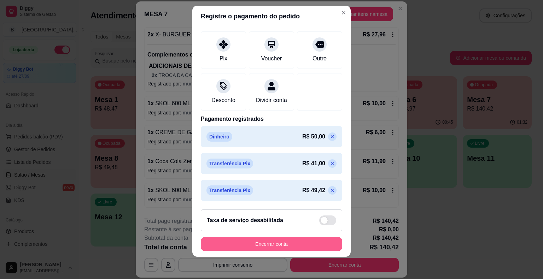
click at [284, 241] on button "Encerrar conta" at bounding box center [271, 244] width 141 height 14
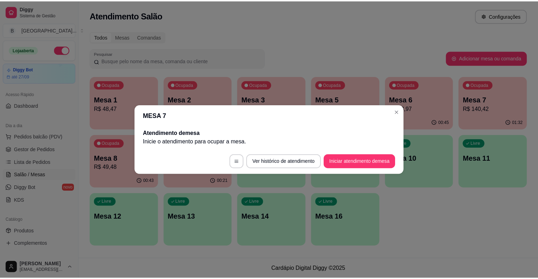
scroll to position [0, 0]
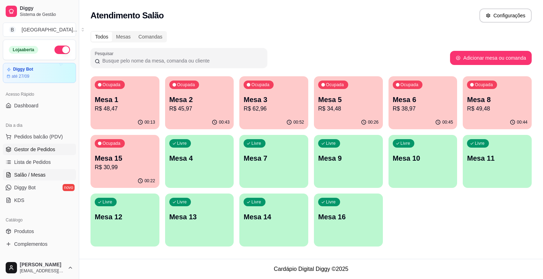
click at [49, 150] on span "Gestor de Pedidos" at bounding box center [34, 149] width 41 height 7
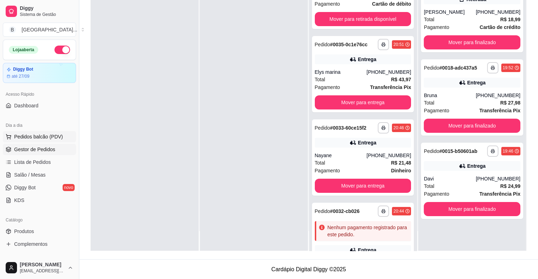
scroll to position [35, 0]
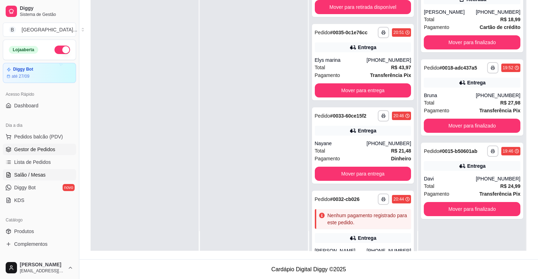
click at [35, 173] on span "Salão / Mesas" at bounding box center [29, 175] width 31 height 7
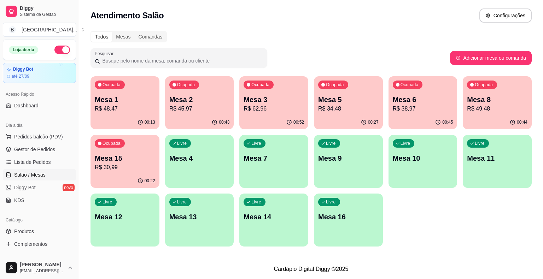
click at [506, 114] on div "Ocupada Mesa 8 R$ 49,48" at bounding box center [497, 95] width 69 height 39
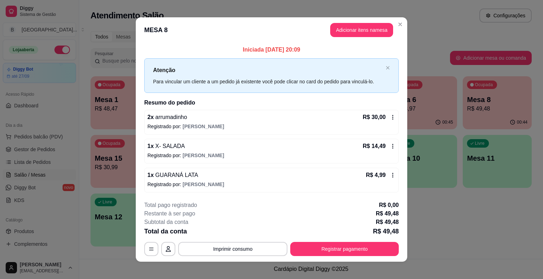
scroll to position [5, 0]
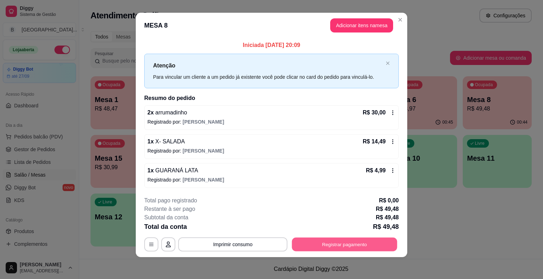
click at [377, 243] on button "Registrar pagamento" at bounding box center [344, 245] width 105 height 14
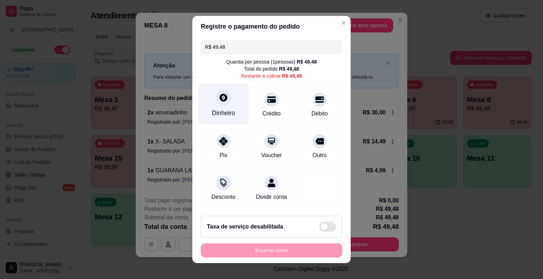
click at [233, 120] on div "Dinheiro" at bounding box center [224, 103] width 50 height 41
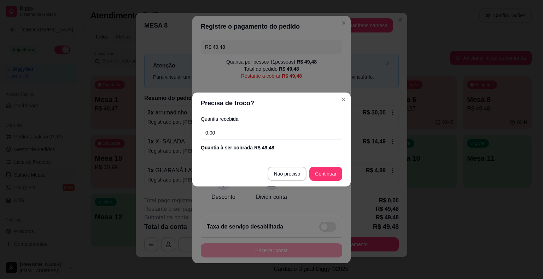
click at [238, 137] on input "0,00" at bounding box center [271, 133] width 141 height 14
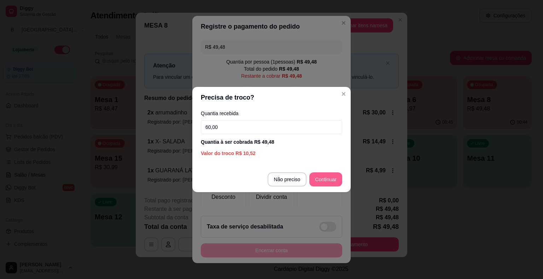
type input "60,00"
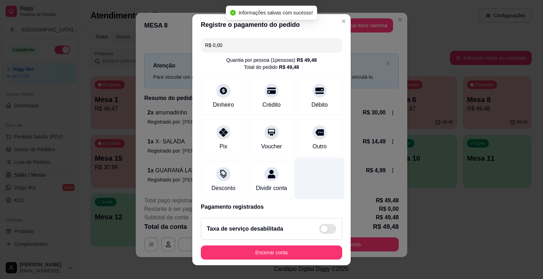
type input "R$ 0,00"
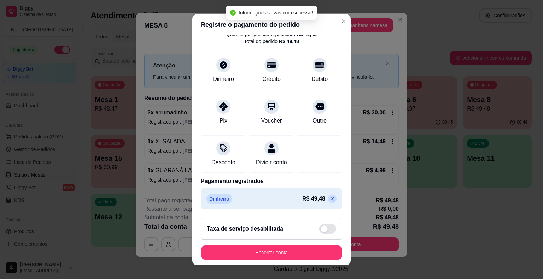
scroll to position [8, 0]
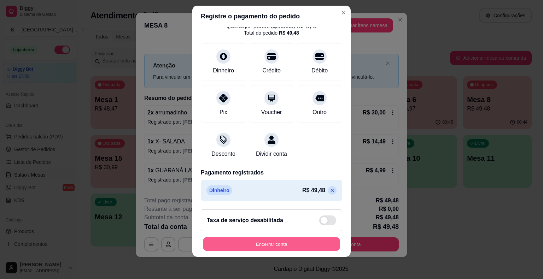
click at [290, 245] on button "Encerrar conta" at bounding box center [271, 244] width 137 height 14
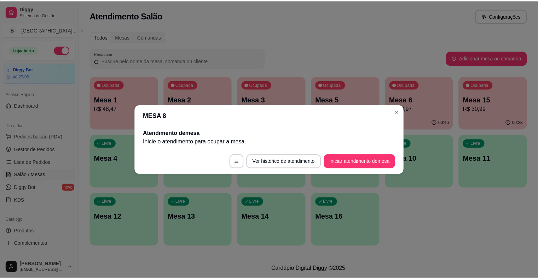
scroll to position [0, 0]
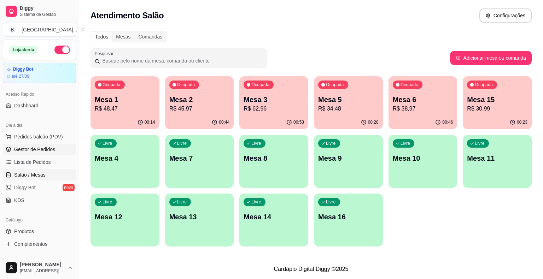
click at [38, 149] on span "Gestor de Pedidos" at bounding box center [34, 149] width 41 height 7
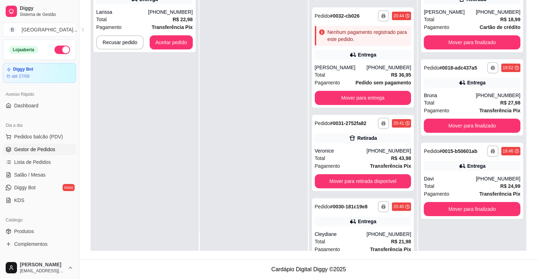
scroll to position [252, 0]
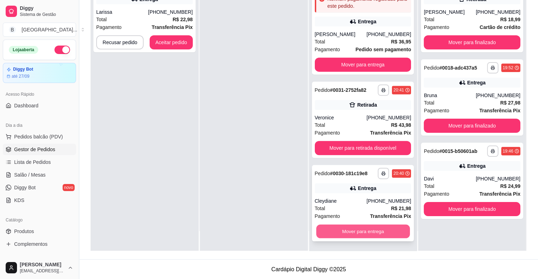
click at [344, 230] on button "Mover para entrega" at bounding box center [363, 232] width 94 height 14
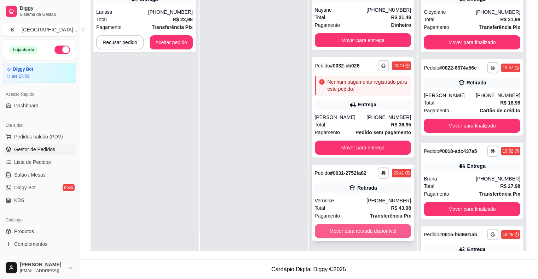
scroll to position [169, 0]
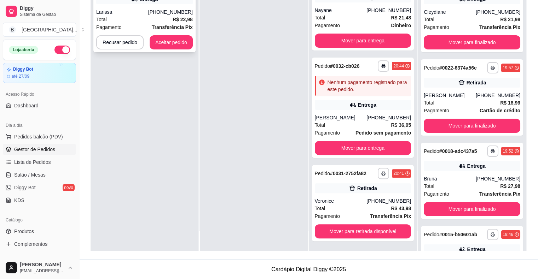
click at [103, 22] on span "Total" at bounding box center [101, 20] width 11 height 8
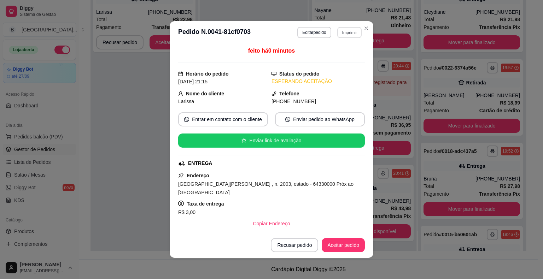
click at [345, 33] on button "Imprimir" at bounding box center [349, 32] width 24 height 11
click at [334, 56] on button "IMPRESSORA" at bounding box center [334, 57] width 50 height 11
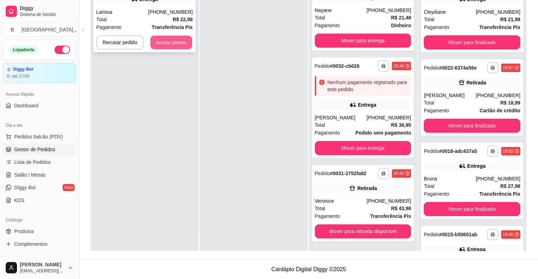
click at [161, 37] on button "Aceitar pedido" at bounding box center [171, 43] width 42 height 14
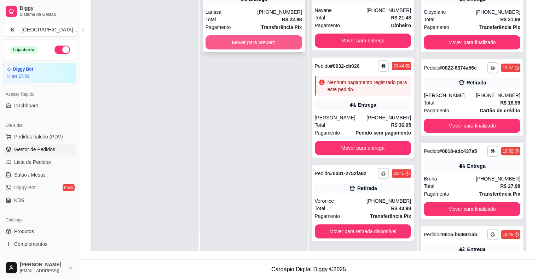
click at [281, 46] on button "Mover para preparo" at bounding box center [253, 42] width 97 height 14
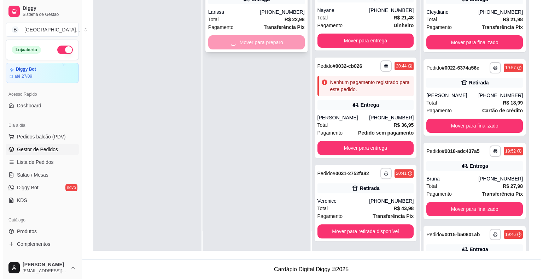
scroll to position [252, 0]
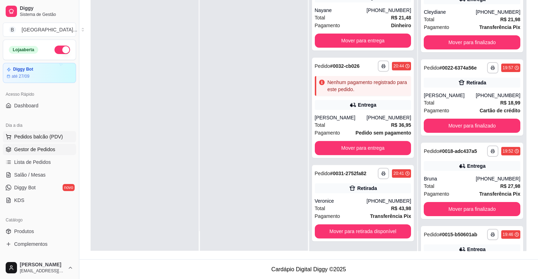
click at [51, 140] on button "Pedidos balcão (PDV)" at bounding box center [39, 136] width 73 height 11
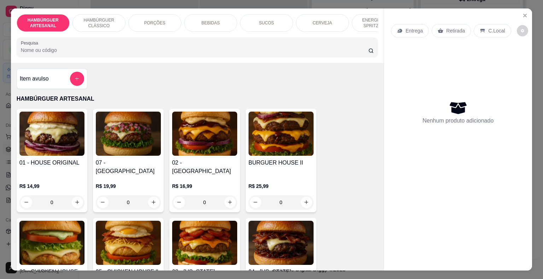
scroll to position [212, 0]
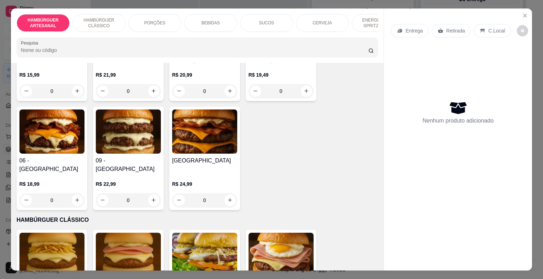
click at [369, 27] on div "ENERGÉTICO E SPRITZ DRINK" at bounding box center [378, 23] width 53 height 18
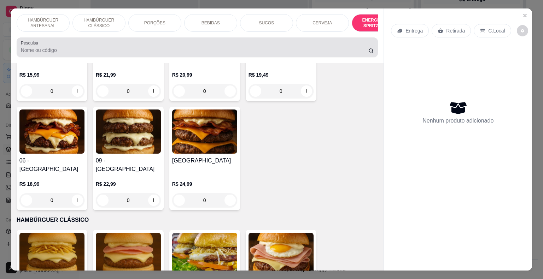
scroll to position [17, 0]
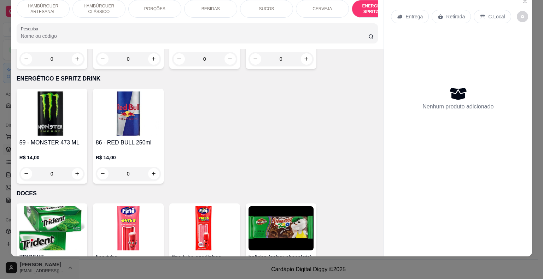
click at [374, 10] on div "ENERGÉTICO E SPRITZ DRINK" at bounding box center [378, 9] width 53 height 18
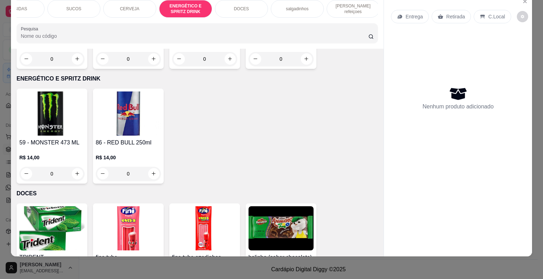
scroll to position [0, 194]
click at [346, 3] on p "[PERSON_NAME] refeiçoes" at bounding box center [351, 8] width 41 height 11
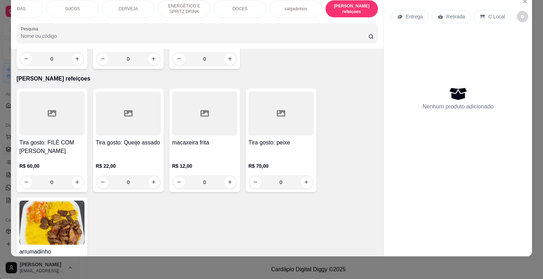
scroll to position [2263, 0]
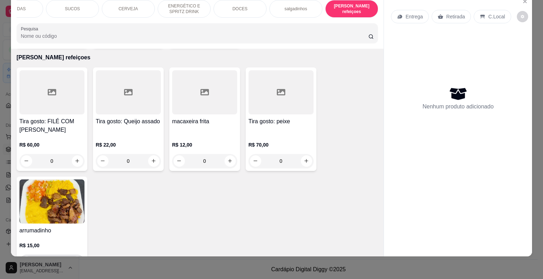
click at [75, 259] on icon "increase-product-quantity" at bounding box center [77, 261] width 5 height 5
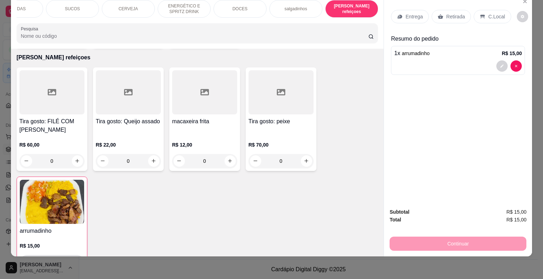
click at [74, 260] on icon "increase-product-quantity" at bounding box center [76, 262] width 5 height 5
type input "2"
click at [416, 13] on p "Entrega" at bounding box center [414, 16] width 17 height 7
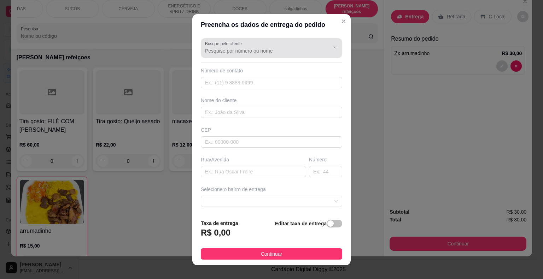
click at [298, 46] on div at bounding box center [271, 48] width 133 height 14
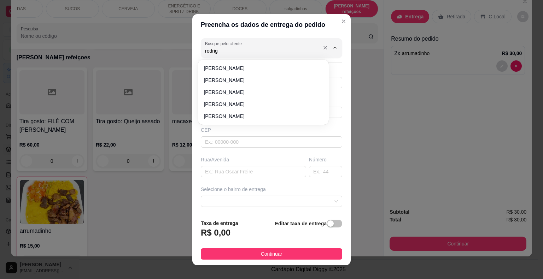
type input "rodrigo"
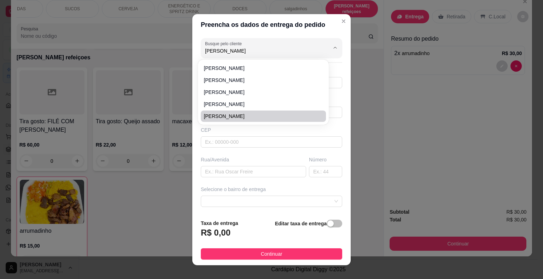
click at [292, 116] on span "rodrigo" at bounding box center [260, 116] width 112 height 7
type input "86981607827"
type input "rodrigo"
type input "6433000"
type input "marechal castelo branco"
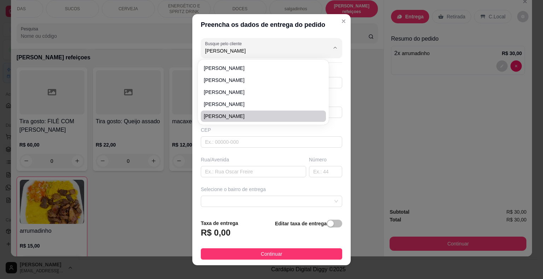
type input "São Miguel do Tapuio"
type input "perto do plena farma no deoosito do calinho"
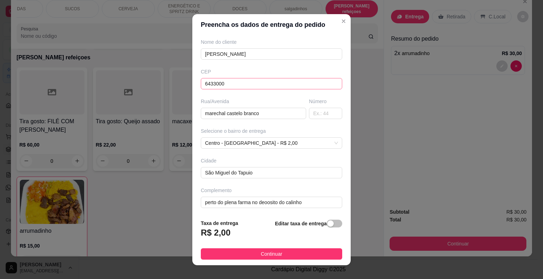
scroll to position [0, 0]
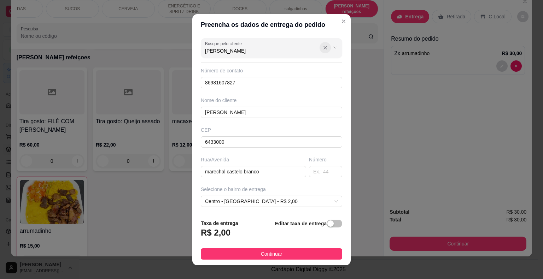
type input "rodrigo"
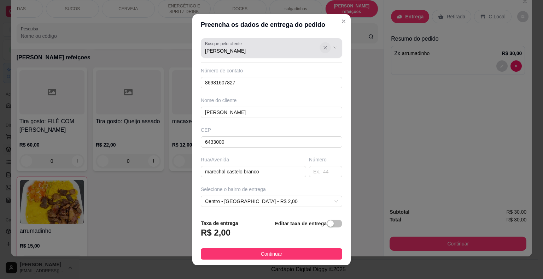
click at [322, 46] on icon "Show suggestions" at bounding box center [325, 48] width 6 height 6
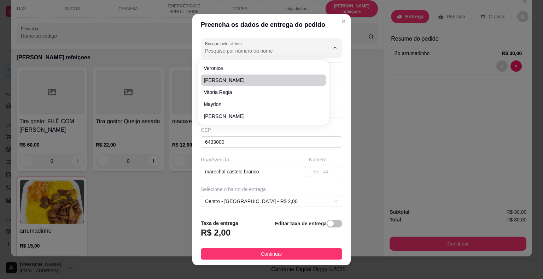
click at [383, 81] on div "Preencha os dados de entrega do pedido Busque pelo cliente Número de contato 86…" at bounding box center [271, 139] width 543 height 279
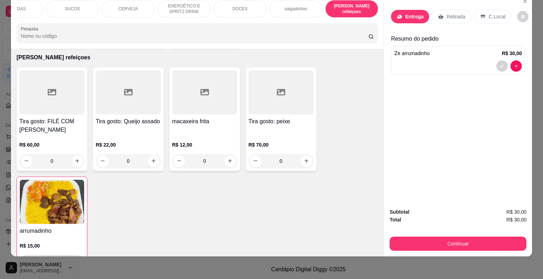
click at [23, 257] on button "decrease-product-quantity" at bounding box center [26, 262] width 11 height 11
type input "1"
click at [407, 13] on p "Entrega" at bounding box center [414, 16] width 18 height 7
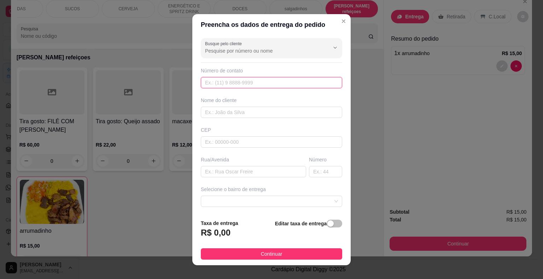
click at [253, 85] on input "text" at bounding box center [271, 82] width 141 height 11
type input "(61) 8236-4548"
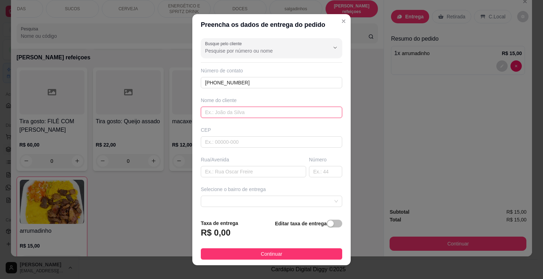
click at [236, 110] on input "text" at bounding box center [271, 112] width 141 height 11
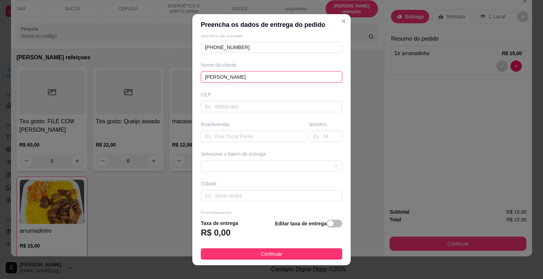
scroll to position [58, 0]
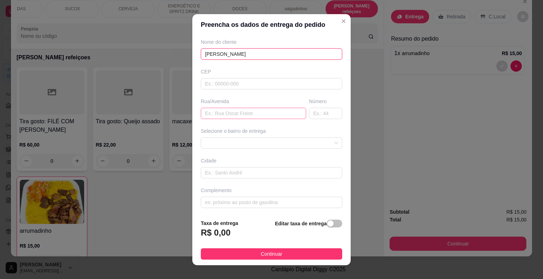
type input "rodrigo"
click at [253, 112] on input "text" at bounding box center [253, 113] width 105 height 11
type input "Duque de Caxias"
click at [319, 111] on input "text" at bounding box center [325, 113] width 33 height 11
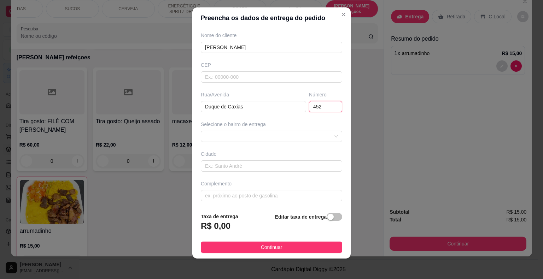
scroll to position [8, 0]
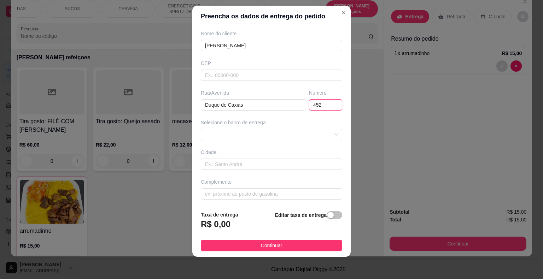
click at [288, 129] on span at bounding box center [271, 134] width 133 height 11
type input "452"
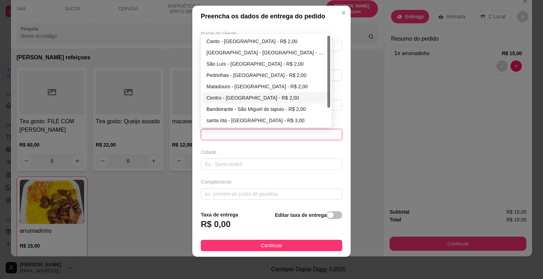
click at [249, 97] on div "Centro - [GEOGRAPHIC_DATA] - R$ 2,00" at bounding box center [267, 98] width 120 height 8
type input "São Miguel do Tapuio"
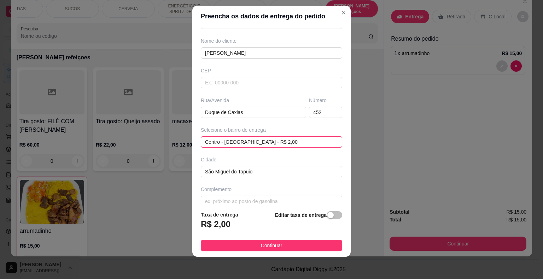
scroll to position [58, 0]
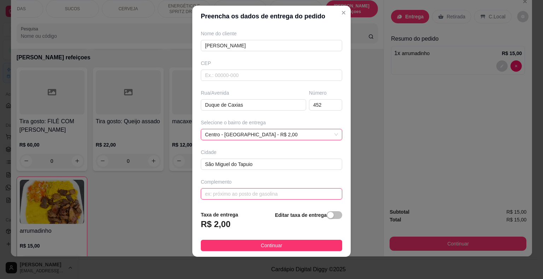
click at [279, 193] on input "text" at bounding box center [271, 193] width 141 height 11
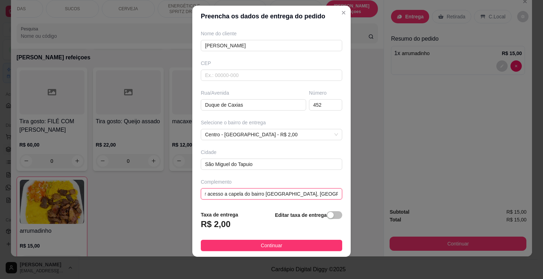
scroll to position [0, 0]
type input "Rua que dar acesso a capela do bairro canto, rua da torre da vivo e Tim"
click at [222, 245] on button "Continuar" at bounding box center [271, 245] width 141 height 11
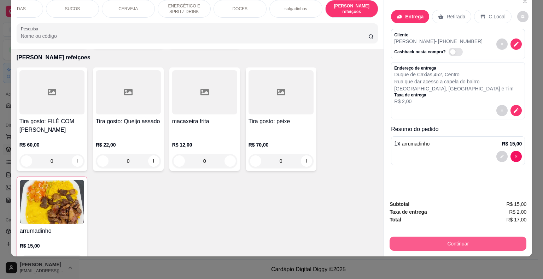
click at [408, 243] on button "Continuar" at bounding box center [458, 244] width 137 height 14
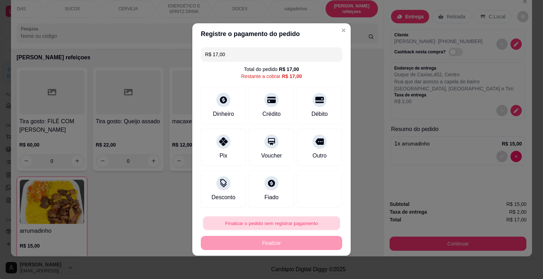
click at [264, 219] on button "Finalizar o pedido sem registrar pagamento" at bounding box center [271, 224] width 137 height 14
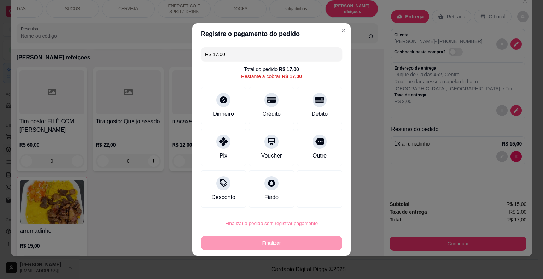
click at [322, 200] on button "Confirmar" at bounding box center [314, 203] width 25 height 11
type input "0"
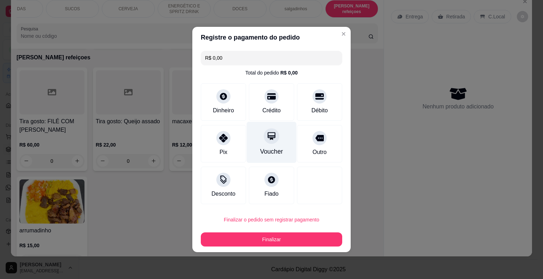
type input "R$ 0,00"
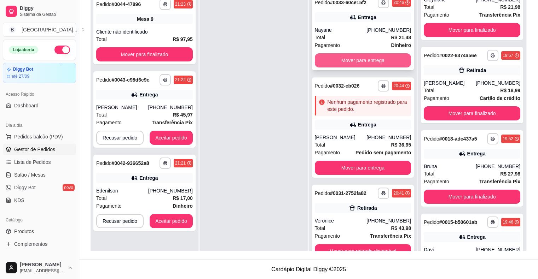
scroll to position [68, 0]
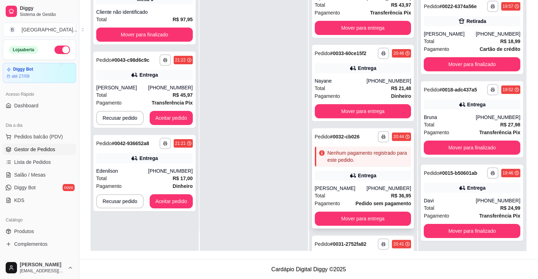
click at [336, 109] on button "Mover para entrega" at bounding box center [363, 111] width 97 height 14
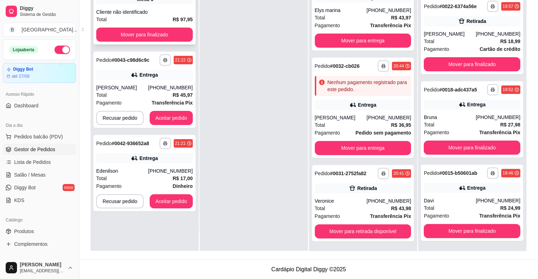
click at [114, 11] on div "Cliente não identificado" at bounding box center [144, 11] width 97 height 7
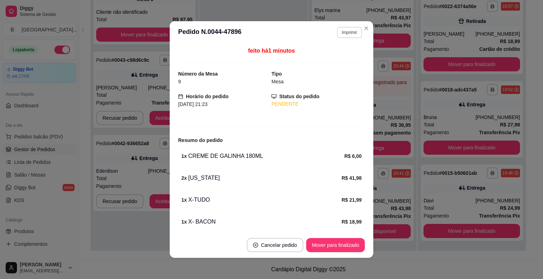
click at [339, 33] on button "Imprimir" at bounding box center [349, 32] width 25 height 11
click at [334, 52] on button "IMPRESSORA" at bounding box center [334, 57] width 51 height 11
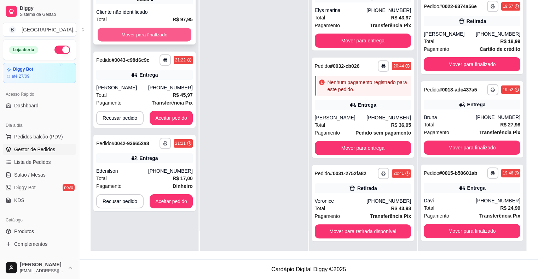
click at [175, 34] on button "Mover para finalizado" at bounding box center [145, 35] width 94 height 14
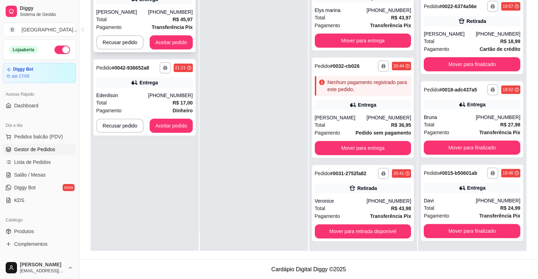
click at [170, 21] on div "Total R$ 45,97" at bounding box center [144, 20] width 97 height 8
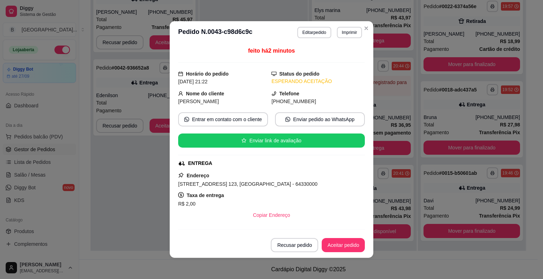
click at [348, 25] on header "**********" at bounding box center [272, 32] width 204 height 23
click at [346, 30] on button "Imprimir" at bounding box center [349, 32] width 24 height 11
click at [344, 52] on button "IMPRESSORA" at bounding box center [334, 57] width 50 height 11
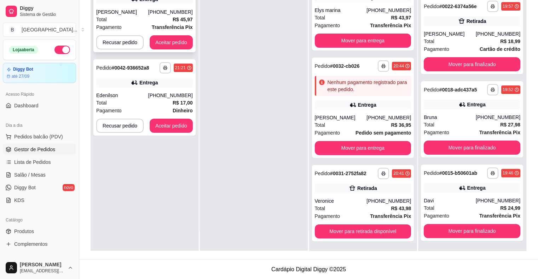
click at [157, 24] on strong "Transferência Pix" at bounding box center [172, 27] width 41 height 6
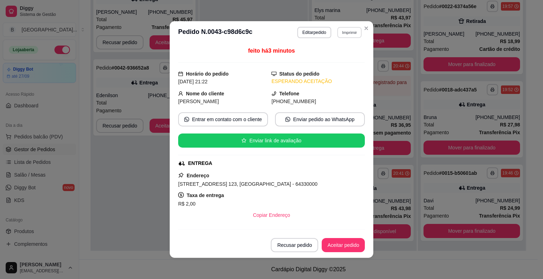
click at [338, 35] on button "Imprimir" at bounding box center [349, 32] width 24 height 11
click at [331, 53] on button "IMPRESSORA" at bounding box center [334, 57] width 50 height 11
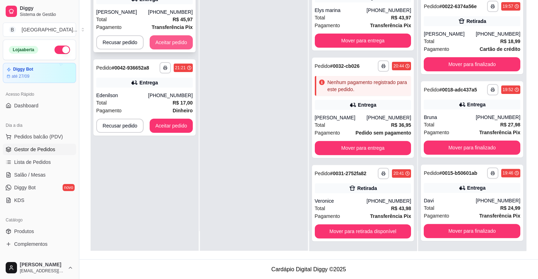
click at [187, 45] on button "Aceitar pedido" at bounding box center [171, 42] width 43 height 14
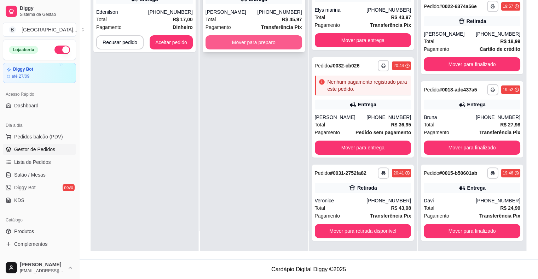
scroll to position [152, 0]
click at [225, 43] on button "Mover para preparo" at bounding box center [253, 42] width 97 height 14
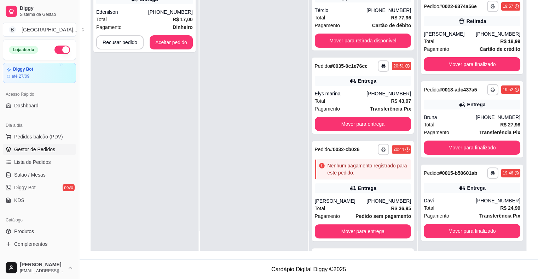
scroll to position [252, 0]
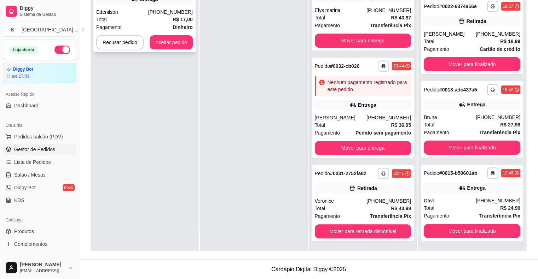
click at [188, 17] on strong "R$ 17,00" at bounding box center [183, 20] width 20 height 6
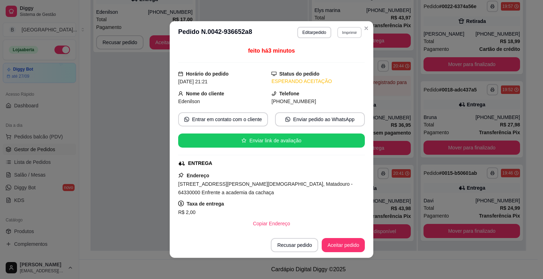
click at [346, 36] on button "Imprimir" at bounding box center [349, 32] width 24 height 11
click at [338, 57] on button "IMPRESSORA" at bounding box center [334, 57] width 50 height 11
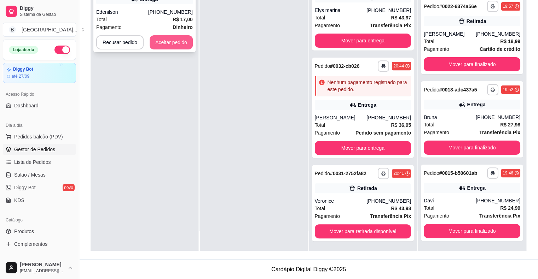
click at [162, 46] on button "Aceitar pedido" at bounding box center [171, 42] width 43 height 14
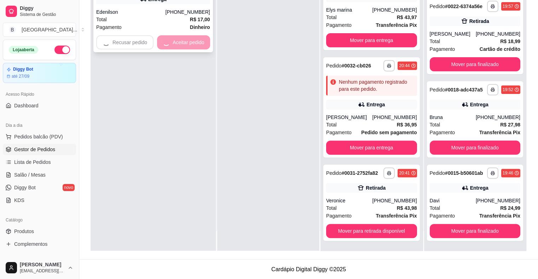
scroll to position [152, 0]
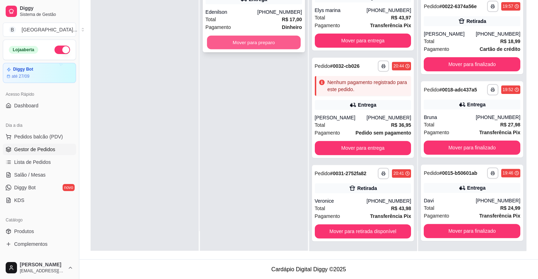
click at [222, 40] on button "Mover para preparo" at bounding box center [254, 43] width 94 height 14
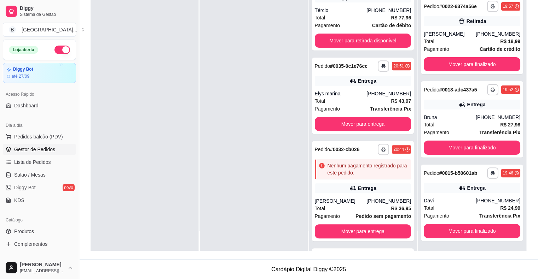
scroll to position [336, 0]
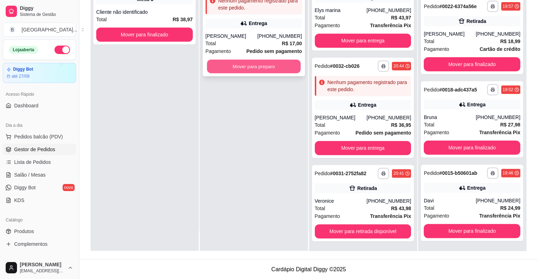
click at [256, 64] on button "Mover para preparo" at bounding box center [254, 67] width 94 height 14
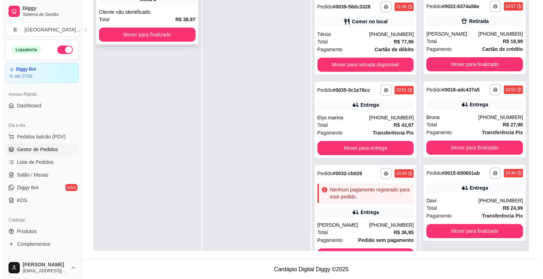
scroll to position [443, 0]
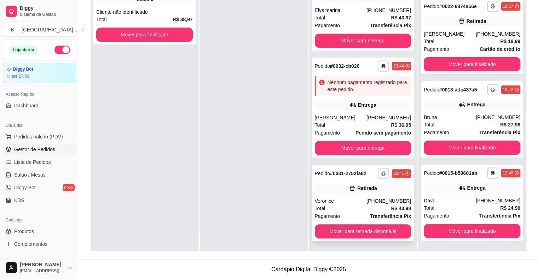
click at [368, 198] on div "(86) 99940-5509" at bounding box center [388, 201] width 45 height 7
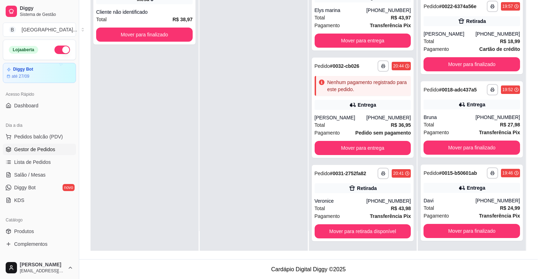
scroll to position [1, 0]
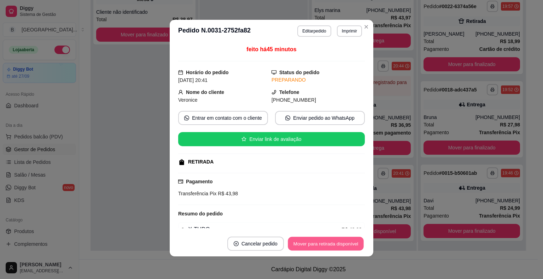
click at [349, 240] on button "Mover para retirada disponível" at bounding box center [326, 244] width 76 height 14
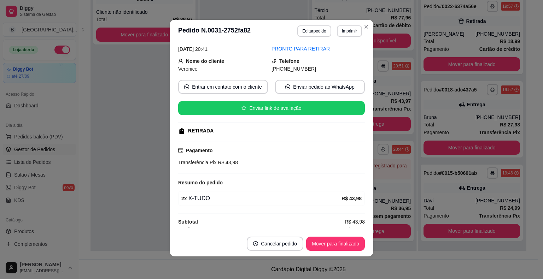
scroll to position [35, 0]
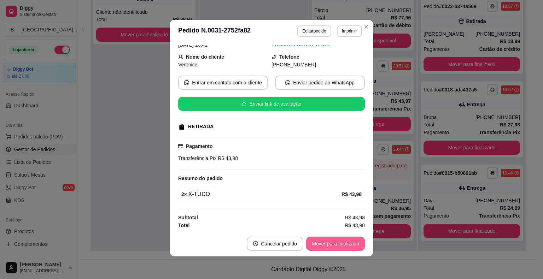
click at [337, 242] on button "Mover para finalizado" at bounding box center [335, 244] width 59 height 14
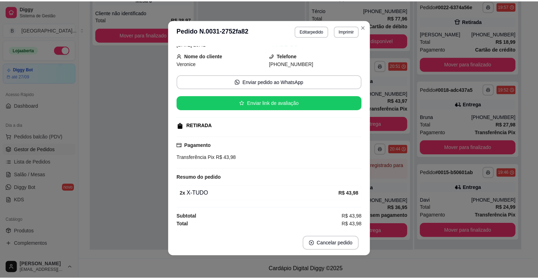
scroll to position [19, 0]
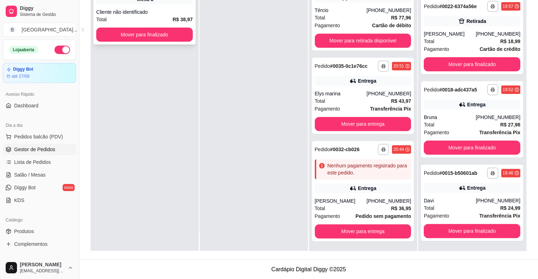
click at [168, 13] on div "Cliente não identificado" at bounding box center [144, 11] width 97 height 7
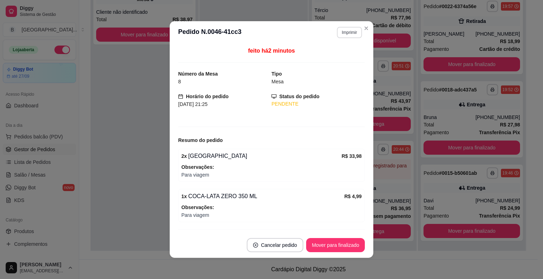
click at [342, 32] on button "Imprimir" at bounding box center [349, 32] width 25 height 11
click at [338, 57] on button "IMPRESSORA" at bounding box center [334, 57] width 51 height 11
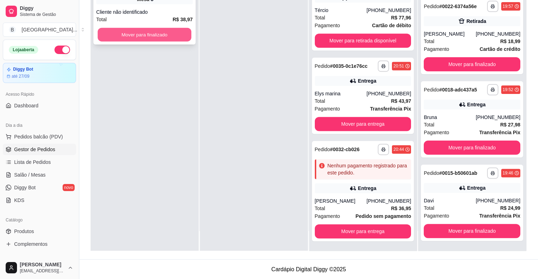
click at [137, 32] on button "Mover para finalizado" at bounding box center [145, 35] width 94 height 14
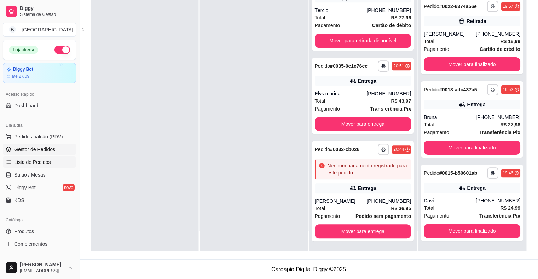
click at [18, 166] on link "Lista de Pedidos" at bounding box center [39, 162] width 73 height 11
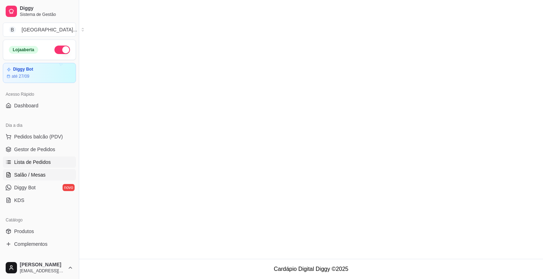
click at [19, 172] on span "Salão / Mesas" at bounding box center [29, 175] width 31 height 7
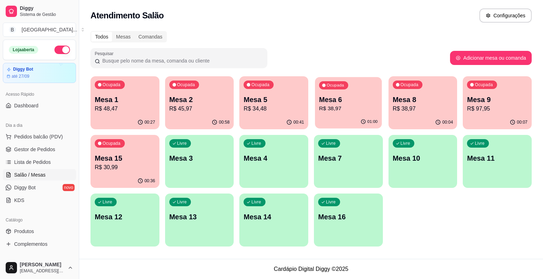
click at [331, 117] on div "01:00" at bounding box center [348, 121] width 67 height 13
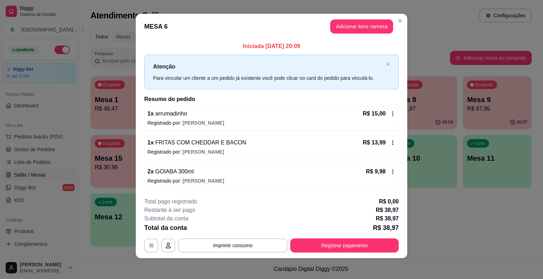
scroll to position [5, 0]
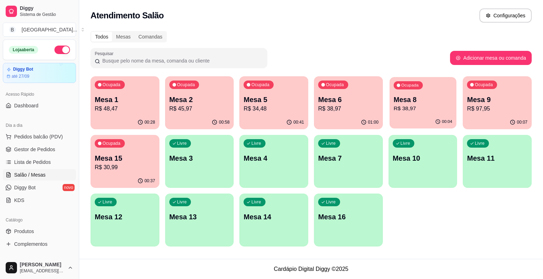
click at [435, 122] on div "00:04" at bounding box center [423, 121] width 67 height 13
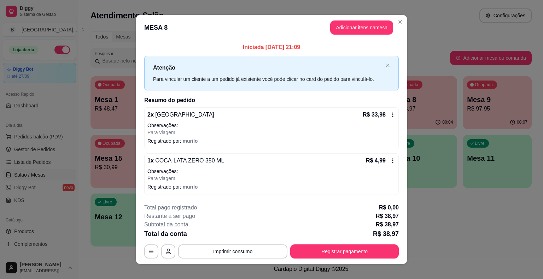
scroll to position [7, 0]
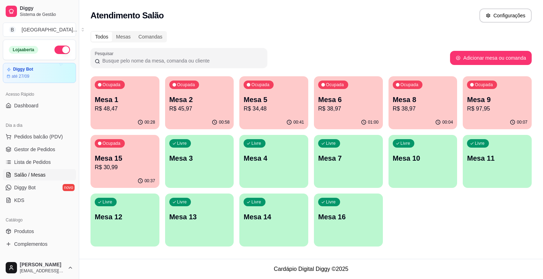
click at [203, 113] on div "Ocupada Mesa 2 R$ 45,97" at bounding box center [199, 95] width 69 height 39
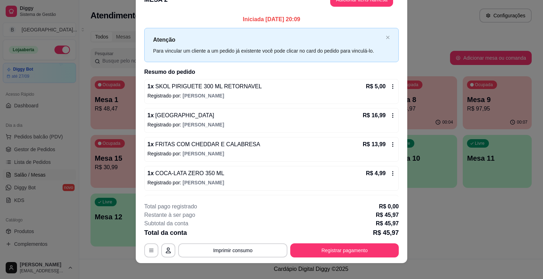
scroll to position [21, 0]
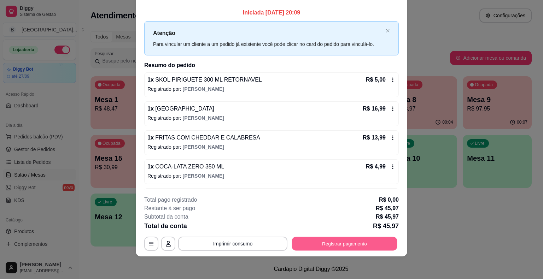
click at [376, 247] on button "Registrar pagamento" at bounding box center [344, 244] width 105 height 14
click at [345, 239] on button "Registrar pagamento" at bounding box center [344, 244] width 109 height 14
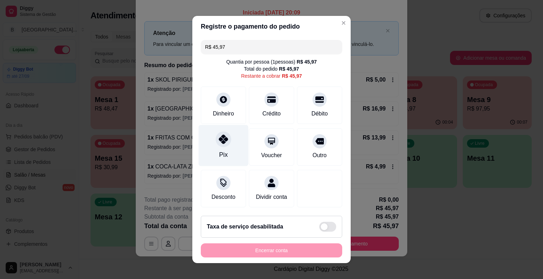
click at [227, 147] on div "Pix" at bounding box center [224, 145] width 50 height 41
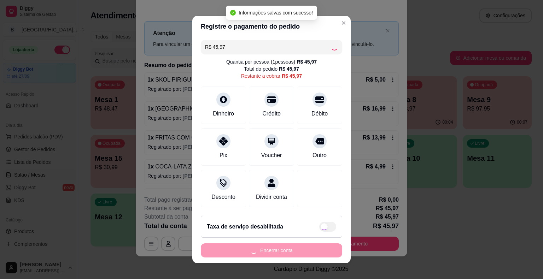
type input "R$ 0,00"
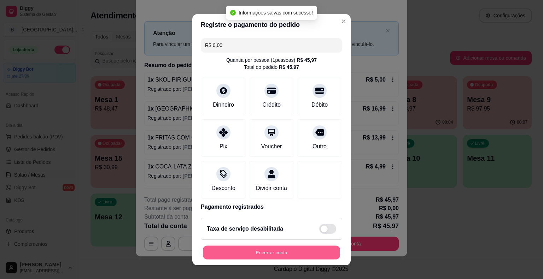
click at [259, 251] on button "Encerrar conta" at bounding box center [271, 253] width 137 height 14
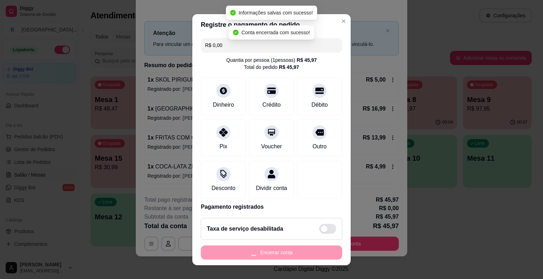
scroll to position [0, 0]
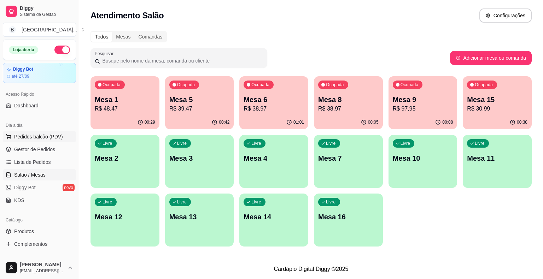
click at [16, 131] on button "Pedidos balcão (PDV)" at bounding box center [39, 136] width 73 height 11
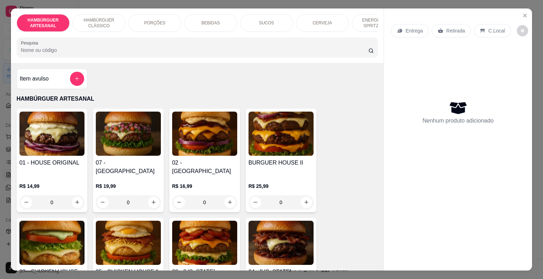
click at [223, 196] on div "0" at bounding box center [204, 203] width 65 height 14
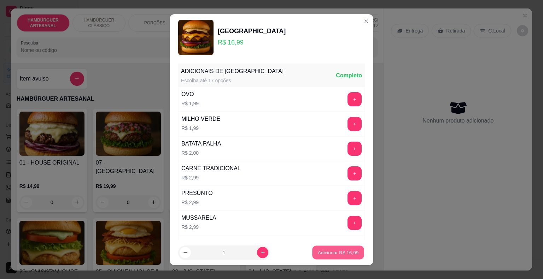
click at [330, 251] on p "Adicionar R$ 16,99" at bounding box center [338, 252] width 41 height 7
type input "1"
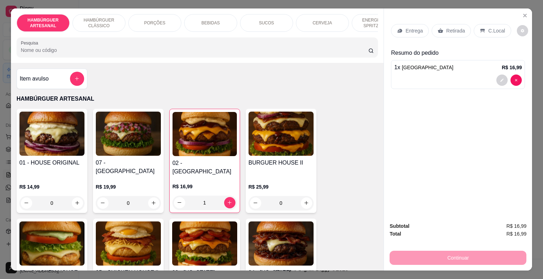
click at [406, 31] on p "Entrega" at bounding box center [414, 30] width 17 height 7
click at [441, 24] on div "Retirada" at bounding box center [451, 30] width 39 height 13
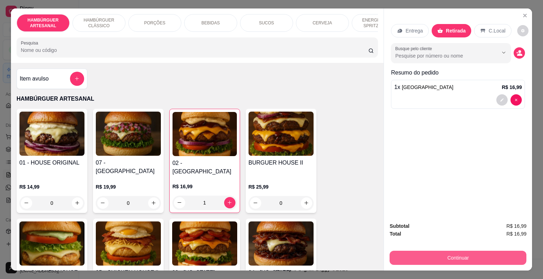
click at [440, 251] on button "Continuar" at bounding box center [458, 258] width 137 height 14
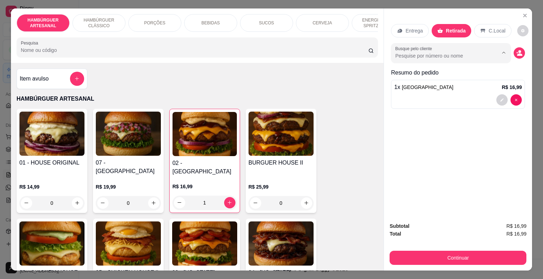
click at [471, 54] on input "Busque pelo cliente" at bounding box center [441, 55] width 92 height 7
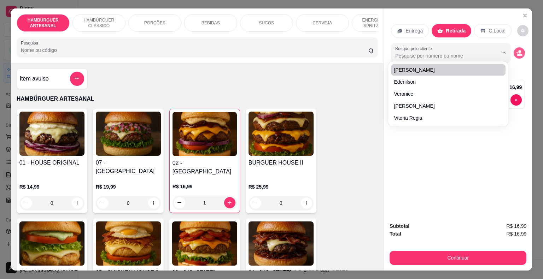
click at [514, 49] on button "decrease-product-quantity" at bounding box center [519, 52] width 11 height 11
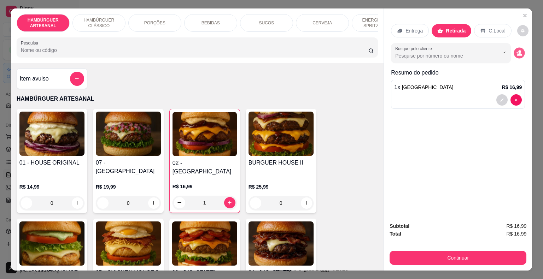
click at [518, 54] on button "decrease-product-quantity" at bounding box center [519, 52] width 11 height 11
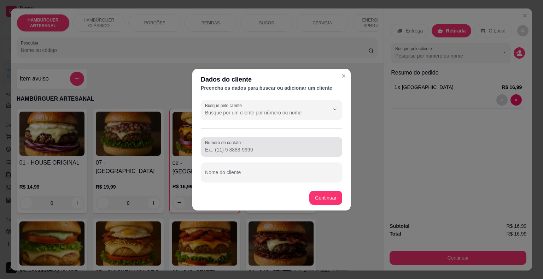
click at [242, 153] on div at bounding box center [271, 147] width 133 height 14
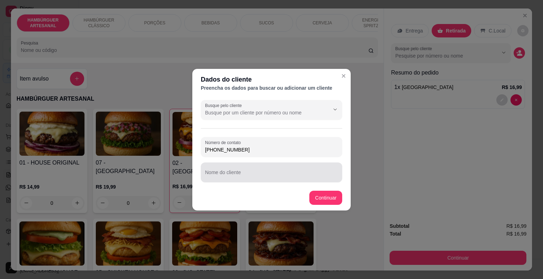
type input "(86) 98122-8600"
click at [242, 172] on input "Nome do cliente" at bounding box center [271, 175] width 133 height 7
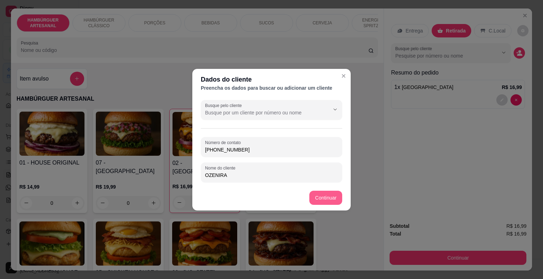
type input "OZENIRA"
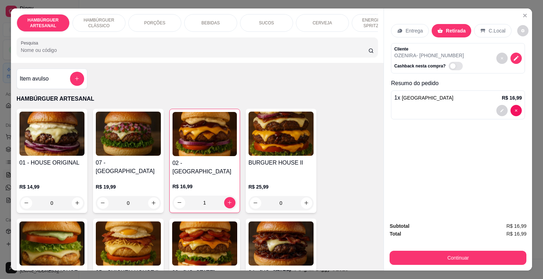
click at [476, 249] on div "Continuar" at bounding box center [458, 257] width 137 height 16
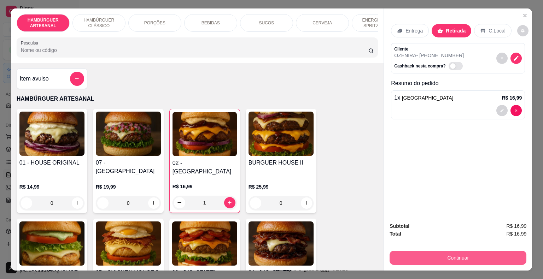
click at [478, 257] on button "Continuar" at bounding box center [458, 258] width 137 height 14
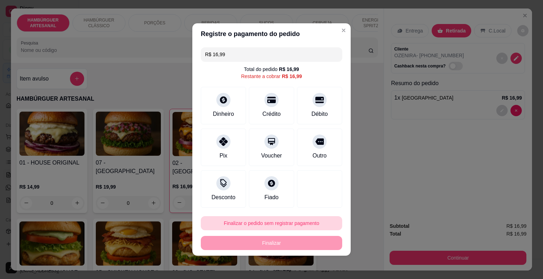
click at [279, 220] on button "Finalizar o pedido sem registrar pagamento" at bounding box center [271, 223] width 141 height 14
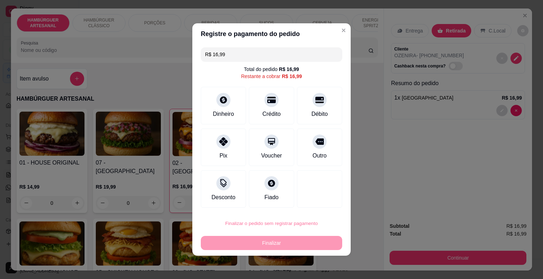
click at [318, 205] on button "Confirmar" at bounding box center [315, 203] width 26 height 11
type input "0"
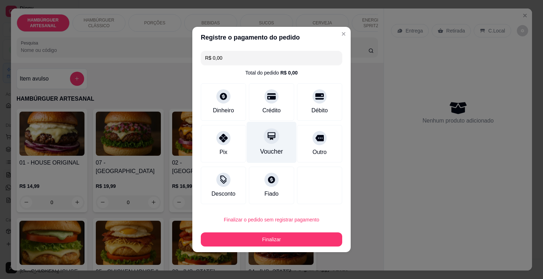
type input "R$ 0,00"
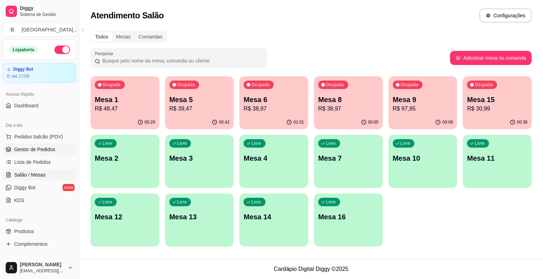
click at [44, 148] on span "Gestor de Pedidos" at bounding box center [34, 149] width 41 height 7
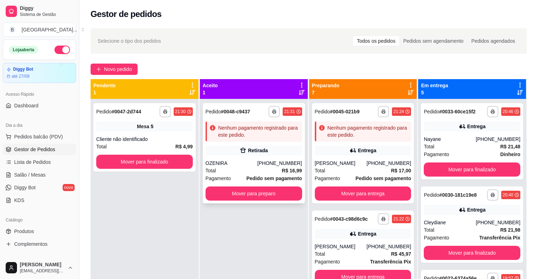
click at [252, 148] on div "Retirada" at bounding box center [258, 150] width 20 height 7
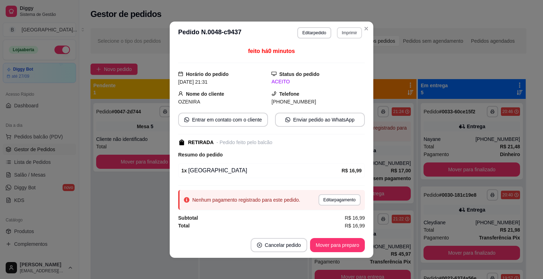
click at [347, 36] on button "Imprimir" at bounding box center [349, 32] width 25 height 11
click at [345, 58] on button "IMPRESSORA" at bounding box center [334, 57] width 50 height 11
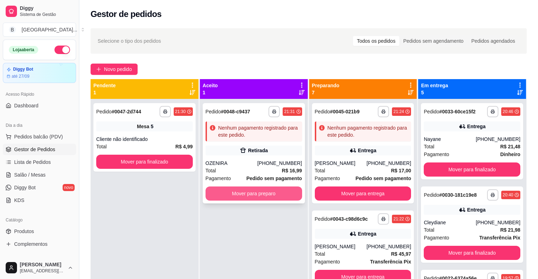
click at [265, 191] on button "Mover para preparo" at bounding box center [253, 194] width 97 height 14
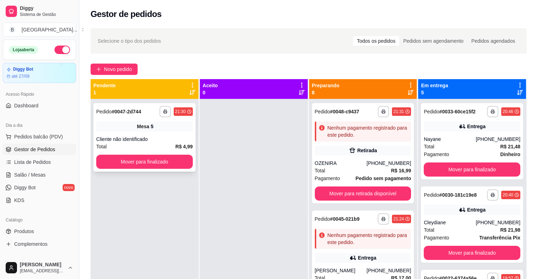
click at [150, 132] on div "**********" at bounding box center [144, 137] width 102 height 69
click at [156, 162] on button "Mover para finalizado" at bounding box center [144, 162] width 97 height 14
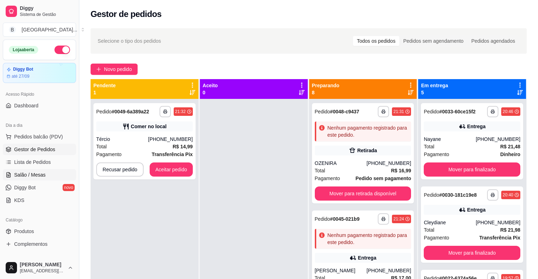
click at [31, 173] on span "Salão / Mesas" at bounding box center [29, 175] width 31 height 7
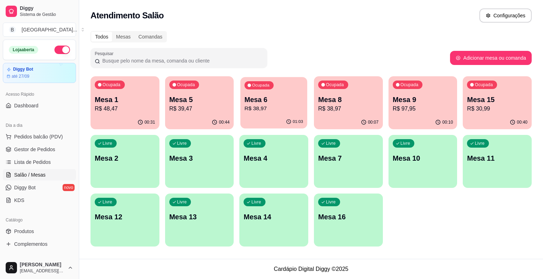
click at [272, 116] on div "01:03" at bounding box center [273, 121] width 67 height 13
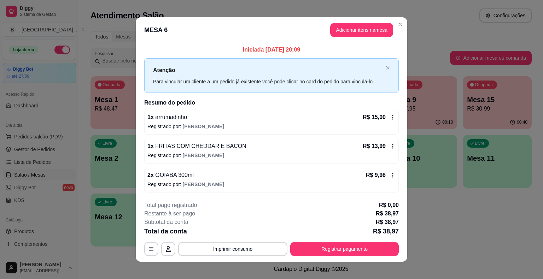
scroll to position [5, 0]
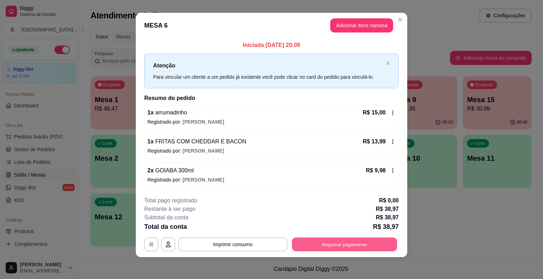
click at [376, 240] on button "Registrar pagamento" at bounding box center [344, 245] width 105 height 14
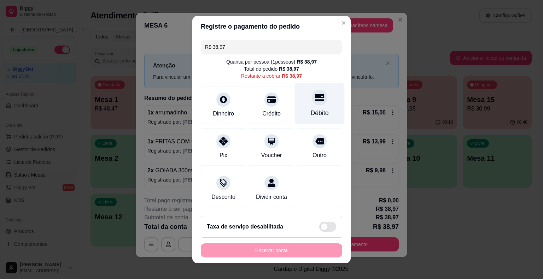
click at [313, 122] on div "Débito" at bounding box center [320, 103] width 50 height 41
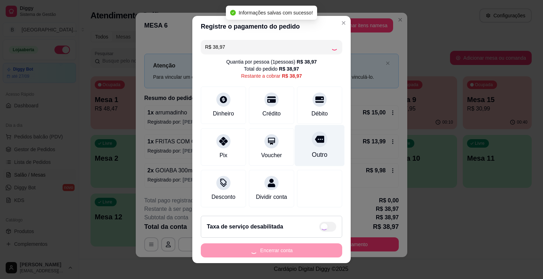
type input "R$ 0,00"
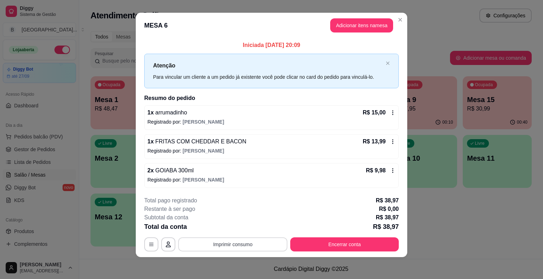
click at [240, 243] on button "Imprimir consumo" at bounding box center [232, 245] width 109 height 14
click at [239, 216] on button "IMPRESSORA" at bounding box center [232, 213] width 51 height 11
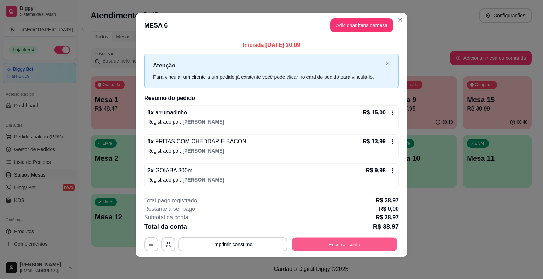
click at [348, 241] on button "Encerrar conta" at bounding box center [344, 245] width 105 height 14
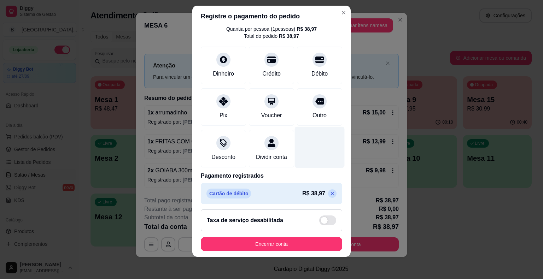
scroll to position [33, 0]
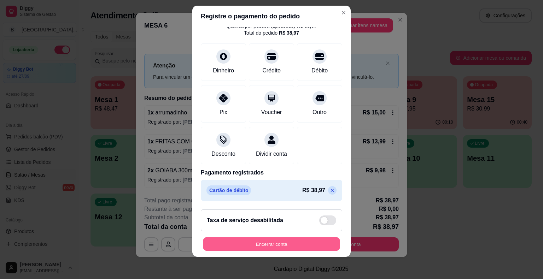
click at [259, 241] on button "Encerrar conta" at bounding box center [271, 244] width 137 height 14
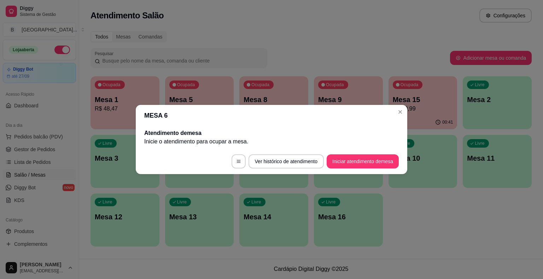
scroll to position [0, 0]
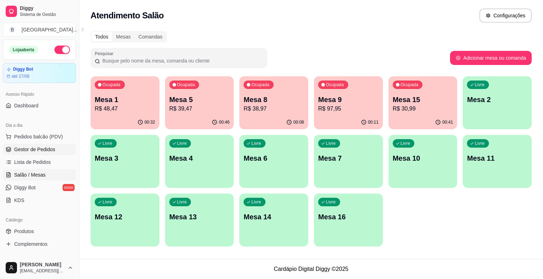
click at [59, 148] on link "Gestor de Pedidos" at bounding box center [39, 149] width 73 height 11
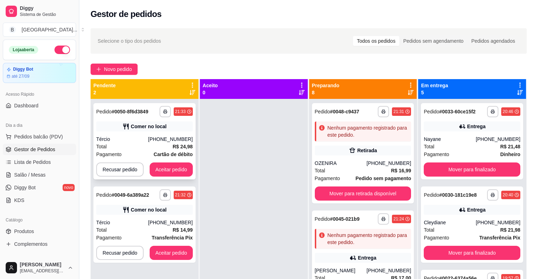
click at [129, 134] on div "**********" at bounding box center [144, 141] width 102 height 76
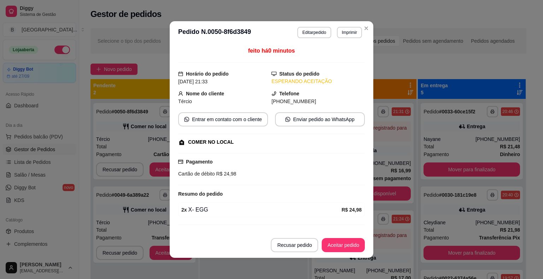
click at [344, 25] on header "**********" at bounding box center [272, 32] width 204 height 23
click at [357, 28] on button "Imprimir" at bounding box center [349, 32] width 25 height 11
click at [338, 59] on button "IMPRESSORA" at bounding box center [334, 57] width 50 height 11
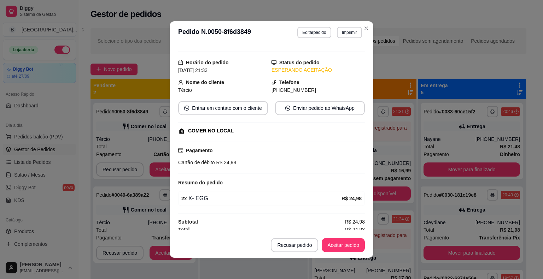
scroll to position [14, 0]
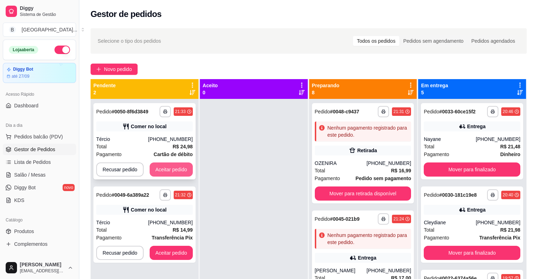
click at [168, 171] on button "Aceitar pedido" at bounding box center [171, 170] width 43 height 14
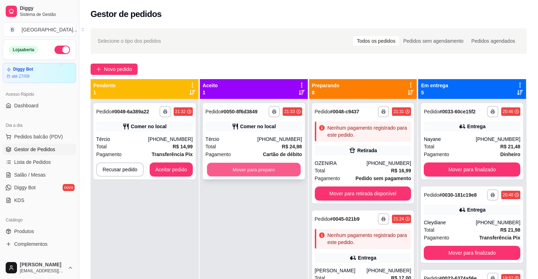
click at [222, 167] on button "Mover para preparo" at bounding box center [254, 170] width 94 height 14
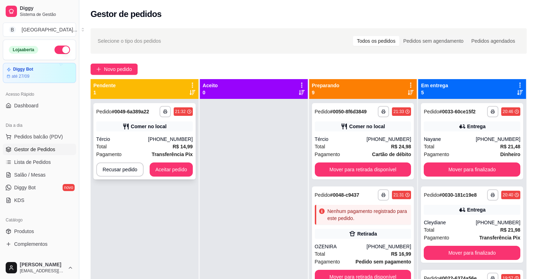
click at [162, 144] on div "Total R$ 14,99" at bounding box center [144, 147] width 97 height 8
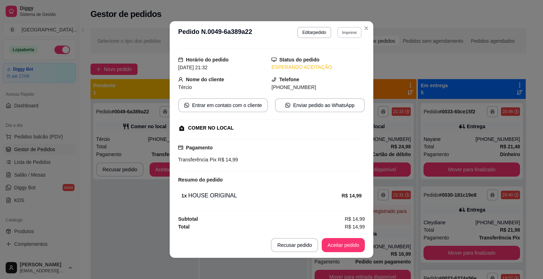
click at [341, 33] on button "Imprimir" at bounding box center [349, 32] width 24 height 11
click at [341, 57] on button "IMPRESSORA" at bounding box center [334, 57] width 50 height 11
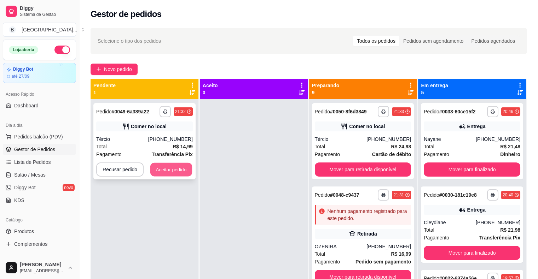
click at [166, 169] on button "Aceitar pedido" at bounding box center [171, 170] width 42 height 14
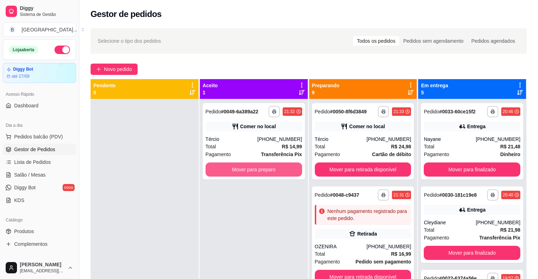
click at [213, 168] on button "Mover para preparo" at bounding box center [253, 170] width 97 height 14
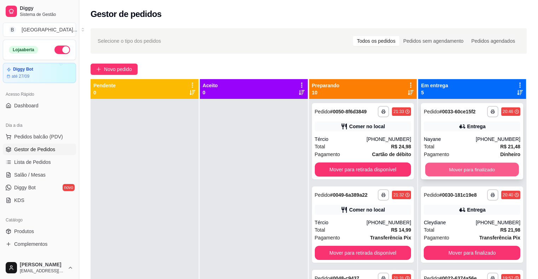
click at [440, 174] on button "Mover para finalizado" at bounding box center [472, 170] width 94 height 14
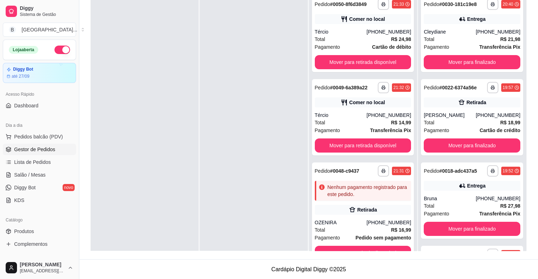
scroll to position [72, 0]
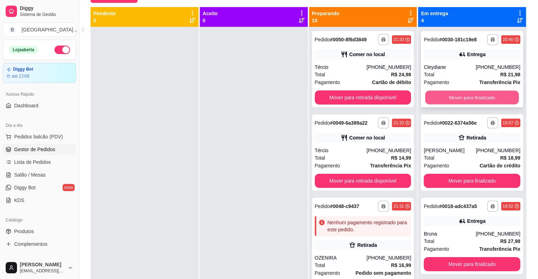
click at [471, 101] on button "Mover para finalizado" at bounding box center [472, 98] width 94 height 14
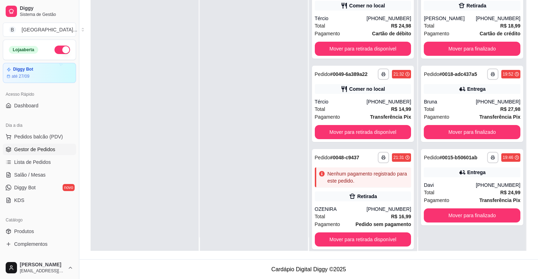
scroll to position [20, 0]
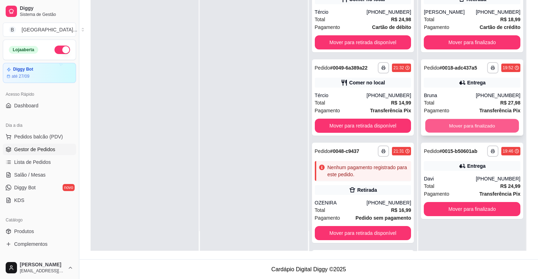
click at [431, 128] on button "Mover para finalizado" at bounding box center [472, 126] width 94 height 14
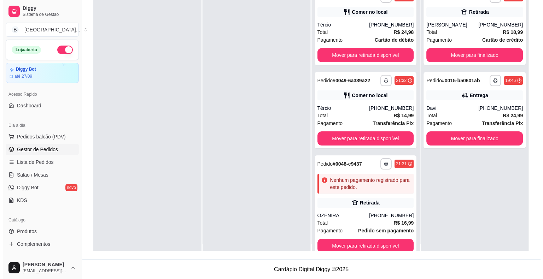
scroll to position [0, 0]
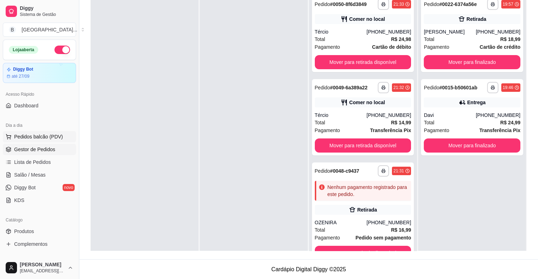
click at [24, 132] on button "Pedidos balcão (PDV)" at bounding box center [39, 136] width 73 height 11
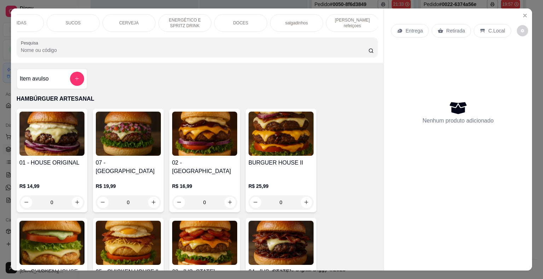
scroll to position [0, 194]
click at [345, 18] on p "[PERSON_NAME] refeiçoes" at bounding box center [351, 22] width 41 height 11
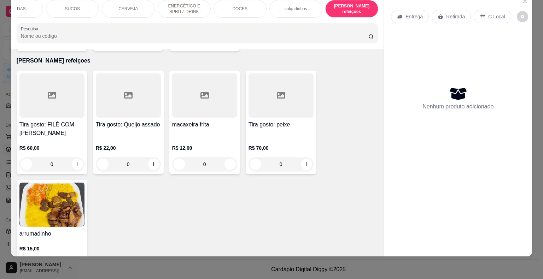
scroll to position [2263, 0]
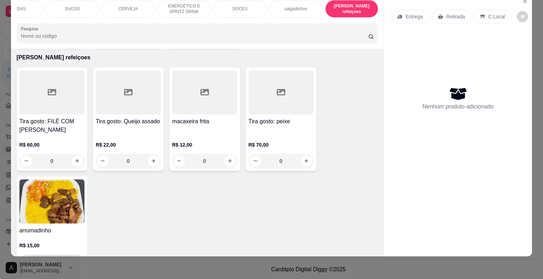
click at [74, 256] on button "increase-product-quantity" at bounding box center [77, 261] width 11 height 11
type input "1"
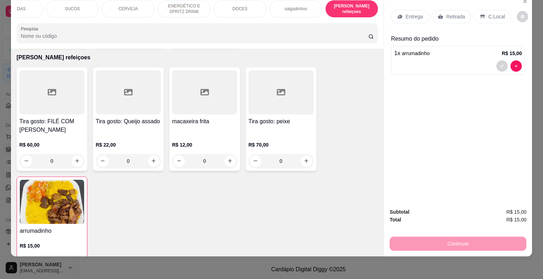
click at [481, 14] on icon at bounding box center [483, 17] width 6 height 6
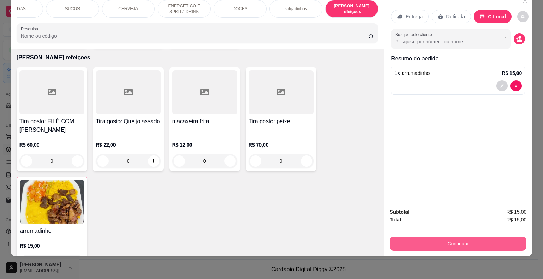
click at [458, 237] on button "Continuar" at bounding box center [458, 244] width 137 height 14
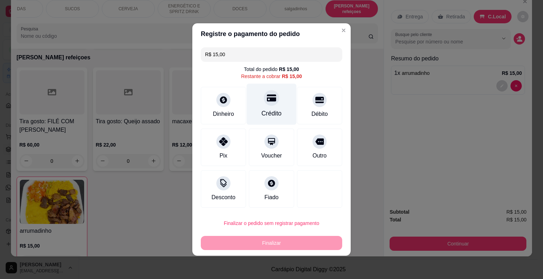
click at [276, 103] on div "Crédito" at bounding box center [272, 104] width 50 height 41
type input "R$ 0,00"
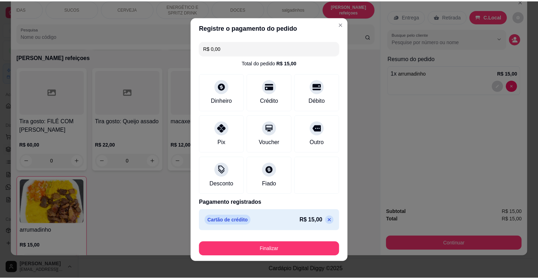
scroll to position [5, 0]
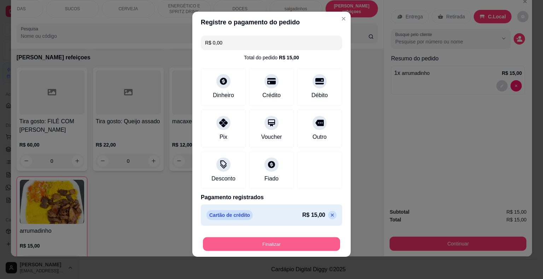
click at [282, 241] on button "Finalizar" at bounding box center [271, 245] width 137 height 14
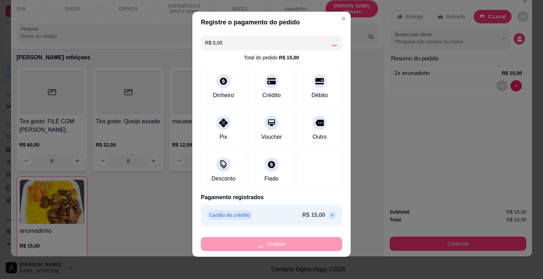
type input "0"
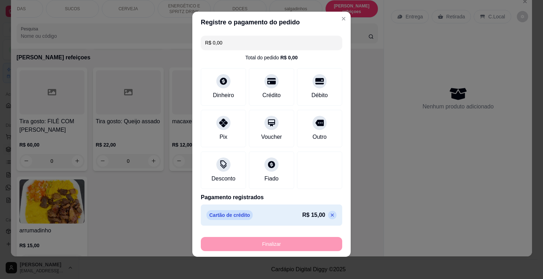
type input "-R$ 15,00"
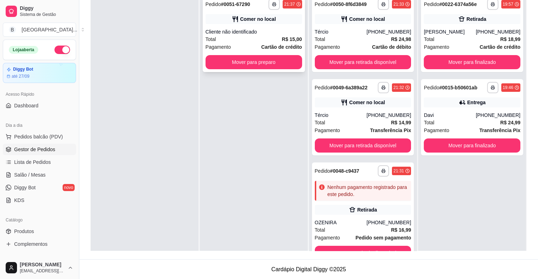
click at [265, 19] on div "Comer no local" at bounding box center [258, 19] width 36 height 7
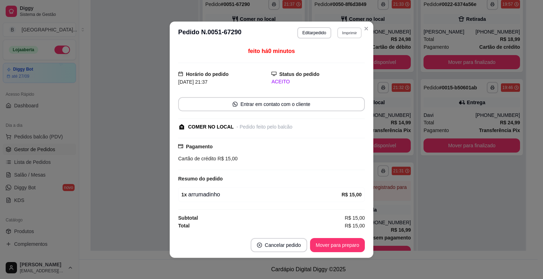
click at [342, 35] on button "Imprimir" at bounding box center [349, 32] width 24 height 11
click at [335, 57] on button "IMPRESSORA" at bounding box center [334, 58] width 51 height 11
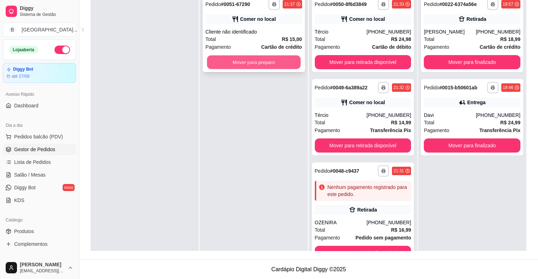
click at [259, 60] on button "Mover para preparo" at bounding box center [254, 63] width 94 height 14
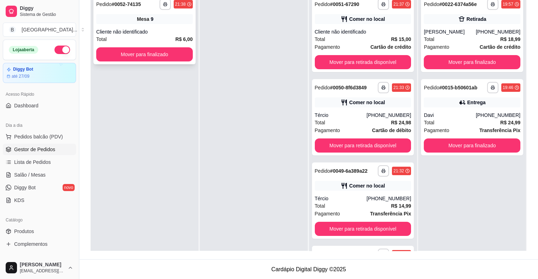
click at [139, 37] on div "Total R$ 6,00" at bounding box center [144, 39] width 97 height 8
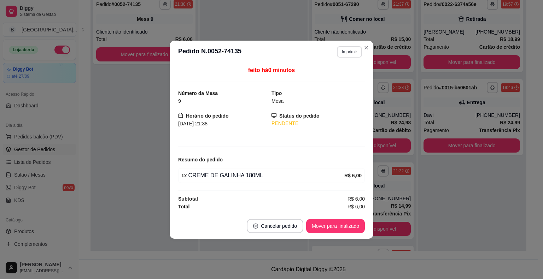
click at [347, 53] on button "Imprimir" at bounding box center [349, 51] width 25 height 11
click at [350, 74] on button "IMPRESSORA" at bounding box center [337, 76] width 50 height 11
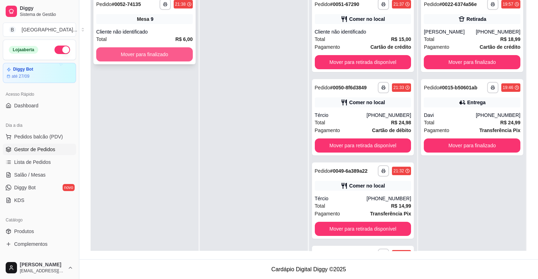
click at [178, 51] on button "Mover para finalizado" at bounding box center [144, 54] width 97 height 14
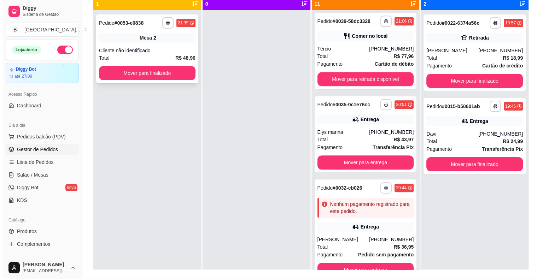
scroll to position [72, 0]
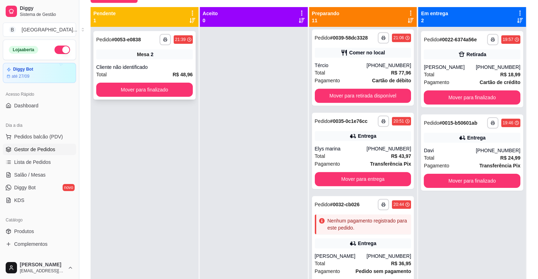
click at [124, 68] on div "Cliente não identificado" at bounding box center [144, 67] width 97 height 7
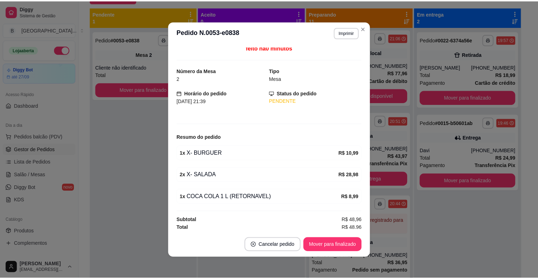
scroll to position [4, 0]
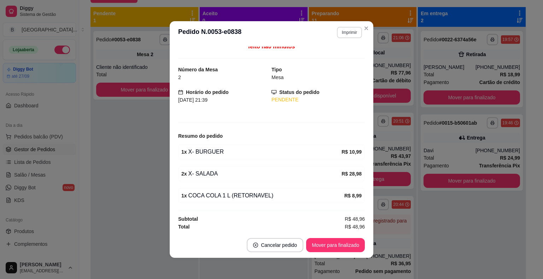
click at [343, 26] on header "**********" at bounding box center [272, 32] width 204 height 23
click at [343, 31] on button "Imprimir" at bounding box center [349, 32] width 24 height 11
click at [341, 56] on button "IMPRESSORA" at bounding box center [334, 57] width 50 height 11
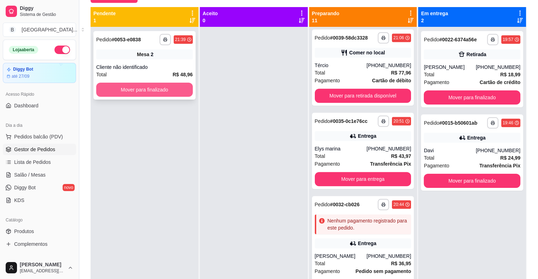
click at [157, 87] on button "Mover para finalizado" at bounding box center [144, 90] width 97 height 14
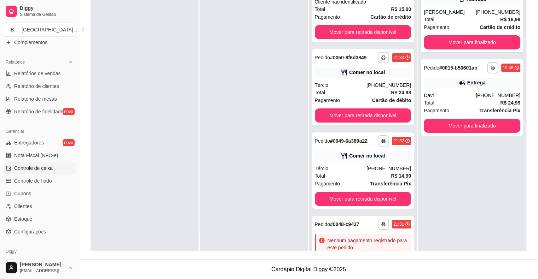
scroll to position [229, 0]
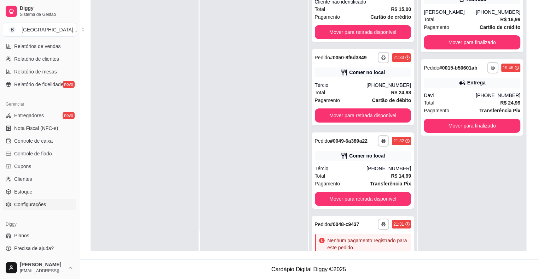
click at [36, 207] on span "Configurações" at bounding box center [30, 204] width 32 height 7
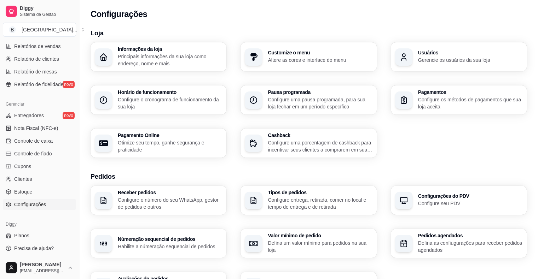
click at [208, 105] on p "Configure o cronograma de funcionamento da sua loja" at bounding box center [170, 103] width 104 height 14
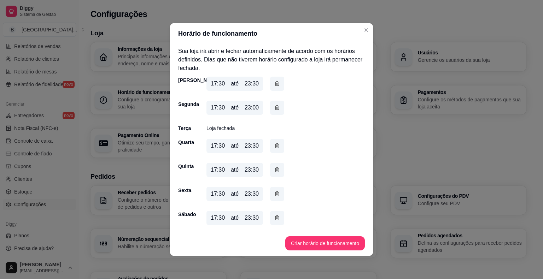
click at [269, 193] on div "17:30 até 23:30" at bounding box center [246, 195] width 78 height 17
click at [272, 193] on button "button" at bounding box center [278, 194] width 14 height 14
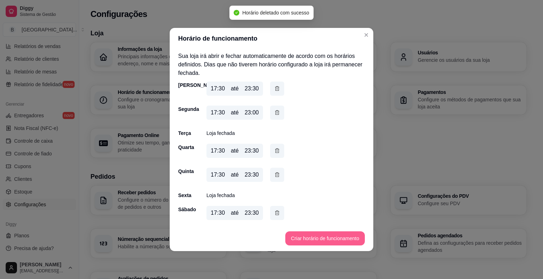
click at [300, 237] on button "Criar horário de funcionamento" at bounding box center [325, 239] width 80 height 14
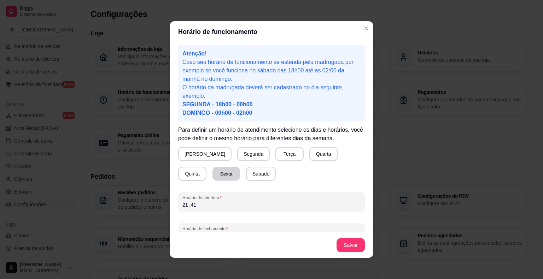
click at [213, 172] on button "Sexta" at bounding box center [227, 174] width 28 height 14
click at [206, 203] on div "21 : 41" at bounding box center [271, 205] width 178 height 8
click at [182, 206] on div "21" at bounding box center [185, 205] width 7 height 7
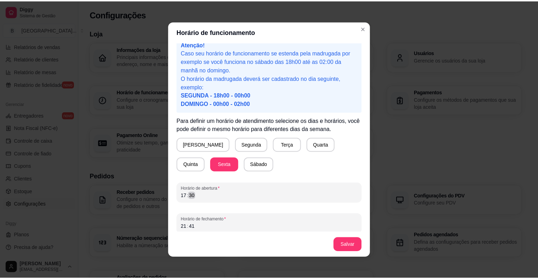
scroll to position [13, 0]
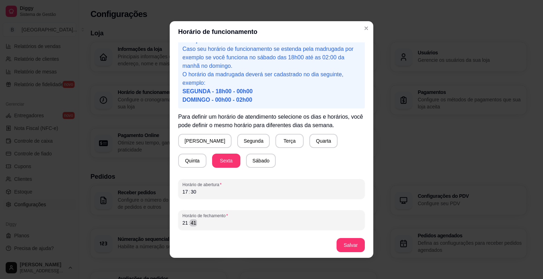
click at [233, 223] on div "21 : 41" at bounding box center [271, 223] width 178 height 8
click at [350, 247] on button "Salvar" at bounding box center [351, 245] width 28 height 14
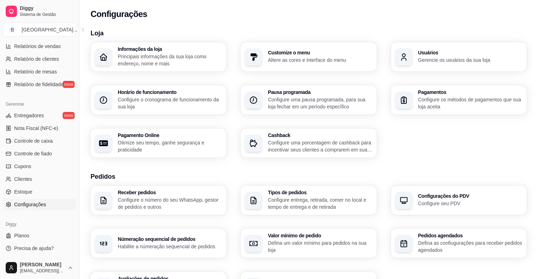
click at [182, 93] on h3 "Horário de funcionamento" at bounding box center [170, 92] width 104 height 5
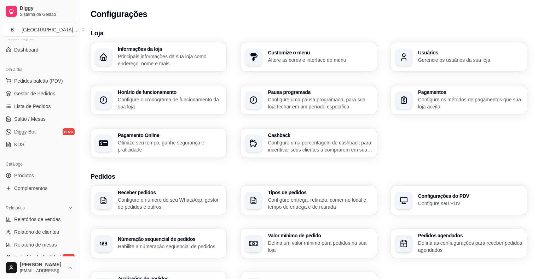
scroll to position [17, 0]
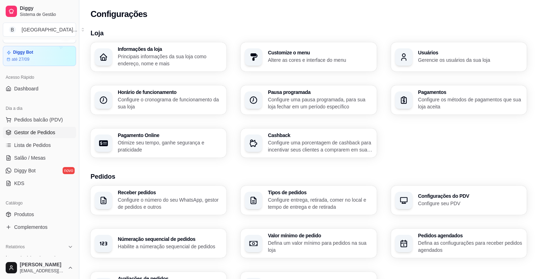
click at [37, 131] on span "Gestor de Pedidos" at bounding box center [34, 132] width 41 height 7
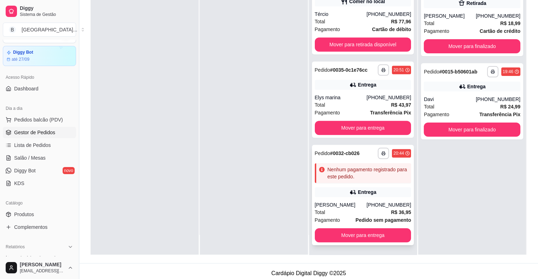
scroll to position [107, 0]
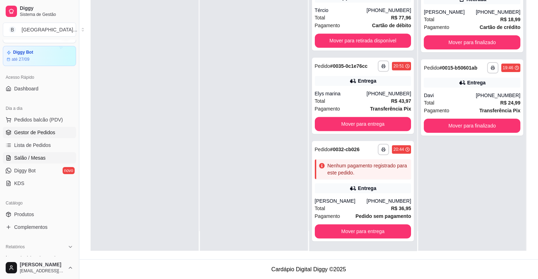
click at [23, 158] on span "Salão / Mesas" at bounding box center [29, 158] width 31 height 7
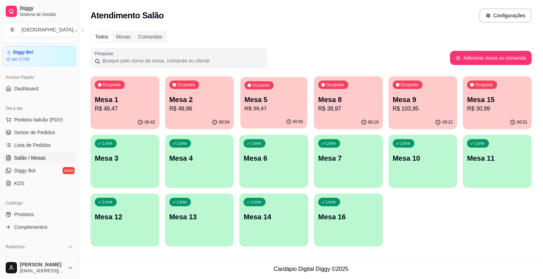
click at [270, 121] on div "00:56" at bounding box center [273, 121] width 67 height 13
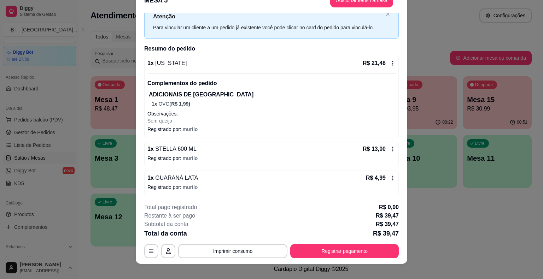
scroll to position [21, 0]
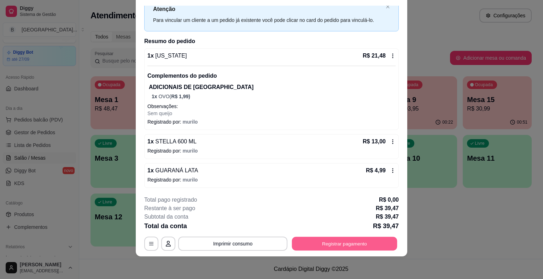
click at [304, 244] on button "Registrar pagamento" at bounding box center [344, 244] width 105 height 14
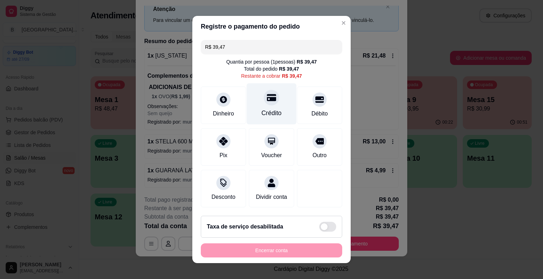
click at [273, 107] on div "Crédito" at bounding box center [272, 103] width 50 height 41
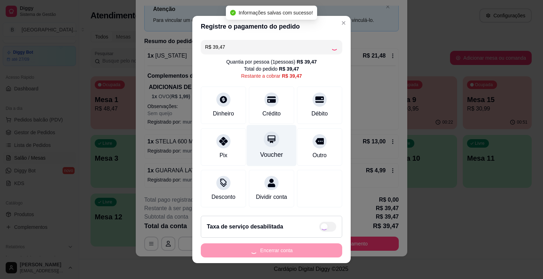
type input "R$ 0,00"
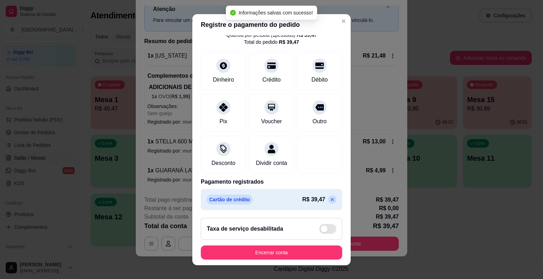
scroll to position [33, 0]
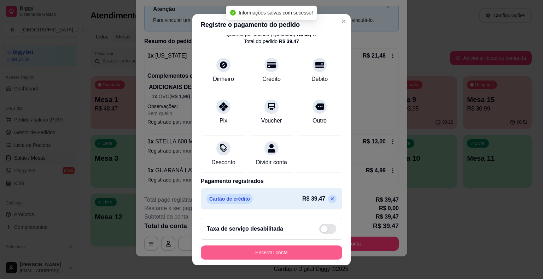
click at [303, 251] on button "Encerrar conta" at bounding box center [271, 253] width 141 height 14
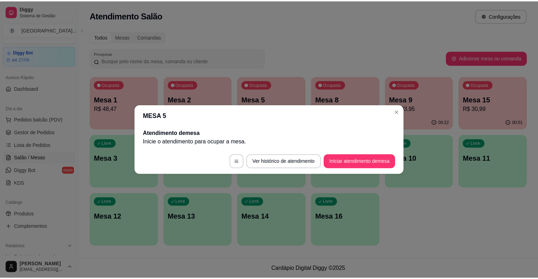
scroll to position [0, 0]
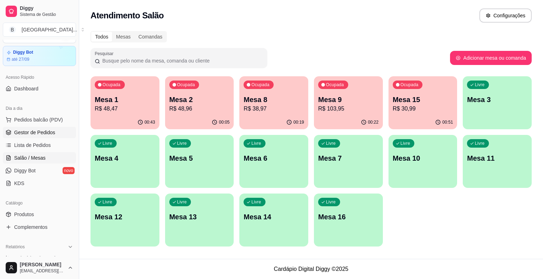
click at [38, 132] on span "Gestor de Pedidos" at bounding box center [34, 132] width 41 height 7
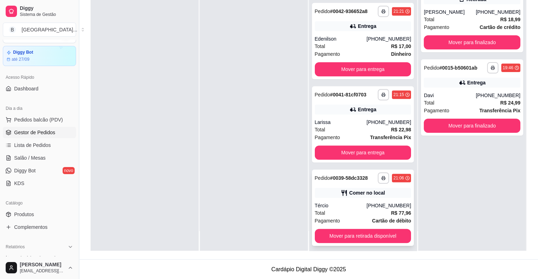
scroll to position [470, 0]
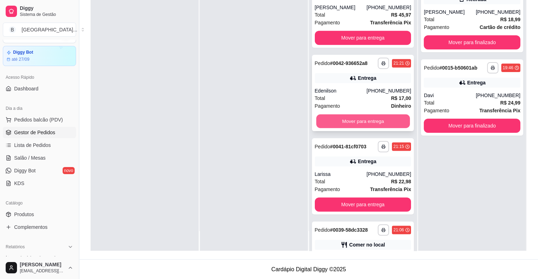
click at [370, 124] on button "Mover para entrega" at bounding box center [363, 122] width 94 height 14
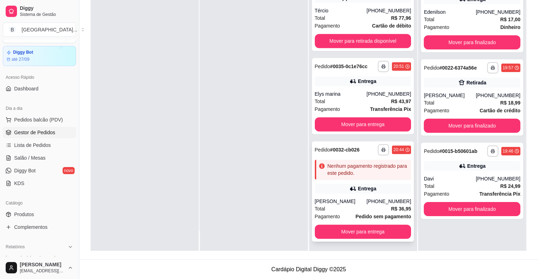
scroll to position [634, 0]
click at [344, 238] on div "**********" at bounding box center [363, 191] width 102 height 100
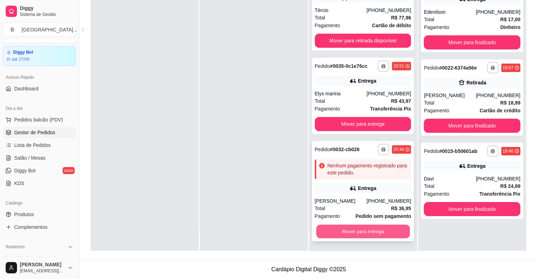
click at [387, 226] on button "Mover para entrega" at bounding box center [363, 232] width 94 height 14
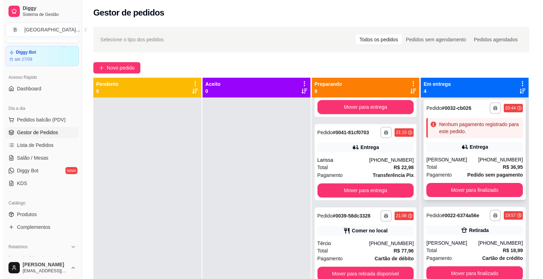
scroll to position [92, 0]
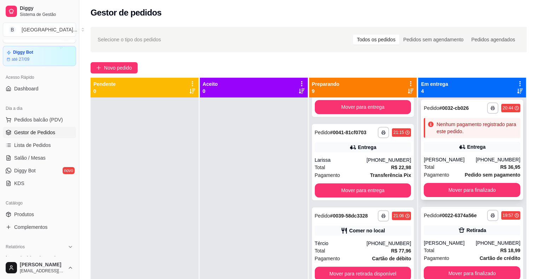
click at [468, 163] on div "Total R$ 36,95" at bounding box center [472, 167] width 97 height 8
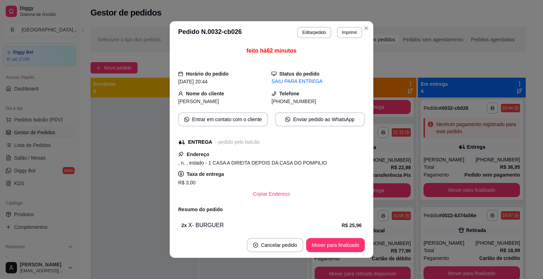
scroll to position [115, 0]
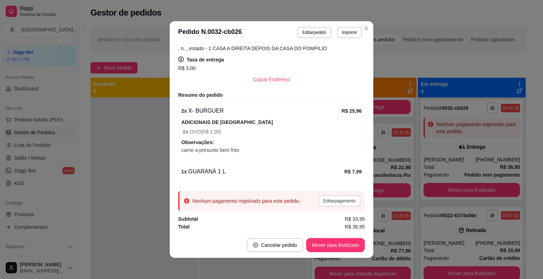
click at [336, 198] on button "Editar pagamento" at bounding box center [340, 201] width 42 height 11
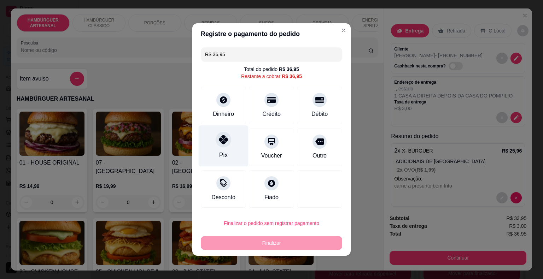
click at [231, 144] on div "Pix" at bounding box center [224, 146] width 50 height 41
type input "R$ 0,00"
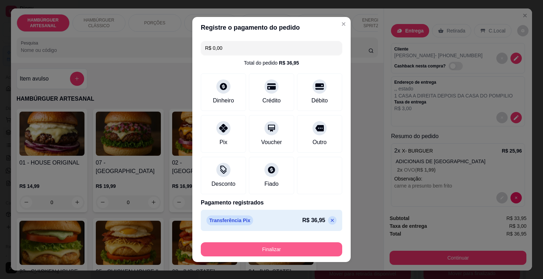
click at [244, 244] on button "Finalizar" at bounding box center [271, 250] width 141 height 14
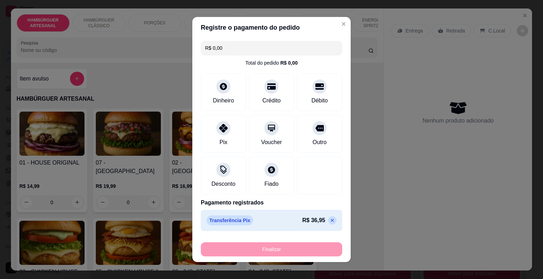
type input "0"
type input "-R$ 36,95"
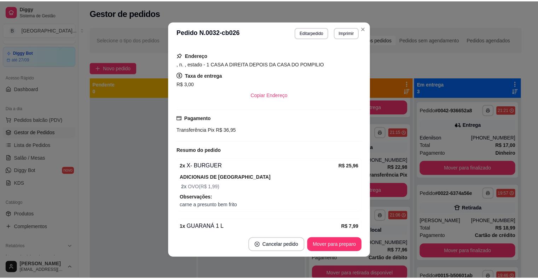
scroll to position [130, 0]
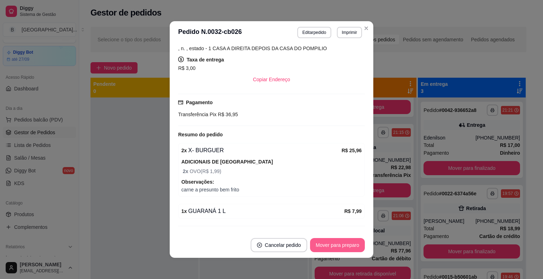
click at [322, 251] on button "Mover para preparo" at bounding box center [337, 245] width 55 height 14
click at [325, 244] on button "Mover para entrega" at bounding box center [337, 246] width 53 height 14
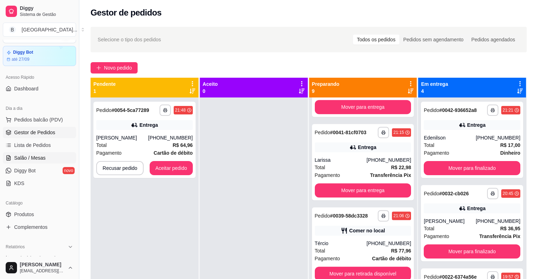
click at [43, 159] on span "Salão / Mesas" at bounding box center [29, 158] width 31 height 7
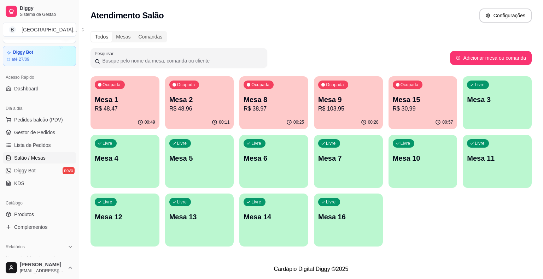
click at [130, 99] on p "Mesa 1" at bounding box center [125, 100] width 60 height 10
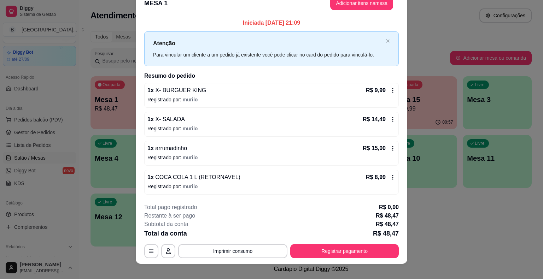
scroll to position [19, 0]
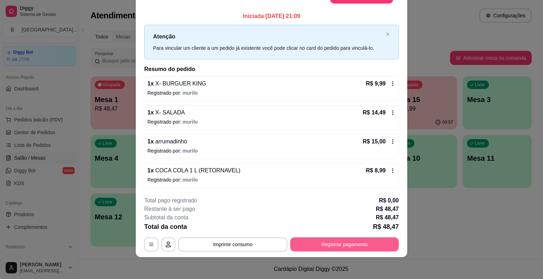
click at [366, 250] on button "Registrar pagamento" at bounding box center [344, 245] width 109 height 14
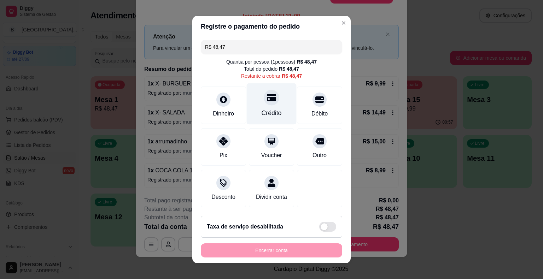
click at [264, 105] on div at bounding box center [272, 98] width 16 height 16
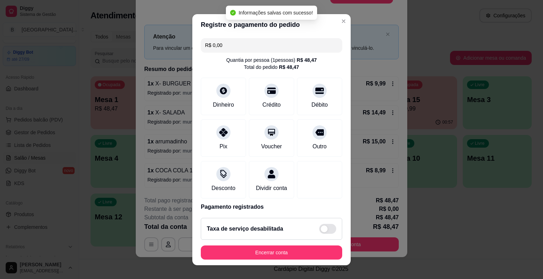
type input "R$ 0,00"
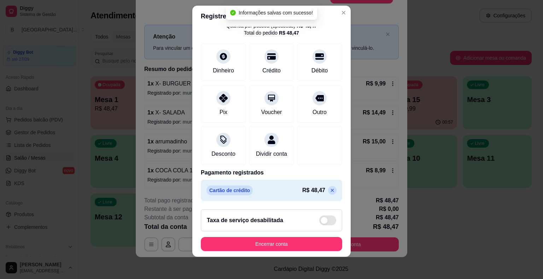
scroll to position [8, 0]
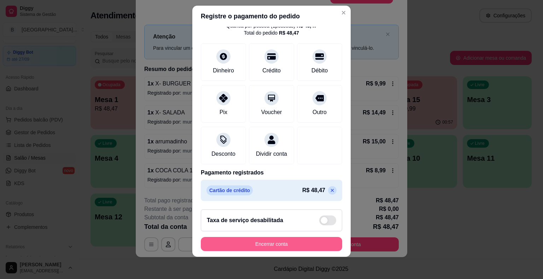
click at [243, 244] on button "Encerrar conta" at bounding box center [271, 244] width 141 height 14
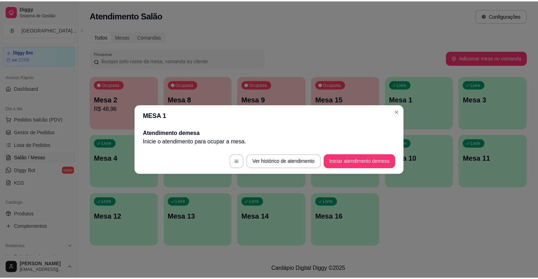
scroll to position [0, 0]
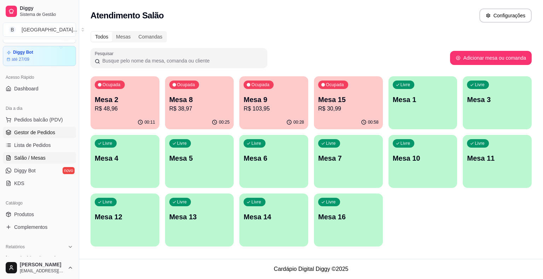
click at [35, 132] on span "Gestor de Pedidos" at bounding box center [34, 132] width 41 height 7
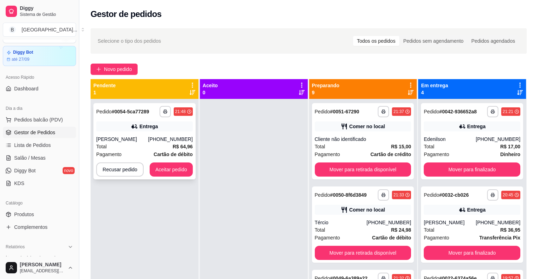
click at [157, 141] on div "(88) 99716-3084" at bounding box center [170, 139] width 45 height 7
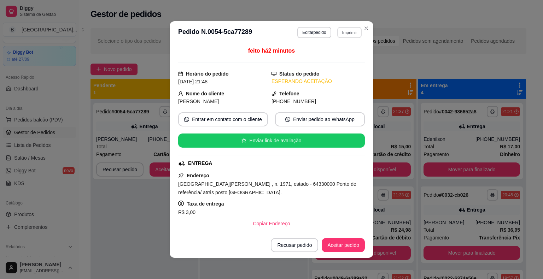
click at [339, 29] on button "Imprimir" at bounding box center [349, 32] width 24 height 11
click at [337, 59] on button "IMPRESSORA" at bounding box center [334, 57] width 51 height 11
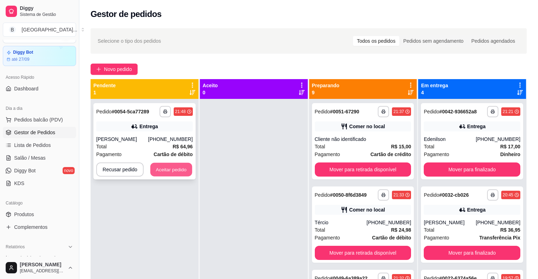
click at [178, 166] on button "Aceitar pedido" at bounding box center [171, 170] width 42 height 14
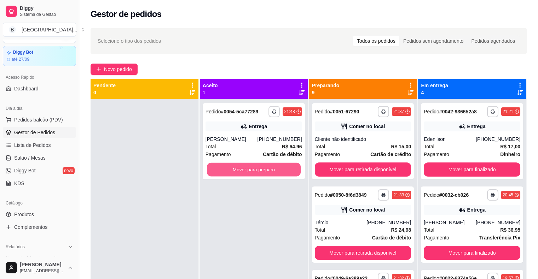
click at [228, 167] on button "Mover para preparo" at bounding box center [254, 170] width 94 height 14
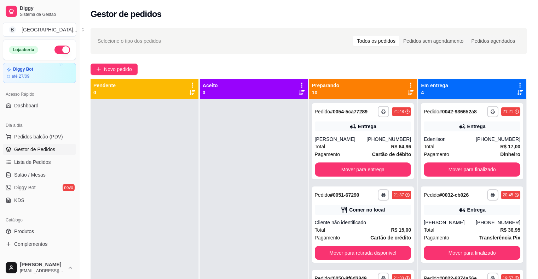
click at [57, 49] on button "button" at bounding box center [62, 50] width 16 height 8
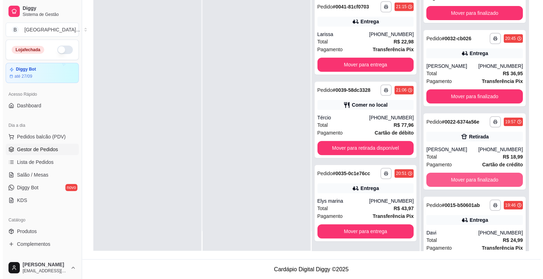
scroll to position [68, 0]
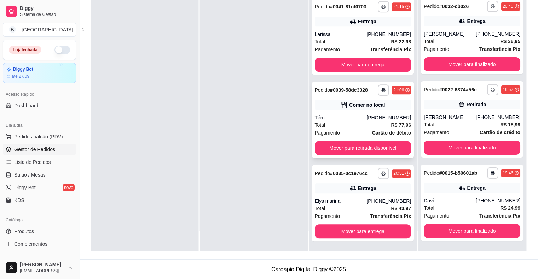
click at [380, 127] on div "Total R$ 77,96" at bounding box center [363, 125] width 97 height 8
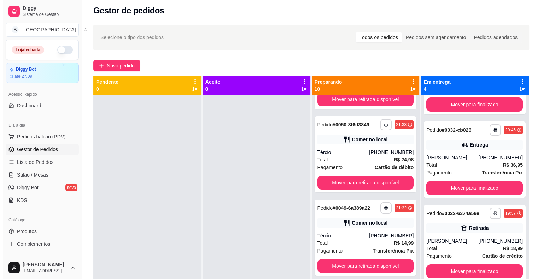
scroll to position [0, 0]
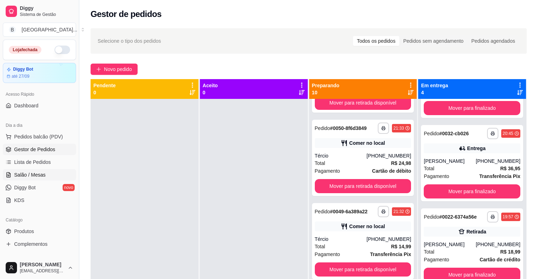
click at [33, 174] on span "Salão / Mesas" at bounding box center [29, 175] width 31 height 7
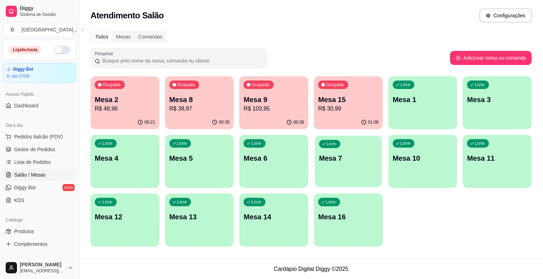
click at [337, 158] on p "Mesa 7" at bounding box center [348, 159] width 59 height 10
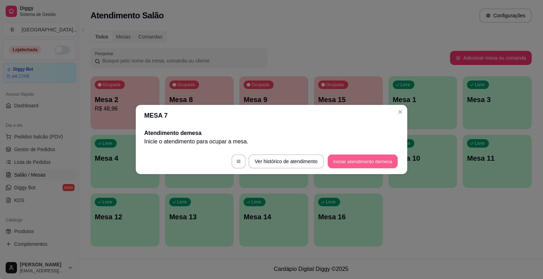
click at [339, 156] on button "Iniciar atendimento de mesa" at bounding box center [363, 162] width 70 height 14
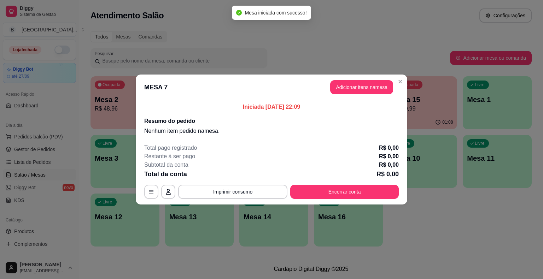
click at [375, 95] on header "MESA 7 Adicionar itens na mesa" at bounding box center [272, 87] width 272 height 25
click at [375, 94] on button "Adicionar itens na mesa" at bounding box center [361, 88] width 61 height 14
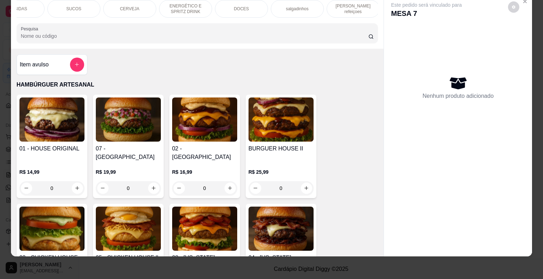
scroll to position [0, 194]
click at [364, 9] on div "[PERSON_NAME] refeiçoes" at bounding box center [351, 9] width 53 height 18
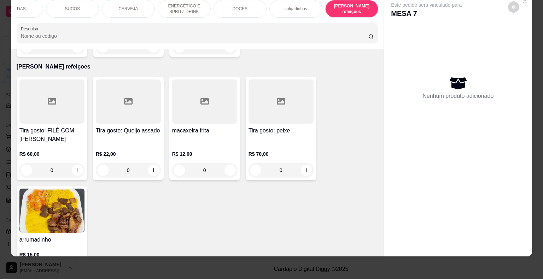
scroll to position [2263, 0]
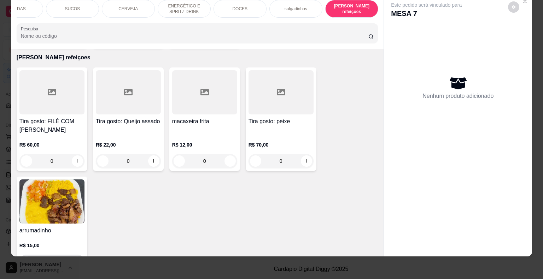
click at [76, 259] on icon "increase-product-quantity" at bounding box center [77, 261] width 5 height 5
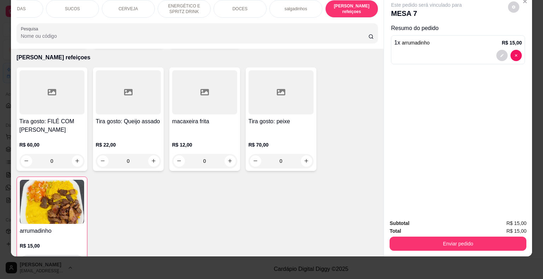
click at [76, 260] on icon "increase-product-quantity" at bounding box center [76, 262] width 5 height 5
type input "2"
click at [105, 3] on div "CERVEJA" at bounding box center [128, 9] width 53 height 18
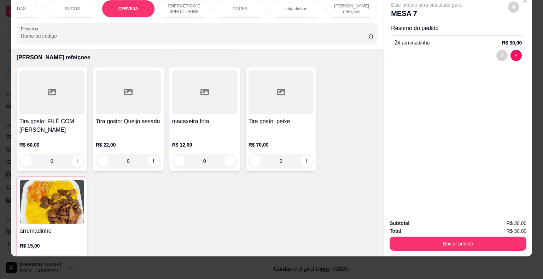
scroll to position [1463, 0]
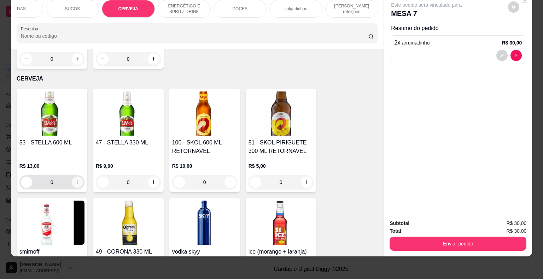
click at [76, 177] on button "increase-product-quantity" at bounding box center [77, 182] width 11 height 11
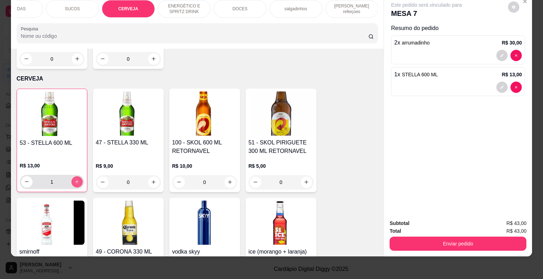
type input "1"
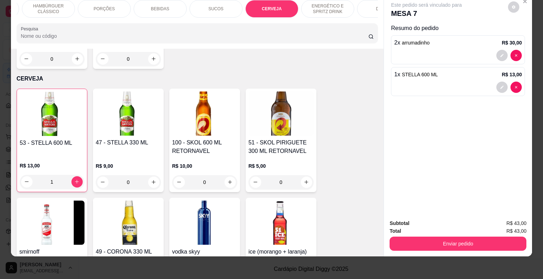
scroll to position [0, 39]
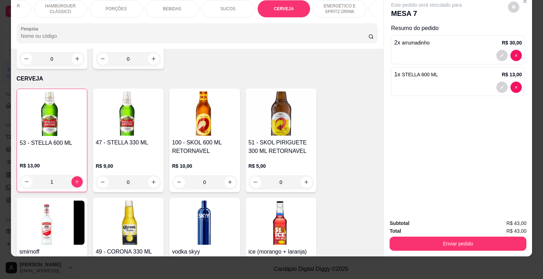
click at [126, 4] on div "PORÇÕES" at bounding box center [116, 9] width 53 height 18
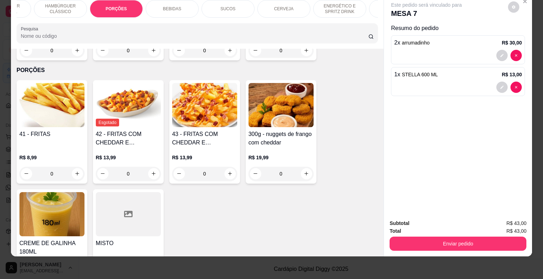
scroll to position [634, 0]
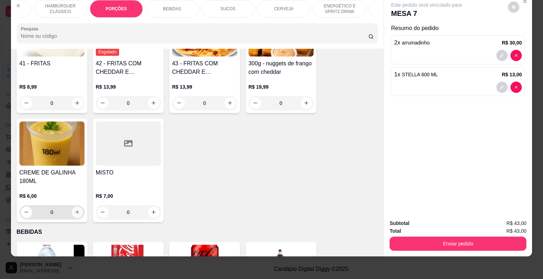
click at [75, 210] on icon "increase-product-quantity" at bounding box center [77, 212] width 5 height 5
type input "1"
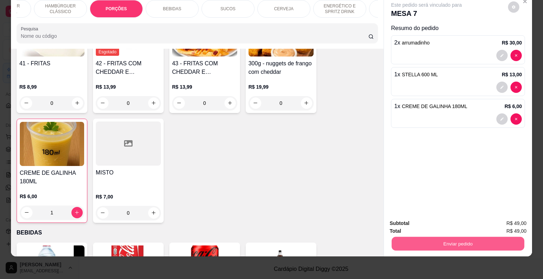
click at [430, 237] on button "Enviar pedido" at bounding box center [458, 244] width 133 height 14
click at [519, 223] on button "Enviar pedido" at bounding box center [508, 221] width 39 height 13
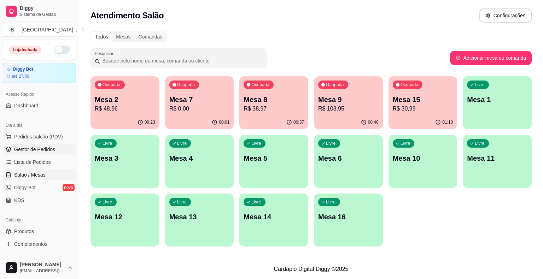
click at [51, 153] on link "Gestor de Pedidos" at bounding box center [39, 149] width 73 height 11
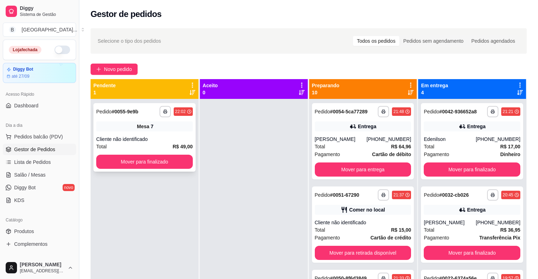
click at [177, 136] on div "Cliente não identificado" at bounding box center [144, 139] width 97 height 7
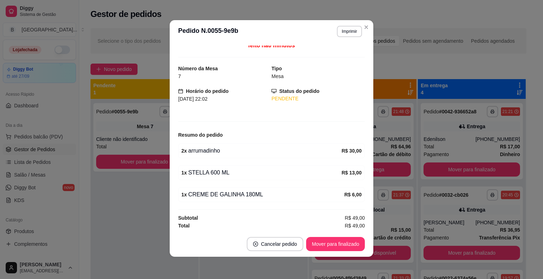
scroll to position [1, 0]
click at [352, 239] on button "Mover para finalizado" at bounding box center [335, 244] width 57 height 14
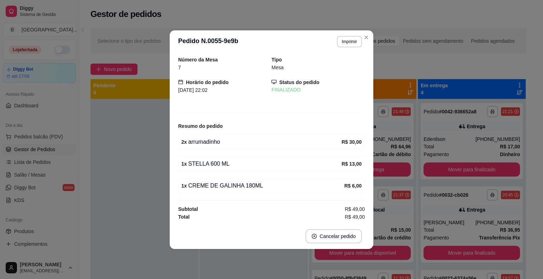
scroll to position [0, 0]
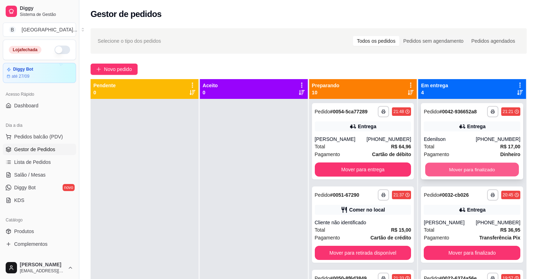
click at [453, 169] on button "Mover para finalizado" at bounding box center [472, 170] width 94 height 14
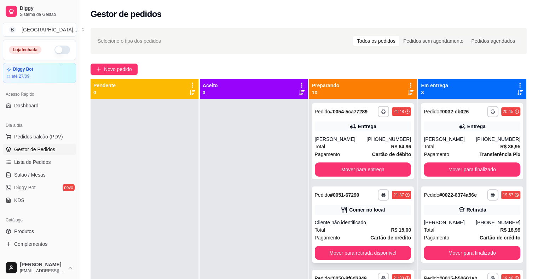
click at [359, 229] on div "Total R$ 15,00" at bounding box center [363, 230] width 97 height 8
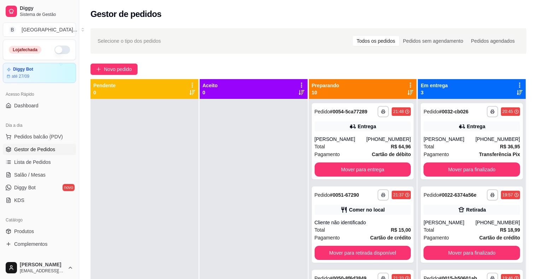
scroll to position [1, 0]
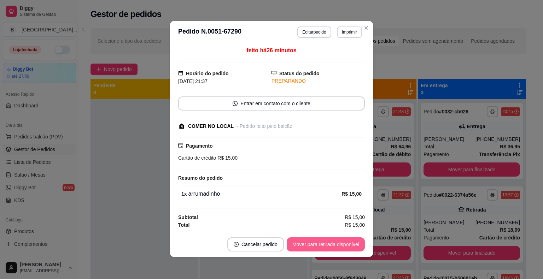
click at [351, 245] on button "Mover para retirada disponível" at bounding box center [326, 245] width 78 height 14
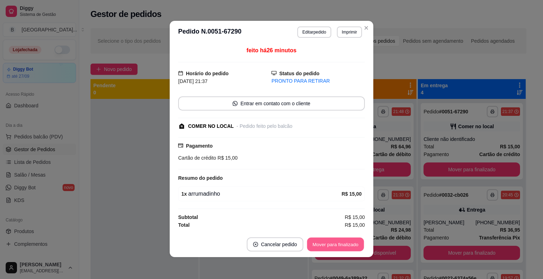
click at [347, 245] on button "Mover para finalizado" at bounding box center [335, 245] width 57 height 14
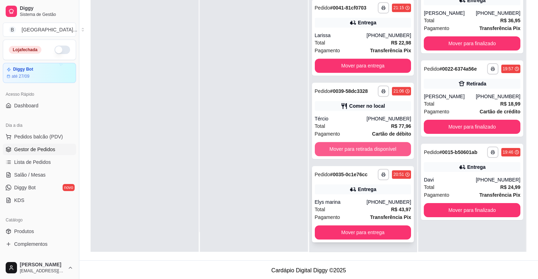
scroll to position [107, 0]
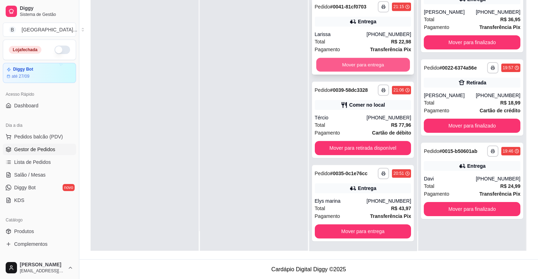
click at [341, 62] on button "Mover para entrega" at bounding box center [363, 65] width 94 height 14
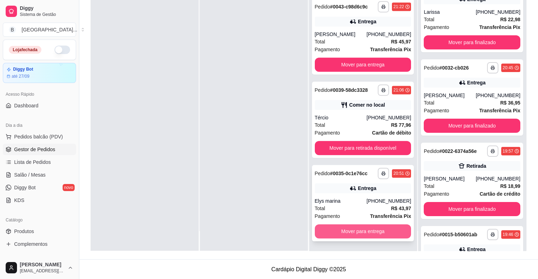
click at [355, 235] on button "Mover para entrega" at bounding box center [363, 232] width 97 height 14
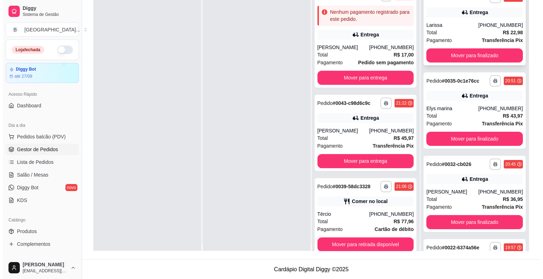
scroll to position [0, 0]
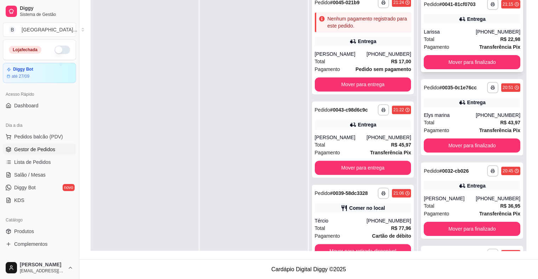
click at [451, 47] on div "Pagamento Transferência Pix" at bounding box center [472, 47] width 97 height 8
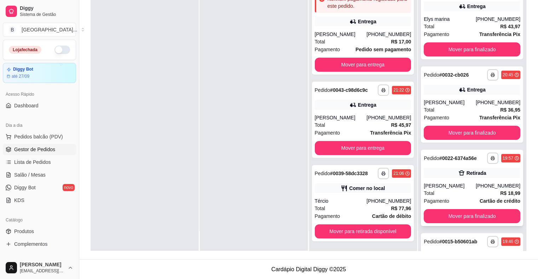
scroll to position [106, 0]
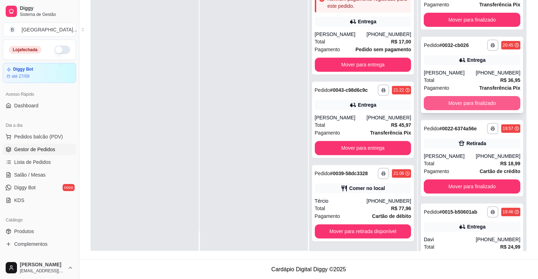
click at [471, 101] on button "Mover para finalizado" at bounding box center [472, 103] width 97 height 14
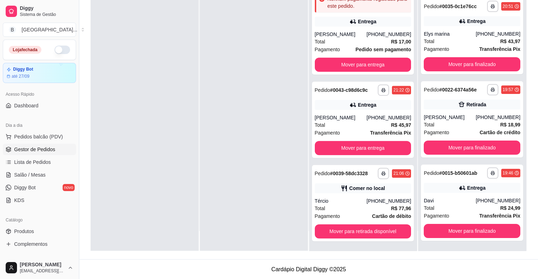
scroll to position [68, 0]
click at [24, 178] on span "Salão / Mesas" at bounding box center [29, 175] width 31 height 7
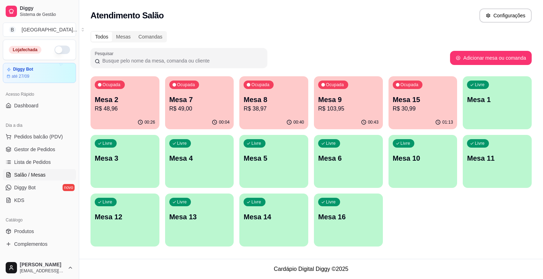
click at [272, 171] on div "Livre Mesa 5" at bounding box center [273, 157] width 69 height 45
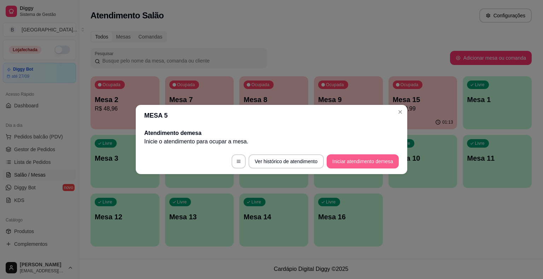
click at [329, 156] on button "Iniciar atendimento de mesa" at bounding box center [363, 162] width 72 height 14
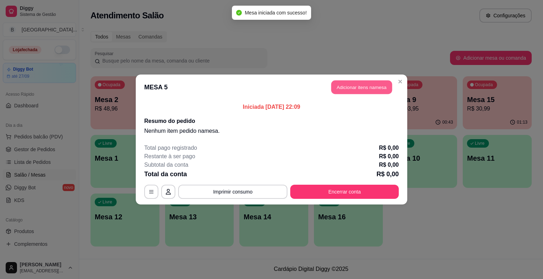
click at [341, 88] on button "Adicionar itens na mesa" at bounding box center [361, 88] width 61 height 14
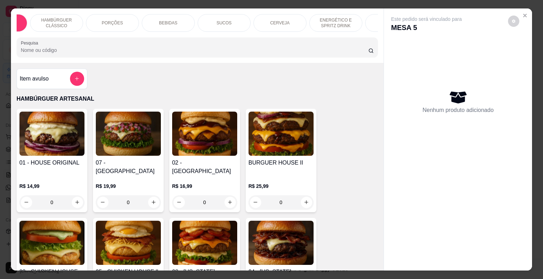
scroll to position [0, 57]
click at [101, 24] on div "PORÇÕES" at bounding box center [98, 23] width 53 height 18
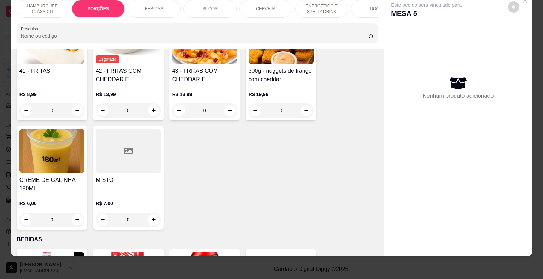
scroll to position [670, 0]
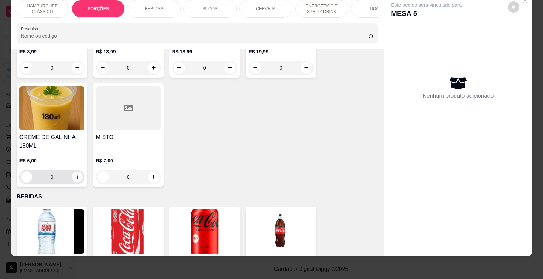
click at [75, 174] on icon "increase-product-quantity" at bounding box center [77, 176] width 5 height 5
type input "1"
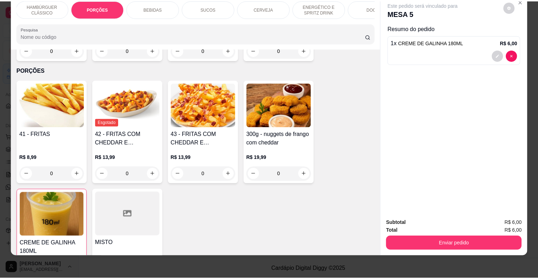
scroll to position [599, 0]
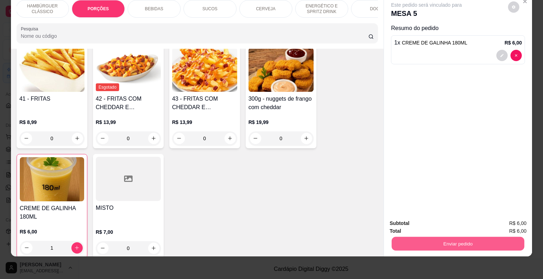
click at [395, 237] on button "Enviar pedido" at bounding box center [458, 244] width 133 height 14
click at [519, 218] on button "Enviar pedido" at bounding box center [508, 221] width 40 height 13
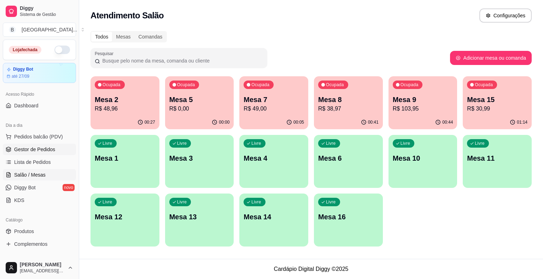
click at [26, 149] on span "Gestor de Pedidos" at bounding box center [34, 149] width 41 height 7
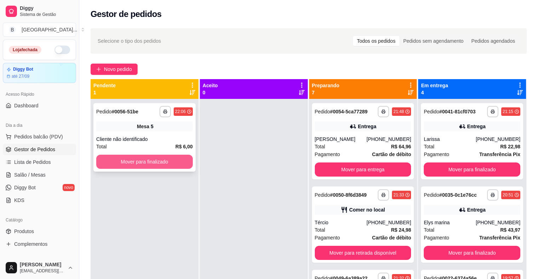
click at [160, 156] on button "Mover para finalizado" at bounding box center [144, 162] width 97 height 14
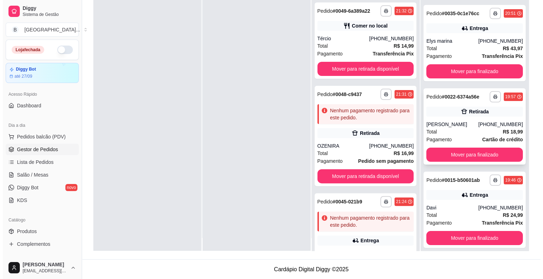
scroll to position [20, 0]
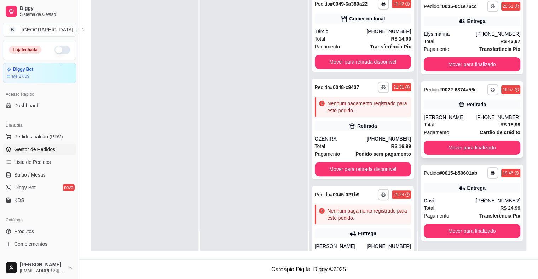
click at [452, 118] on div "[PERSON_NAME]" at bounding box center [450, 117] width 52 height 7
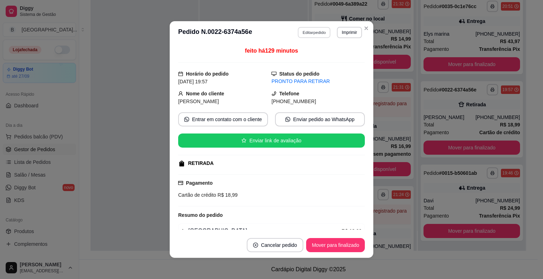
click at [308, 28] on button "Editar pedido" at bounding box center [314, 32] width 33 height 11
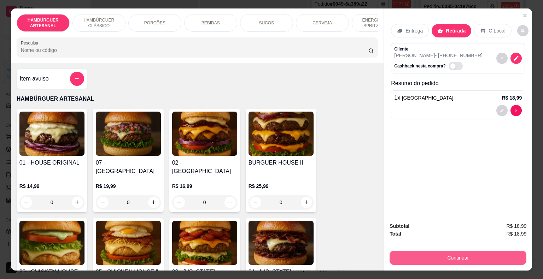
click at [406, 251] on button "Continuar" at bounding box center [458, 258] width 137 height 14
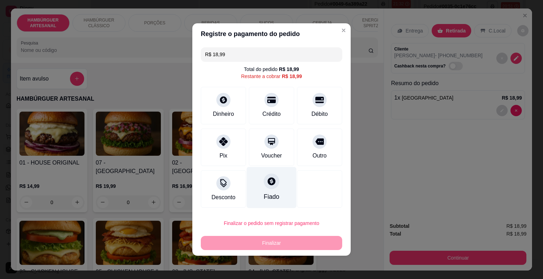
click at [269, 188] on div at bounding box center [272, 182] width 16 height 16
type input "R$ 0,00"
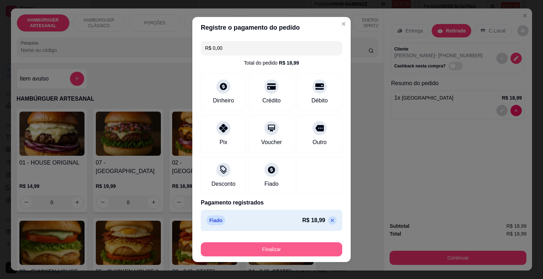
click at [285, 251] on button "Finalizar" at bounding box center [271, 250] width 141 height 14
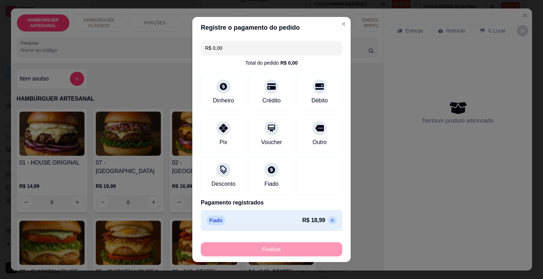
type input "0"
type input "-R$ 18,99"
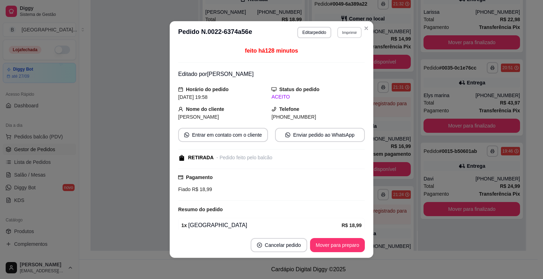
click at [339, 29] on button "Imprimir" at bounding box center [349, 32] width 24 height 11
click at [337, 59] on button "IMPRESSORA" at bounding box center [334, 57] width 51 height 11
click at [339, 248] on button "Mover para preparo" at bounding box center [337, 246] width 53 height 14
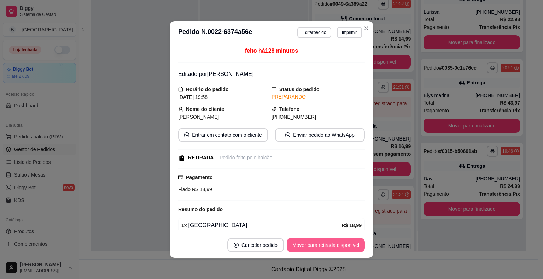
scroll to position [1, 0]
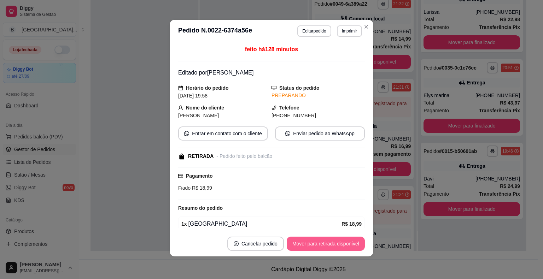
click at [338, 247] on button "Mover para retirada disponível" at bounding box center [326, 244] width 78 height 14
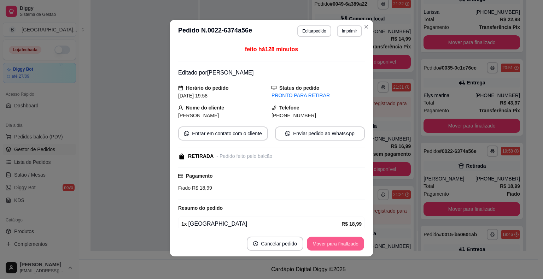
click at [338, 247] on button "Mover para finalizado" at bounding box center [335, 244] width 57 height 14
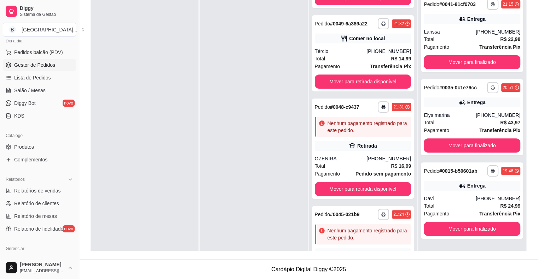
scroll to position [106, 0]
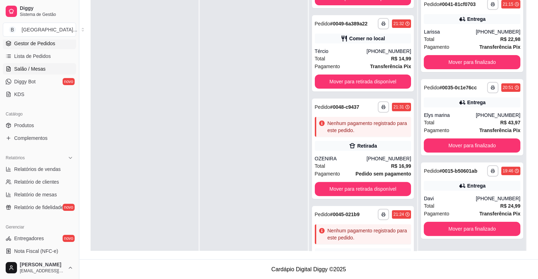
click at [41, 71] on span "Salão / Mesas" at bounding box center [29, 68] width 31 height 7
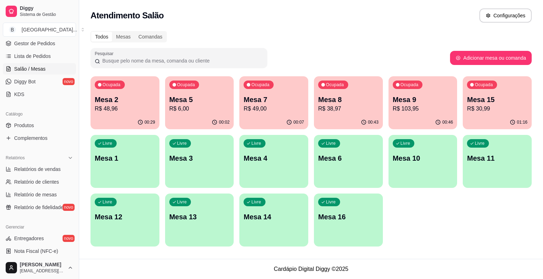
click at [414, 111] on p "R$ 103,95" at bounding box center [423, 109] width 60 height 8
click at [422, 105] on p "R$ 103,95" at bounding box center [423, 109] width 60 height 8
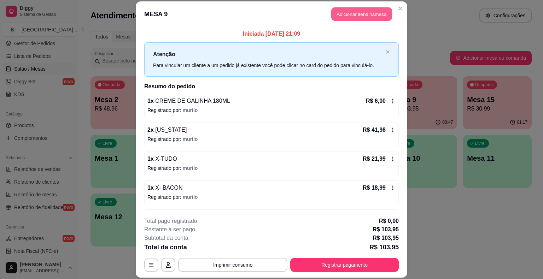
click at [333, 13] on button "Adicionar itens na mesa" at bounding box center [361, 14] width 61 height 14
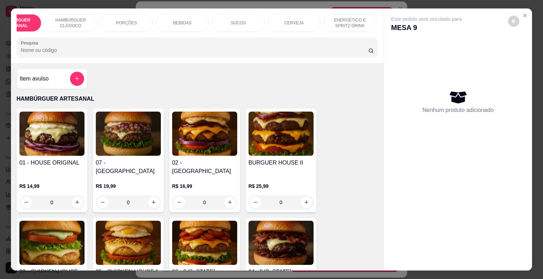
scroll to position [0, 42]
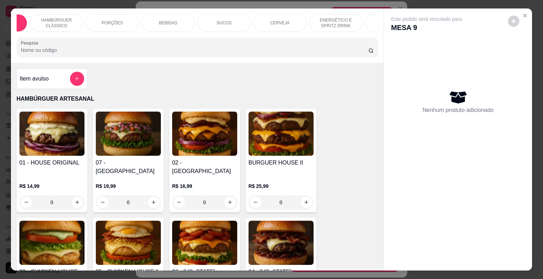
click at [120, 15] on div "PORÇÕES" at bounding box center [112, 23] width 53 height 18
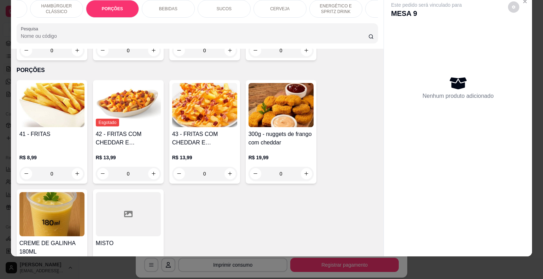
scroll to position [634, 0]
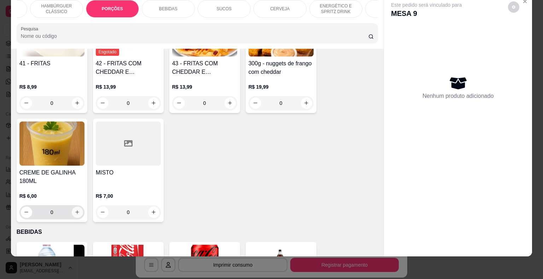
click at [75, 207] on button "increase-product-quantity" at bounding box center [77, 212] width 11 height 11
type input "1"
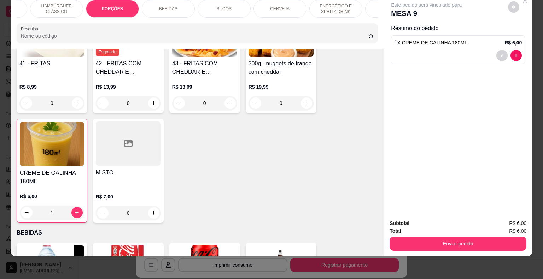
click at [374, 19] on div "HAMBÚRGUER ARTESANAL HAMBÚRGUER CLÁSSICO PORÇÕES BEBIDAS SUCOS CERVEJA ENERGÉTI…" at bounding box center [197, 21] width 373 height 54
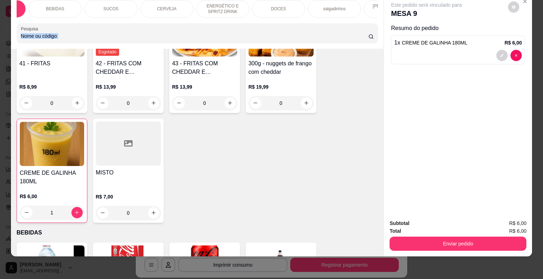
scroll to position [0, 170]
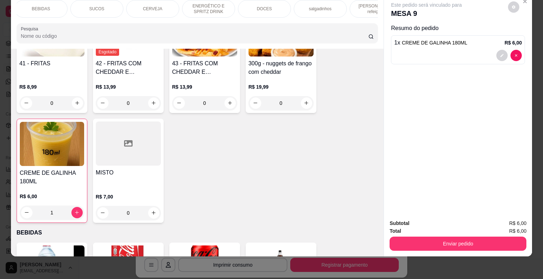
click at [310, 7] on div "salgadinhos" at bounding box center [320, 9] width 53 height 18
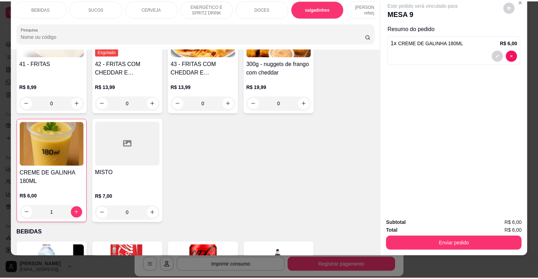
scroll to position [2120, 0]
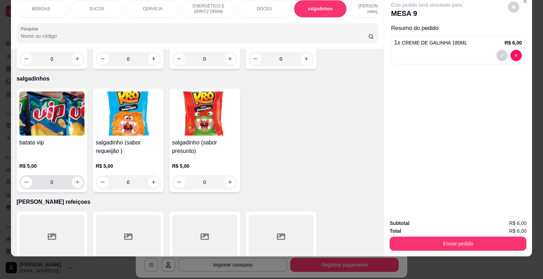
click at [78, 177] on button "increase-product-quantity" at bounding box center [77, 182] width 11 height 11
type input "1"
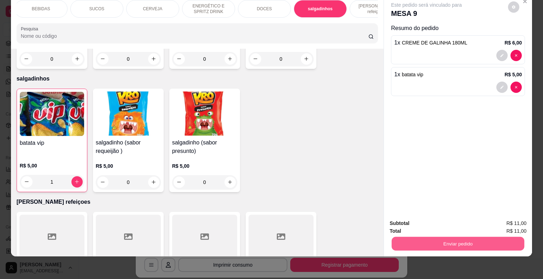
click at [413, 244] on button "Enviar pedido" at bounding box center [458, 244] width 133 height 14
click at [519, 216] on button "Enviar pedido" at bounding box center [508, 221] width 40 height 13
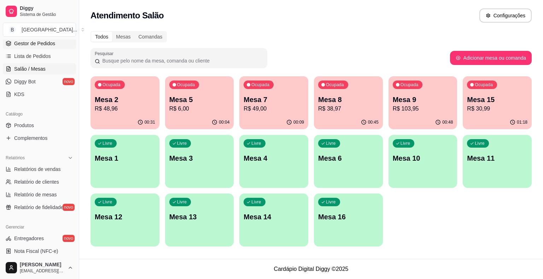
click at [17, 48] on link "Gestor de Pedidos" at bounding box center [39, 43] width 73 height 11
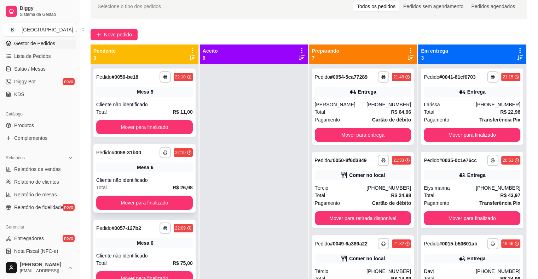
scroll to position [107, 0]
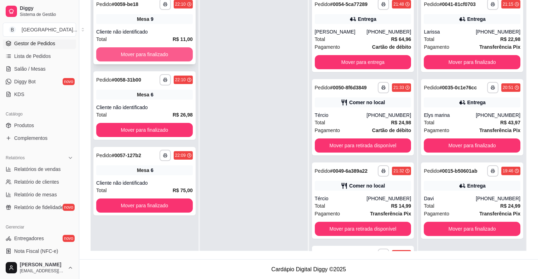
click at [138, 56] on button "Mover para finalizado" at bounding box center [144, 54] width 97 height 14
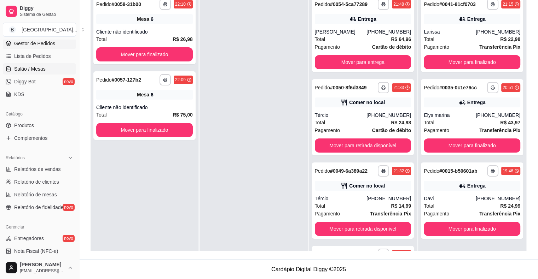
click at [36, 67] on span "Salão / Mesas" at bounding box center [29, 68] width 31 height 7
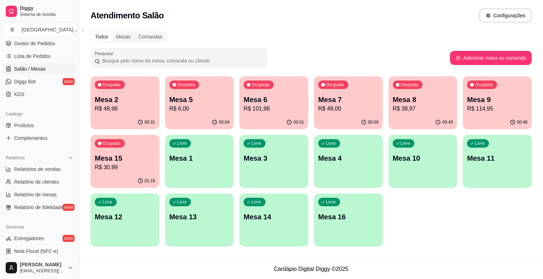
click at [485, 114] on div "Ocupada Mesa 9 R$ 114,95" at bounding box center [497, 95] width 69 height 39
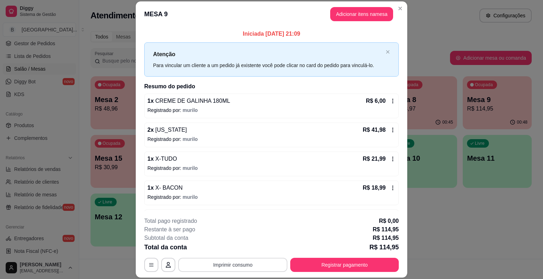
click at [251, 266] on button "Imprimir consumo" at bounding box center [232, 265] width 109 height 14
click at [244, 231] on button "IMPRESSORA" at bounding box center [233, 234] width 50 height 11
click at [245, 265] on button "Imprimir consumo" at bounding box center [233, 265] width 106 height 14
click at [244, 238] on button "IMPRESSORA" at bounding box center [233, 234] width 50 height 11
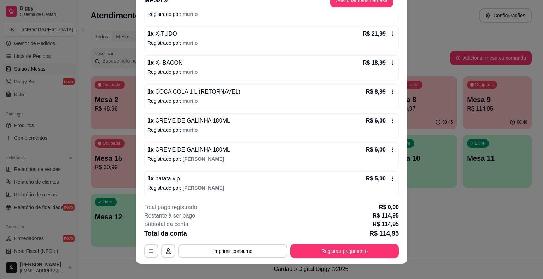
scroll to position [21, 0]
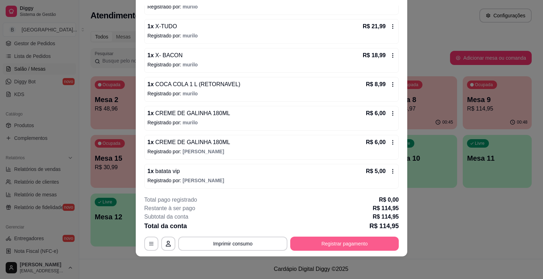
click at [343, 242] on button "Registrar pagamento" at bounding box center [344, 244] width 109 height 14
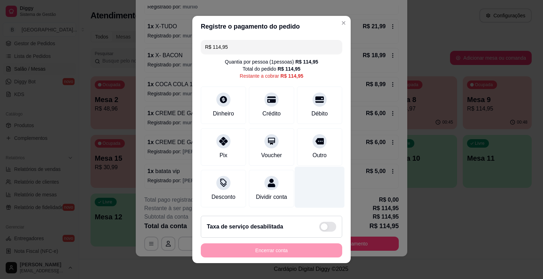
scroll to position [6, 0]
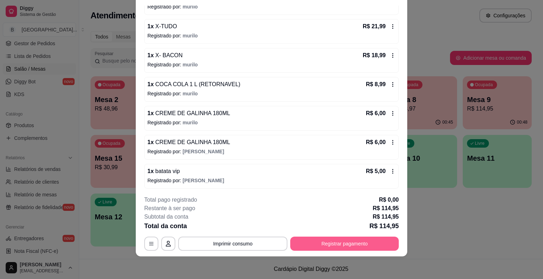
click at [367, 242] on button "Registrar pagamento" at bounding box center [344, 244] width 109 height 14
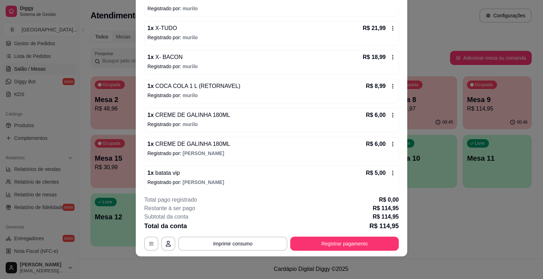
scroll to position [111, 0]
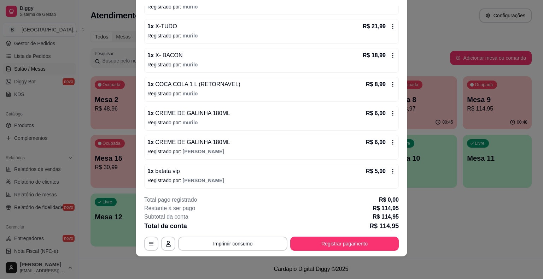
click at [390, 86] on icon at bounding box center [393, 85] width 6 height 6
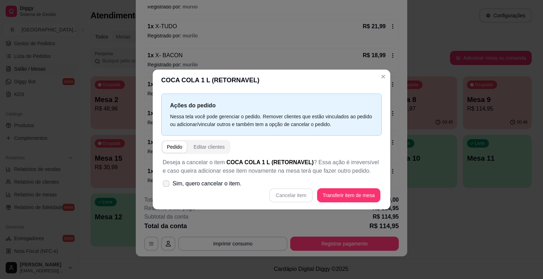
click at [184, 182] on span "Sim, quero cancelar o item." at bounding box center [207, 184] width 69 height 8
click at [167, 185] on input "Sim, quero cancelar o item." at bounding box center [164, 187] width 5 height 5
checkbox input "true"
click at [296, 199] on button "Cancelar item" at bounding box center [291, 196] width 42 height 14
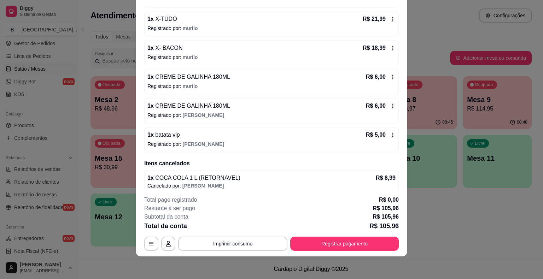
scroll to position [123, 0]
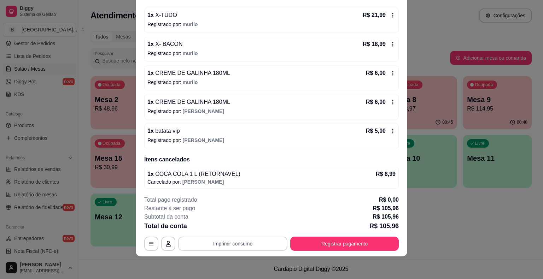
click at [216, 243] on button "Imprimir consumo" at bounding box center [232, 244] width 109 height 14
click at [229, 214] on button "IMPRESSORA" at bounding box center [233, 213] width 50 height 11
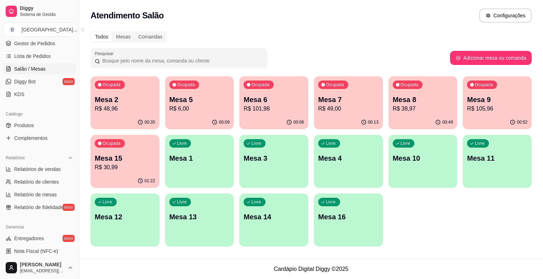
click at [488, 119] on div "00:52" at bounding box center [497, 123] width 69 height 14
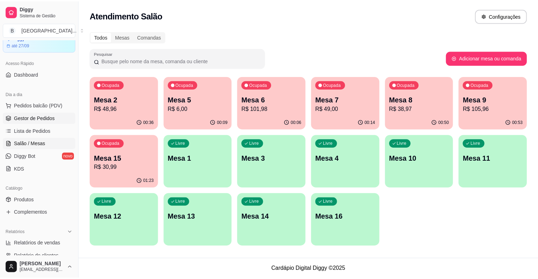
scroll to position [0, 0]
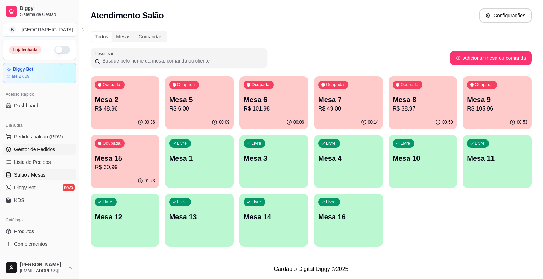
click at [41, 147] on span "Gestor de Pedidos" at bounding box center [34, 149] width 41 height 7
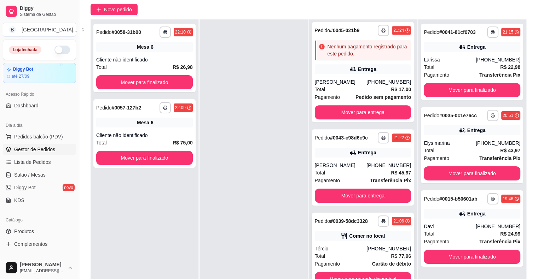
scroll to position [107, 0]
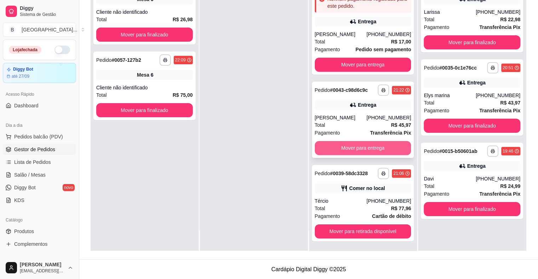
click at [351, 146] on button "Mover para entrega" at bounding box center [363, 148] width 97 height 14
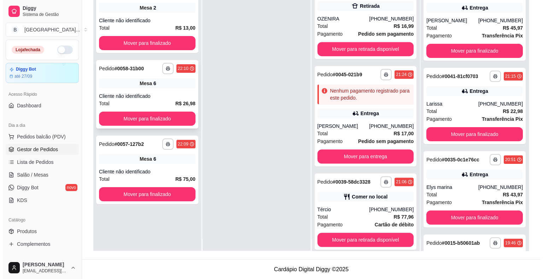
scroll to position [20, 0]
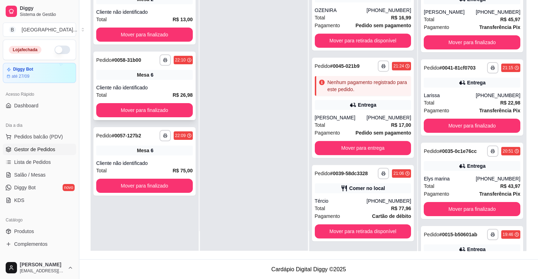
click at [182, 79] on div "Mesa 6" at bounding box center [144, 75] width 97 height 10
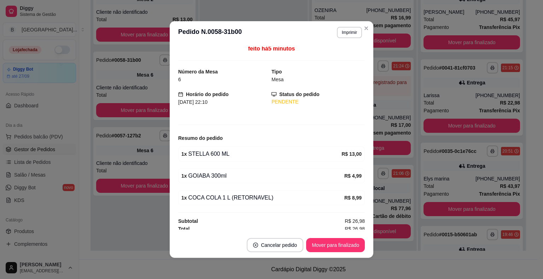
scroll to position [4, 0]
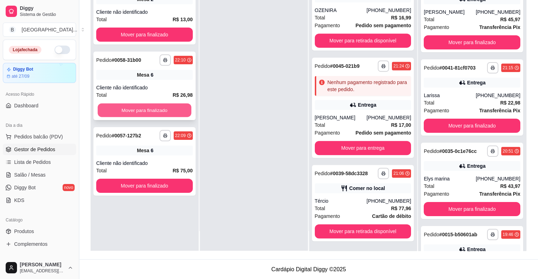
click at [129, 112] on button "Mover para finalizado" at bounding box center [145, 111] width 94 height 14
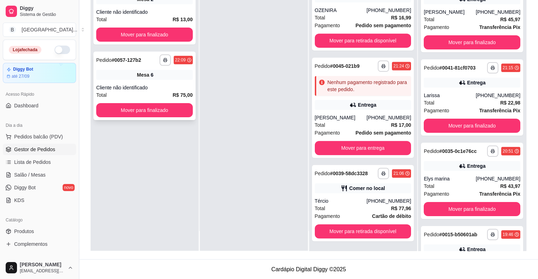
click at [138, 94] on div "Total R$ 75,00" at bounding box center [144, 95] width 97 height 8
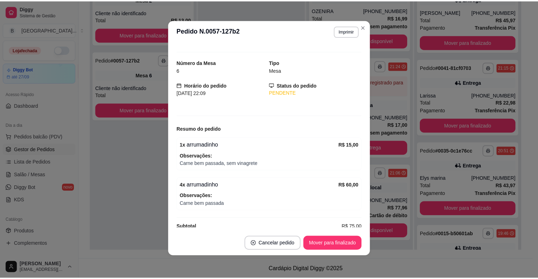
scroll to position [19, 0]
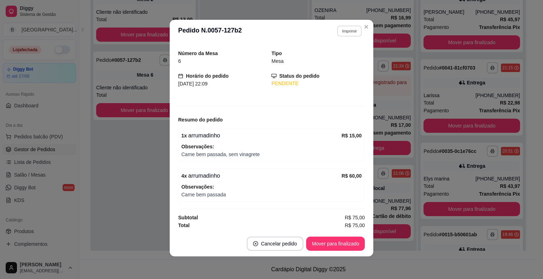
click at [347, 31] on button "Imprimir" at bounding box center [349, 30] width 24 height 11
click at [335, 54] on button "IMPRESSORA" at bounding box center [334, 56] width 50 height 11
click at [501, 90] on div "**********" at bounding box center [472, 97] width 102 height 76
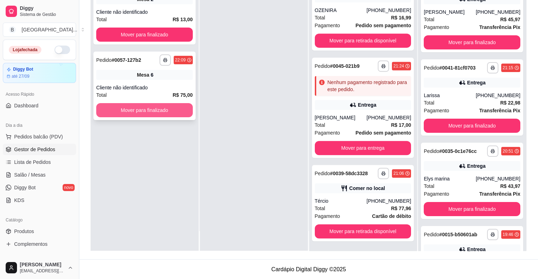
click at [117, 106] on button "Mover para finalizado" at bounding box center [144, 110] width 97 height 14
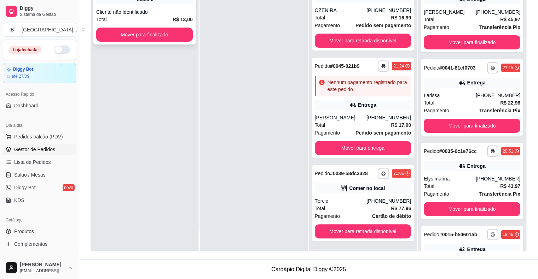
click at [137, 8] on div "Cliente não identificado" at bounding box center [144, 11] width 97 height 7
click at [116, 40] on button "Mover para finalizado" at bounding box center [144, 35] width 97 height 14
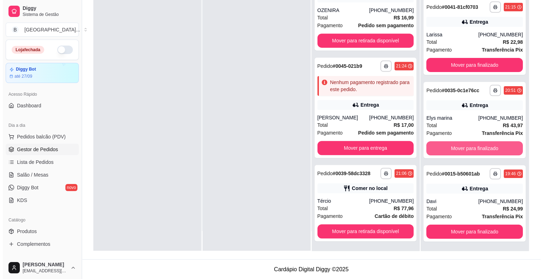
scroll to position [61, 0]
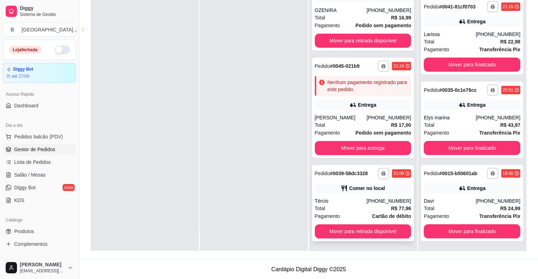
click at [341, 184] on div "Comer no local" at bounding box center [363, 189] width 97 height 10
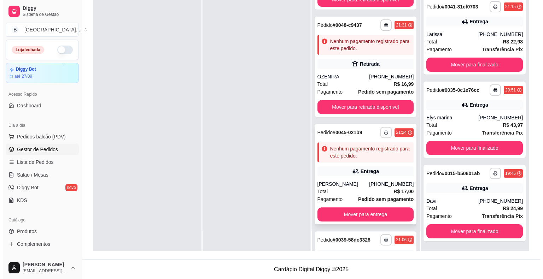
scroll to position [205, 0]
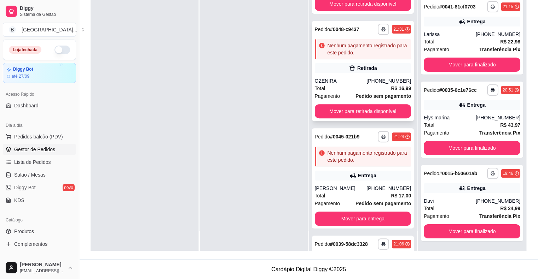
click at [349, 70] on icon at bounding box center [352, 68] width 7 height 7
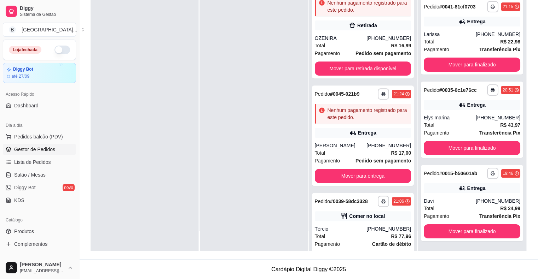
scroll to position [276, 0]
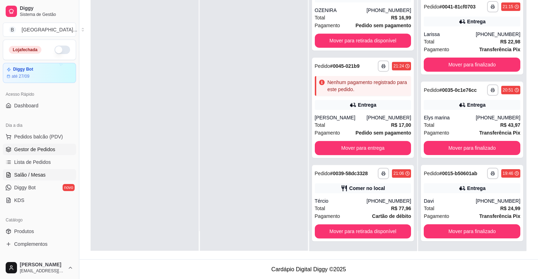
click at [10, 171] on link "Salão / Mesas" at bounding box center [39, 174] width 73 height 11
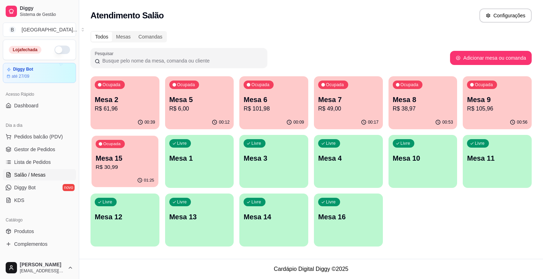
click at [115, 170] on p "R$ 30,99" at bounding box center [125, 167] width 59 height 8
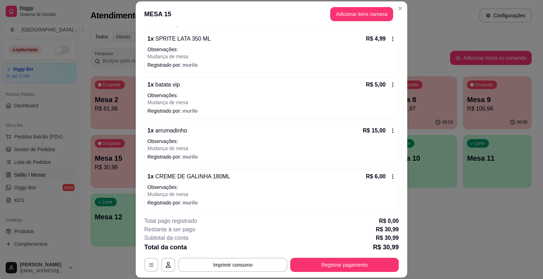
scroll to position [64, 0]
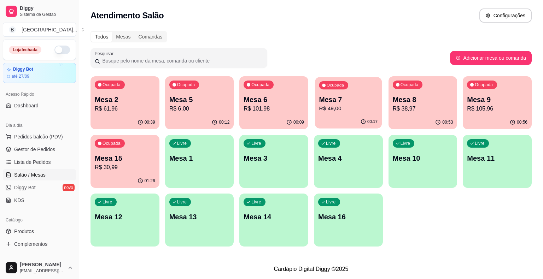
click at [331, 96] on p "Mesa 7" at bounding box center [348, 100] width 59 height 10
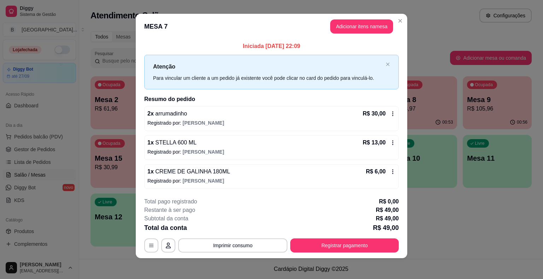
scroll to position [5, 0]
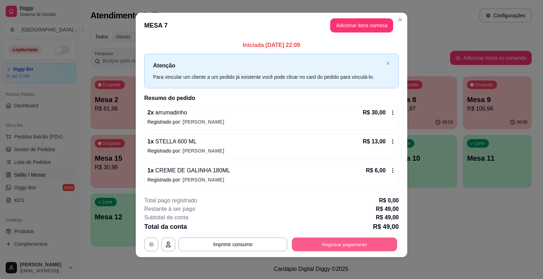
click at [347, 241] on button "Registrar pagamento" at bounding box center [344, 245] width 105 height 14
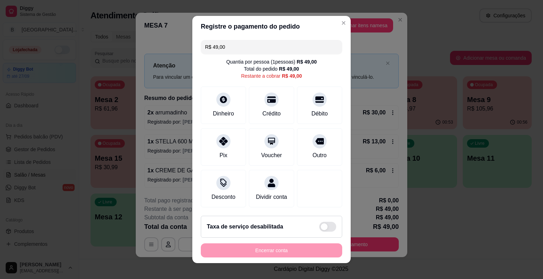
click at [192, 113] on div "R$ 49,00 Quantia por pessoa ( 1 pessoas) R$ 49,00 Total do pedido R$ 49,00 Rest…" at bounding box center [271, 123] width 158 height 173
click at [232, 112] on div "Dinheiro" at bounding box center [224, 103] width 50 height 41
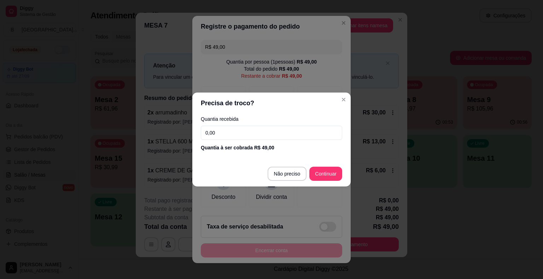
click at [252, 129] on input "0,00" at bounding box center [271, 133] width 141 height 14
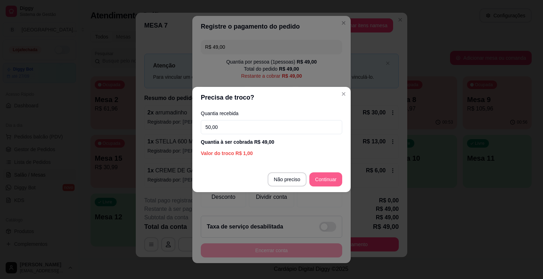
type input "50,00"
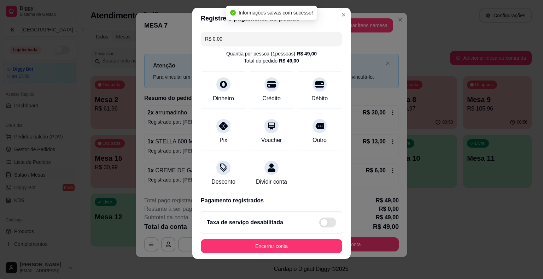
type input "R$ 0,00"
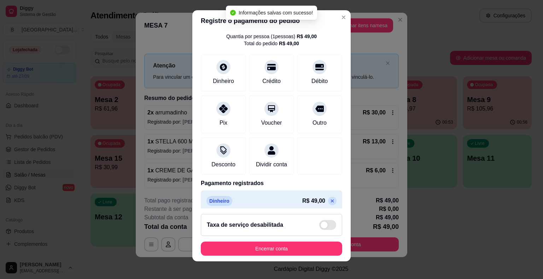
scroll to position [33, 0]
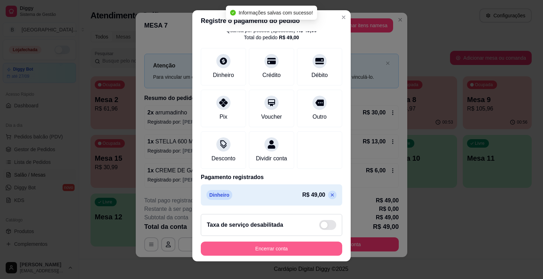
click at [259, 252] on button "Encerrar conta" at bounding box center [271, 249] width 141 height 14
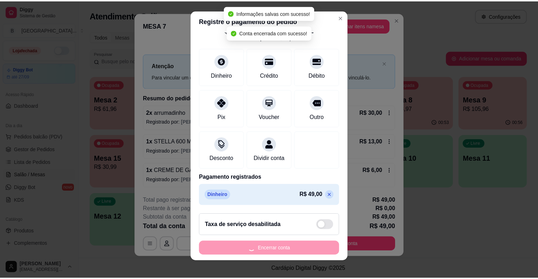
scroll to position [0, 0]
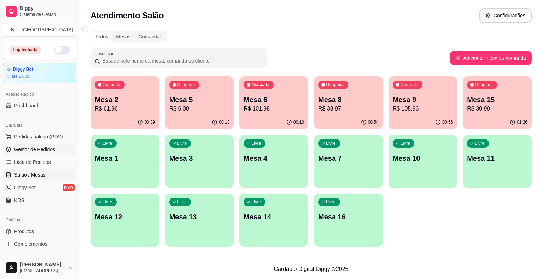
click at [42, 149] on span "Gestor de Pedidos" at bounding box center [34, 149] width 41 height 7
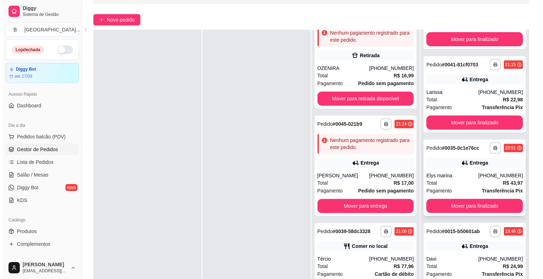
scroll to position [107, 0]
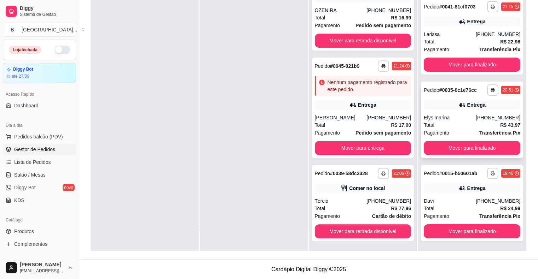
click at [474, 122] on div "Total R$ 43,97" at bounding box center [472, 125] width 97 height 8
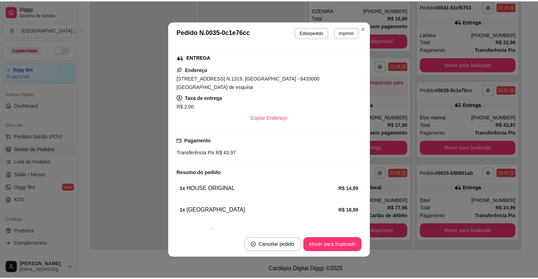
scroll to position [134, 0]
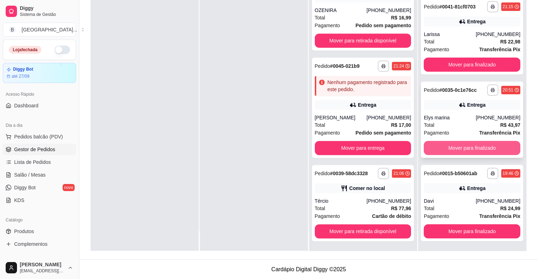
click at [476, 144] on button "Mover para finalizado" at bounding box center [472, 148] width 97 height 14
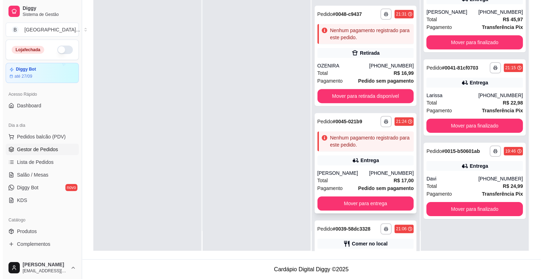
scroll to position [205, 0]
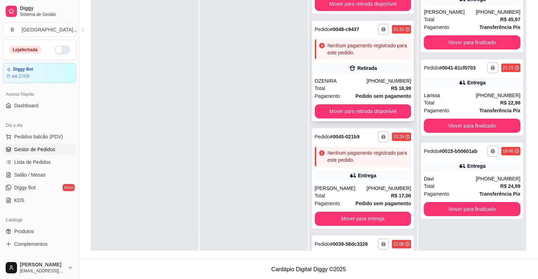
click at [348, 77] on div "OZENIRA" at bounding box center [341, 80] width 52 height 7
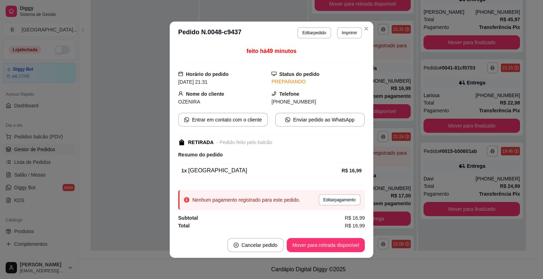
scroll to position [1, 0]
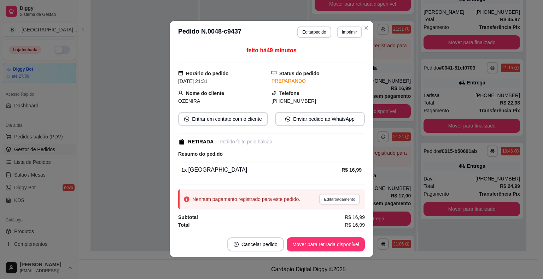
click at [321, 195] on button "Editar pagamento" at bounding box center [339, 199] width 41 height 11
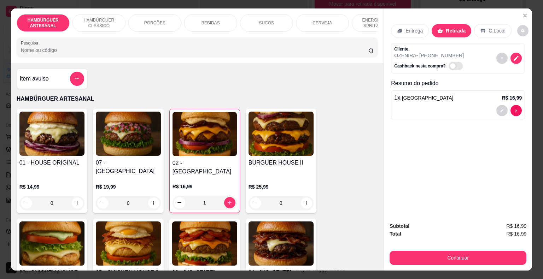
click at [228, 24] on div "BEBIDAS" at bounding box center [210, 23] width 53 height 18
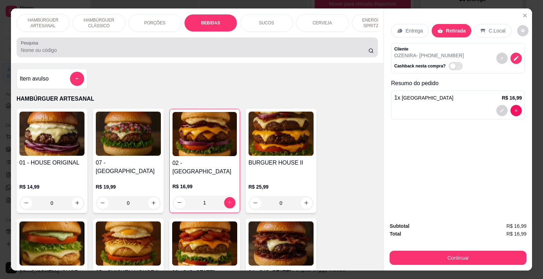
scroll to position [17, 0]
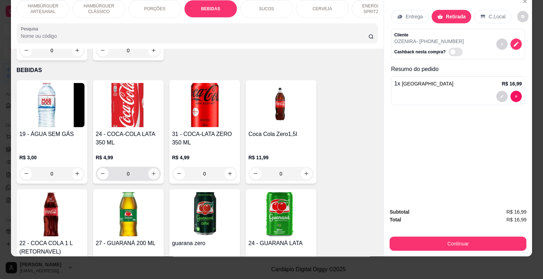
click at [152, 168] on button "increase-product-quantity" at bounding box center [153, 173] width 11 height 11
type input "1"
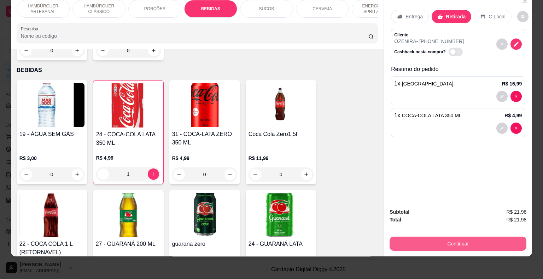
click at [438, 237] on button "Continuar" at bounding box center [458, 244] width 137 height 14
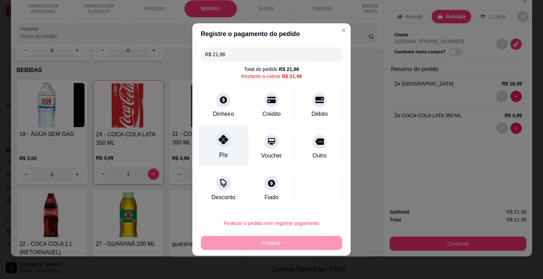
click at [236, 145] on div "Pix" at bounding box center [224, 146] width 50 height 41
type input "R$ 0,00"
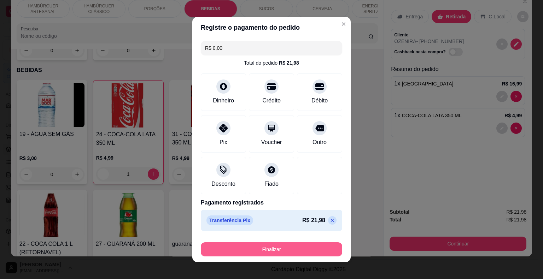
click at [252, 256] on button "Finalizar" at bounding box center [271, 250] width 141 height 14
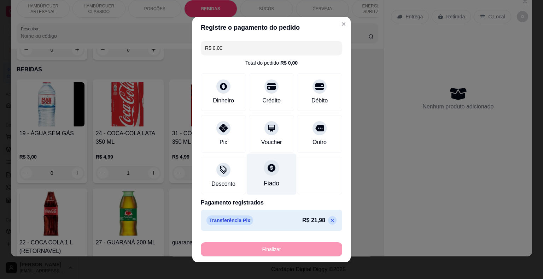
type input "0"
type input "-R$ 21,98"
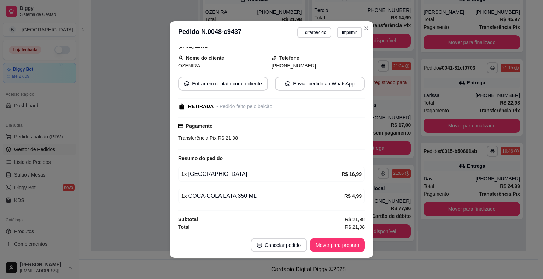
scroll to position [1, 0]
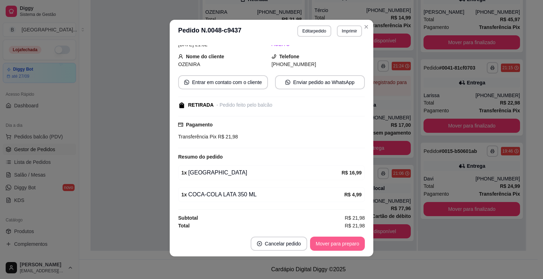
click at [345, 242] on button "Mover para preparo" at bounding box center [337, 244] width 55 height 14
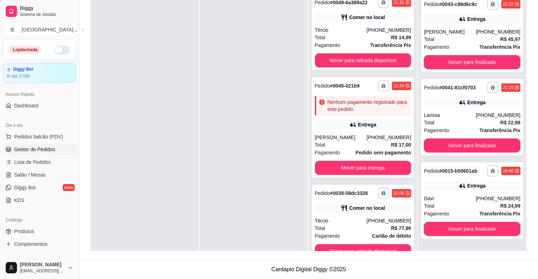
scroll to position [20, 0]
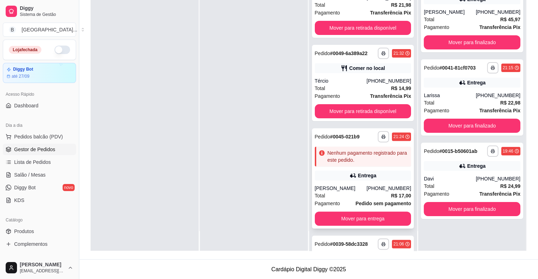
click at [346, 182] on div "**********" at bounding box center [363, 178] width 102 height 100
click at [338, 178] on div "Entrega" at bounding box center [363, 176] width 97 height 10
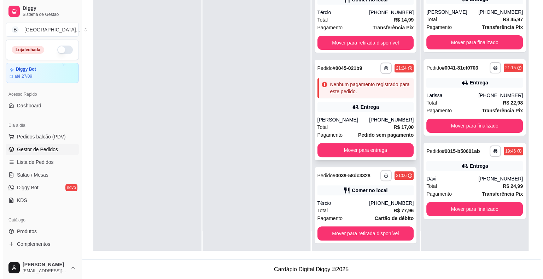
scroll to position [252, 0]
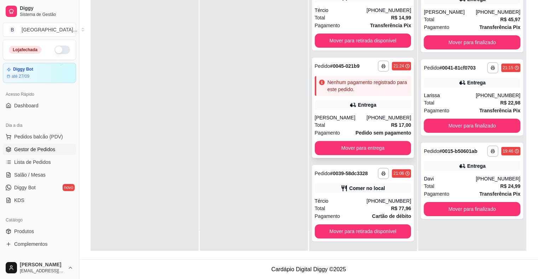
click at [338, 108] on div "Entrega" at bounding box center [363, 105] width 97 height 10
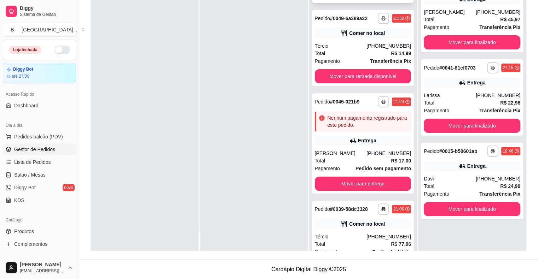
scroll to position [217, 0]
click at [18, 178] on span "Salão / Mesas" at bounding box center [29, 175] width 31 height 7
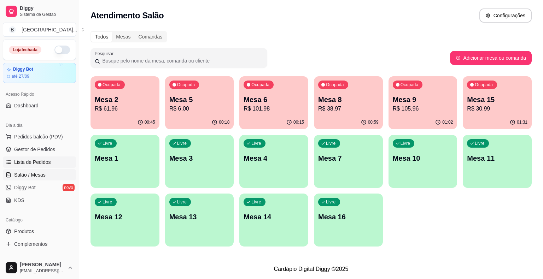
click at [34, 157] on link "Lista de Pedidos" at bounding box center [39, 162] width 73 height 11
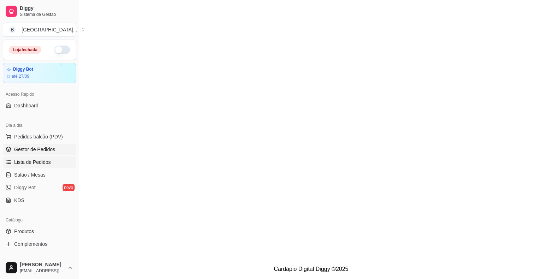
click at [36, 149] on span "Gestor de Pedidos" at bounding box center [34, 149] width 41 height 7
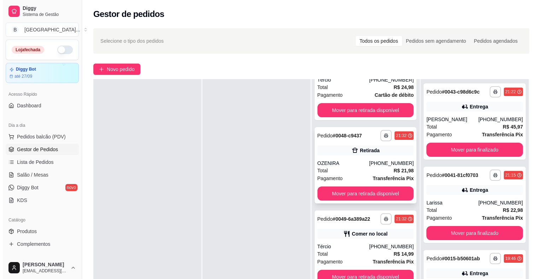
scroll to position [111, 0]
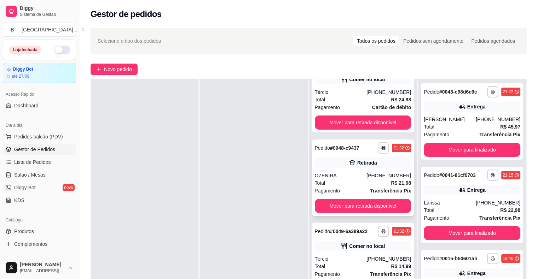
click at [334, 169] on div "**********" at bounding box center [363, 178] width 102 height 76
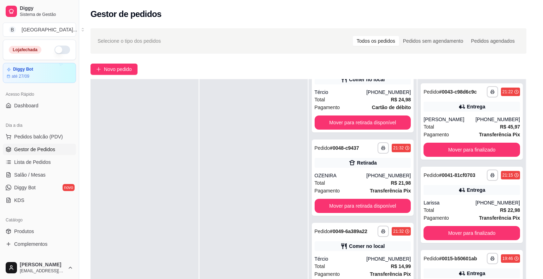
scroll to position [1, 0]
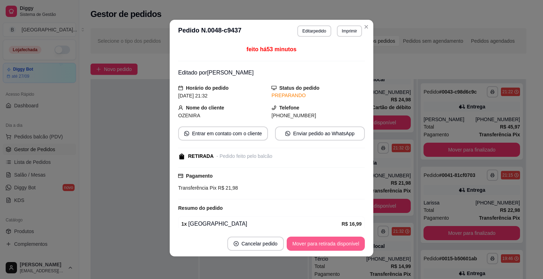
click at [342, 242] on button "Mover para retirada disponível" at bounding box center [326, 244] width 78 height 14
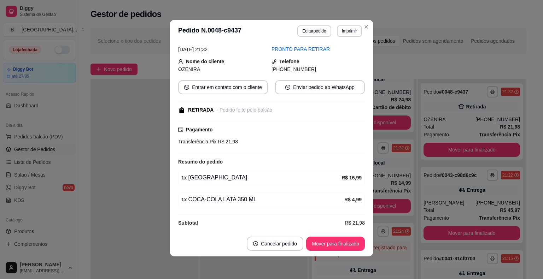
scroll to position [51, 0]
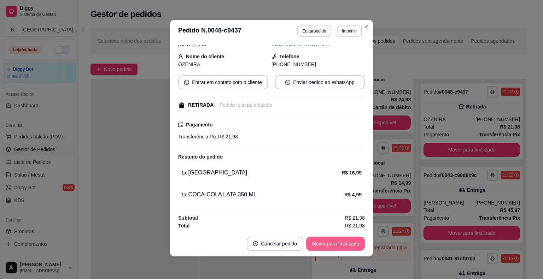
click at [343, 241] on button "Mover para finalizado" at bounding box center [335, 244] width 59 height 14
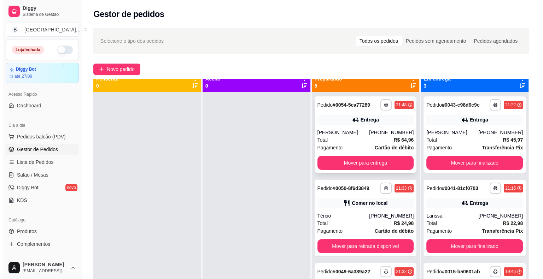
scroll to position [0, 0]
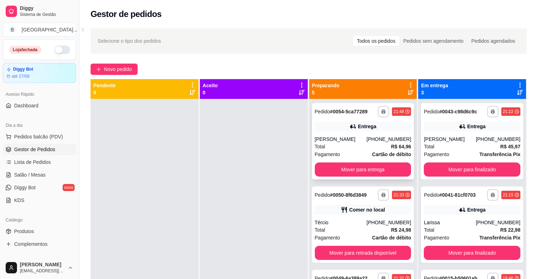
click at [366, 148] on div "Total R$ 64,96" at bounding box center [363, 147] width 97 height 8
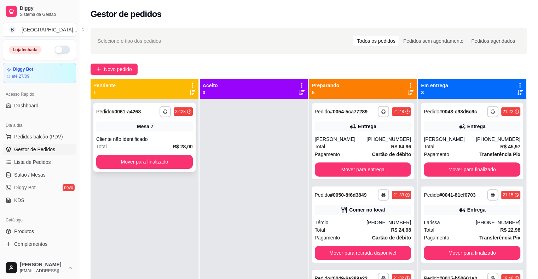
click at [146, 123] on span "Mesa" at bounding box center [143, 126] width 12 height 7
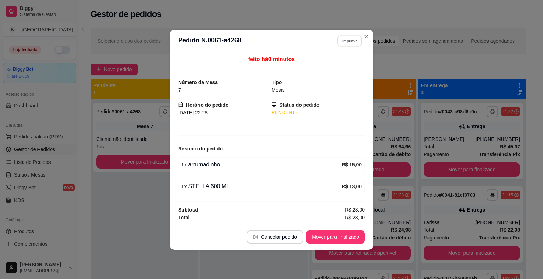
click at [349, 43] on button "Imprimir" at bounding box center [349, 40] width 24 height 11
click at [340, 68] on button "IMPRESSORA" at bounding box center [337, 65] width 50 height 11
click at [342, 237] on button "Mover para finalizado" at bounding box center [335, 237] width 59 height 14
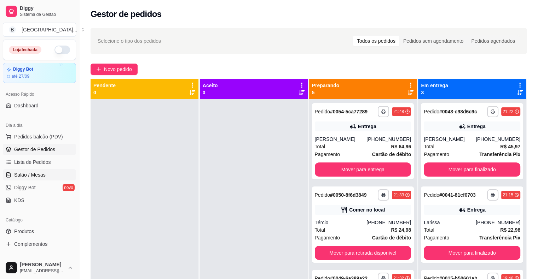
click at [42, 174] on span "Salão / Mesas" at bounding box center [29, 175] width 31 height 7
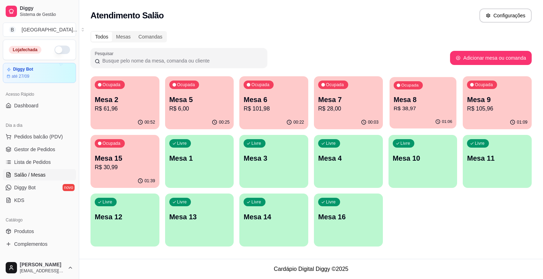
click at [418, 106] on p "R$ 38,97" at bounding box center [423, 109] width 59 height 8
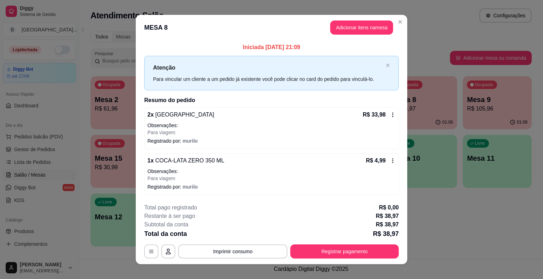
scroll to position [7, 0]
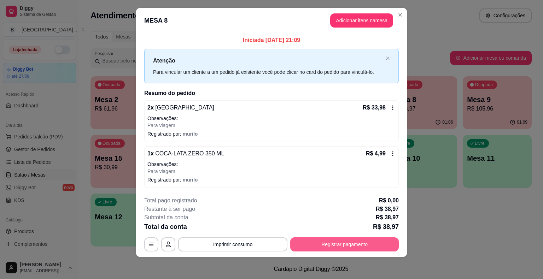
click at [369, 243] on button "Registrar pagamento" at bounding box center [344, 245] width 109 height 14
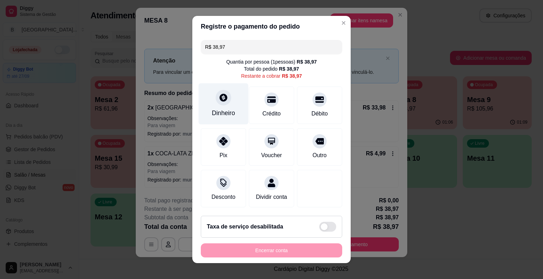
click at [224, 99] on icon at bounding box center [223, 97] width 9 height 9
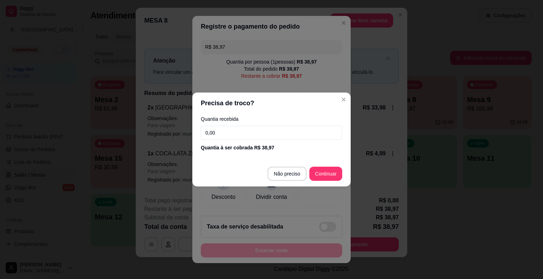
click at [247, 132] on input "0,00" at bounding box center [271, 133] width 141 height 14
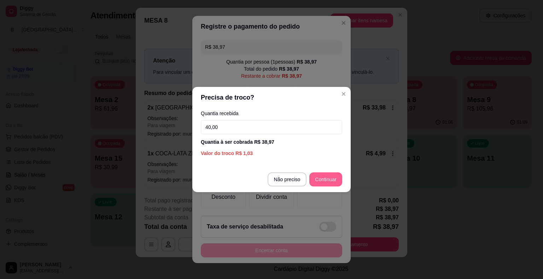
type input "40,00"
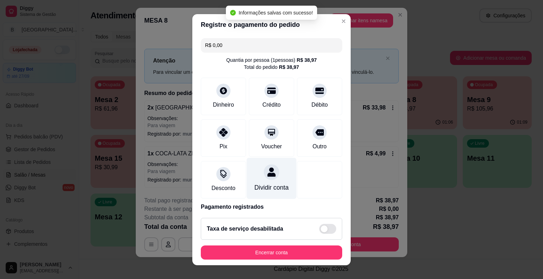
type input "R$ 0,00"
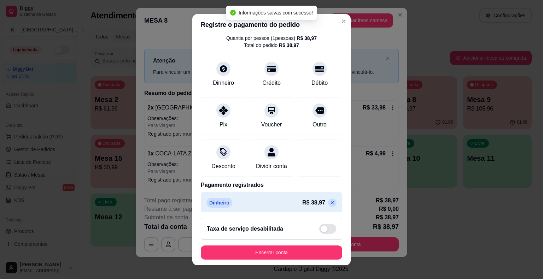
scroll to position [33, 0]
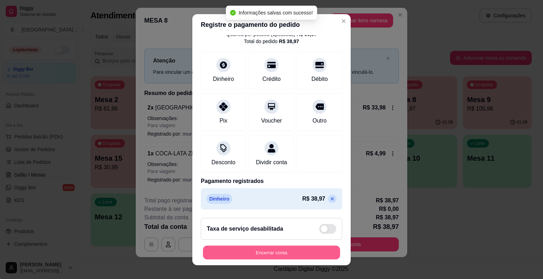
click at [286, 256] on button "Encerrar conta" at bounding box center [271, 253] width 137 height 14
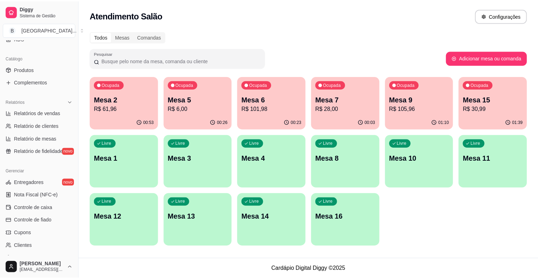
scroll to position [177, 0]
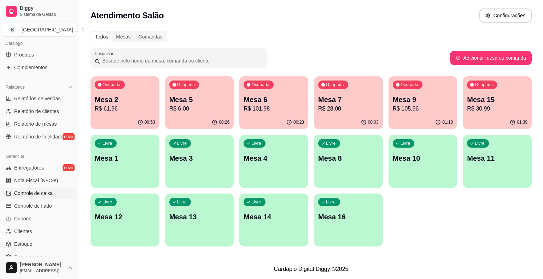
click at [47, 195] on span "Controle de caixa" at bounding box center [33, 193] width 39 height 7
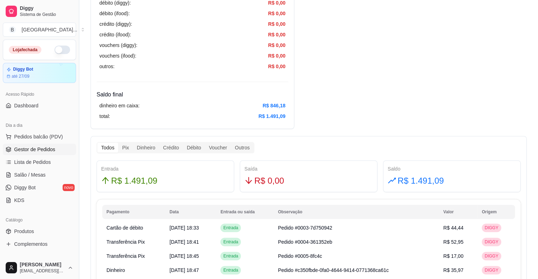
click at [37, 153] on link "Gestor de Pedidos" at bounding box center [39, 149] width 73 height 11
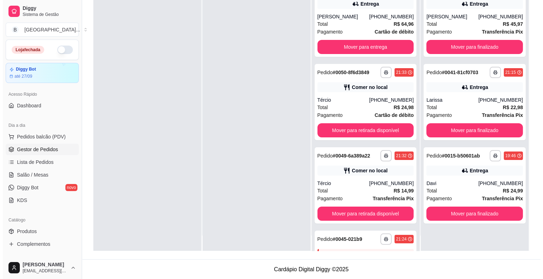
scroll to position [20, 0]
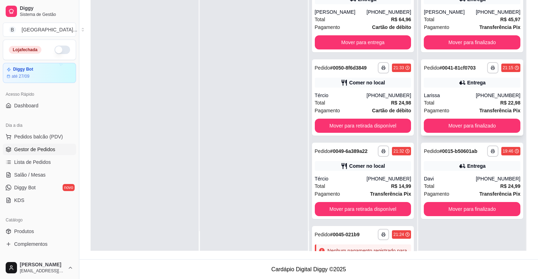
click at [475, 107] on div "Pagamento Transferência Pix" at bounding box center [472, 111] width 97 height 8
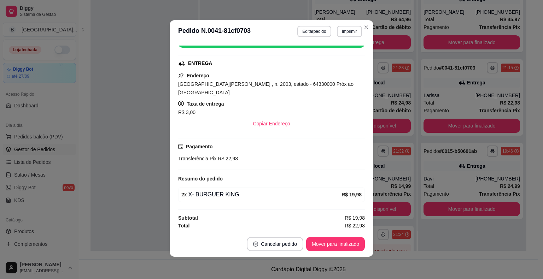
scroll to position [1, 0]
click at [314, 28] on button "Editar pedido" at bounding box center [314, 30] width 33 height 11
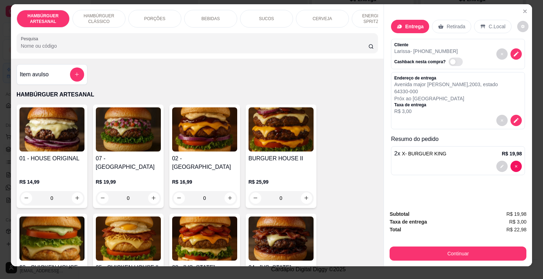
scroll to position [17, 0]
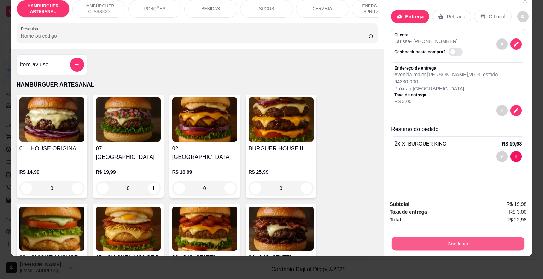
click at [451, 245] on div "Continuar" at bounding box center [458, 243] width 137 height 16
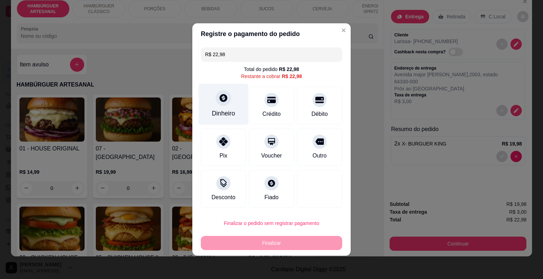
click at [232, 103] on div "Dinheiro" at bounding box center [224, 104] width 50 height 41
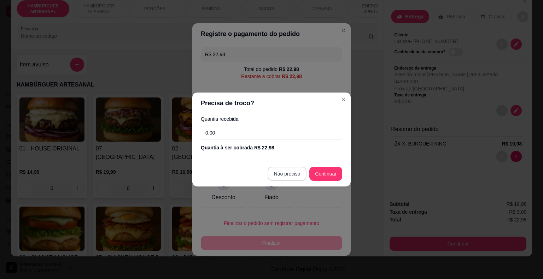
type input "R$ 0,00"
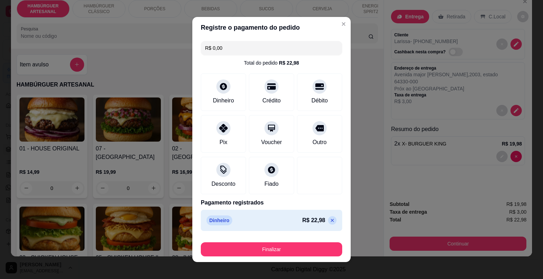
scroll to position [5, 0]
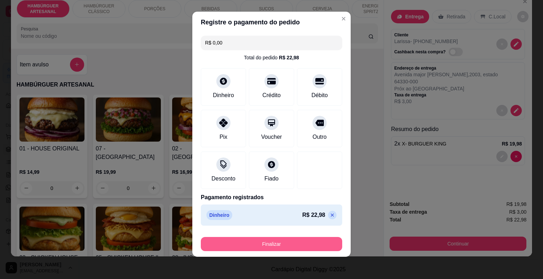
click at [293, 242] on button "Finalizar" at bounding box center [271, 244] width 141 height 14
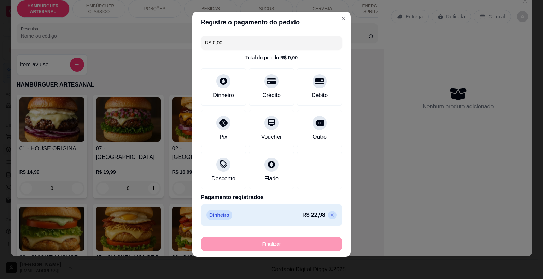
type input "0"
type input "-R$ 22,98"
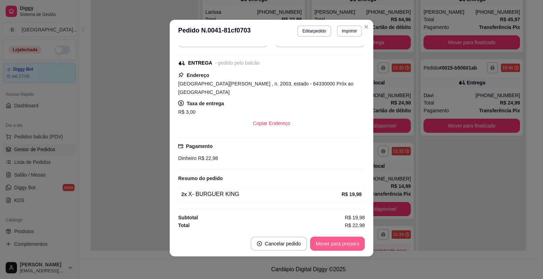
click at [344, 240] on button "Mover para preparo" at bounding box center [337, 244] width 55 height 14
click at [344, 243] on button "Mover para entrega" at bounding box center [337, 244] width 54 height 14
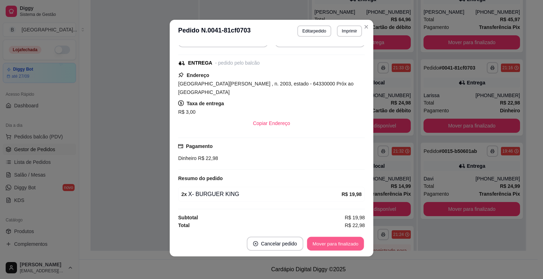
click at [320, 244] on button "Mover para finalizado" at bounding box center [335, 244] width 57 height 14
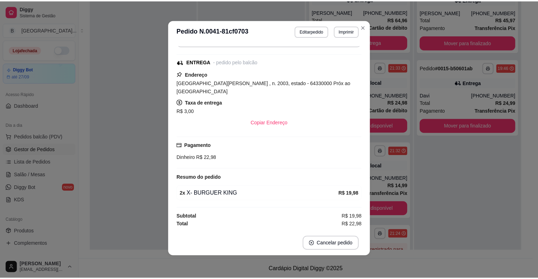
scroll to position [70, 0]
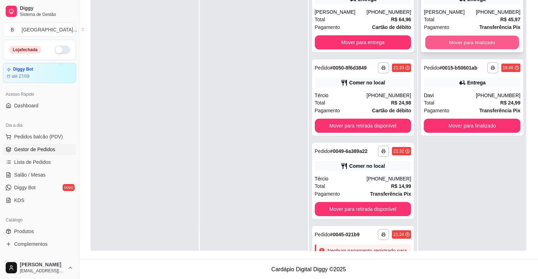
click at [457, 41] on button "Mover para finalizado" at bounding box center [472, 43] width 94 height 14
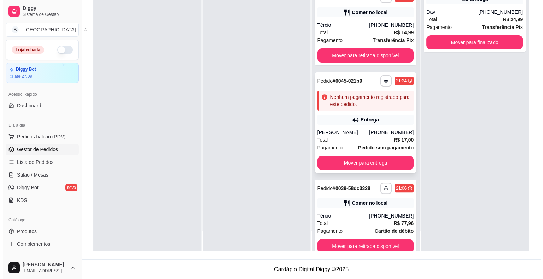
scroll to position [133, 0]
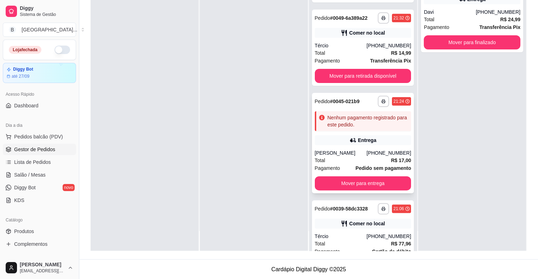
click at [331, 123] on div "Nenhum pagamento registrado para este pedido." at bounding box center [367, 121] width 81 height 14
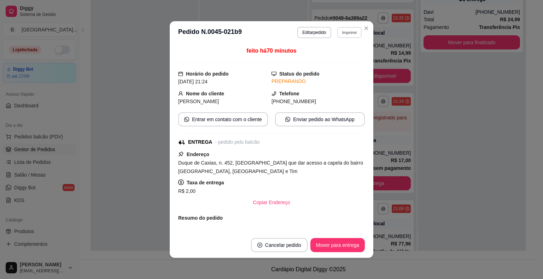
click at [352, 34] on button "Imprimir" at bounding box center [349, 32] width 24 height 11
click at [350, 61] on button "IMPRESSORA" at bounding box center [334, 57] width 50 height 11
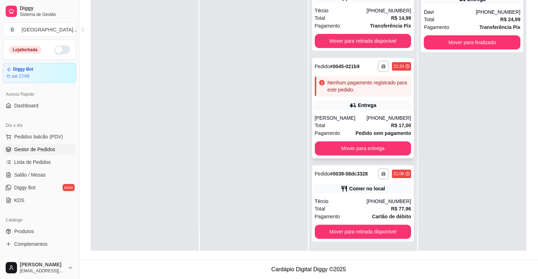
scroll to position [169, 0]
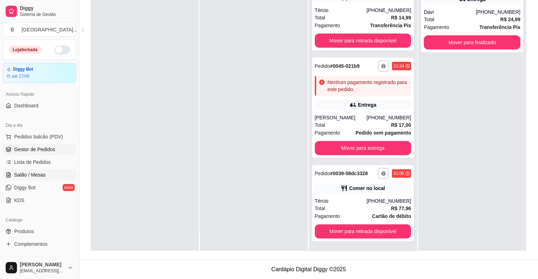
click at [20, 172] on span "Salão / Mesas" at bounding box center [29, 175] width 31 height 7
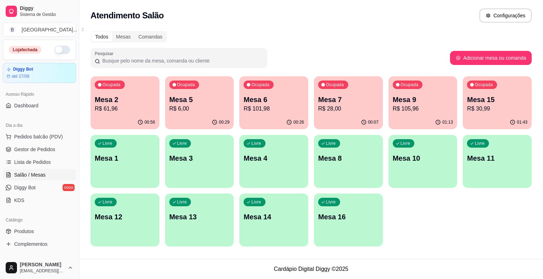
click at [135, 105] on p "R$ 61,96" at bounding box center [125, 109] width 60 height 8
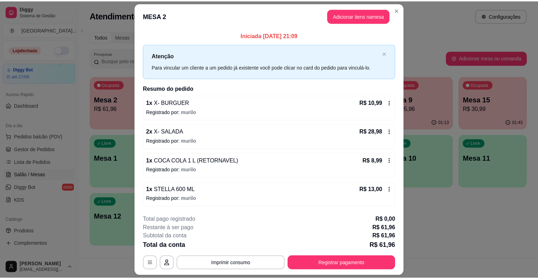
scroll to position [19, 0]
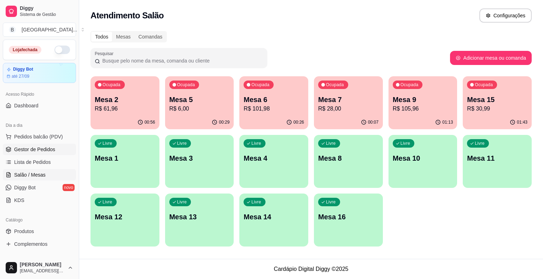
click at [53, 152] on span "Gestor de Pedidos" at bounding box center [34, 149] width 41 height 7
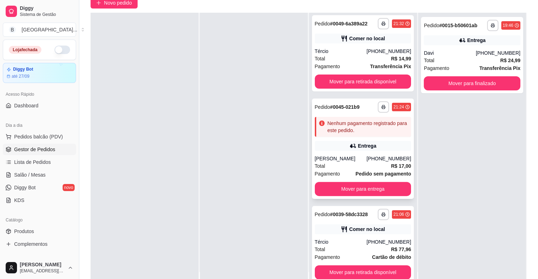
scroll to position [107, 0]
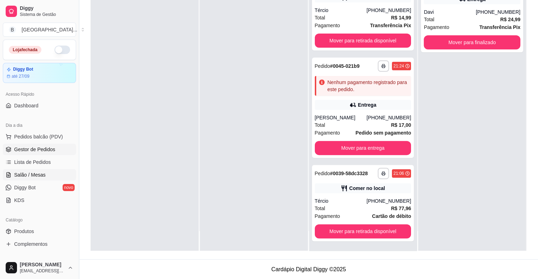
click at [54, 178] on link "Salão / Mesas" at bounding box center [39, 174] width 73 height 11
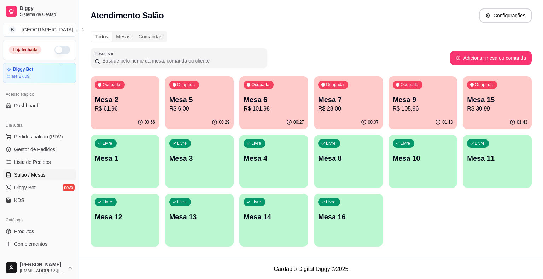
click at [110, 110] on p "R$ 61,96" at bounding box center [125, 109] width 60 height 8
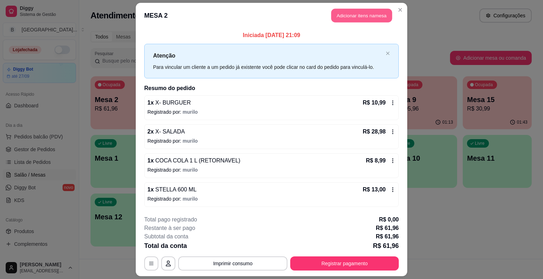
click at [347, 15] on button "Adicionar itens na mesa" at bounding box center [361, 16] width 61 height 14
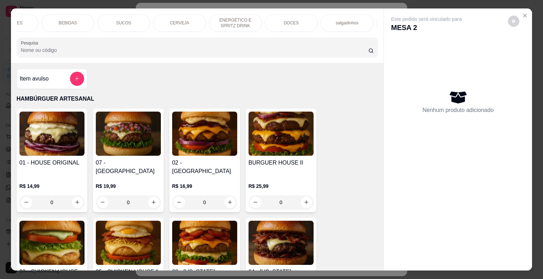
scroll to position [0, 156]
click at [260, 21] on div "DOCES" at bounding box center [278, 23] width 53 height 18
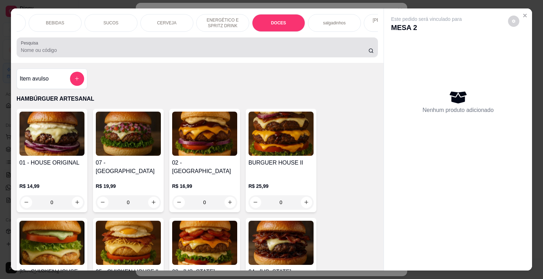
scroll to position [17, 0]
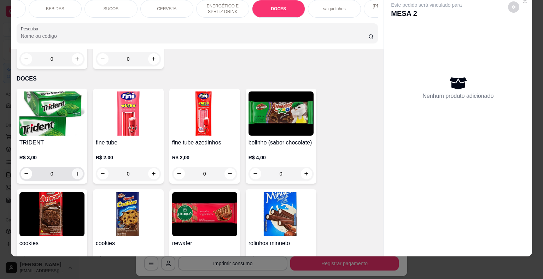
click at [75, 171] on icon "increase-product-quantity" at bounding box center [77, 173] width 5 height 5
type input "1"
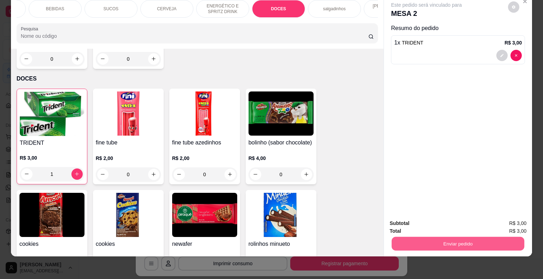
click at [408, 237] on button "Enviar pedido" at bounding box center [458, 244] width 133 height 14
click at [500, 219] on button "Enviar pedido" at bounding box center [508, 221] width 40 height 13
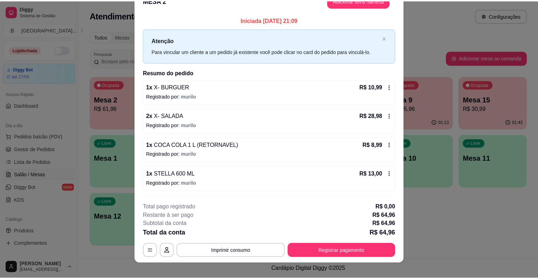
scroll to position [21, 0]
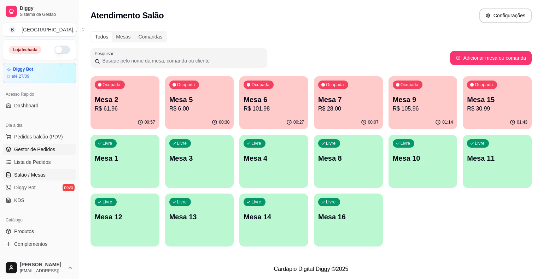
click at [33, 146] on span "Gestor de Pedidos" at bounding box center [34, 149] width 41 height 7
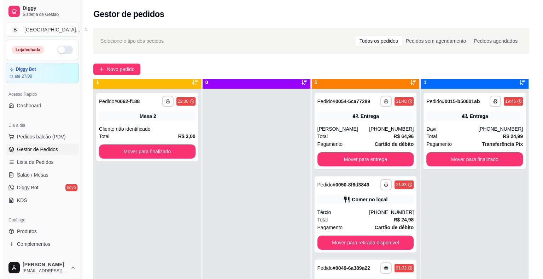
scroll to position [20, 0]
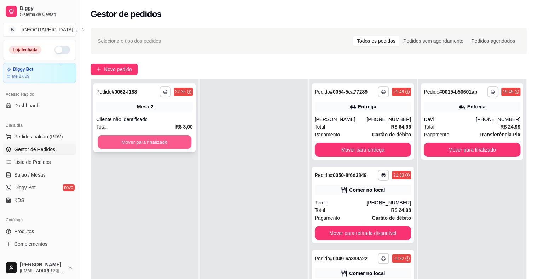
click at [176, 144] on button "Mover para finalizado" at bounding box center [145, 142] width 94 height 14
click at [161, 115] on div "**********" at bounding box center [145, 218] width 108 height 279
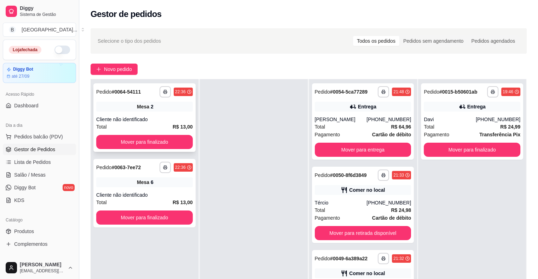
click at [150, 111] on div "Mesa 2" at bounding box center [144, 107] width 97 height 10
click at [170, 136] on button "Mover para finalizado" at bounding box center [145, 142] width 94 height 14
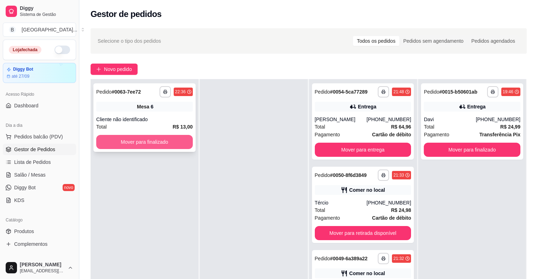
click at [154, 139] on button "Mover para finalizado" at bounding box center [144, 142] width 97 height 14
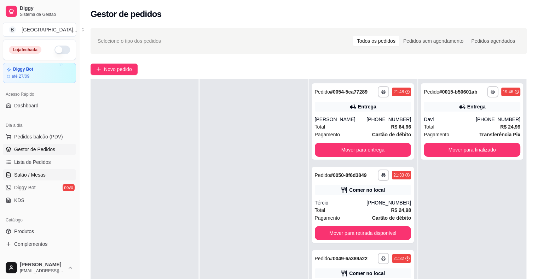
click at [24, 173] on span "Salão / Mesas" at bounding box center [29, 175] width 31 height 7
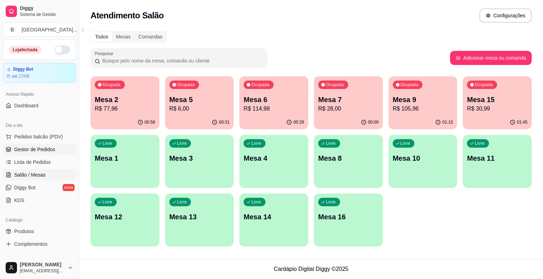
click at [43, 149] on span "Gestor de Pedidos" at bounding box center [34, 149] width 41 height 7
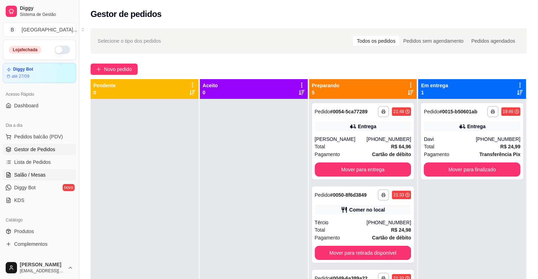
click at [37, 180] on link "Salão / Mesas" at bounding box center [39, 174] width 73 height 11
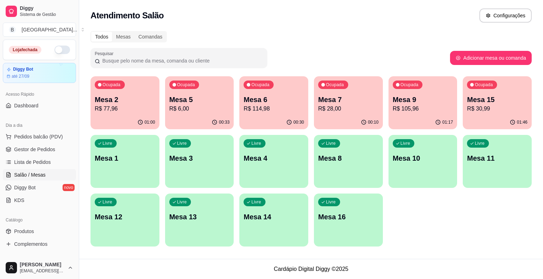
click at [134, 98] on p "Mesa 2" at bounding box center [125, 100] width 60 height 10
click at [45, 148] on span "Gestor de Pedidos" at bounding box center [34, 149] width 41 height 7
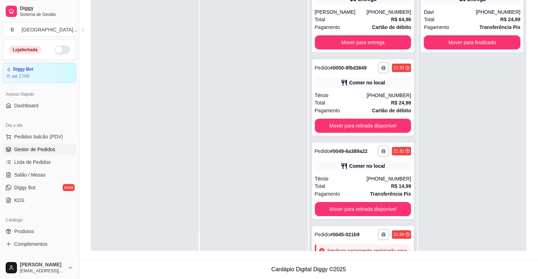
scroll to position [169, 0]
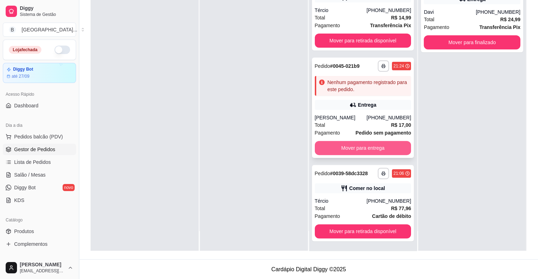
click at [344, 149] on button "Mover para entrega" at bounding box center [363, 148] width 97 height 14
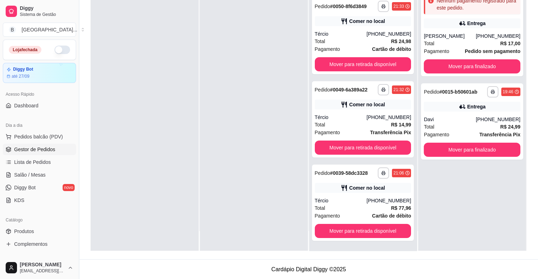
scroll to position [61, 0]
click at [48, 175] on link "Salão / Mesas" at bounding box center [39, 174] width 73 height 11
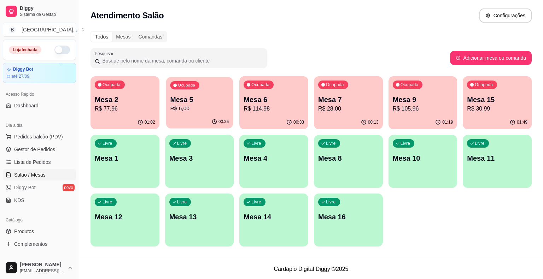
click at [201, 99] on p "Mesa 5" at bounding box center [199, 100] width 59 height 10
click at [218, 107] on p "R$ 6,00" at bounding box center [199, 109] width 60 height 8
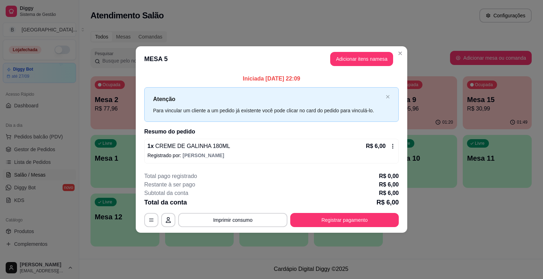
click at [396, 148] on div "1 x CREME DE GALINHA 180ML R$ 6,00 Registrado por: joaria alves cardoso" at bounding box center [271, 151] width 255 height 25
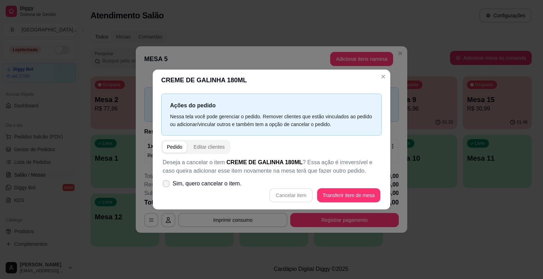
click at [219, 183] on span "Sim, quero cancelar o item." at bounding box center [207, 184] width 69 height 8
click at [167, 185] on input "Sim, quero cancelar o item." at bounding box center [164, 187] width 5 height 5
checkbox input "true"
click at [301, 197] on button "Cancelar item" at bounding box center [290, 195] width 43 height 14
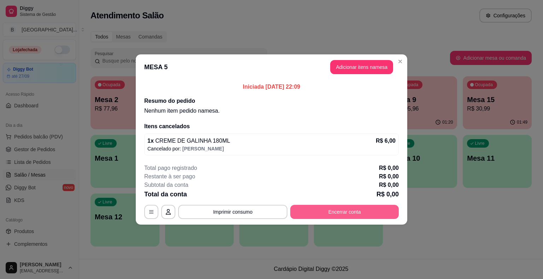
click at [339, 213] on button "Encerrar conta" at bounding box center [344, 212] width 109 height 14
click at [348, 219] on footer "Total pago registrado R$ 0,00 Restante à ser pago R$ 0,00 Subtotal da conta R$ …" at bounding box center [272, 191] width 272 height 66
click at [350, 216] on button "Encerrar conta" at bounding box center [344, 212] width 105 height 14
click at [369, 211] on button "Encerrar conta" at bounding box center [344, 212] width 109 height 14
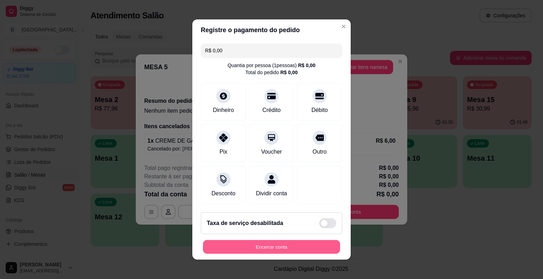
click at [229, 249] on button "Encerrar conta" at bounding box center [271, 247] width 137 height 14
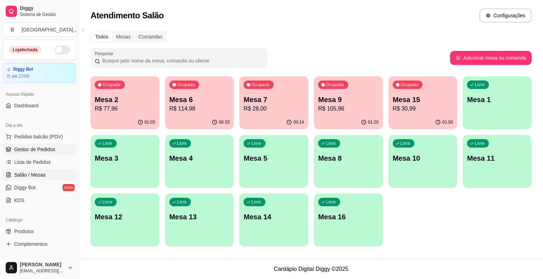
click at [51, 148] on span "Gestor de Pedidos" at bounding box center [34, 149] width 41 height 7
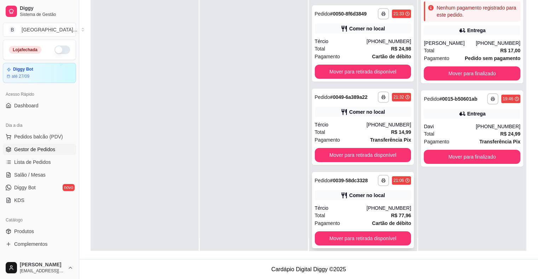
scroll to position [20, 0]
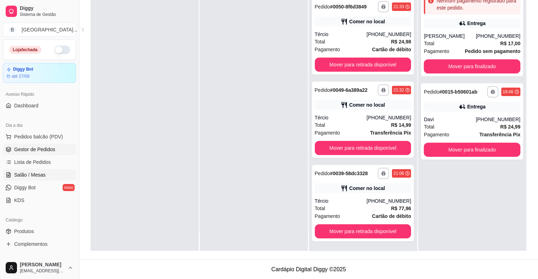
click at [41, 175] on span "Salão / Mesas" at bounding box center [29, 175] width 31 height 7
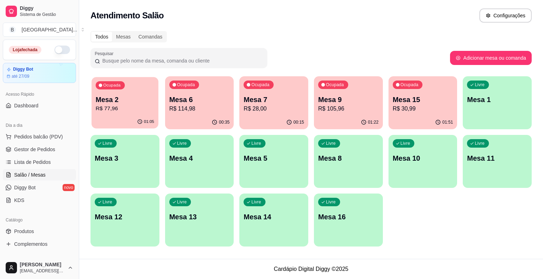
click at [119, 107] on p "R$ 77,96" at bounding box center [125, 109] width 59 height 8
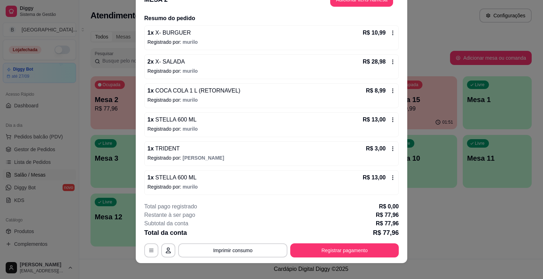
scroll to position [21, 0]
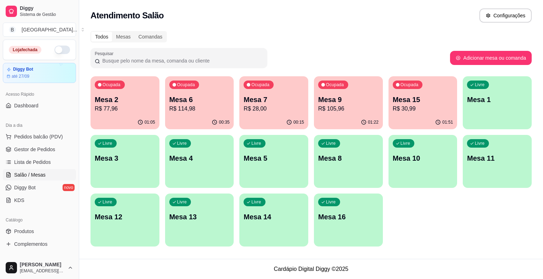
click at [192, 112] on p "R$ 114,98" at bounding box center [199, 109] width 60 height 8
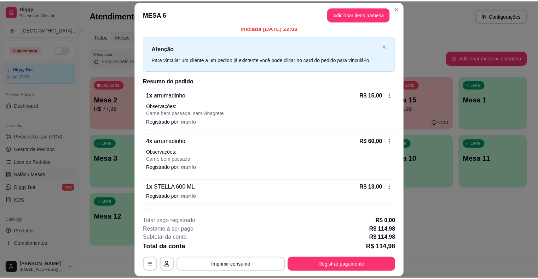
scroll to position [0, 0]
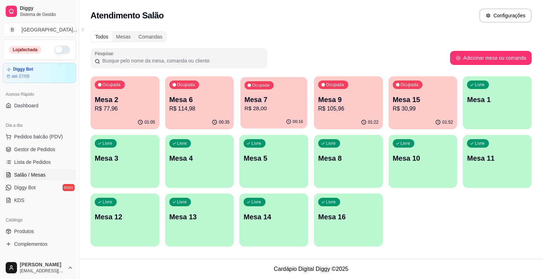
click at [269, 103] on p "Mesa 7" at bounding box center [274, 100] width 59 height 10
click at [36, 144] on link "Gestor de Pedidos" at bounding box center [39, 149] width 73 height 11
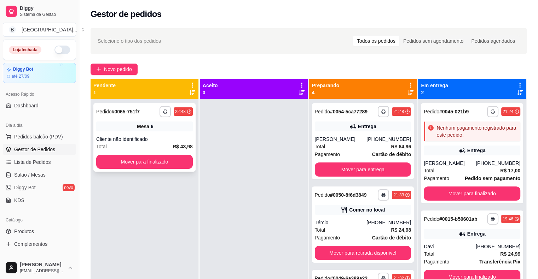
click at [182, 117] on div "**********" at bounding box center [175, 111] width 33 height 11
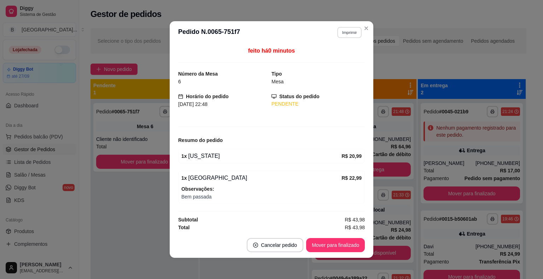
click at [353, 29] on button "Imprimir" at bounding box center [349, 32] width 24 height 11
click at [346, 52] on div "Escolha a impressora IMPRESSORA Impressora" at bounding box center [334, 59] width 58 height 38
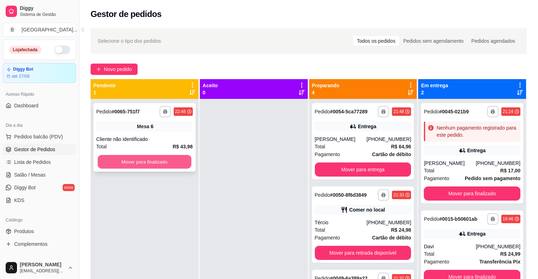
click at [116, 162] on button "Mover para finalizado" at bounding box center [145, 162] width 94 height 14
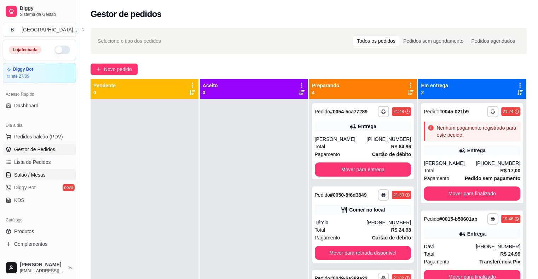
click at [50, 178] on link "Salão / Mesas" at bounding box center [39, 174] width 73 height 11
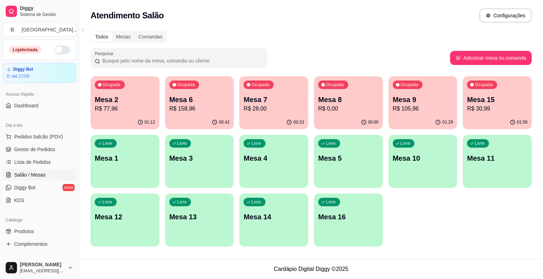
click at [127, 107] on p "R$ 77,96" at bounding box center [125, 109] width 60 height 8
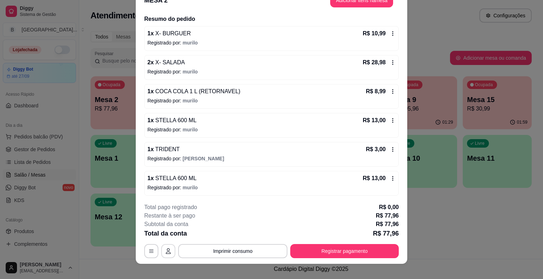
scroll to position [21, 0]
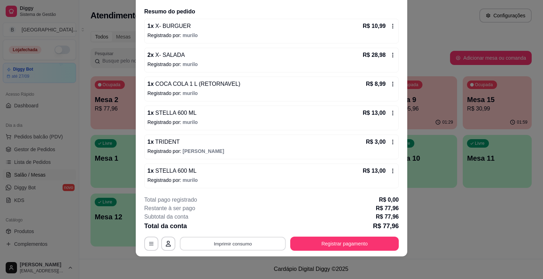
click at [231, 245] on button "Imprimir consumo" at bounding box center [233, 244] width 106 height 14
click at [242, 212] on button "IMPRESSORA" at bounding box center [233, 213] width 50 height 11
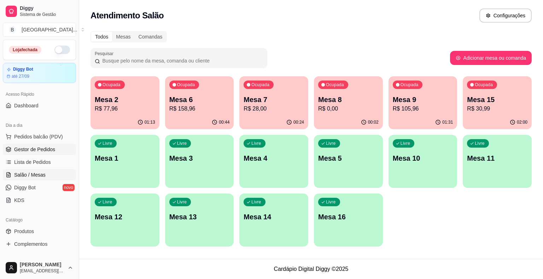
click at [35, 148] on span "Gestor de Pedidos" at bounding box center [34, 149] width 41 height 7
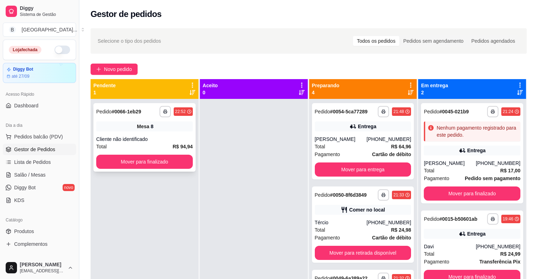
click at [141, 123] on span "Mesa" at bounding box center [143, 126] width 12 height 7
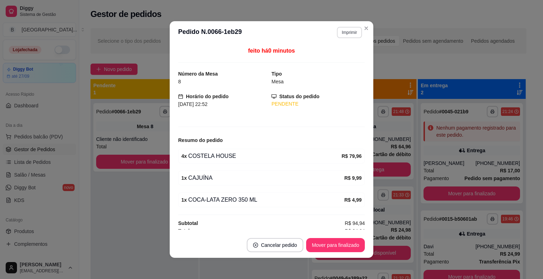
click at [344, 35] on button "Imprimir" at bounding box center [349, 32] width 25 height 11
click at [337, 56] on button "IMPRESSORA" at bounding box center [334, 57] width 51 height 11
click at [337, 247] on button "Mover para finalizado" at bounding box center [335, 246] width 57 height 14
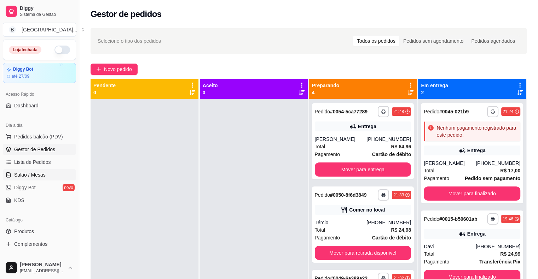
click at [35, 173] on span "Salão / Mesas" at bounding box center [29, 175] width 31 height 7
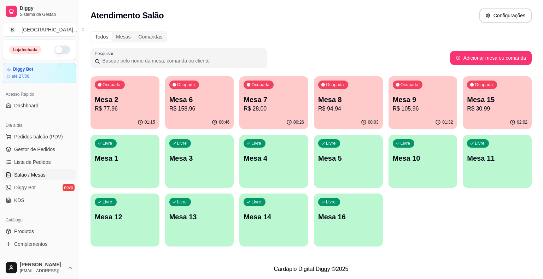
click at [286, 120] on div "00:26" at bounding box center [273, 123] width 69 height 14
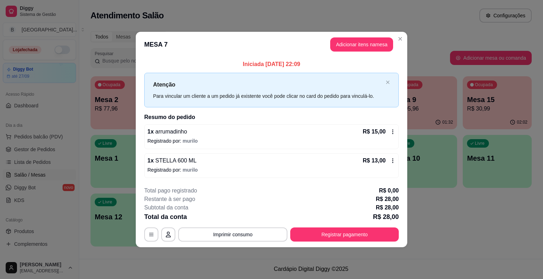
click at [389, 131] on div "R$ 15,00" at bounding box center [379, 132] width 33 height 8
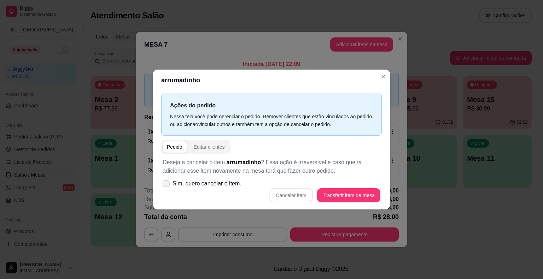
click at [212, 183] on span "Sim, quero cancelar o item." at bounding box center [207, 184] width 69 height 8
click at [167, 185] on input "Sim, quero cancelar o item." at bounding box center [164, 187] width 5 height 5
checkbox input "true"
click at [297, 195] on button "Cancelar item" at bounding box center [290, 195] width 43 height 14
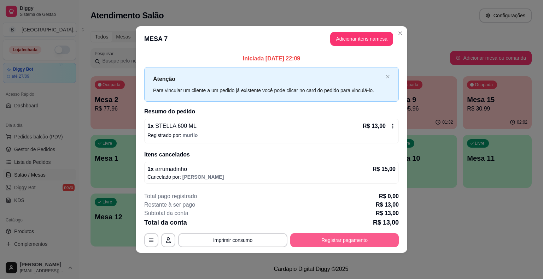
click at [362, 237] on button "Registrar pagamento" at bounding box center [344, 240] width 109 height 14
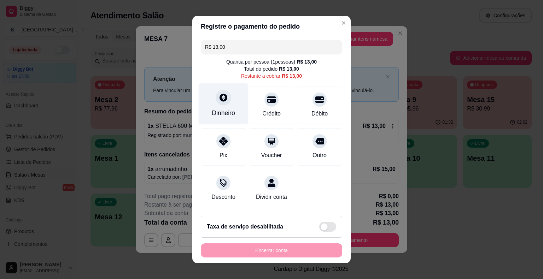
click at [208, 97] on div "Dinheiro" at bounding box center [224, 103] width 50 height 41
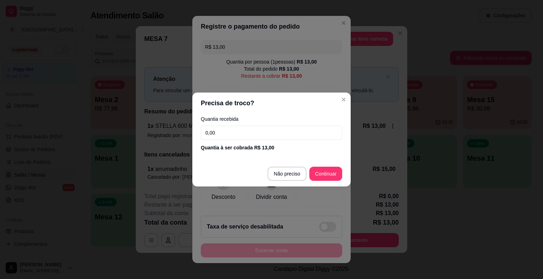
click at [254, 134] on input "0,00" at bounding box center [271, 133] width 141 height 14
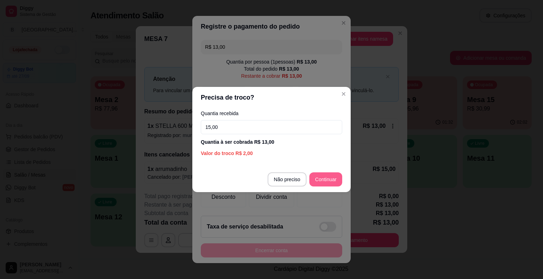
type input "15,00"
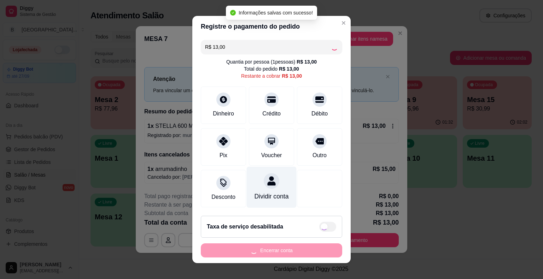
type input "R$ 0,00"
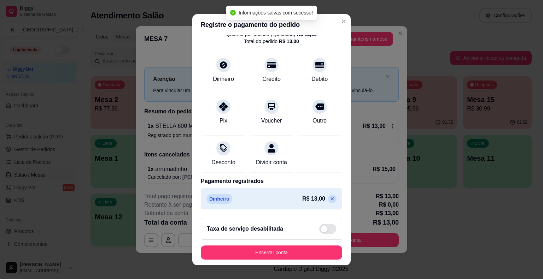
scroll to position [8, 0]
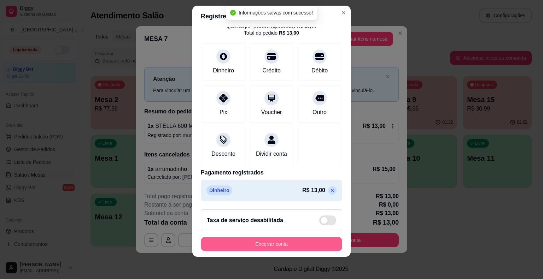
click at [263, 240] on button "Encerrar conta" at bounding box center [271, 244] width 141 height 14
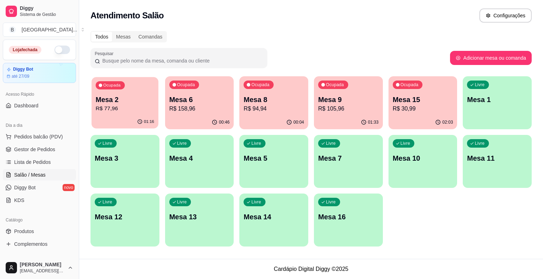
click at [113, 112] on p "R$ 77,96" at bounding box center [125, 109] width 59 height 8
click at [122, 120] on div "01:16" at bounding box center [125, 121] width 67 height 13
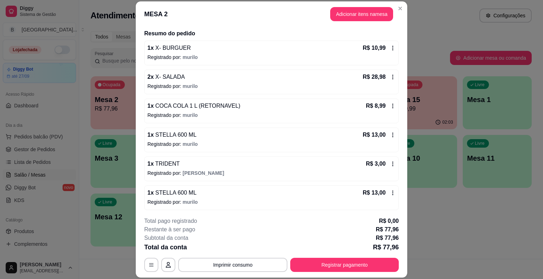
scroll to position [54, 0]
click at [359, 268] on button "Registrar pagamento" at bounding box center [344, 265] width 105 height 14
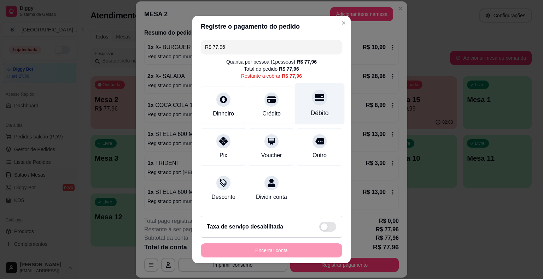
click at [311, 117] on div "Débito" at bounding box center [320, 113] width 18 height 9
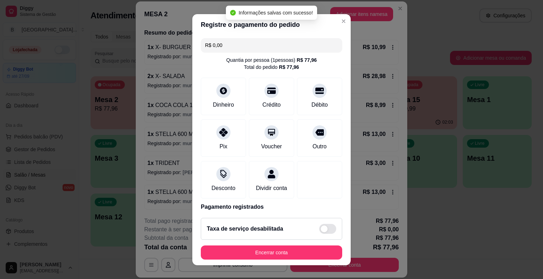
type input "R$ 0,00"
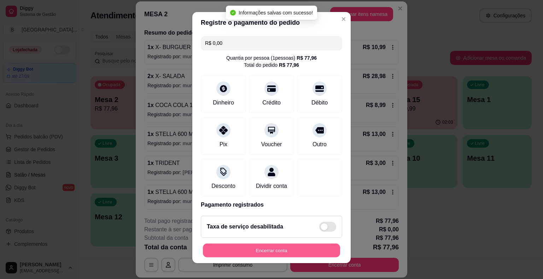
scroll to position [0, 0]
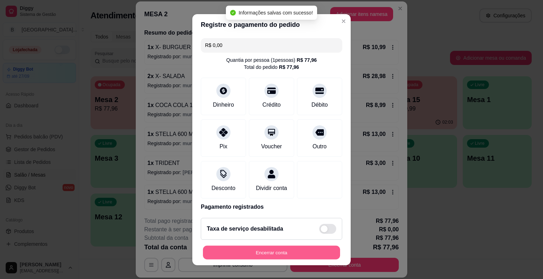
click at [277, 246] on button "Encerrar conta" at bounding box center [271, 253] width 137 height 14
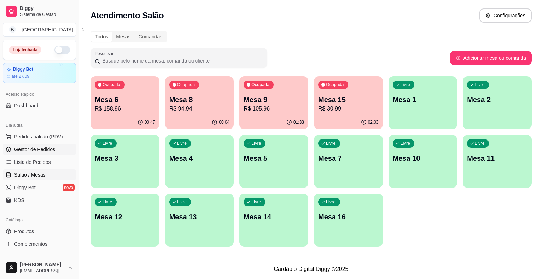
click at [27, 145] on link "Gestor de Pedidos" at bounding box center [39, 149] width 73 height 11
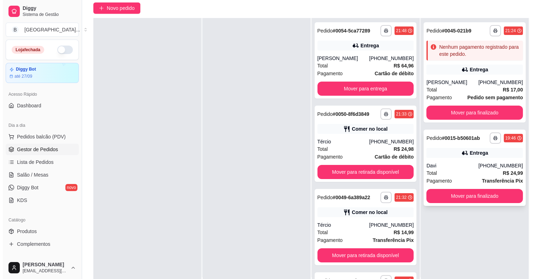
scroll to position [107, 0]
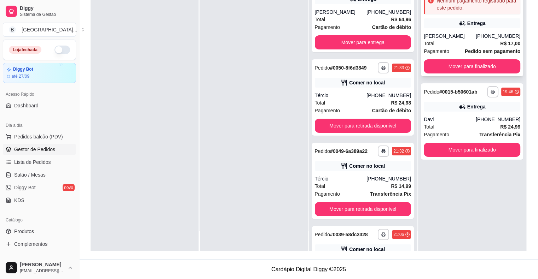
click at [447, 37] on div "rodrigo" at bounding box center [450, 36] width 52 height 7
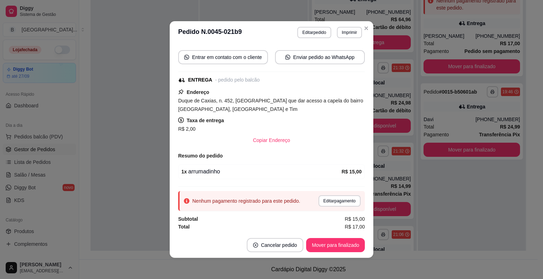
scroll to position [1, 0]
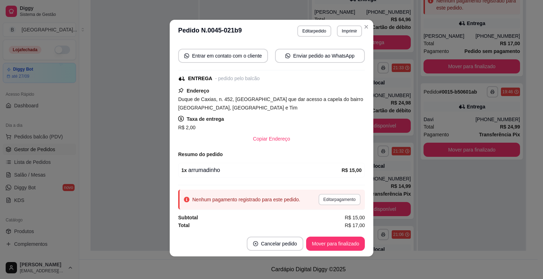
click at [332, 197] on button "Editar pagamento" at bounding box center [340, 199] width 42 height 11
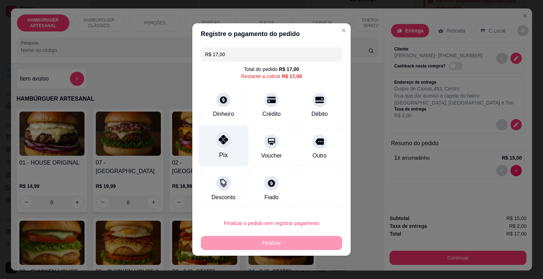
click at [219, 154] on div "Pix" at bounding box center [223, 155] width 8 height 9
type input "R$ 0,00"
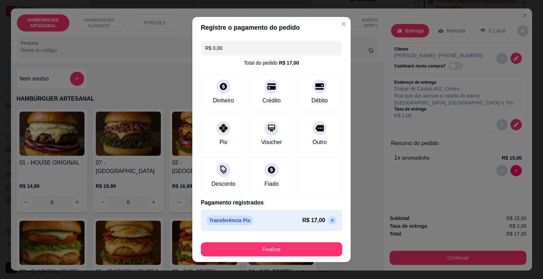
scroll to position [5, 0]
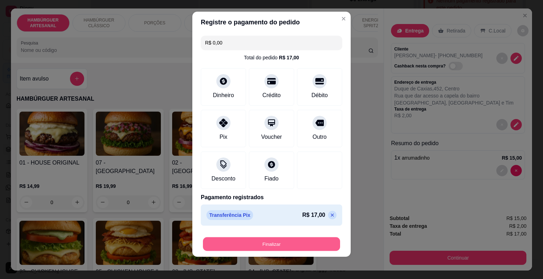
click at [252, 243] on button "Finalizar" at bounding box center [271, 245] width 137 height 14
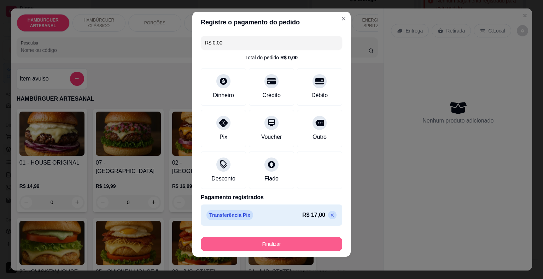
type input "0"
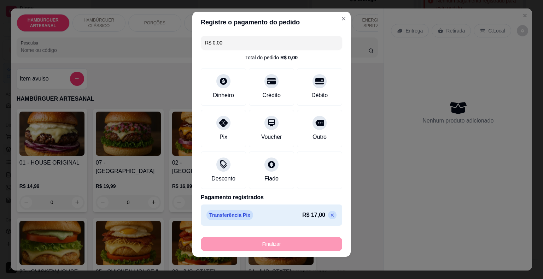
type input "-R$ 17,00"
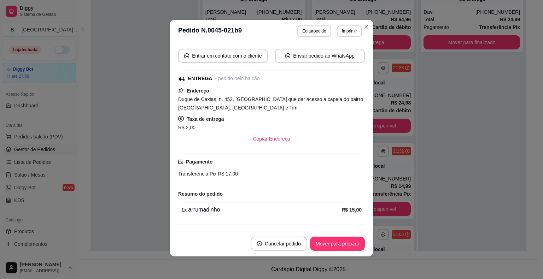
scroll to position [93, 0]
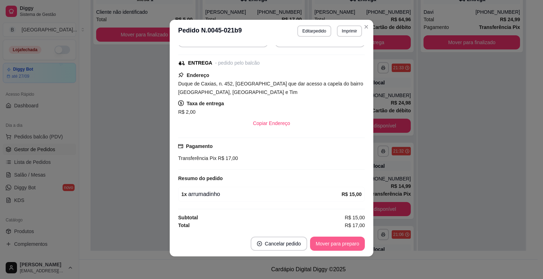
click at [343, 244] on button "Mover para preparo" at bounding box center [337, 244] width 55 height 14
click at [343, 244] on button "Mover para entrega" at bounding box center [337, 244] width 53 height 14
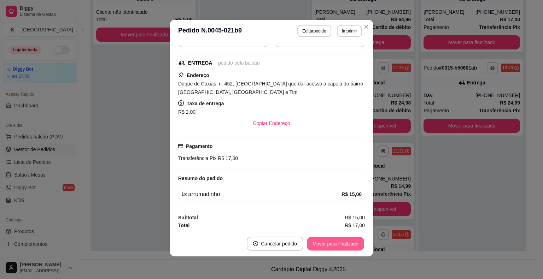
click at [343, 244] on button "Mover para finalizado" at bounding box center [335, 244] width 57 height 14
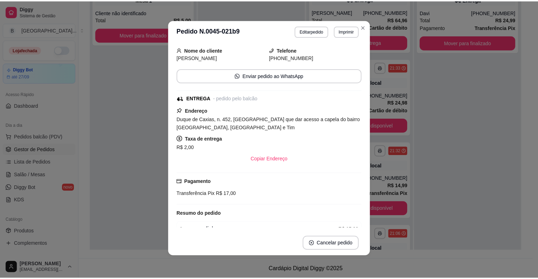
scroll to position [70, 0]
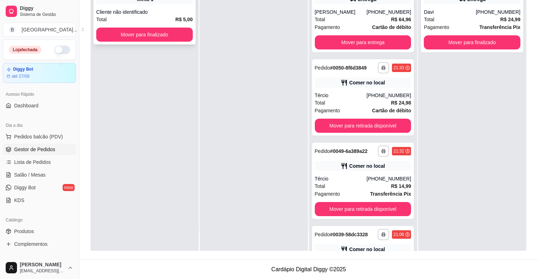
click at [182, 13] on div "Cliente não identificado" at bounding box center [144, 11] width 97 height 7
click at [173, 29] on button "Mover para finalizado" at bounding box center [144, 35] width 97 height 14
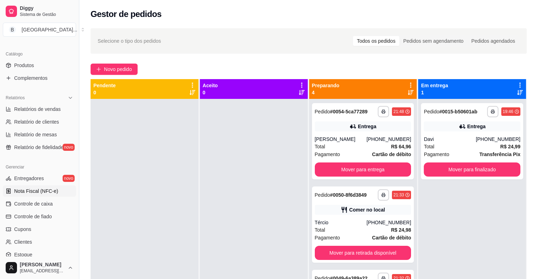
scroll to position [177, 0]
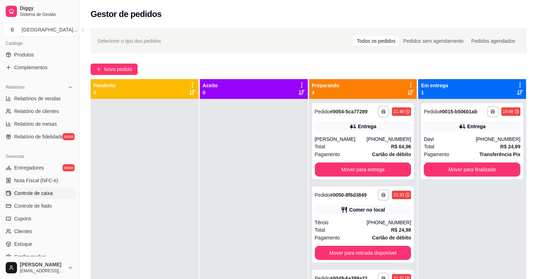
click at [43, 194] on span "Controle de caixa" at bounding box center [33, 193] width 39 height 7
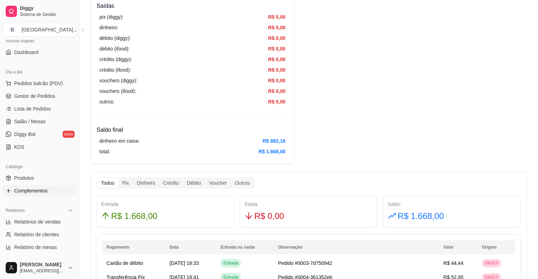
scroll to position [35, 0]
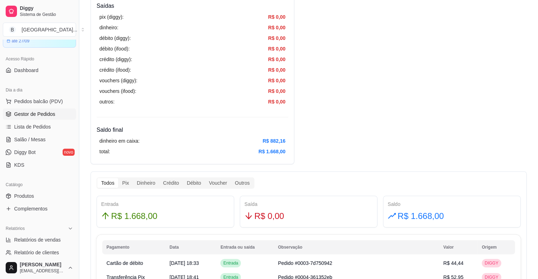
click at [61, 114] on link "Gestor de Pedidos" at bounding box center [39, 114] width 73 height 11
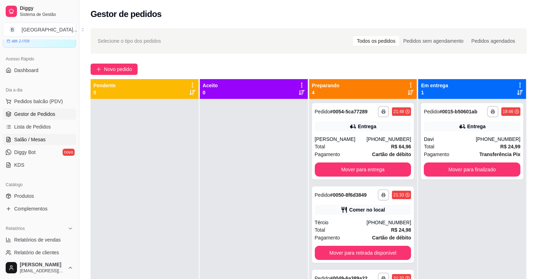
click at [52, 135] on link "Salão / Mesas" at bounding box center [39, 139] width 73 height 11
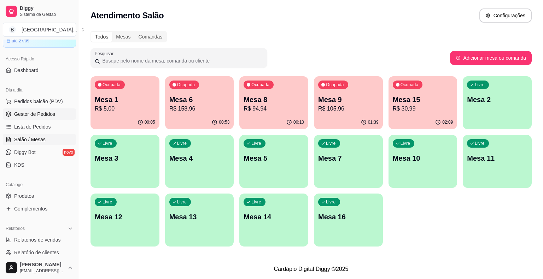
click at [36, 115] on span "Gestor de Pedidos" at bounding box center [34, 114] width 41 height 7
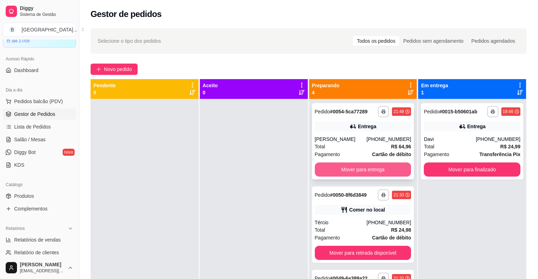
click at [380, 168] on button "Mover para entrega" at bounding box center [363, 170] width 97 height 14
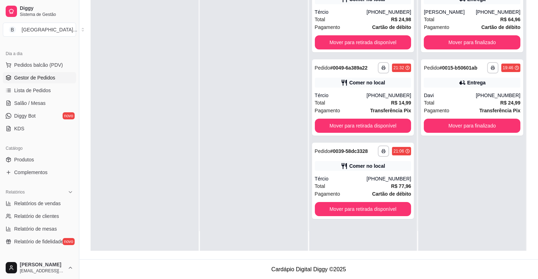
scroll to position [106, 0]
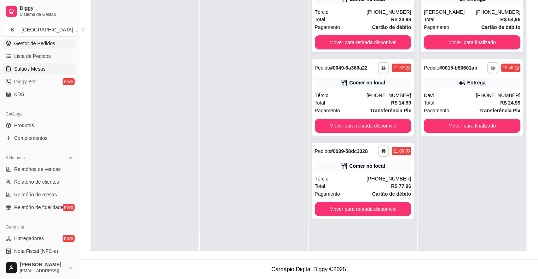
click at [35, 69] on span "Salão / Mesas" at bounding box center [29, 68] width 31 height 7
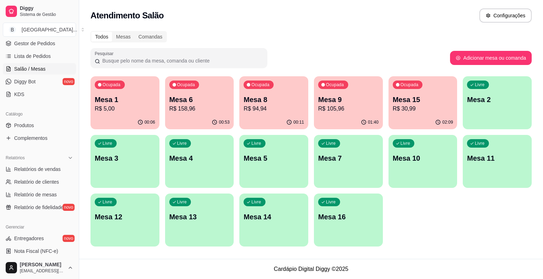
click at [132, 106] on p "R$ 5,00" at bounding box center [125, 109] width 60 height 8
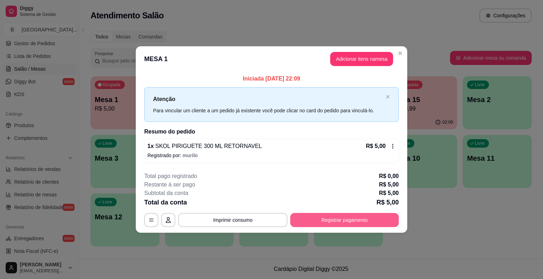
click at [343, 216] on button "Registrar pagamento" at bounding box center [344, 220] width 109 height 14
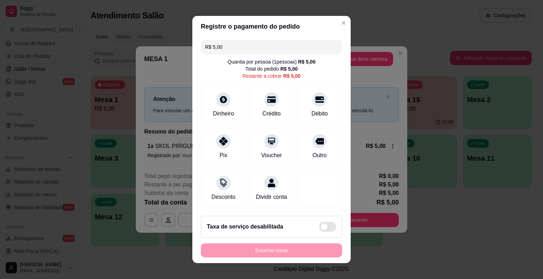
click at [185, 110] on div "Para vincular um cliente a um pedido já existente você pode clicar no card do p…" at bounding box center [268, 111] width 230 height 8
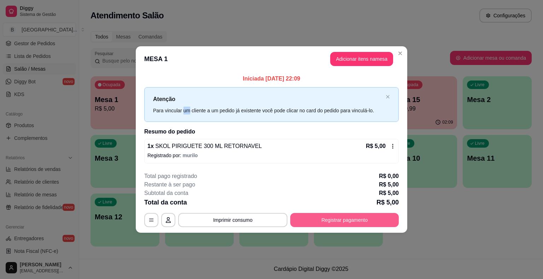
click at [338, 215] on button "Registrar pagamento" at bounding box center [344, 220] width 109 height 14
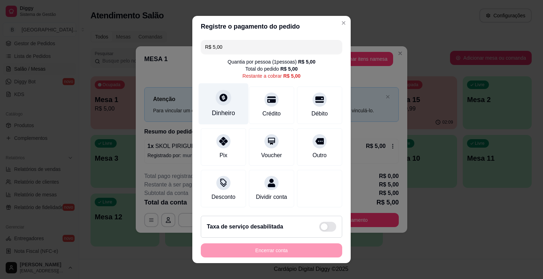
click at [219, 94] on icon at bounding box center [223, 97] width 9 height 9
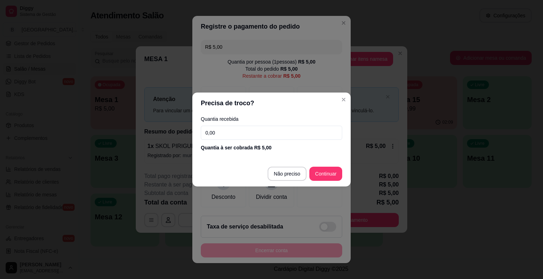
click at [238, 129] on input "0,00" at bounding box center [271, 133] width 141 height 14
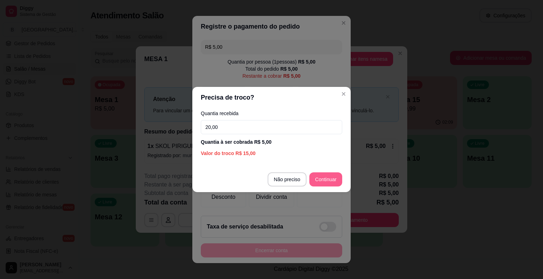
type input "20,00"
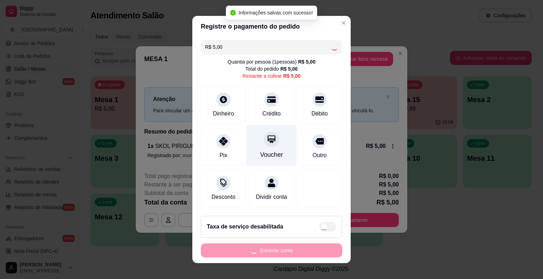
type input "R$ 0,00"
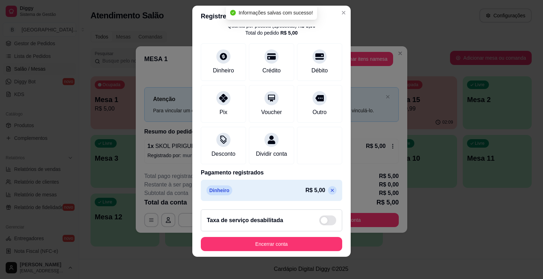
scroll to position [8, 0]
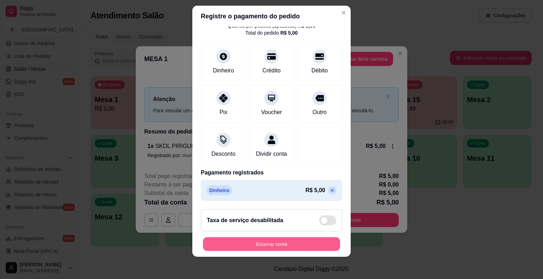
click at [282, 241] on button "Encerrar conta" at bounding box center [271, 244] width 137 height 14
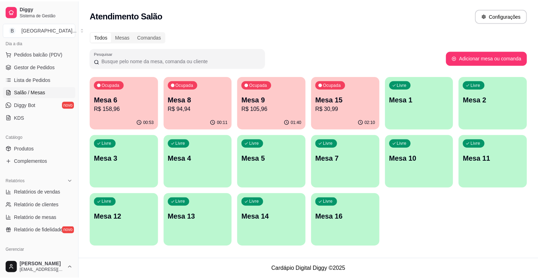
scroll to position [71, 0]
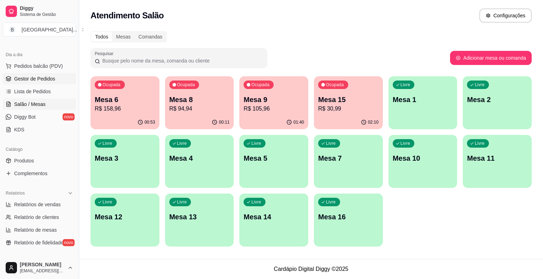
click at [24, 79] on span "Gestor de Pedidos" at bounding box center [34, 78] width 41 height 7
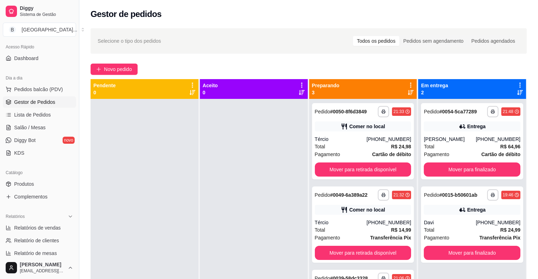
scroll to position [35, 0]
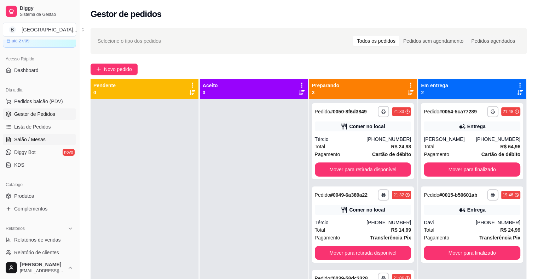
click at [33, 136] on span "Salão / Mesas" at bounding box center [29, 139] width 31 height 7
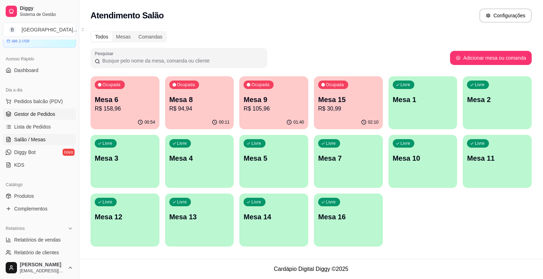
click at [21, 111] on span "Gestor de Pedidos" at bounding box center [34, 114] width 41 height 7
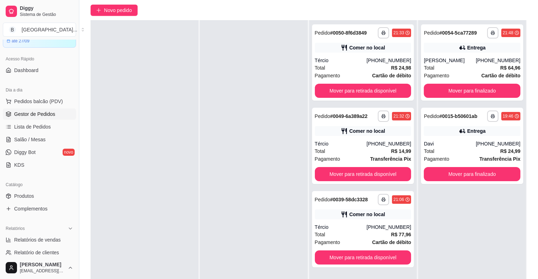
scroll to position [107, 0]
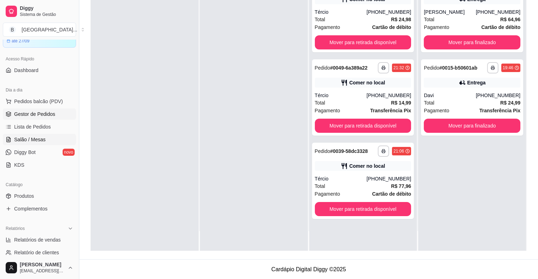
click at [17, 142] on span "Salão / Mesas" at bounding box center [29, 139] width 31 height 7
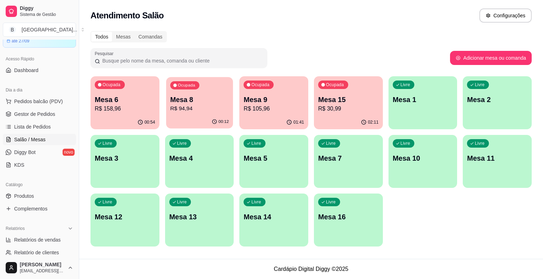
click at [202, 111] on p "R$ 94,94" at bounding box center [199, 109] width 59 height 8
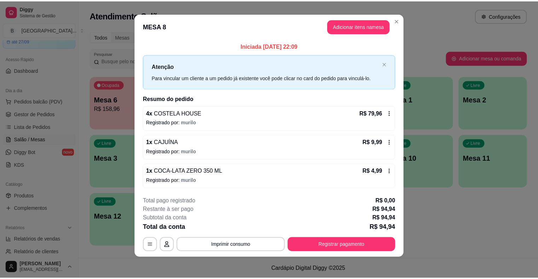
scroll to position [5, 0]
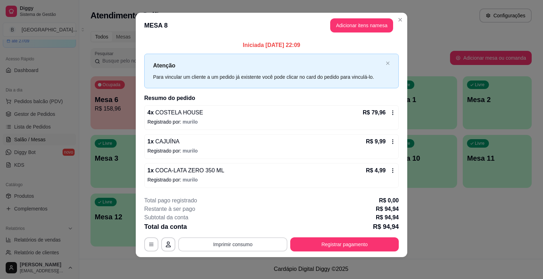
click at [239, 248] on button "Imprimir consumo" at bounding box center [232, 245] width 109 height 14
click at [239, 216] on button "IMPRESSORA" at bounding box center [232, 213] width 51 height 11
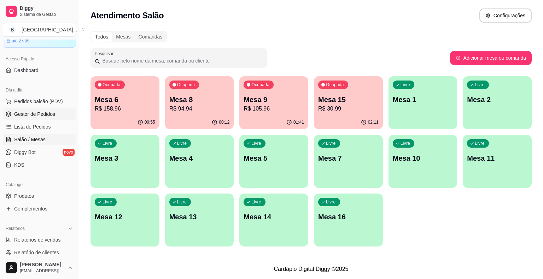
click at [35, 111] on span "Gestor de Pedidos" at bounding box center [34, 114] width 41 height 7
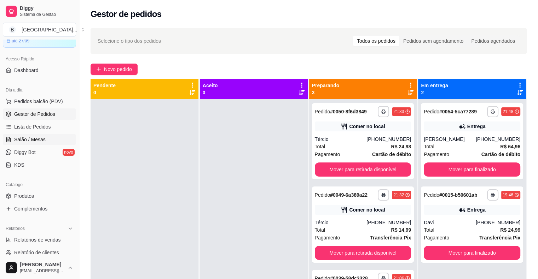
click at [38, 136] on span "Salão / Mesas" at bounding box center [29, 139] width 31 height 7
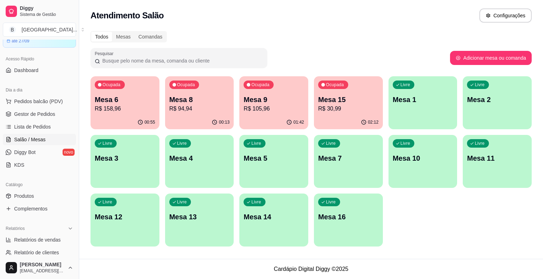
click at [107, 98] on p "Mesa 6" at bounding box center [125, 100] width 60 height 10
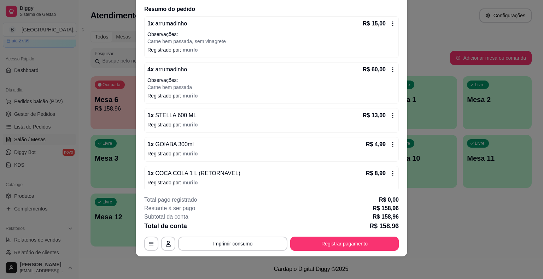
scroll to position [21, 0]
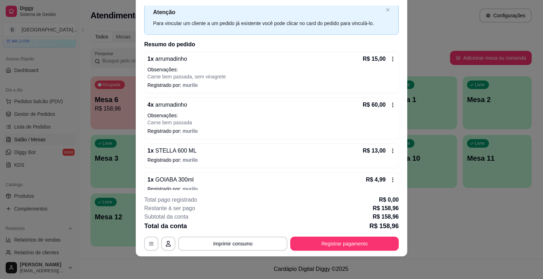
click at [390, 102] on icon at bounding box center [393, 105] width 6 height 6
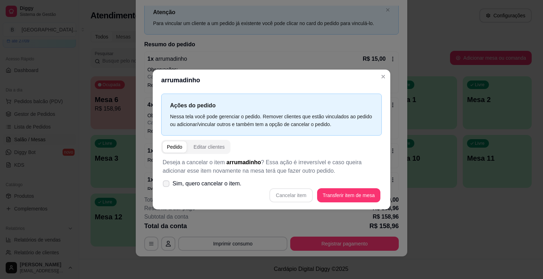
click at [180, 181] on span "Sim, quero cancelar o item." at bounding box center [207, 184] width 69 height 8
click at [167, 185] on input "Sim, quero cancelar o item." at bounding box center [164, 187] width 5 height 5
checkbox input "true"
click at [295, 191] on button "Cancelar item" at bounding box center [291, 196] width 42 height 14
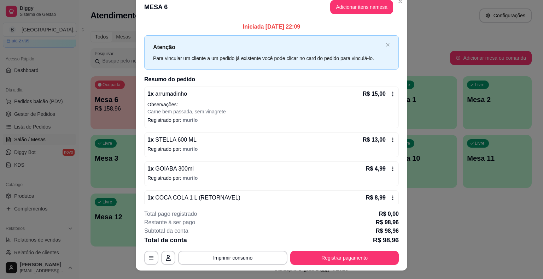
scroll to position [0, 0]
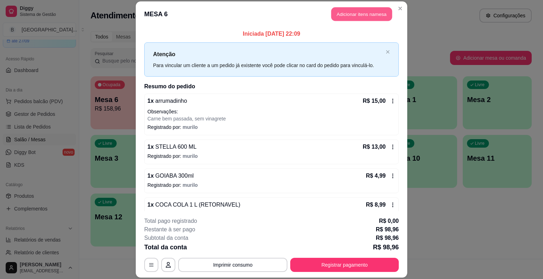
click at [332, 15] on button "Adicionar itens na mesa" at bounding box center [361, 14] width 61 height 14
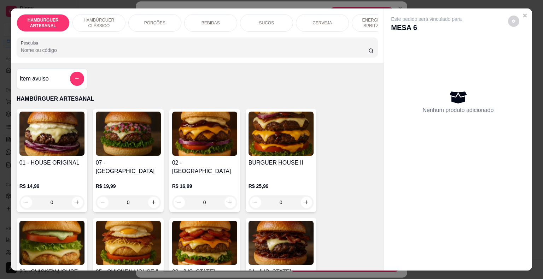
drag, startPoint x: 371, startPoint y: 27, endPoint x: 370, endPoint y: 36, distance: 8.9
click at [370, 36] on div "HAMBÚRGUER ARTESANAL HAMBÚRGUER CLÁSSICO PORÇÕES BEBIDAS SUCOS CERVEJA ENERGÉTI…" at bounding box center [197, 35] width 373 height 54
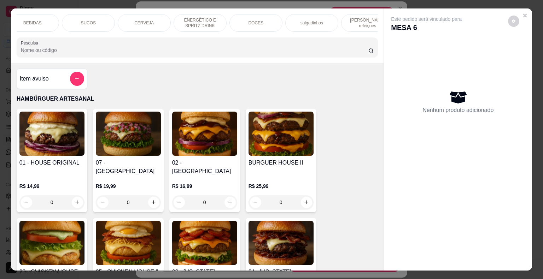
scroll to position [0, 194]
click at [360, 21] on p "[PERSON_NAME] refeiçoes" at bounding box center [351, 22] width 41 height 11
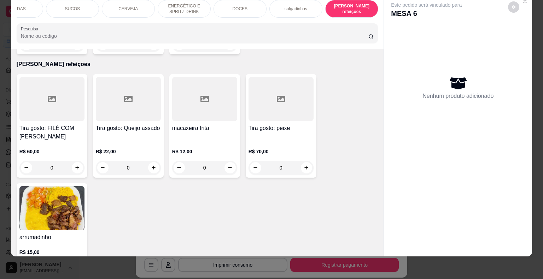
scroll to position [2263, 0]
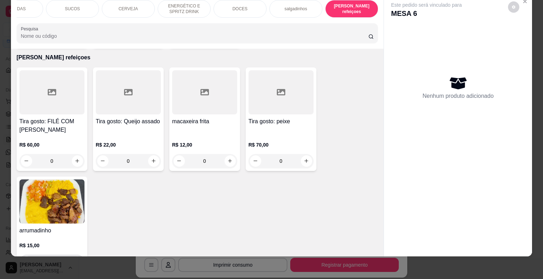
click at [75, 259] on icon "increase-product-quantity" at bounding box center [77, 261] width 5 height 5
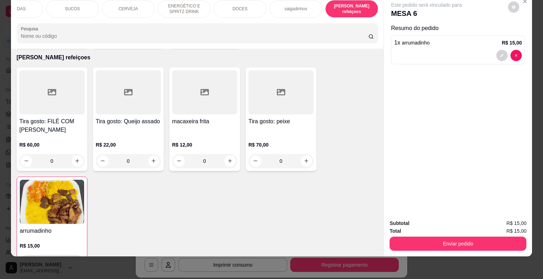
click at [75, 260] on icon "increase-product-quantity" at bounding box center [76, 262] width 5 height 5
type input "2"
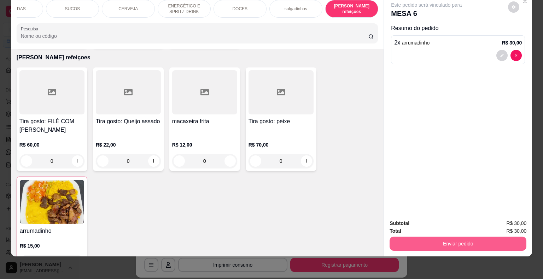
click at [409, 237] on button "Enviar pedido" at bounding box center [458, 244] width 137 height 14
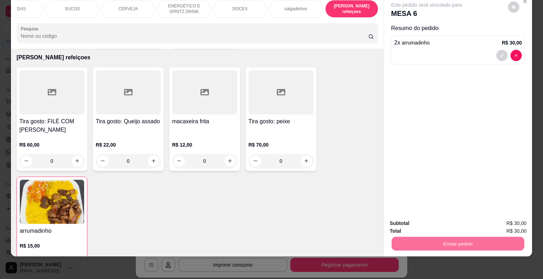
click at [504, 216] on button "Enviar pedido" at bounding box center [508, 221] width 40 height 13
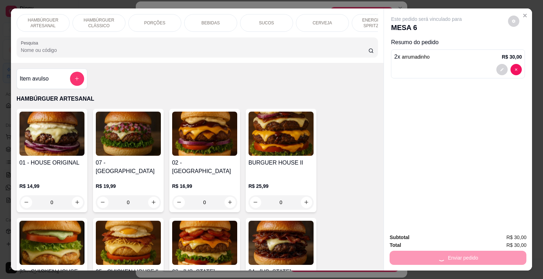
scroll to position [2263, 0]
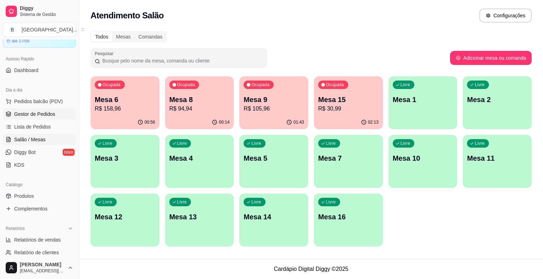
click at [46, 111] on span "Gestor de Pedidos" at bounding box center [34, 114] width 41 height 7
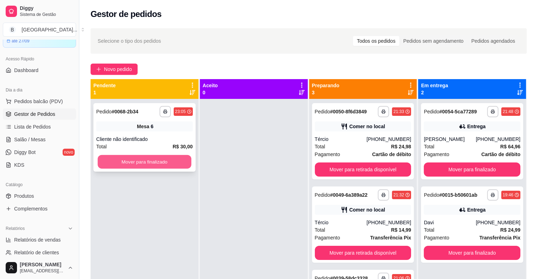
click at [158, 163] on button "Mover para finalizado" at bounding box center [145, 162] width 94 height 14
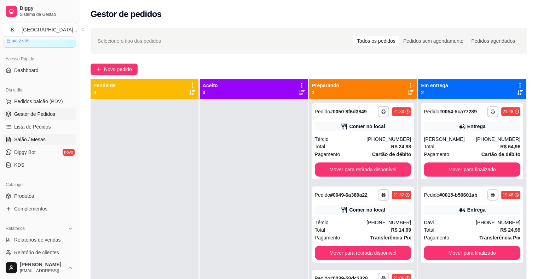
click at [37, 143] on link "Salão / Mesas" at bounding box center [39, 139] width 73 height 11
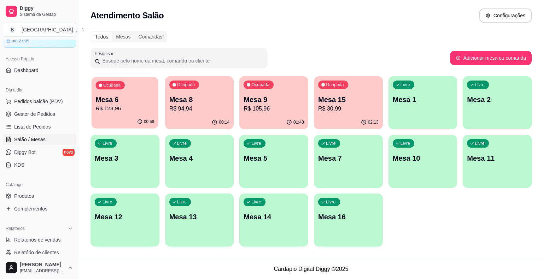
click at [148, 115] on div "Ocupada Mesa 6 R$ 128,96" at bounding box center [125, 96] width 67 height 38
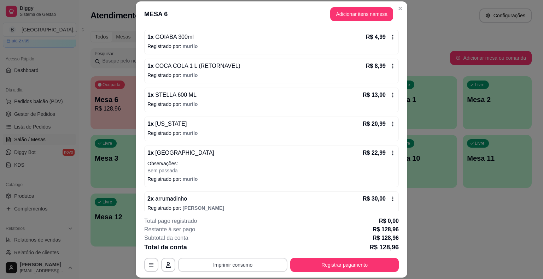
scroll to position [141, 0]
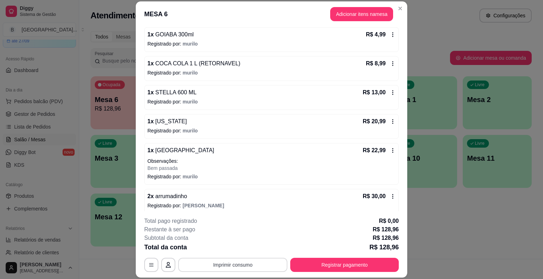
click at [258, 266] on button "Imprimir consumo" at bounding box center [232, 265] width 109 height 14
click at [241, 231] on button "IMPRESSORA" at bounding box center [233, 234] width 50 height 11
click at [376, 267] on button "Registrar pagamento" at bounding box center [344, 265] width 105 height 14
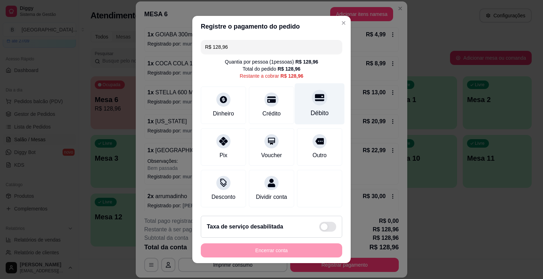
click at [301, 111] on div "Débito" at bounding box center [320, 103] width 50 height 41
type input "R$ 0,00"
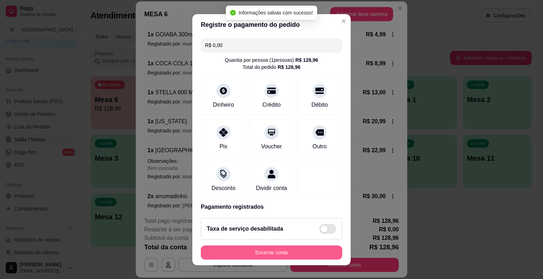
click at [291, 250] on button "Encerrar conta" at bounding box center [271, 253] width 141 height 14
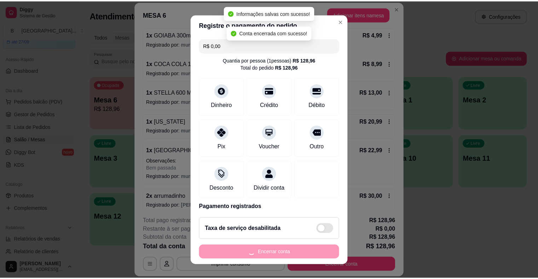
scroll to position [0, 0]
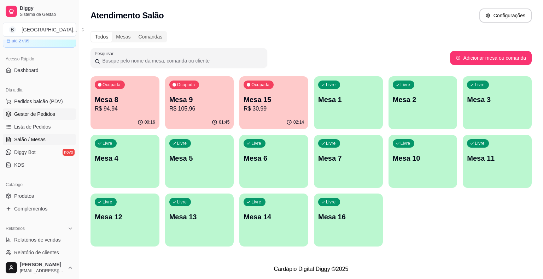
click at [37, 112] on span "Gestor de Pedidos" at bounding box center [34, 114] width 41 height 7
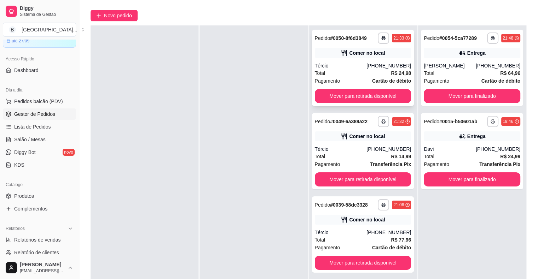
scroll to position [107, 0]
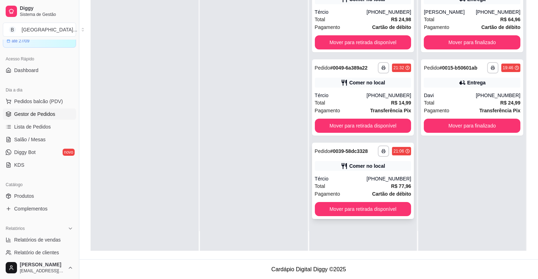
click at [357, 172] on div "**********" at bounding box center [363, 181] width 102 height 76
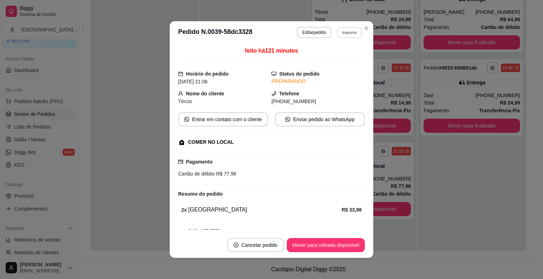
click at [341, 33] on button "Imprimir" at bounding box center [349, 32] width 24 height 11
click at [341, 54] on button "IMPRESSORA" at bounding box center [334, 57] width 50 height 11
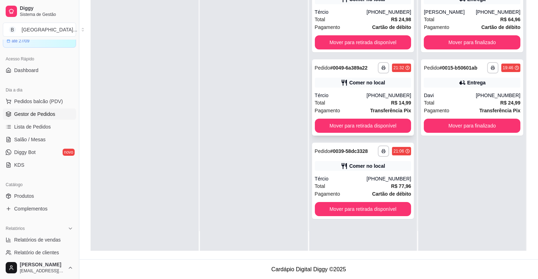
click at [388, 99] on div "Total R$ 14,99" at bounding box center [363, 103] width 97 height 8
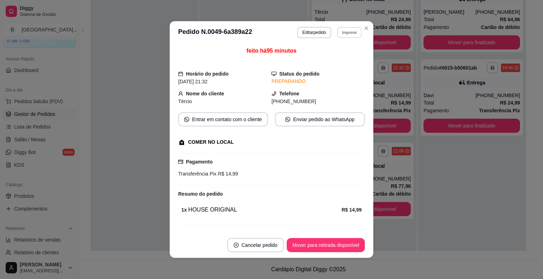
click at [348, 29] on button "Imprimir" at bounding box center [349, 32] width 24 height 11
click at [339, 55] on button "IMPRESSORA" at bounding box center [334, 57] width 50 height 11
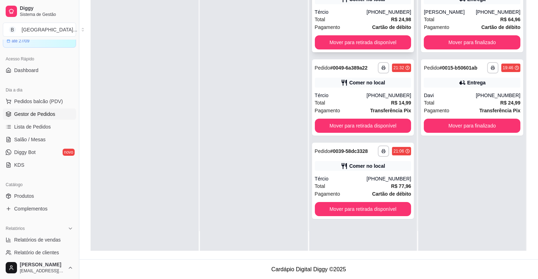
click at [372, 24] on strong "Cartão de débito" at bounding box center [391, 27] width 39 height 6
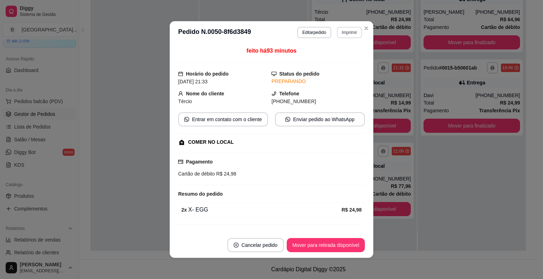
click at [341, 31] on button "Imprimir" at bounding box center [349, 32] width 25 height 11
click at [332, 59] on button "IMPRESSORA" at bounding box center [334, 57] width 51 height 11
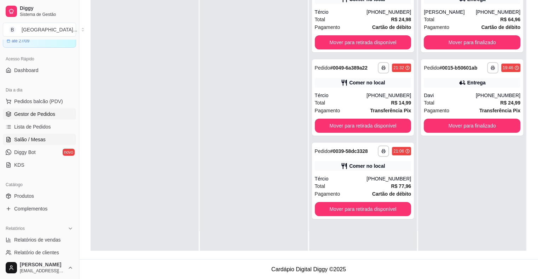
click at [37, 136] on span "Salão / Mesas" at bounding box center [29, 139] width 31 height 7
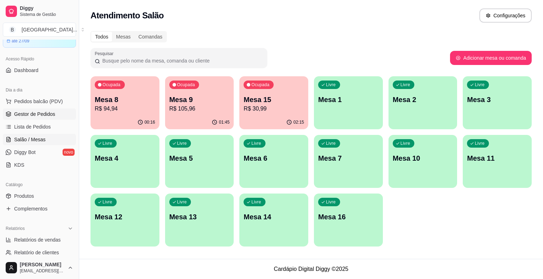
click at [41, 115] on span "Gestor de Pedidos" at bounding box center [34, 114] width 41 height 7
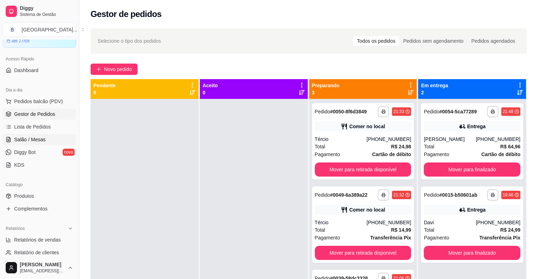
click at [60, 140] on link "Salão / Mesas" at bounding box center [39, 139] width 73 height 11
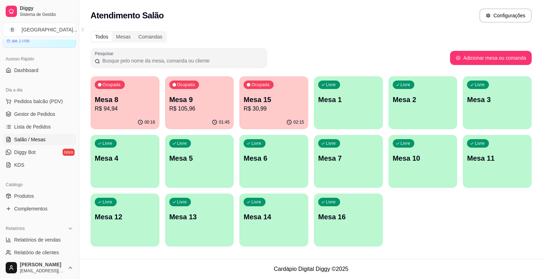
click at [197, 109] on p "R$ 105,96" at bounding box center [199, 109] width 60 height 8
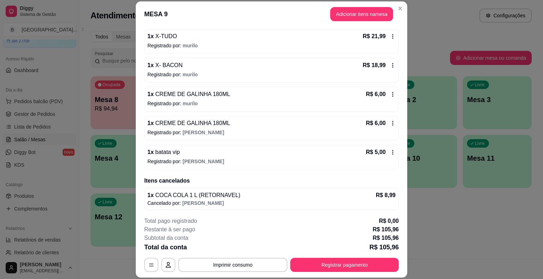
scroll to position [21, 0]
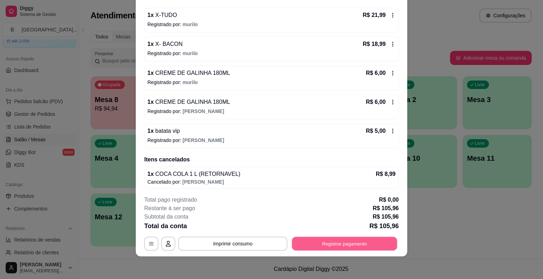
click at [321, 244] on button "Registrar pagamento" at bounding box center [344, 244] width 105 height 14
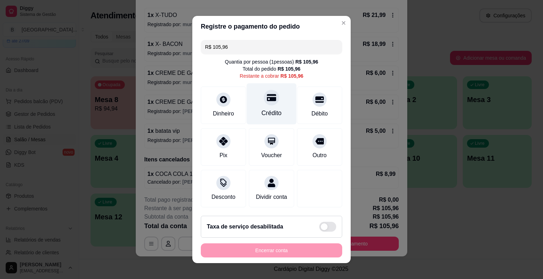
click at [278, 114] on div "Crédito" at bounding box center [272, 103] width 50 height 41
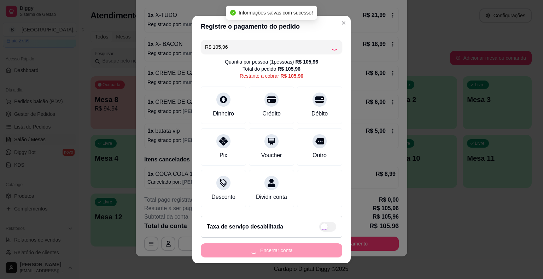
type input "R$ 0,00"
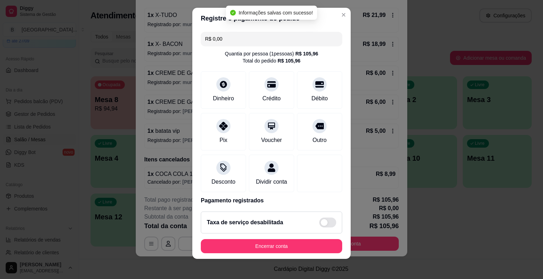
scroll to position [8, 0]
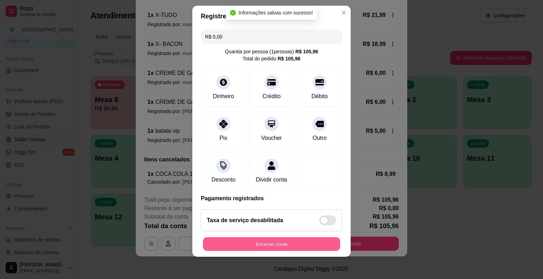
click at [271, 243] on button "Encerrar conta" at bounding box center [271, 244] width 137 height 14
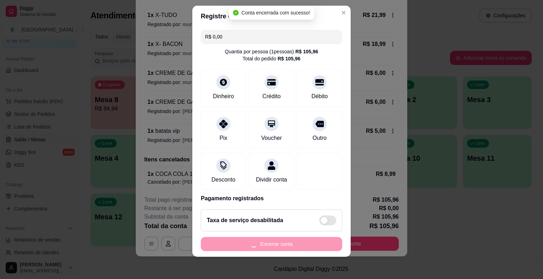
scroll to position [0, 0]
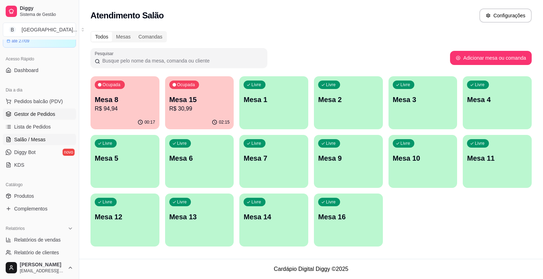
click at [41, 111] on span "Gestor de Pedidos" at bounding box center [34, 114] width 41 height 7
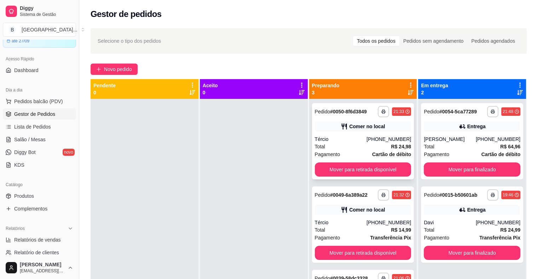
click at [331, 133] on div "**********" at bounding box center [363, 141] width 102 height 76
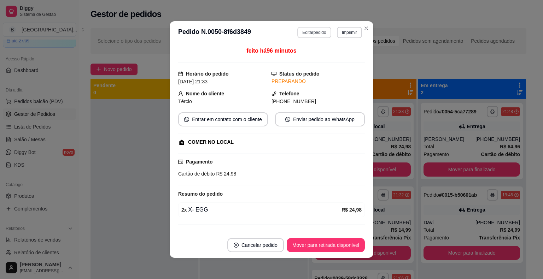
click at [319, 34] on button "Editar pedido" at bounding box center [314, 32] width 34 height 11
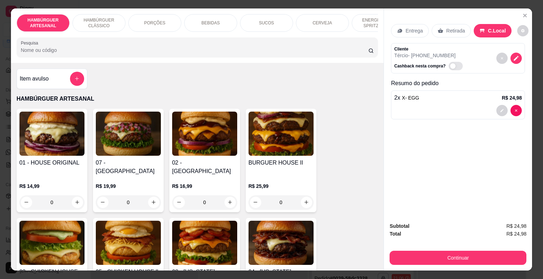
click at [205, 20] on p "BEBIDAS" at bounding box center [211, 23] width 18 height 6
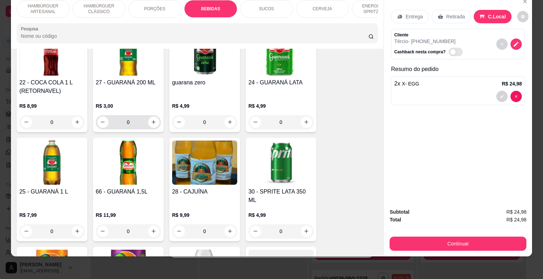
scroll to position [974, 0]
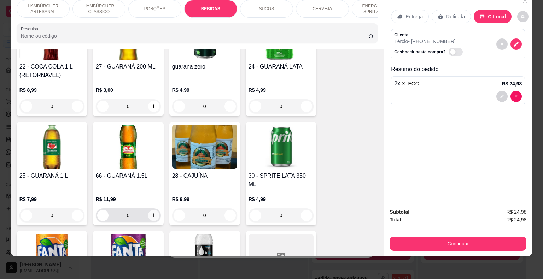
click at [152, 210] on button "increase-product-quantity" at bounding box center [153, 215] width 11 height 11
type input "1"
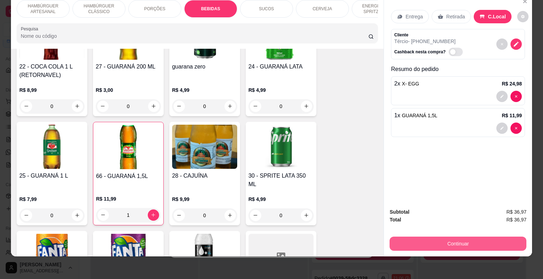
click at [440, 243] on button "Continuar" at bounding box center [458, 244] width 137 height 14
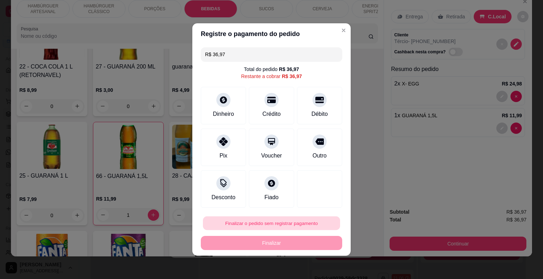
click at [265, 229] on button "Finalizar o pedido sem registrar pagamento" at bounding box center [271, 224] width 137 height 14
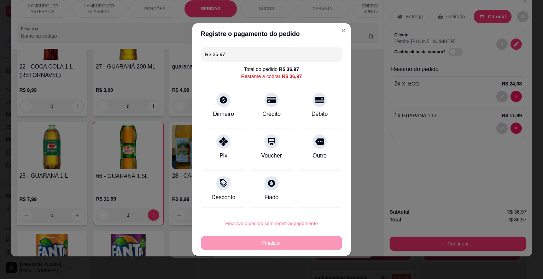
click at [327, 200] on button "Confirmar" at bounding box center [315, 203] width 26 height 11
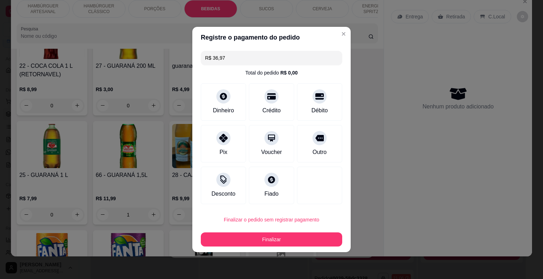
type input "0"
type input "R$ 0,00"
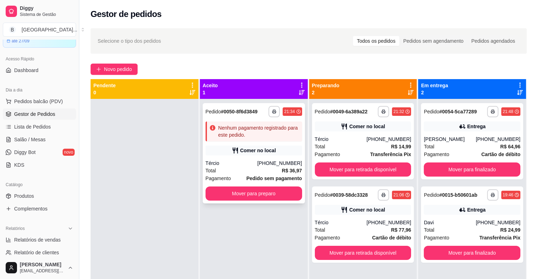
click at [258, 151] on div "Comer no local" at bounding box center [258, 150] width 36 height 7
click at [252, 194] on button "Mover para preparo" at bounding box center [254, 194] width 94 height 14
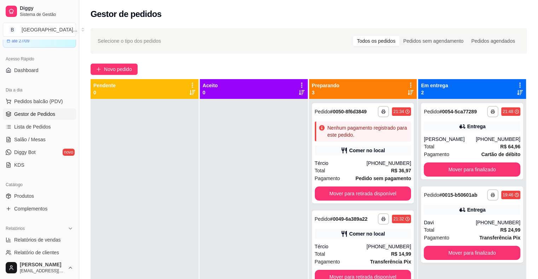
click at [386, 12] on div "Gestor de pedidos" at bounding box center [309, 13] width 436 height 11
click at [38, 107] on button "Pedidos balcão (PDV)" at bounding box center [39, 101] width 73 height 11
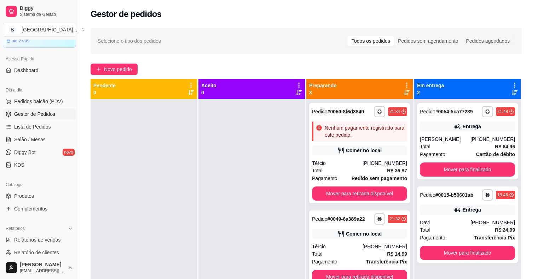
click at [43, 103] on p "HAMBÚRGUER ARTESANAL" at bounding box center [194, 99] width 357 height 8
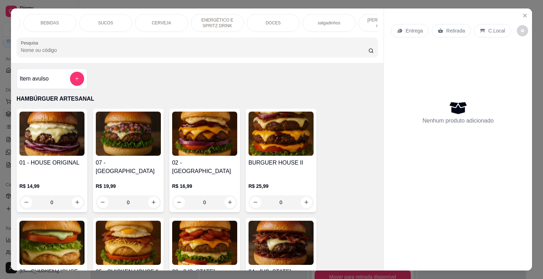
scroll to position [0, 163]
click at [266, 16] on div "DOCES" at bounding box center [271, 23] width 53 height 18
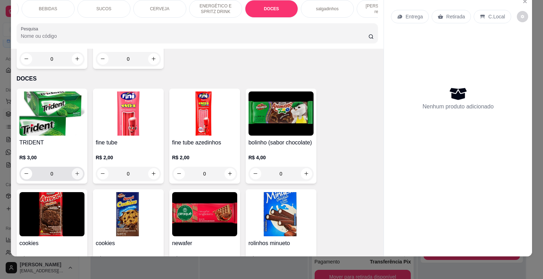
click at [75, 171] on icon "increase-product-quantity" at bounding box center [77, 173] width 5 height 5
type input "1"
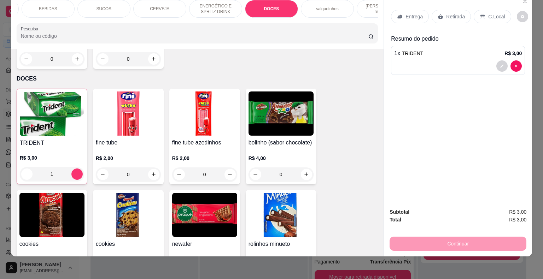
click at [446, 13] on p "Retirada" at bounding box center [455, 16] width 19 height 7
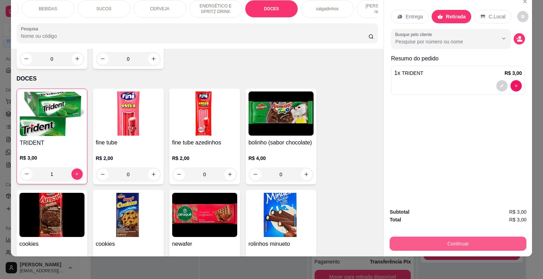
click at [446, 237] on button "Continuar" at bounding box center [458, 244] width 137 height 14
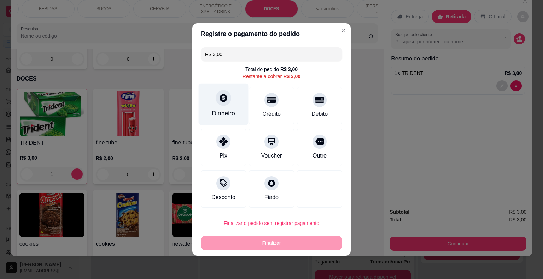
click at [214, 101] on div "Dinheiro" at bounding box center [224, 104] width 50 height 41
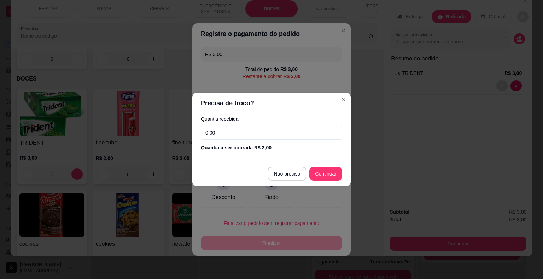
click at [254, 133] on input "0,00" at bounding box center [271, 133] width 141 height 14
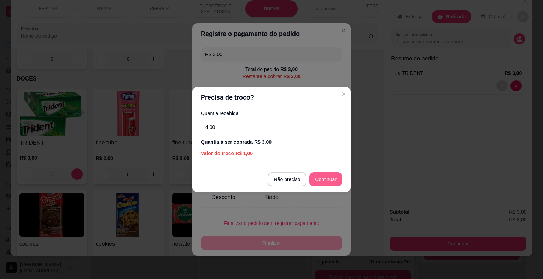
type input "4,00"
type input "R$ 0,00"
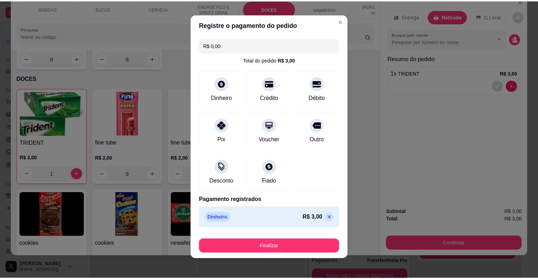
scroll to position [5, 0]
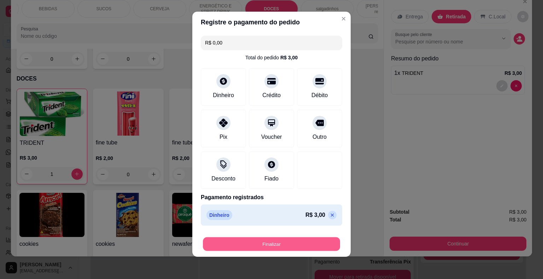
click at [286, 243] on button "Finalizar" at bounding box center [271, 245] width 137 height 14
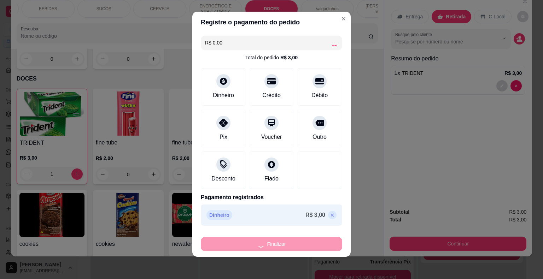
type input "0"
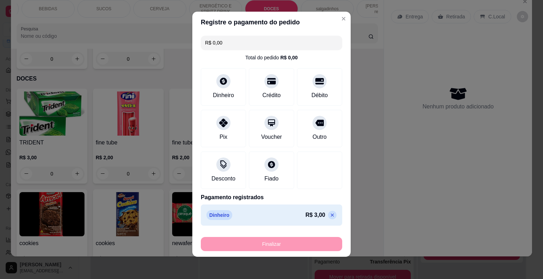
type input "-R$ 3,00"
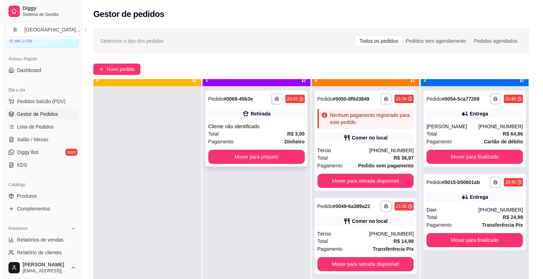
scroll to position [20, 0]
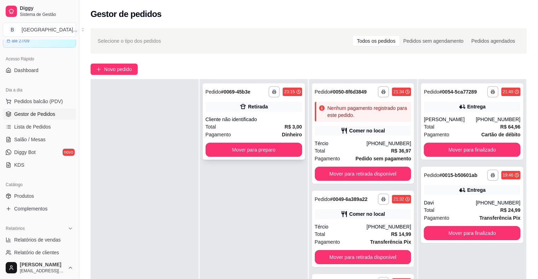
click at [258, 104] on div "Retirada" at bounding box center [258, 106] width 20 height 7
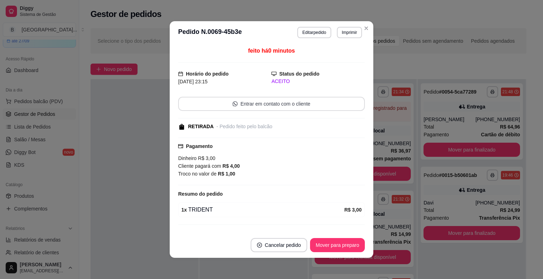
scroll to position [14, 0]
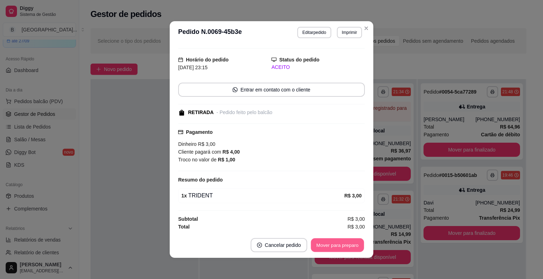
click at [319, 242] on button "Mover para preparo" at bounding box center [337, 246] width 53 height 14
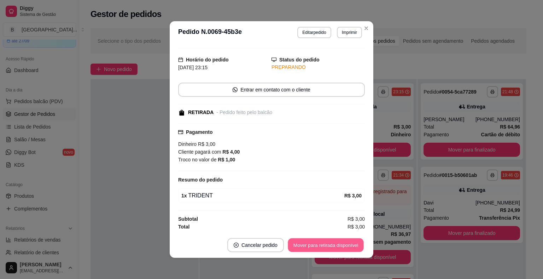
click at [319, 242] on button "Mover para retirada disponível" at bounding box center [326, 246] width 76 height 14
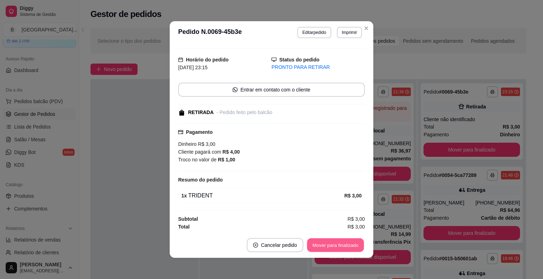
click at [319, 242] on button "Mover para finalizado" at bounding box center [335, 246] width 57 height 14
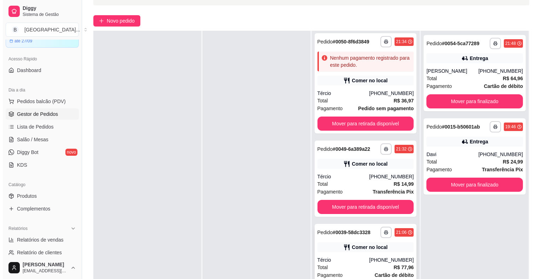
scroll to position [107, 0]
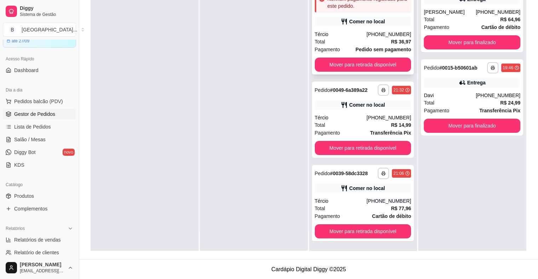
click at [368, 27] on div "**********" at bounding box center [363, 24] width 102 height 100
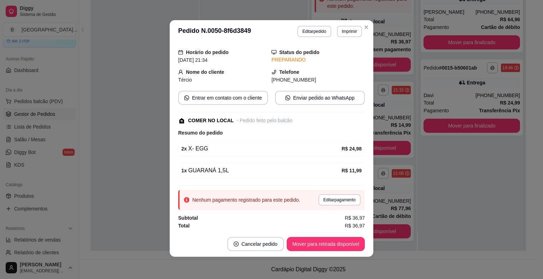
scroll to position [1, 0]
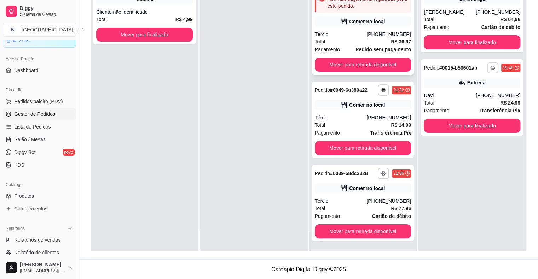
click at [375, 33] on div "(11) 95113-5434" at bounding box center [388, 34] width 45 height 7
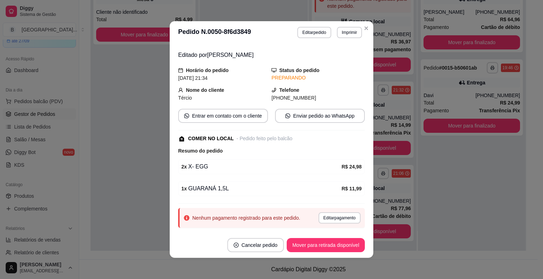
scroll to position [36, 0]
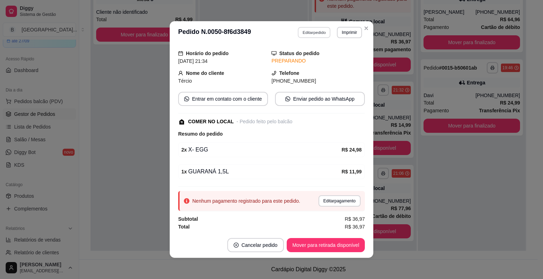
click at [310, 33] on button "Editar pedido" at bounding box center [314, 32] width 33 height 11
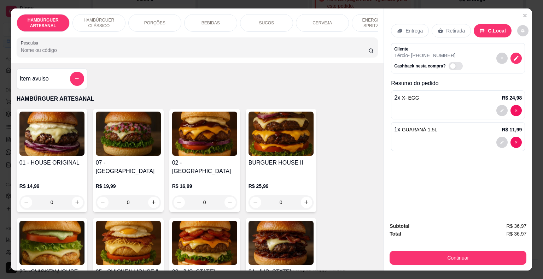
click at [422, 249] on div "Continuar" at bounding box center [458, 257] width 137 height 16
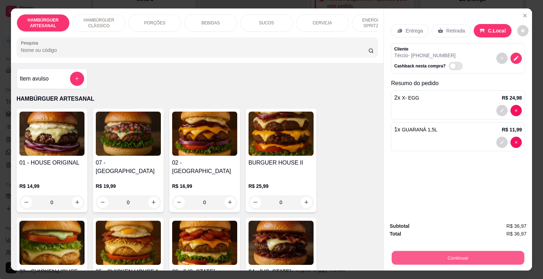
click at [418, 251] on button "Continuar" at bounding box center [458, 258] width 133 height 14
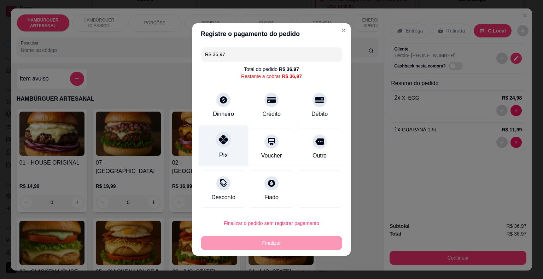
click at [224, 149] on div "Pix" at bounding box center [224, 146] width 50 height 41
type input "R$ 0,00"
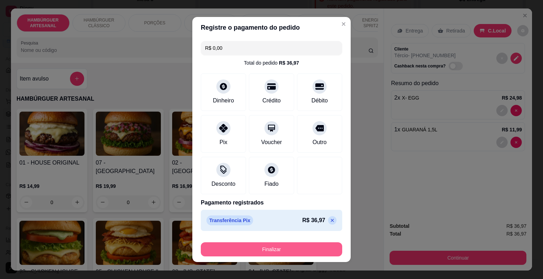
click at [264, 252] on button "Finalizar" at bounding box center [271, 250] width 141 height 14
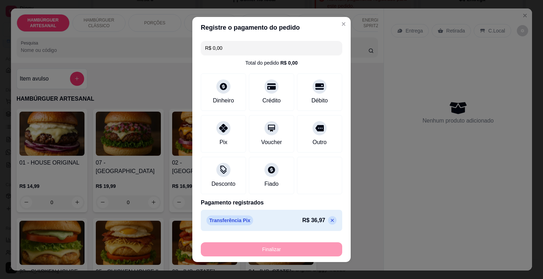
type input "0"
type input "-R$ 36,97"
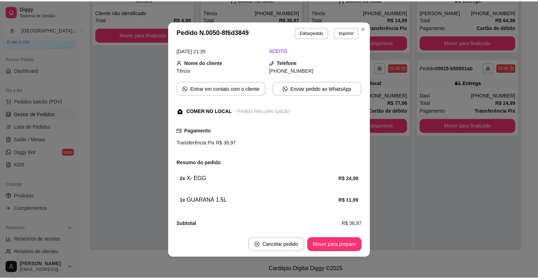
scroll to position [51, 0]
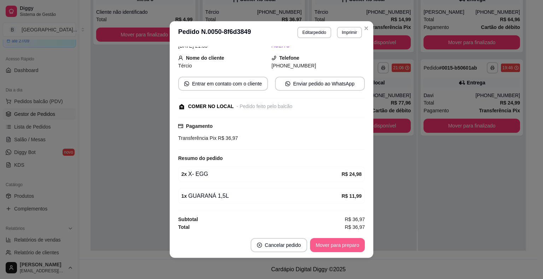
click at [339, 244] on button "Mover para preparo" at bounding box center [337, 245] width 55 height 14
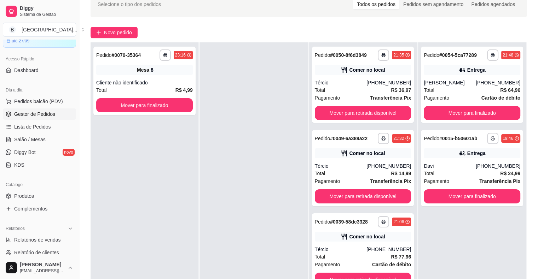
scroll to position [72, 0]
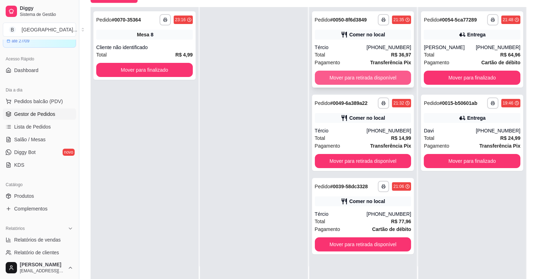
click at [330, 79] on button "Mover para retirada disponível" at bounding box center [363, 78] width 97 height 14
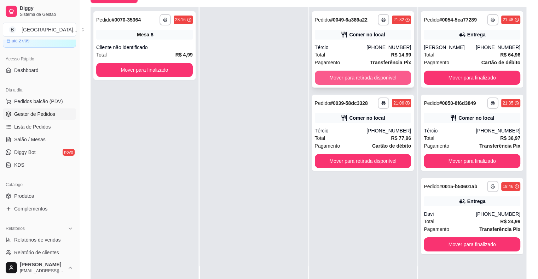
click at [349, 75] on button "Mover para retirada disponível" at bounding box center [363, 78] width 97 height 14
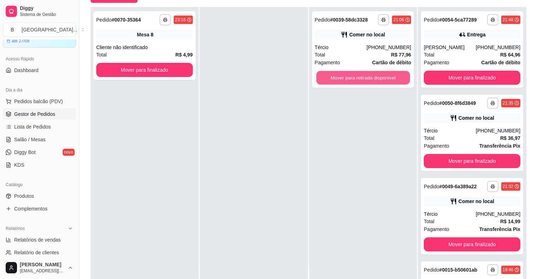
click at [349, 75] on button "Mover para retirada disponível" at bounding box center [363, 78] width 94 height 14
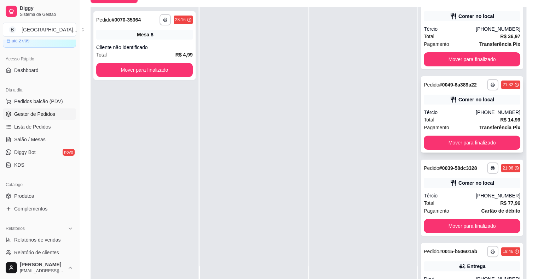
scroll to position [145, 0]
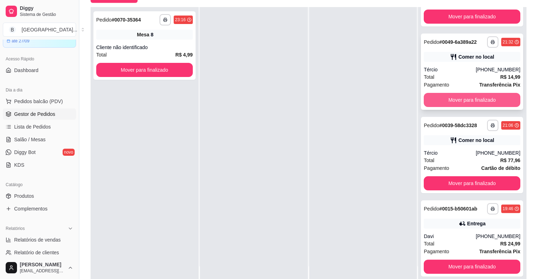
click at [450, 101] on button "Mover para finalizado" at bounding box center [472, 100] width 97 height 14
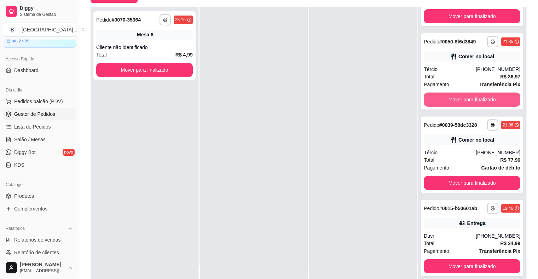
scroll to position [61, 0]
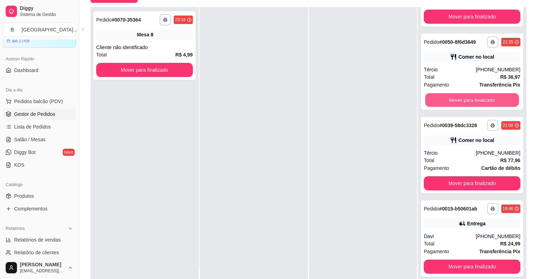
click at [450, 101] on button "Mover para finalizado" at bounding box center [472, 100] width 94 height 14
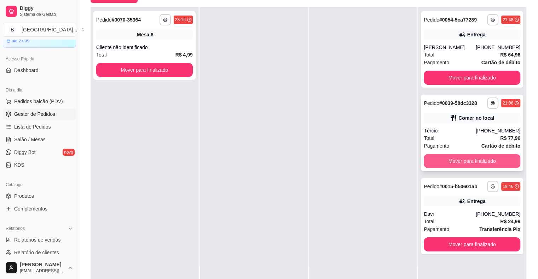
click at [459, 161] on button "Mover para finalizado" at bounding box center [472, 161] width 97 height 14
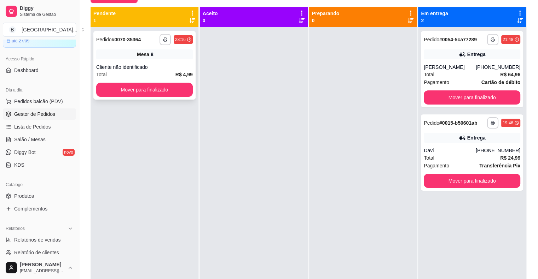
click at [163, 71] on div "Total R$ 4,99" at bounding box center [144, 75] width 97 height 8
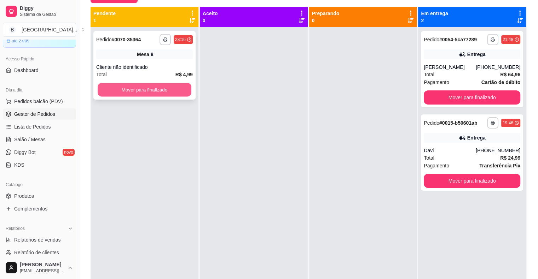
click at [129, 87] on button "Mover para finalizado" at bounding box center [145, 90] width 94 height 14
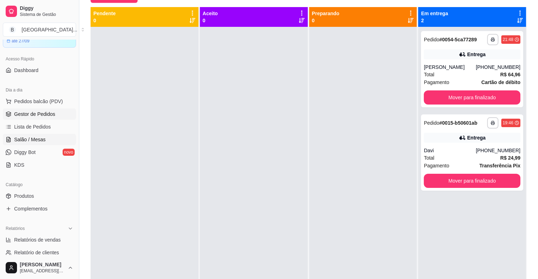
click at [38, 135] on link "Salão / Mesas" at bounding box center [39, 139] width 73 height 11
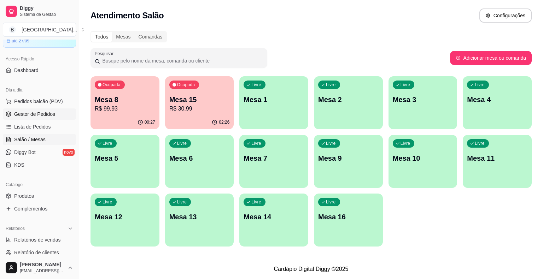
click at [47, 116] on span "Gestor de Pedidos" at bounding box center [34, 114] width 41 height 7
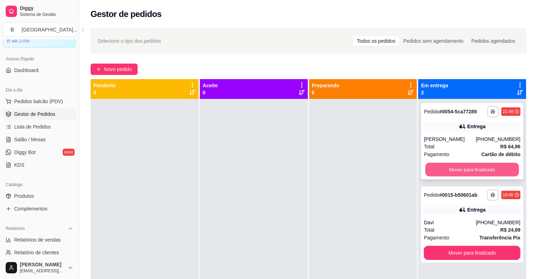
click at [458, 163] on button "Mover para finalizado" at bounding box center [472, 170] width 94 height 14
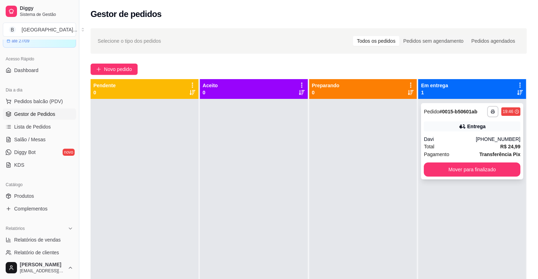
click at [455, 139] on div "Davi" at bounding box center [450, 139] width 52 height 7
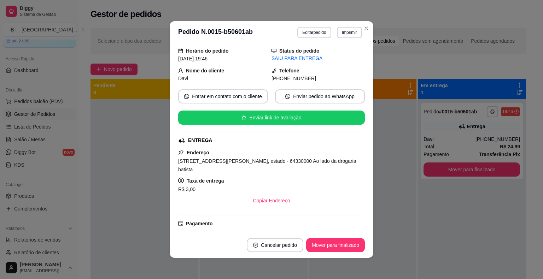
scroll to position [99, 0]
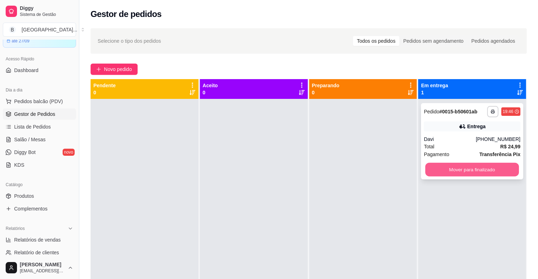
click at [474, 174] on button "Mover para finalizado" at bounding box center [472, 170] width 94 height 14
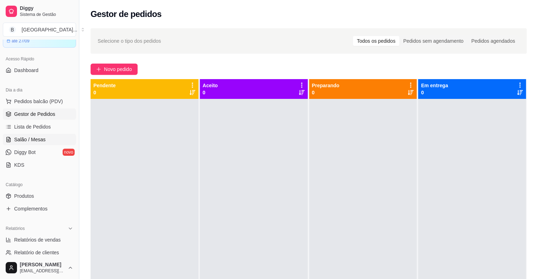
click at [33, 135] on link "Salão / Mesas" at bounding box center [39, 139] width 73 height 11
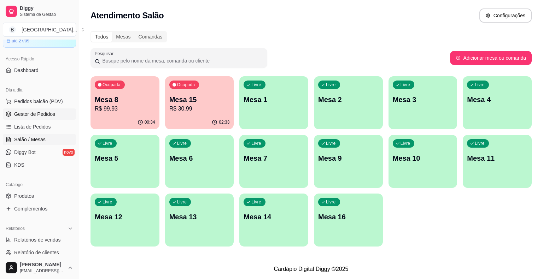
click at [44, 113] on span "Gestor de Pedidos" at bounding box center [34, 114] width 41 height 7
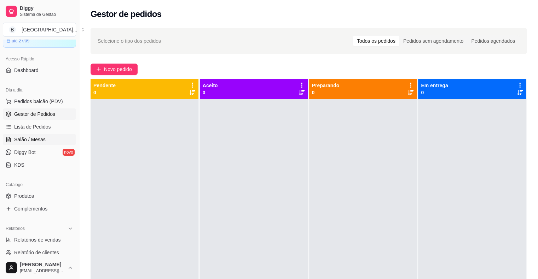
click at [39, 140] on span "Salão / Mesas" at bounding box center [29, 139] width 31 height 7
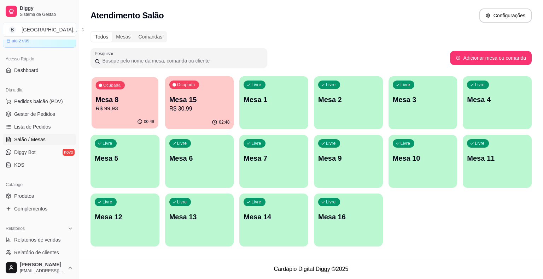
click at [124, 124] on div "00:49" at bounding box center [125, 121] width 67 height 13
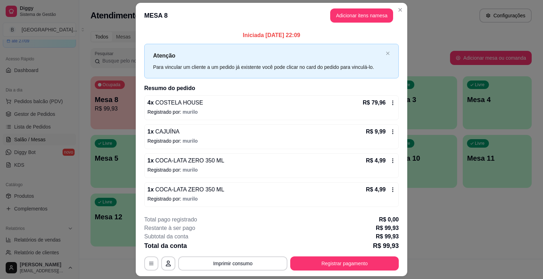
scroll to position [19, 0]
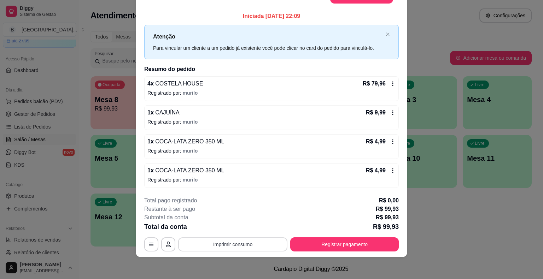
click at [233, 246] on button "Imprimir consumo" at bounding box center [232, 245] width 109 height 14
click at [229, 210] on button "IMPRESSORA" at bounding box center [232, 213] width 51 height 11
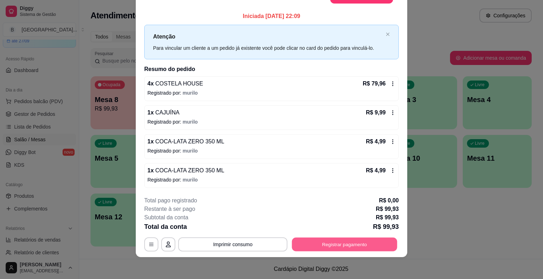
click at [360, 238] on div "**********" at bounding box center [271, 245] width 255 height 14
click at [317, 245] on button "Registrar pagamento" at bounding box center [344, 245] width 109 height 14
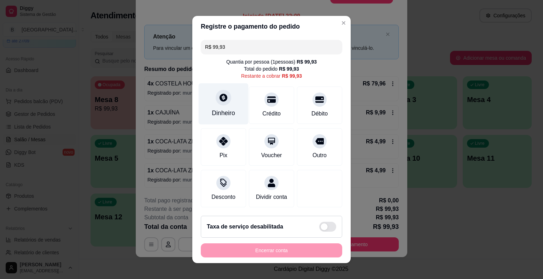
click at [220, 97] on icon at bounding box center [223, 97] width 9 height 9
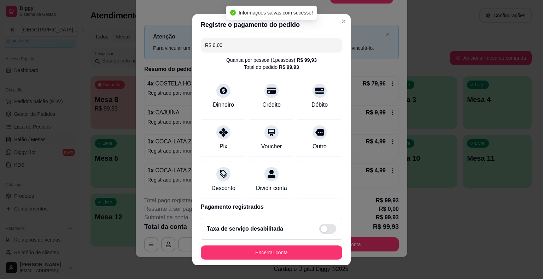
type input "R$ 0,00"
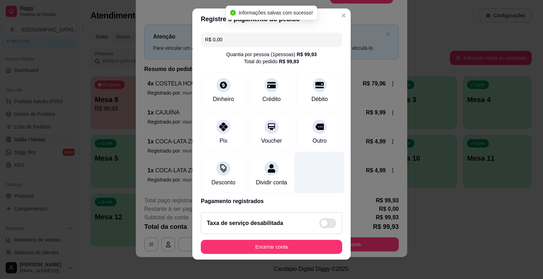
scroll to position [33, 0]
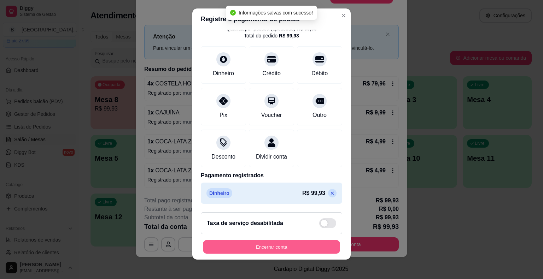
click at [287, 251] on button "Encerrar conta" at bounding box center [271, 247] width 137 height 14
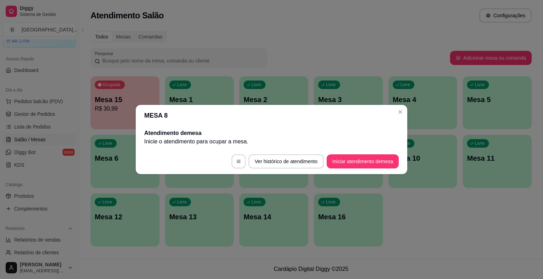
scroll to position [0, 0]
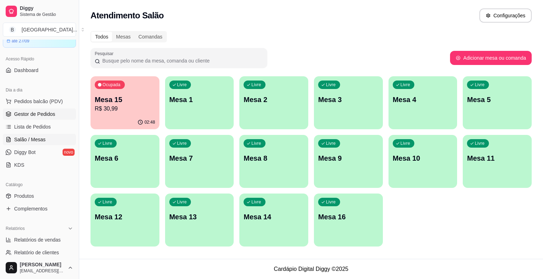
click at [45, 109] on link "Gestor de Pedidos" at bounding box center [39, 114] width 73 height 11
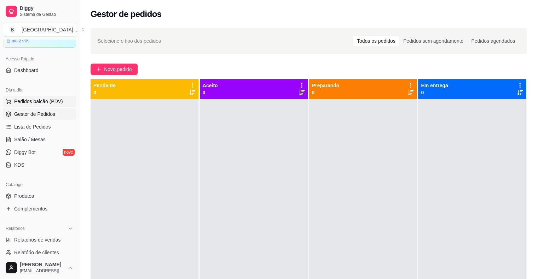
click at [47, 98] on span "Pedidos balcão (PDV)" at bounding box center [38, 101] width 49 height 7
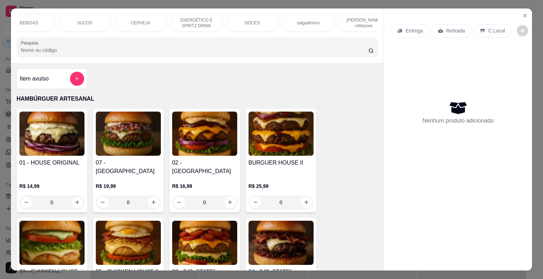
scroll to position [0, 194]
click at [239, 21] on p "DOCES" at bounding box center [239, 23] width 15 height 6
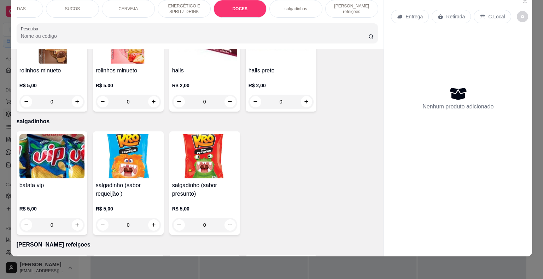
scroll to position [2050, 0]
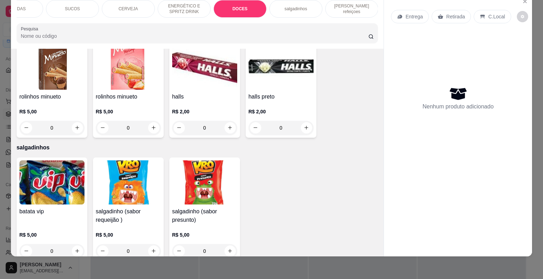
click at [300, 93] on h4 "halls preto" at bounding box center [281, 97] width 65 height 8
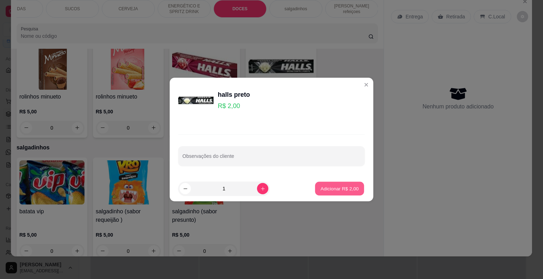
click at [320, 186] on p "Adicionar R$ 2,00" at bounding box center [339, 188] width 38 height 7
type input "1"
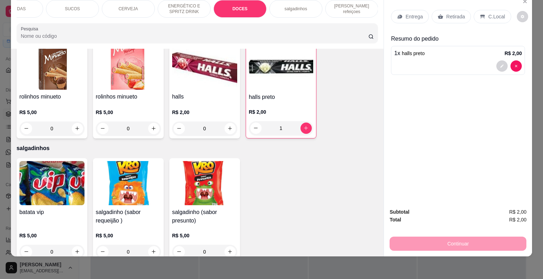
click at [432, 13] on div "Retirada" at bounding box center [451, 16] width 39 height 13
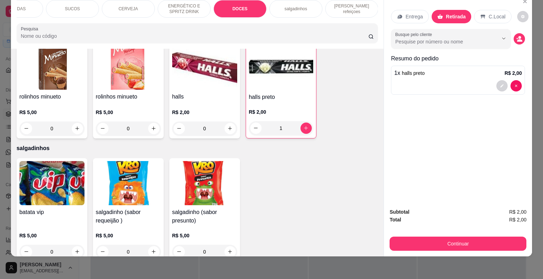
click at [431, 248] on div "Subtotal R$ 2,00 Total R$ 2,00 Continuar" at bounding box center [458, 230] width 148 height 54
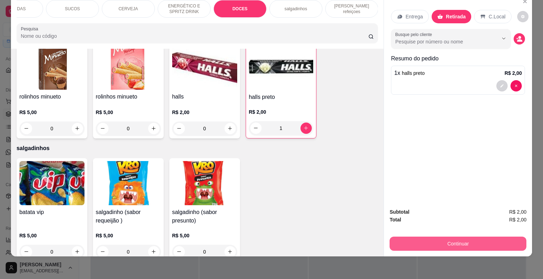
click at [437, 235] on div "Continuar" at bounding box center [458, 243] width 137 height 16
click at [434, 238] on button "Continuar" at bounding box center [458, 244] width 133 height 14
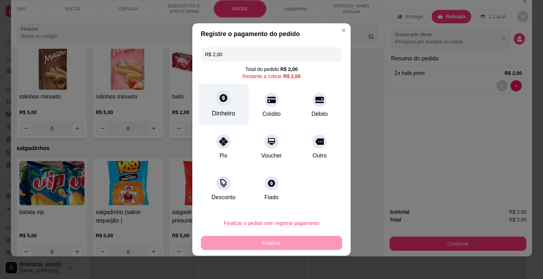
click at [234, 105] on div "Dinheiro" at bounding box center [224, 104] width 50 height 41
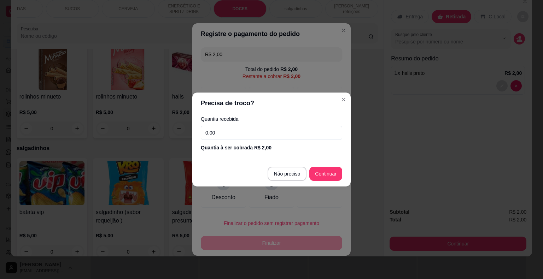
click at [259, 138] on input "0,00" at bounding box center [271, 133] width 141 height 14
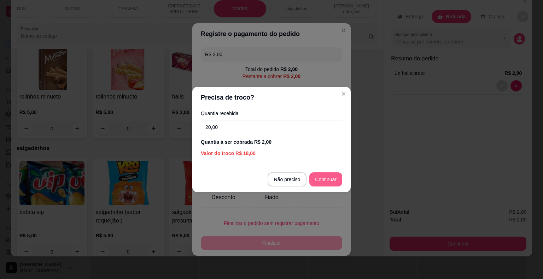
type input "20,00"
type input "R$ 0,00"
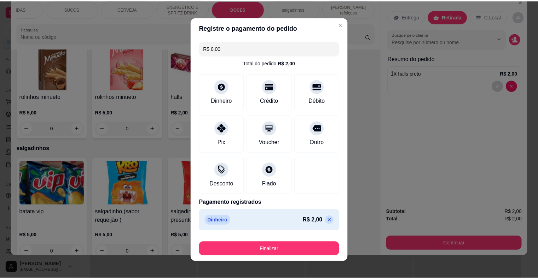
scroll to position [5, 0]
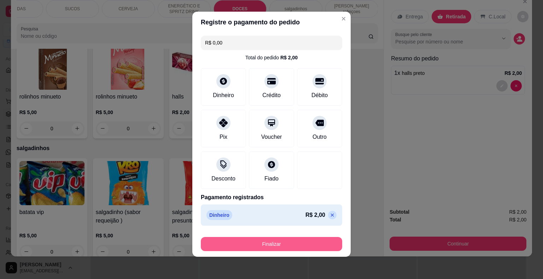
click at [290, 238] on button "Finalizar" at bounding box center [271, 244] width 141 height 14
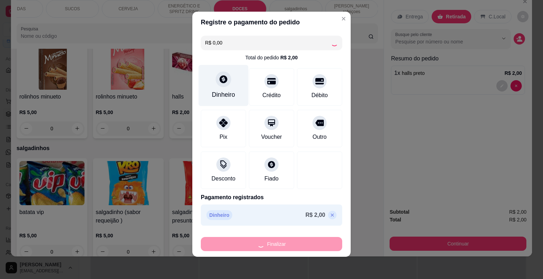
type input "0"
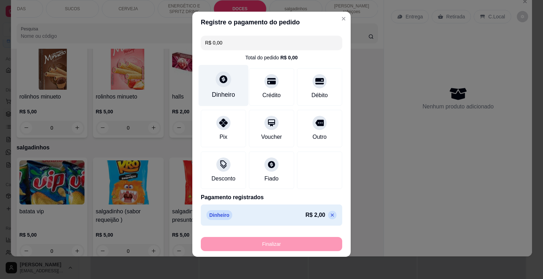
type input "-R$ 2,00"
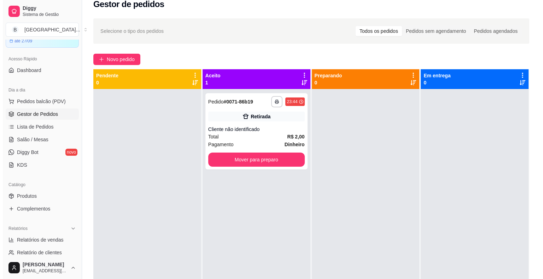
scroll to position [106, 0]
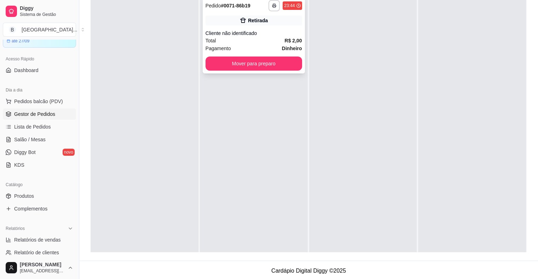
click at [266, 30] on div "Cliente não identificado" at bounding box center [253, 33] width 97 height 7
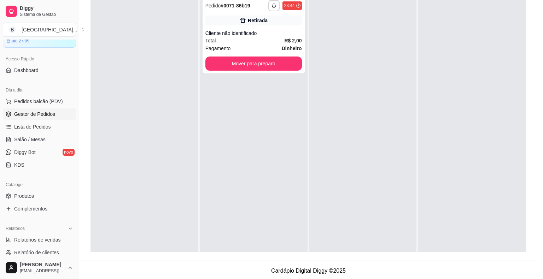
scroll to position [14, 0]
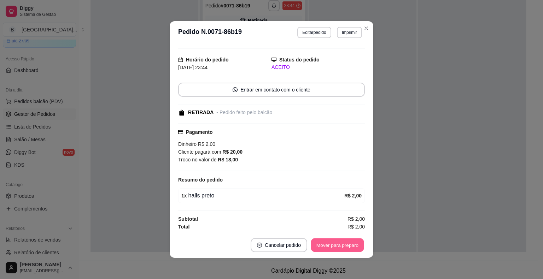
click at [339, 245] on button "Mover para preparo" at bounding box center [337, 246] width 53 height 14
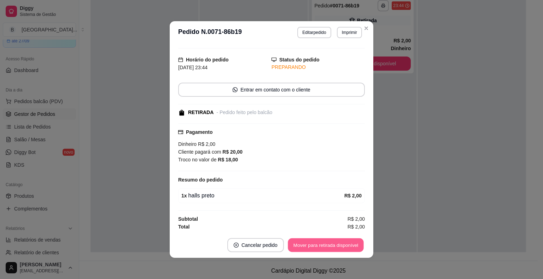
click at [339, 245] on button "Mover para retirada disponível" at bounding box center [326, 246] width 76 height 14
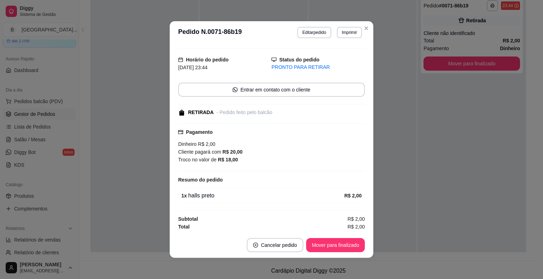
scroll to position [1, 0]
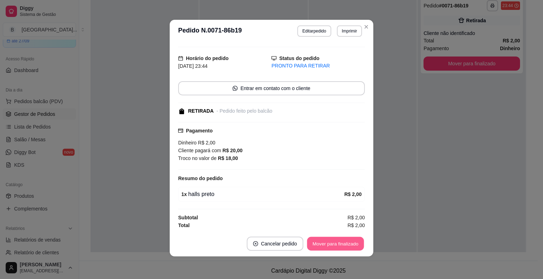
click at [341, 242] on button "Mover para finalizado" at bounding box center [335, 244] width 57 height 14
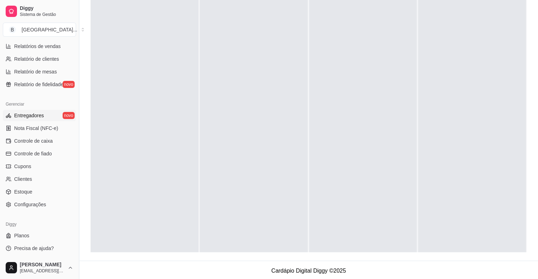
scroll to position [194, 0]
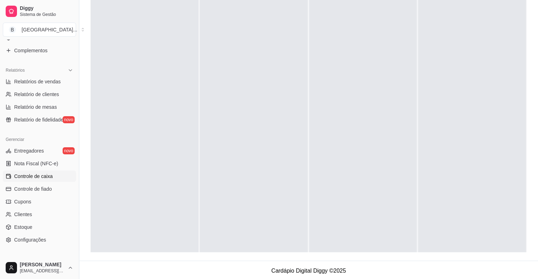
click at [38, 173] on span "Controle de caixa" at bounding box center [33, 176] width 39 height 7
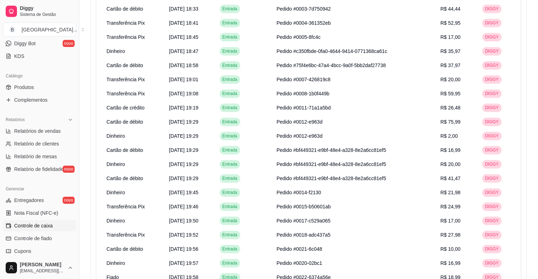
scroll to position [123, 0]
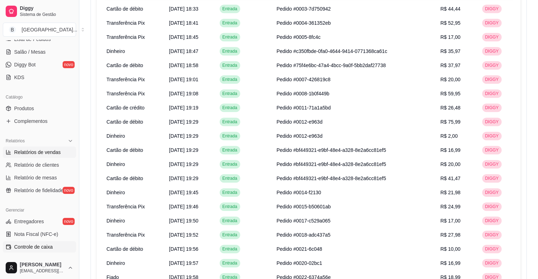
click at [50, 155] on span "Relatórios de vendas" at bounding box center [37, 152] width 47 height 7
select select "ALL"
select select "0"
